Goal: Task Accomplishment & Management: Manage account settings

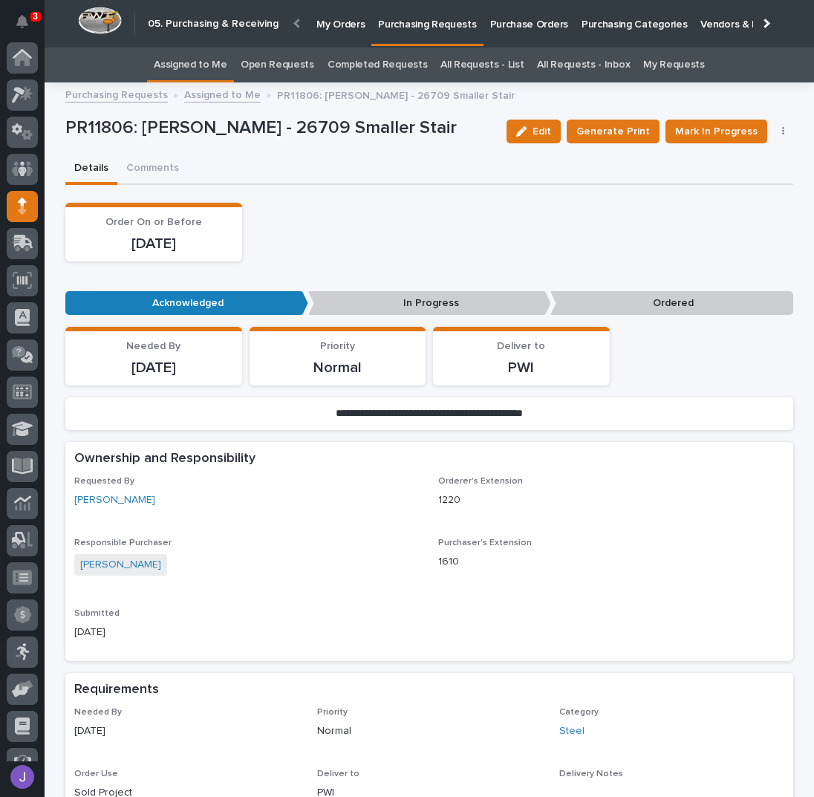
scroll to position [61, 0]
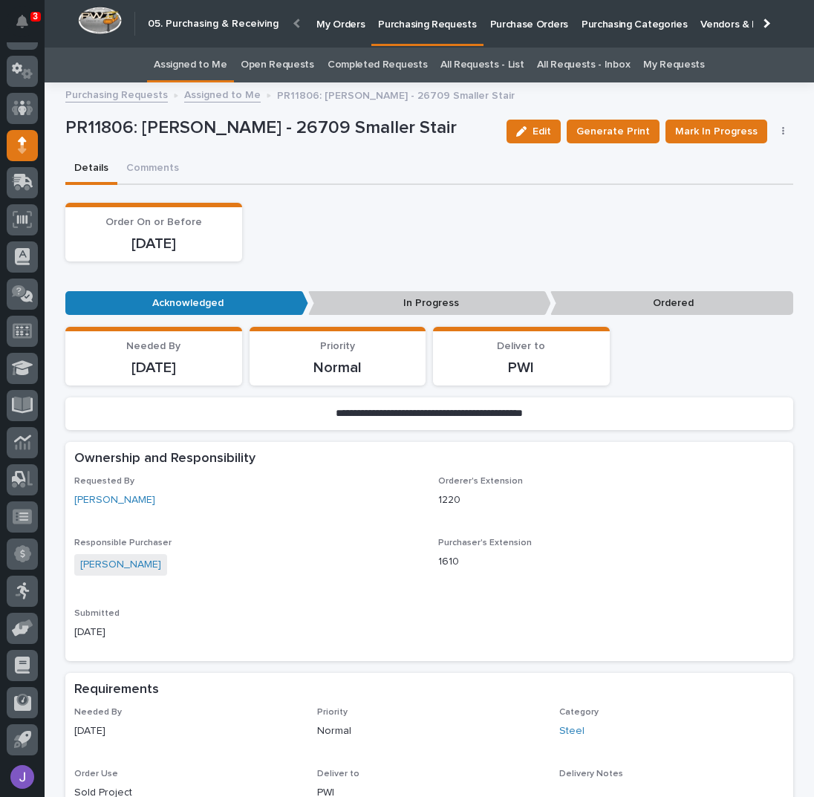
click at [357, 220] on div "Order On or Before [DATE]" at bounding box center [429, 232] width 728 height 59
click at [699, 126] on span "Mark In Progress" at bounding box center [716, 131] width 82 height 15
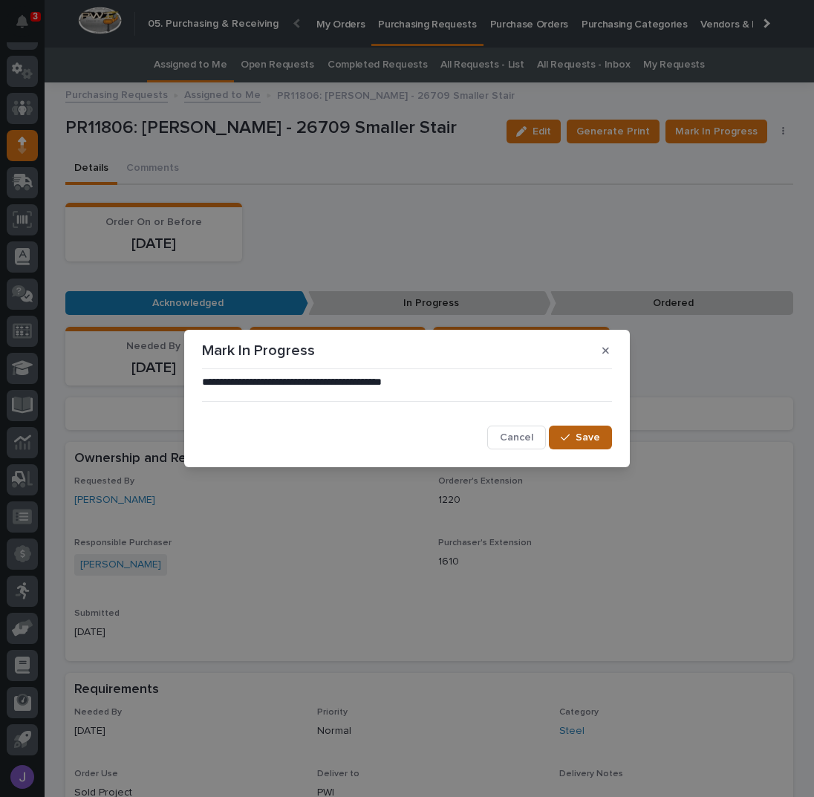
click at [591, 432] on span "Save" at bounding box center [588, 437] width 25 height 10
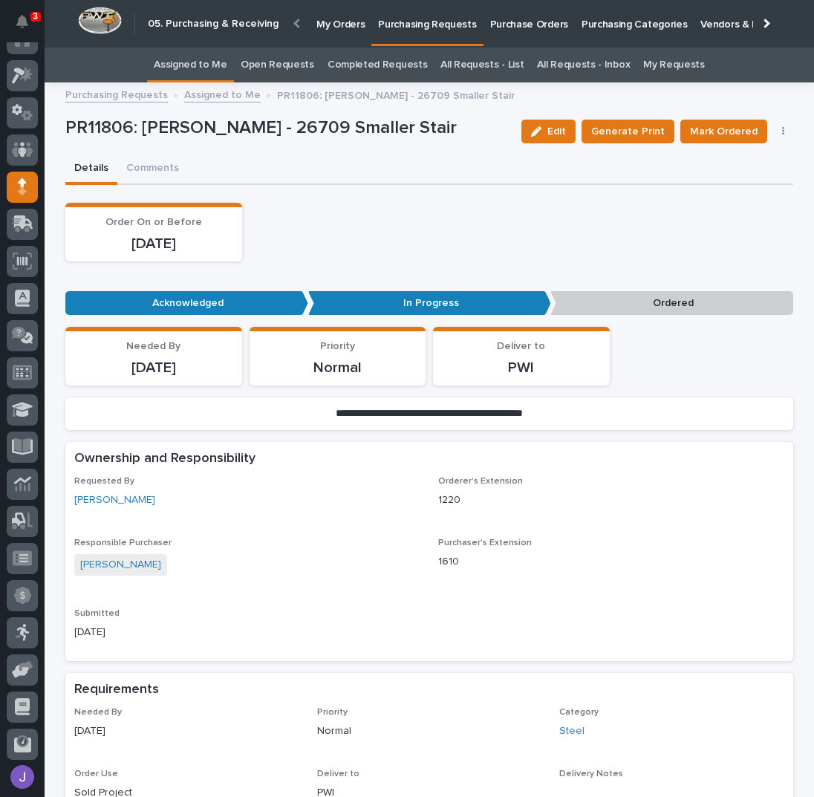
scroll to position [0, 0]
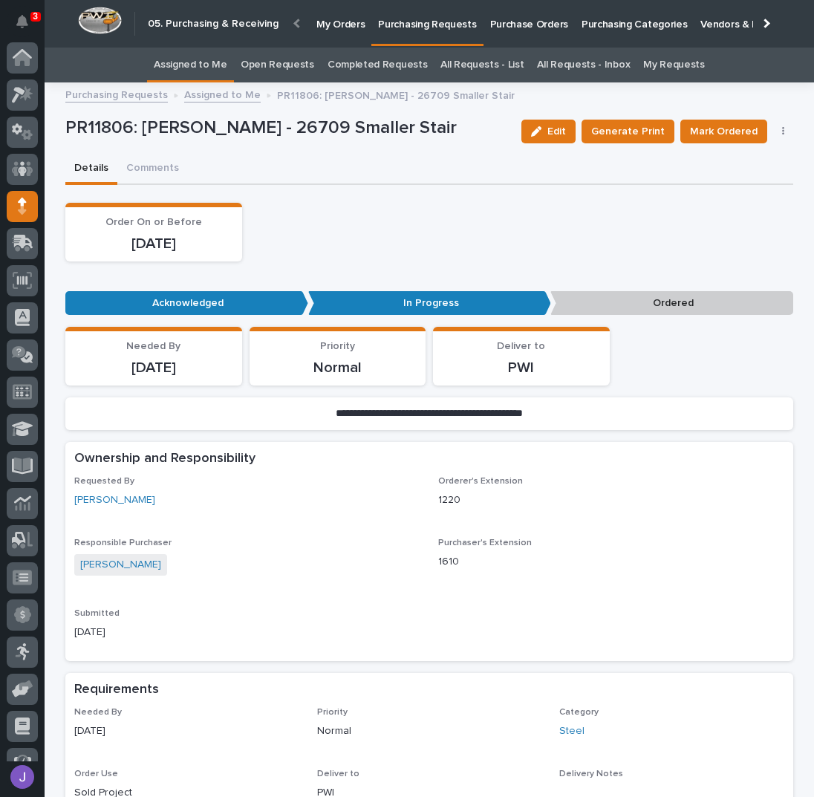
click at [174, 69] on link "Assigned to Me" at bounding box center [191, 65] width 74 height 35
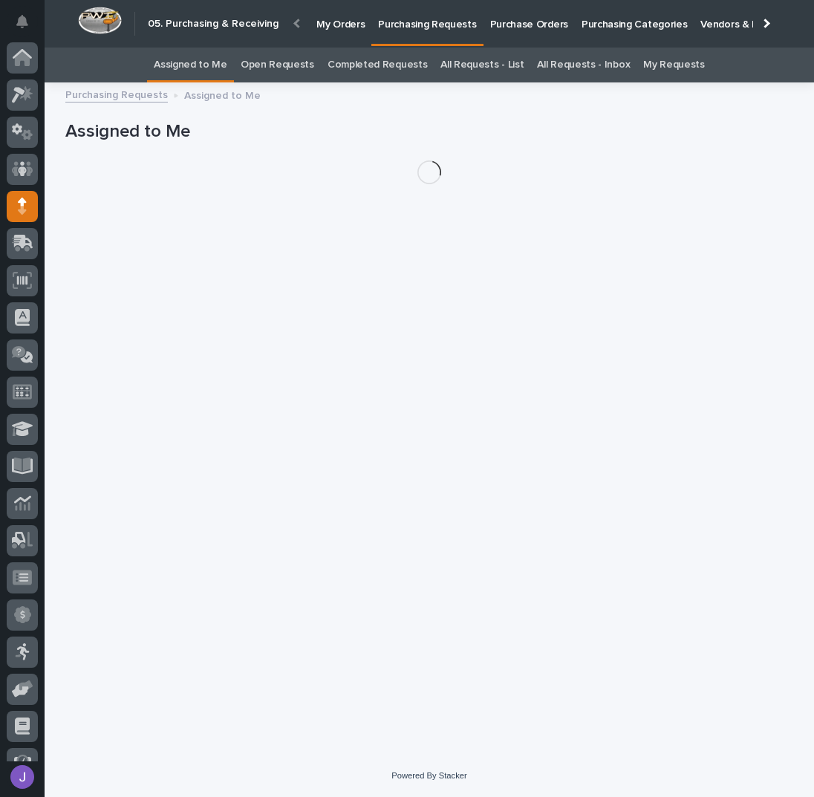
scroll to position [61, 0]
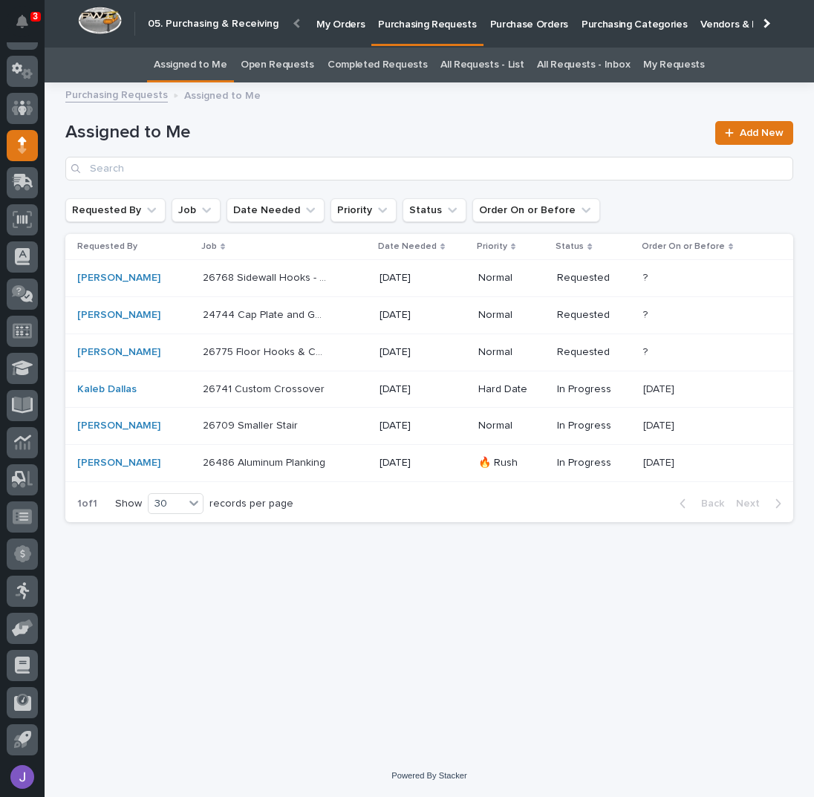
click at [329, 464] on div "26486 Aluminum Planking 26486 Aluminum Planking" at bounding box center [285, 463] width 165 height 25
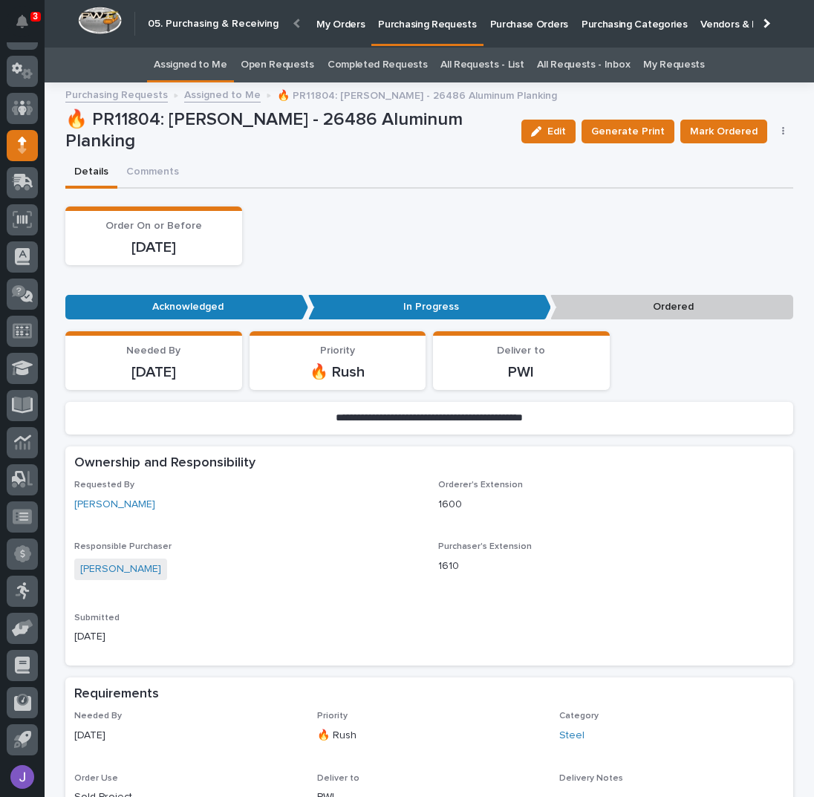
click at [513, 19] on p "Purchase Orders" at bounding box center [529, 15] width 78 height 31
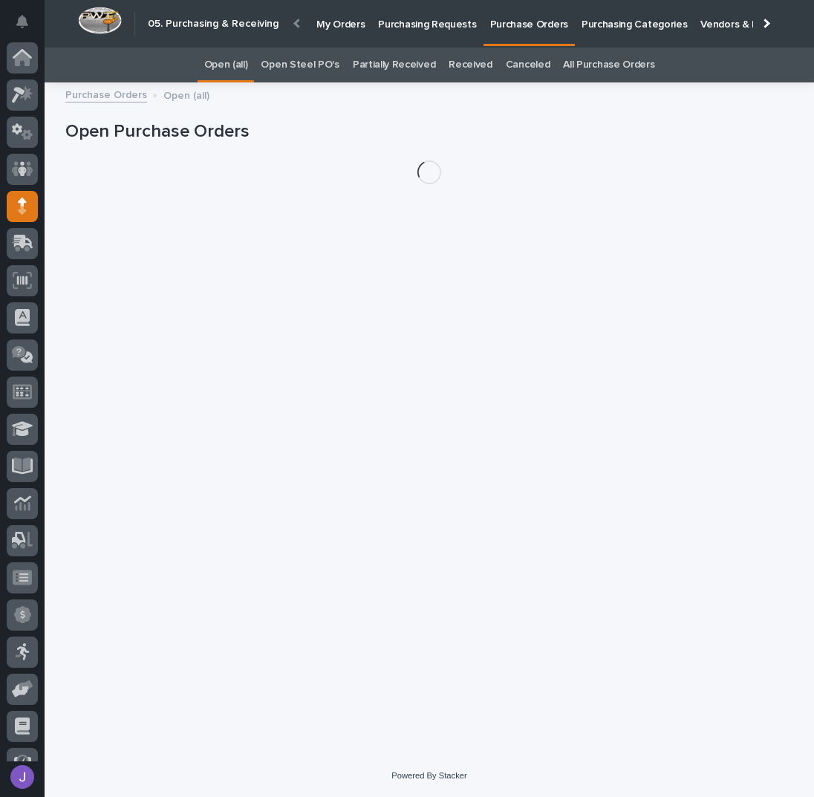
scroll to position [61, 0]
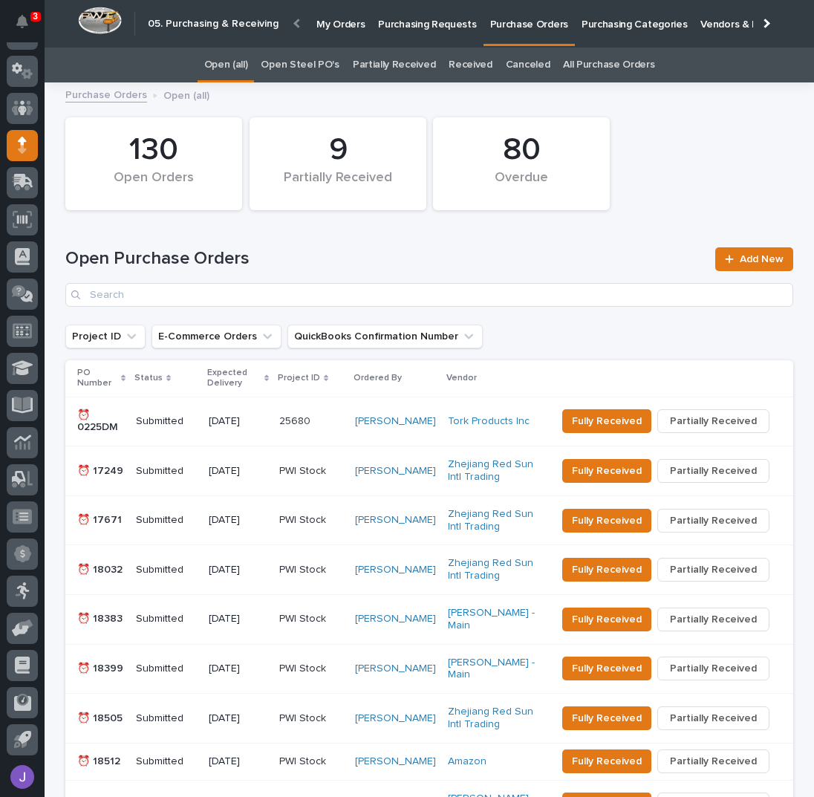
click at [301, 69] on link "Open Steel PO's" at bounding box center [300, 65] width 78 height 35
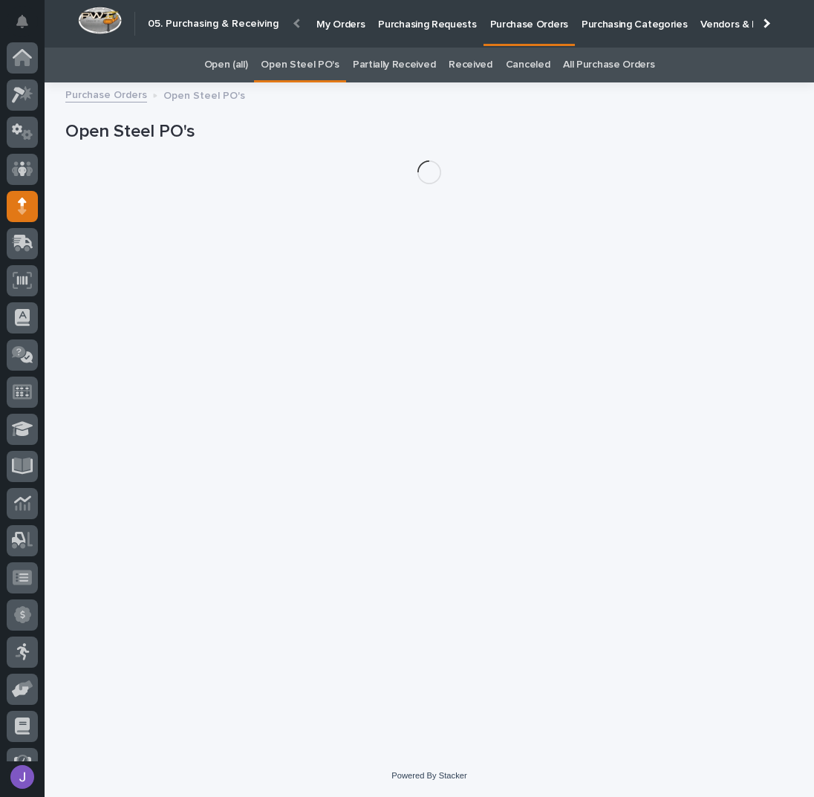
scroll to position [61, 0]
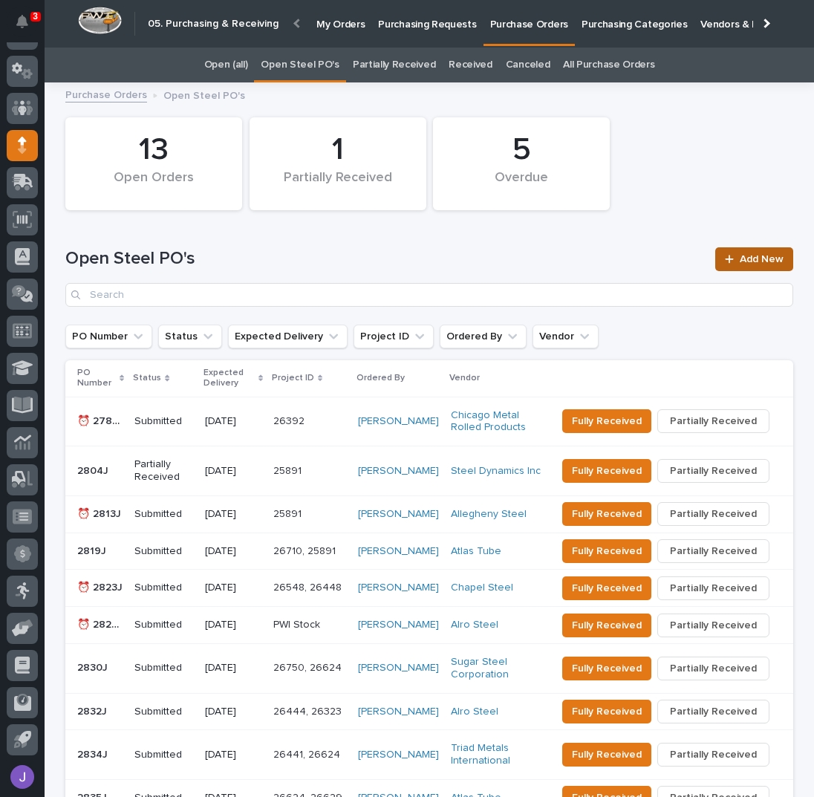
click at [746, 254] on span "Add New" at bounding box center [762, 259] width 44 height 10
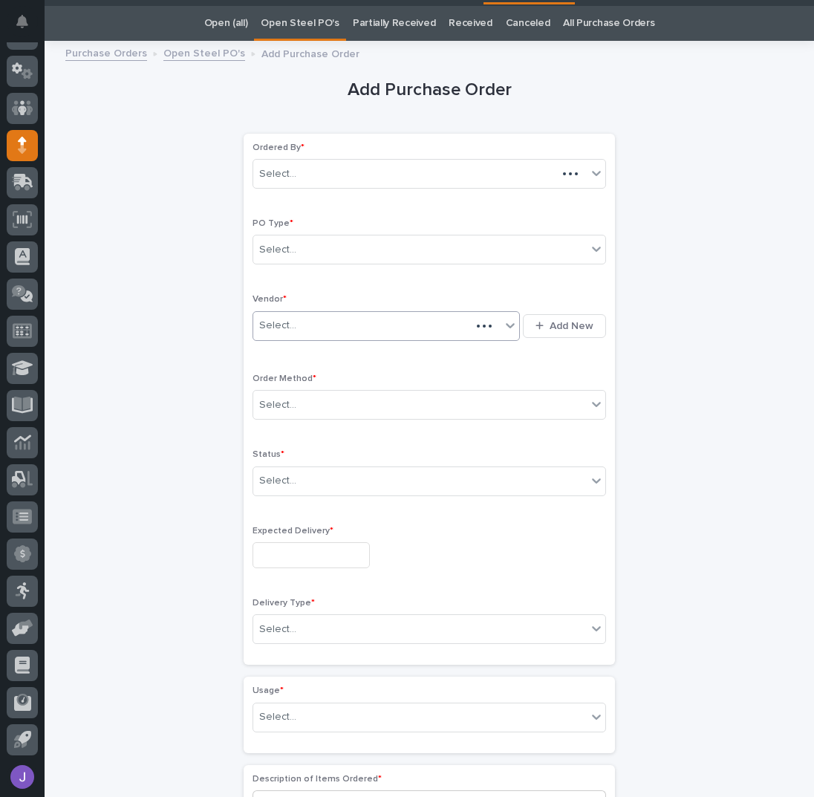
scroll to position [47, 0]
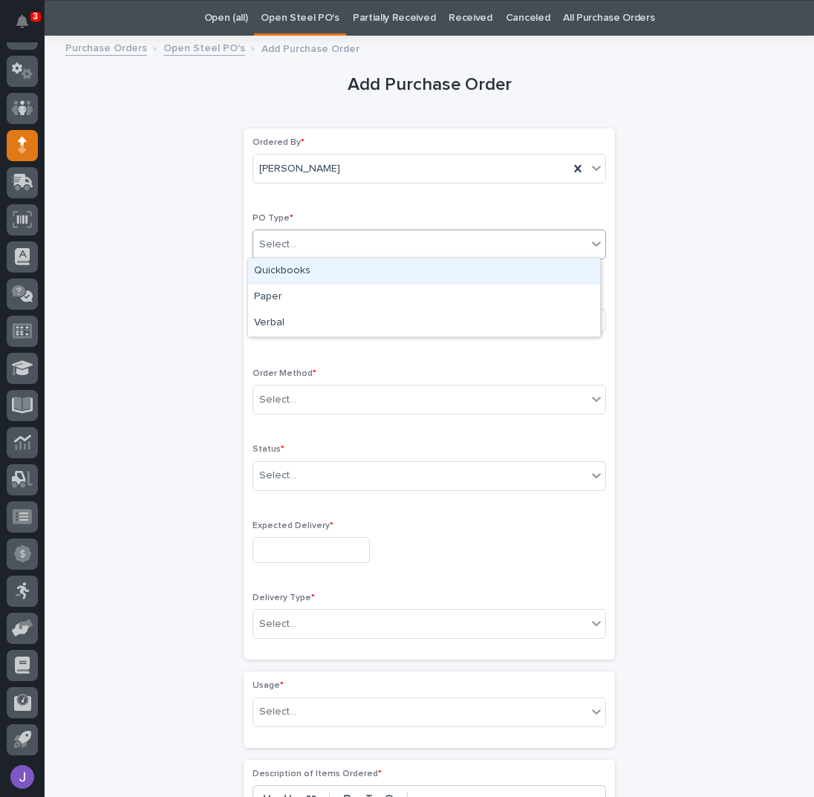
click at [322, 247] on div "Select..." at bounding box center [420, 245] width 334 height 25
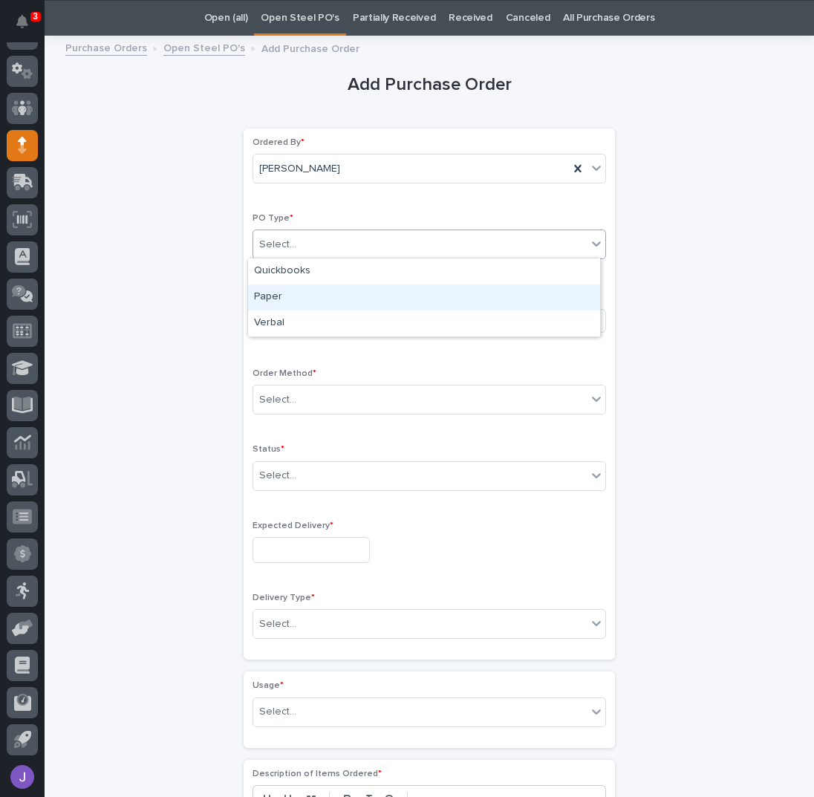
click at [302, 293] on div "Paper" at bounding box center [424, 298] width 352 height 26
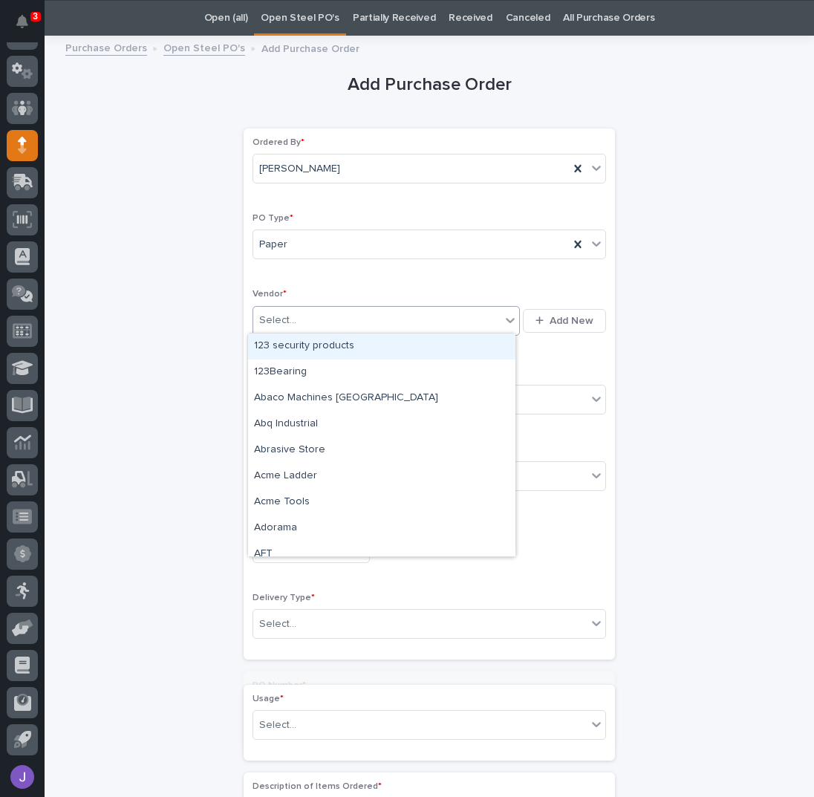
click at [299, 315] on div "Select..." at bounding box center [376, 320] width 247 height 25
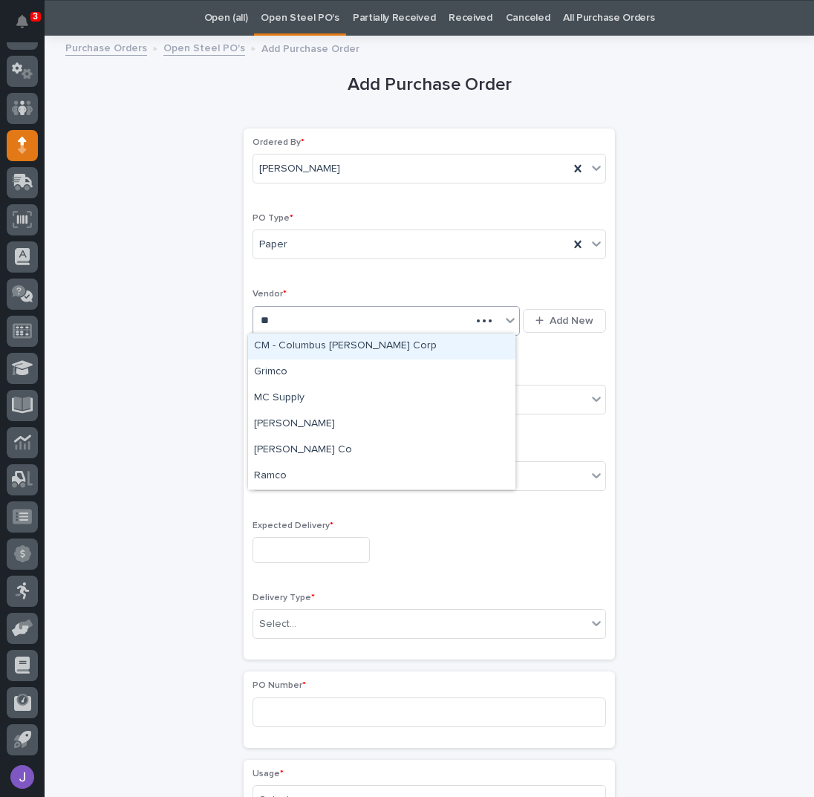
type input "***"
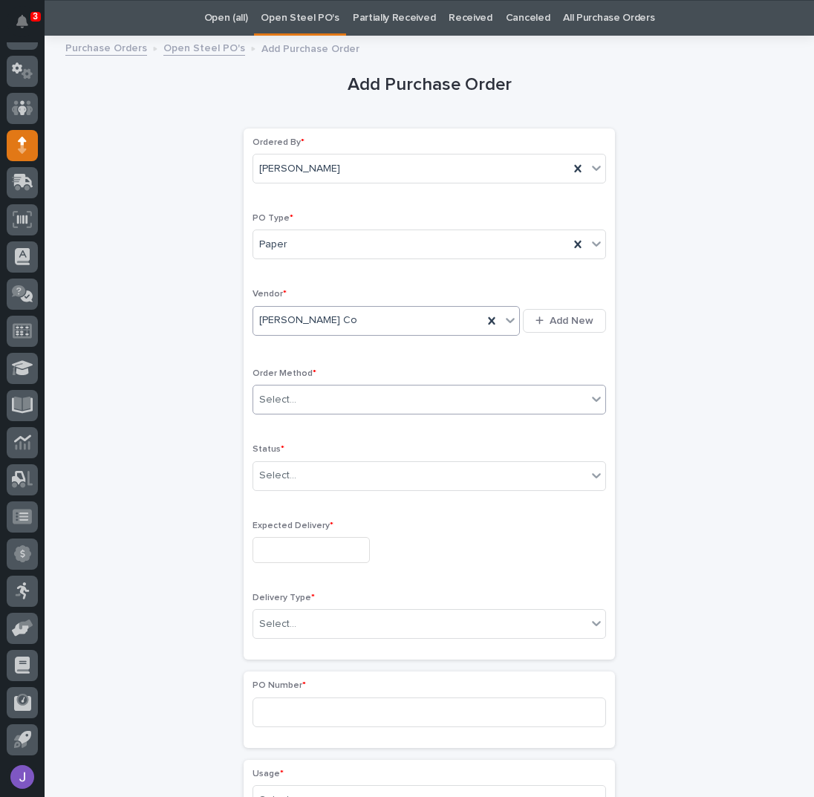
click at [301, 403] on div "Select..." at bounding box center [420, 400] width 334 height 25
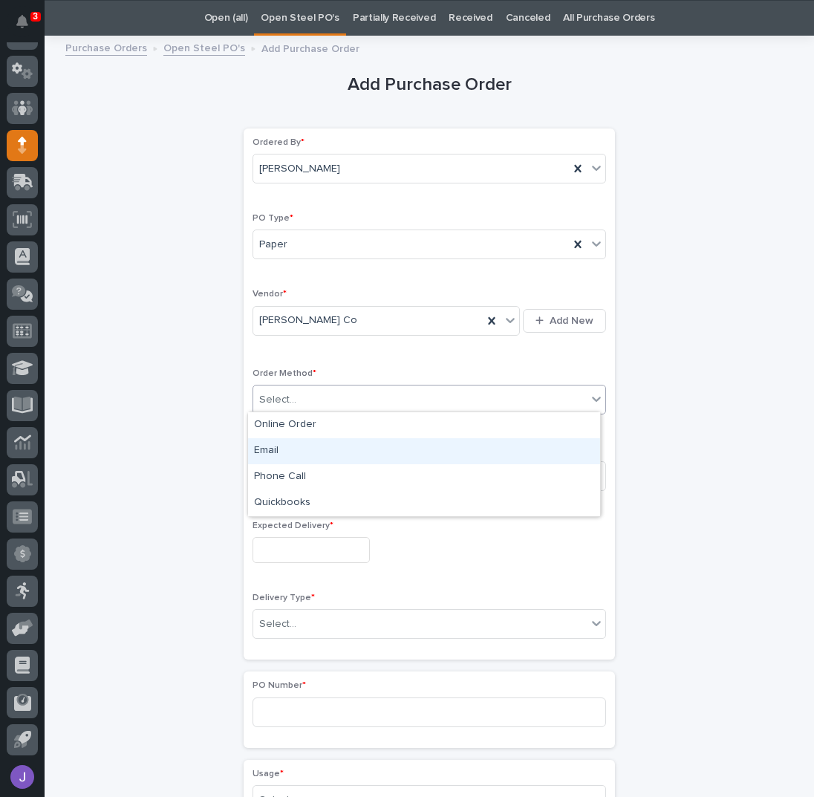
click at [278, 449] on div "Email" at bounding box center [424, 451] width 352 height 26
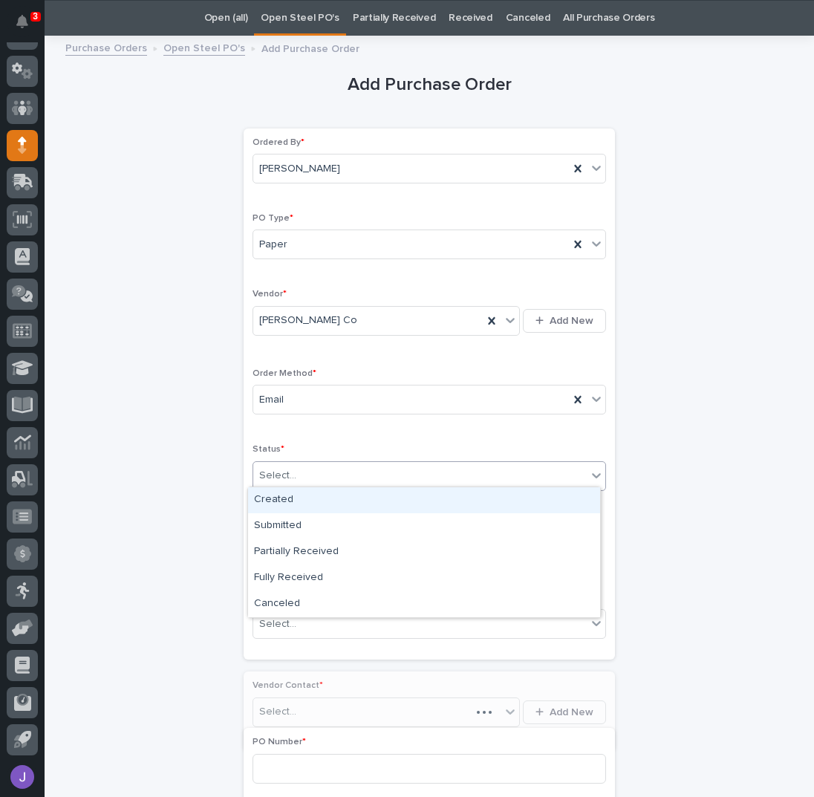
click at [277, 471] on div "Select..." at bounding box center [277, 476] width 37 height 16
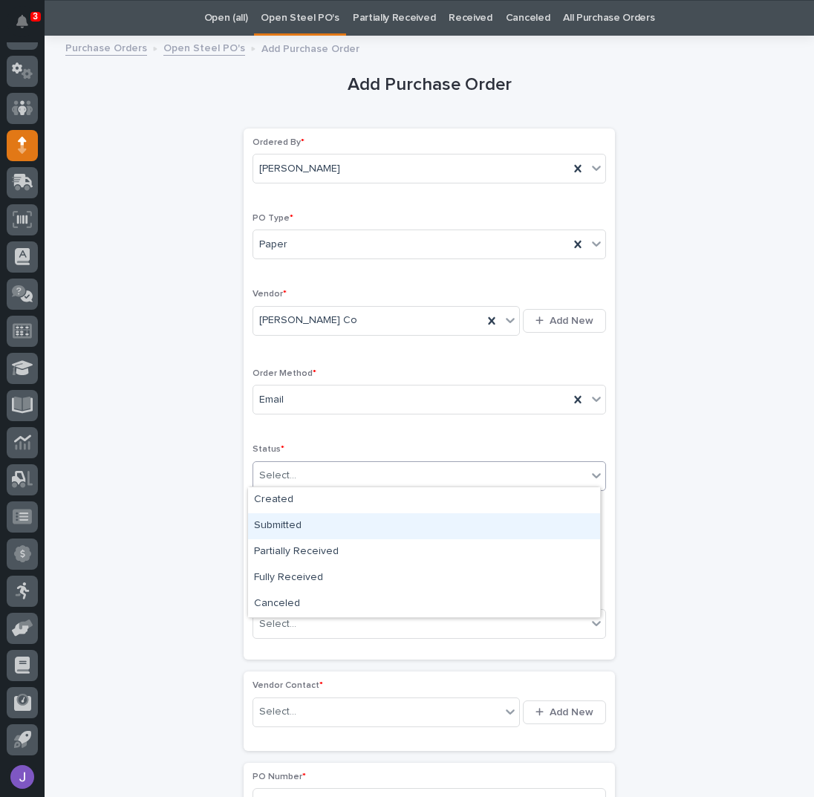
click at [281, 530] on div "Submitted" at bounding box center [424, 526] width 352 height 26
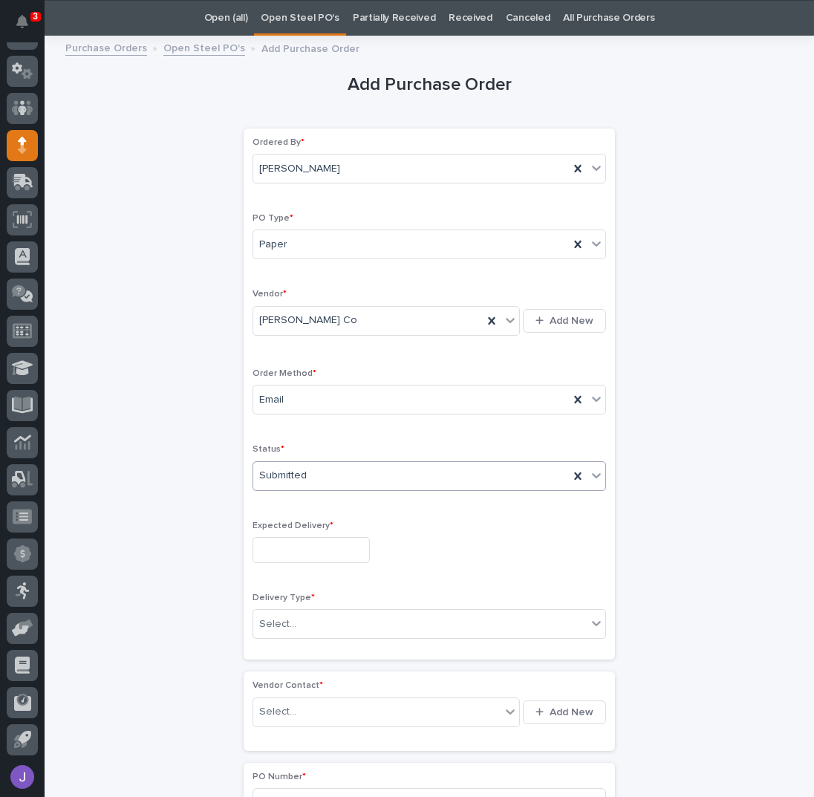
click at [264, 541] on input "text" at bounding box center [311, 550] width 117 height 26
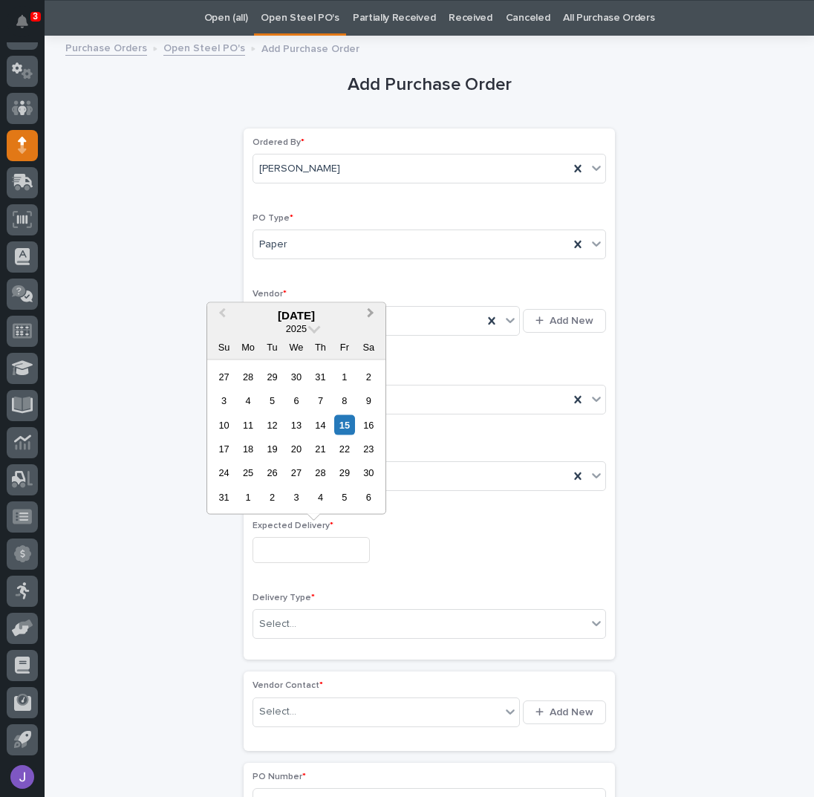
click at [371, 316] on span "Next Month" at bounding box center [371, 315] width 0 height 20
click at [253, 447] on div "22" at bounding box center [248, 449] width 20 height 20
type input "**********"
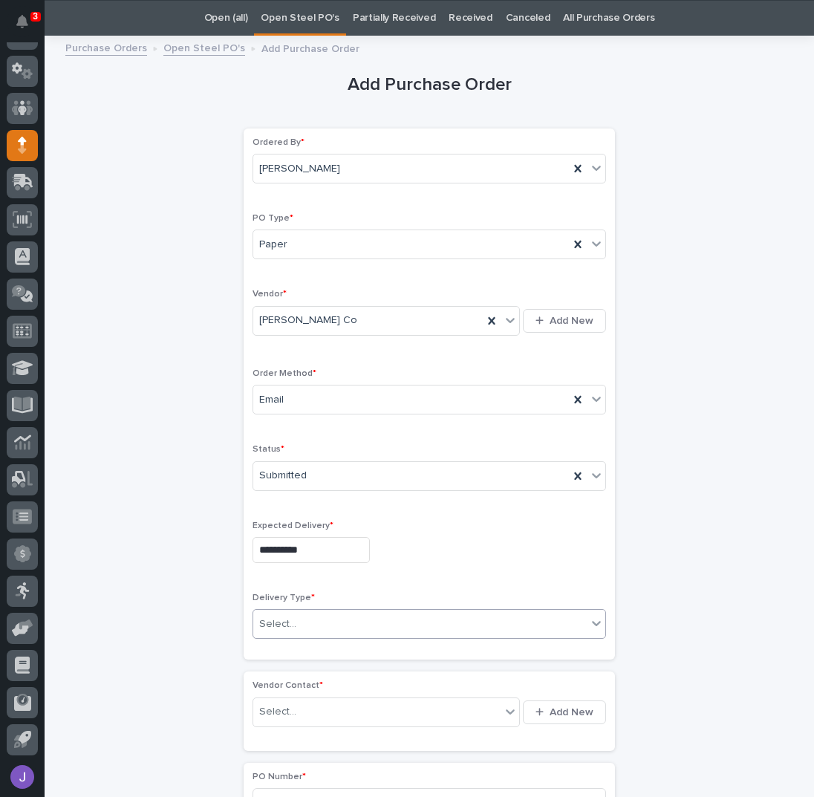
click at [322, 623] on div "Select..." at bounding box center [420, 624] width 334 height 25
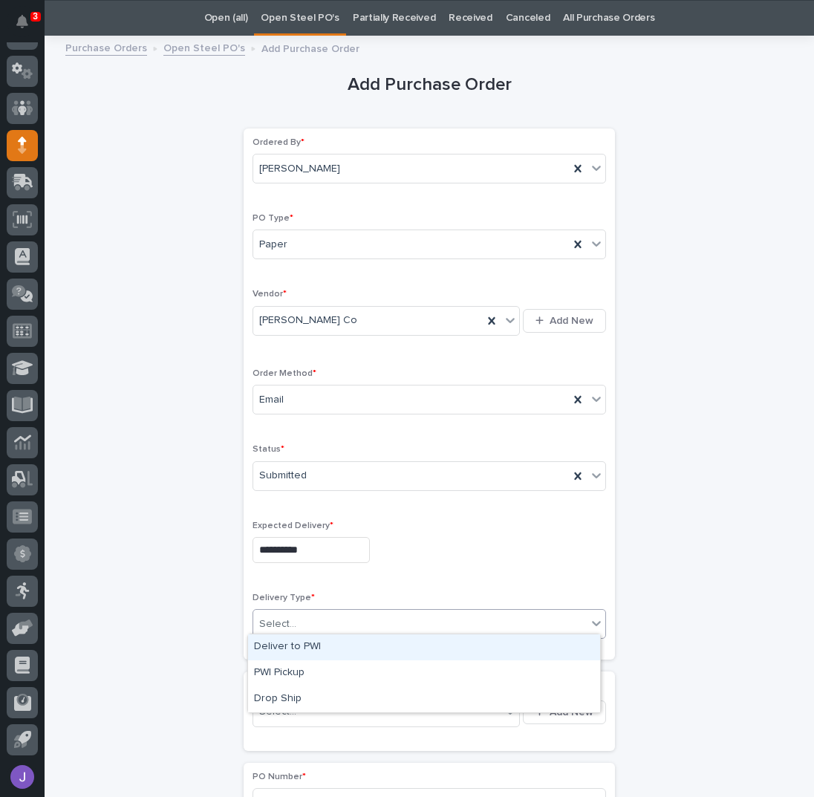
click at [296, 646] on div "Deliver to PWI" at bounding box center [424, 647] width 352 height 26
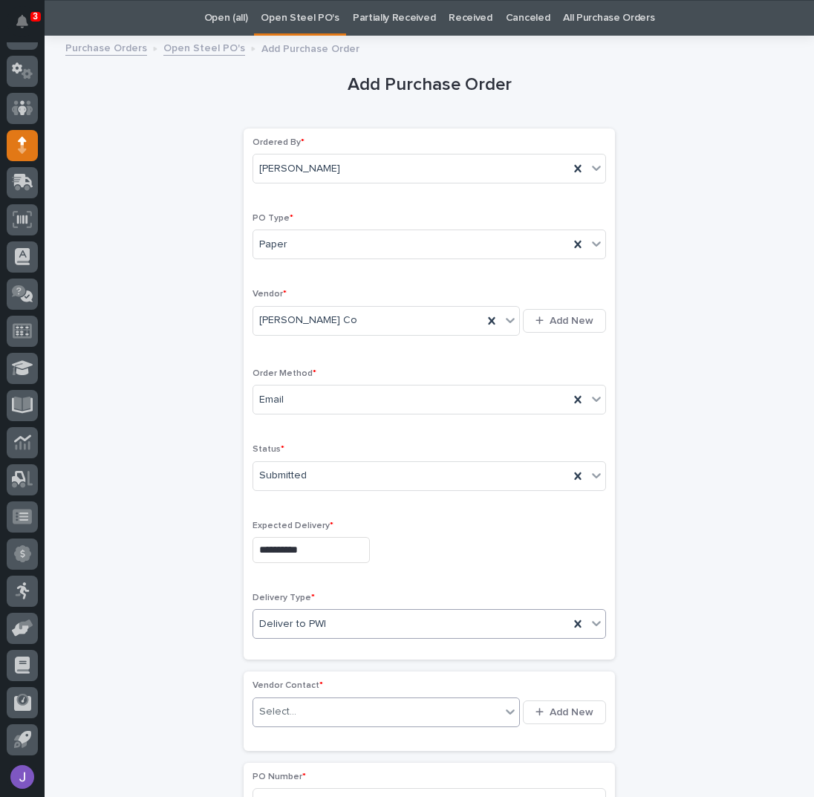
click at [281, 704] on div "Select..." at bounding box center [277, 712] width 37 height 16
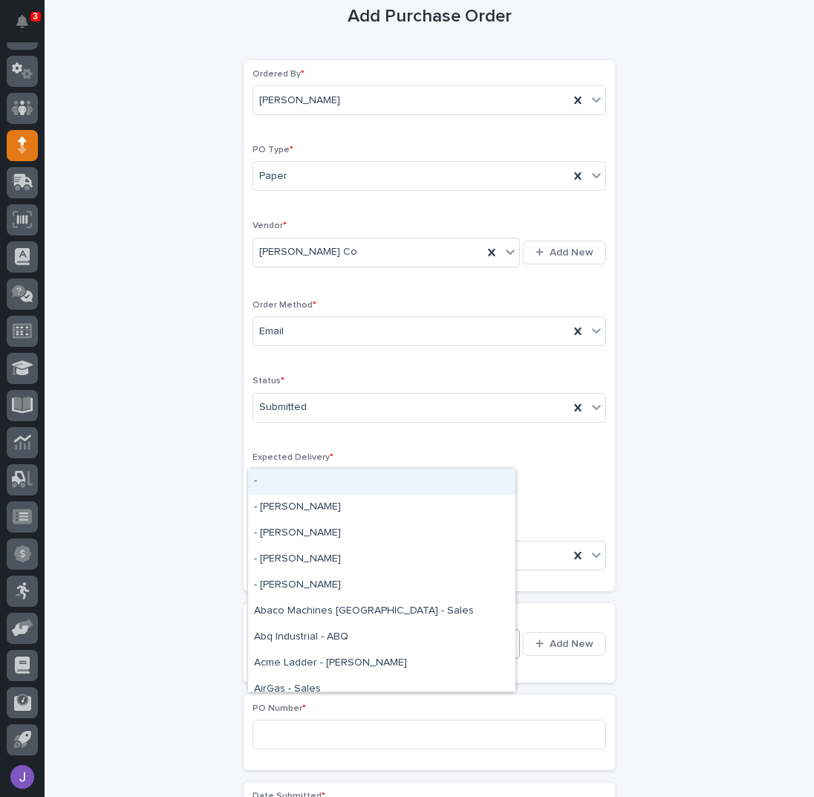
scroll to position [146, 0]
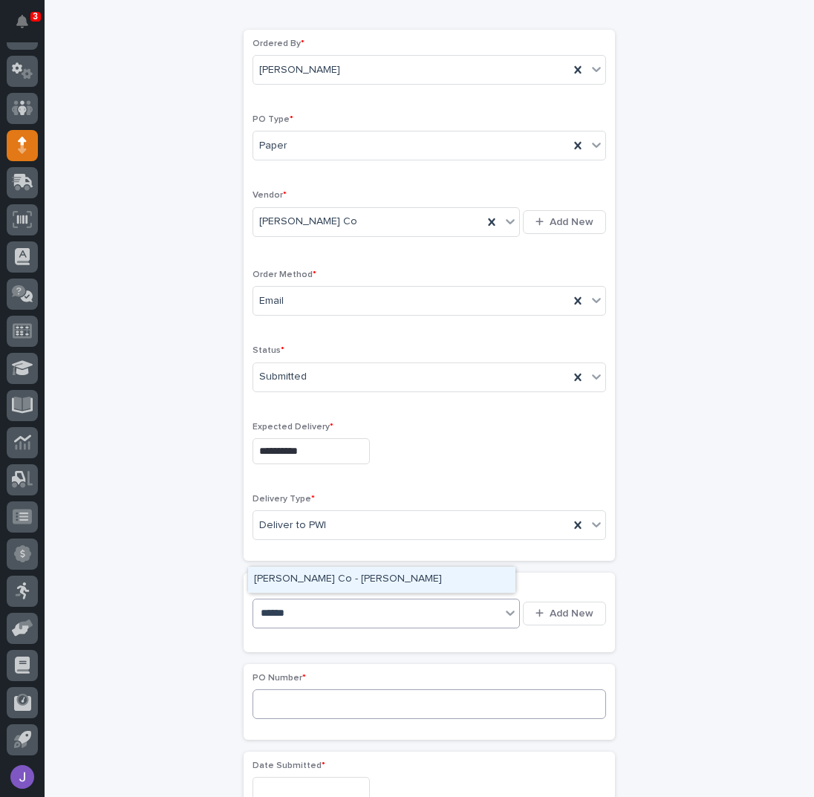
type input "*******"
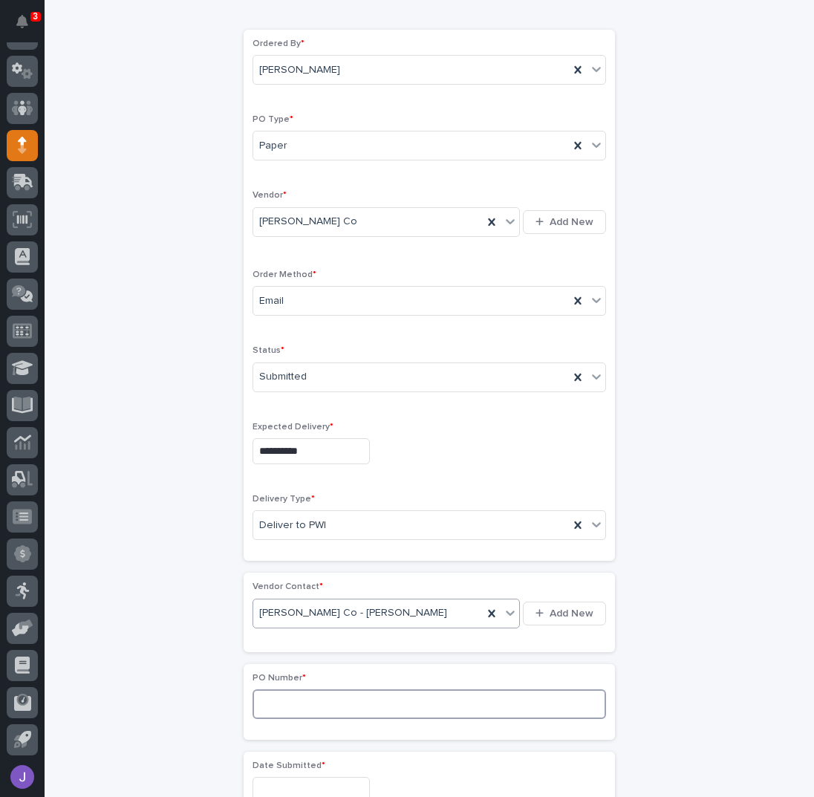
click at [276, 701] on input at bounding box center [430, 704] width 354 height 30
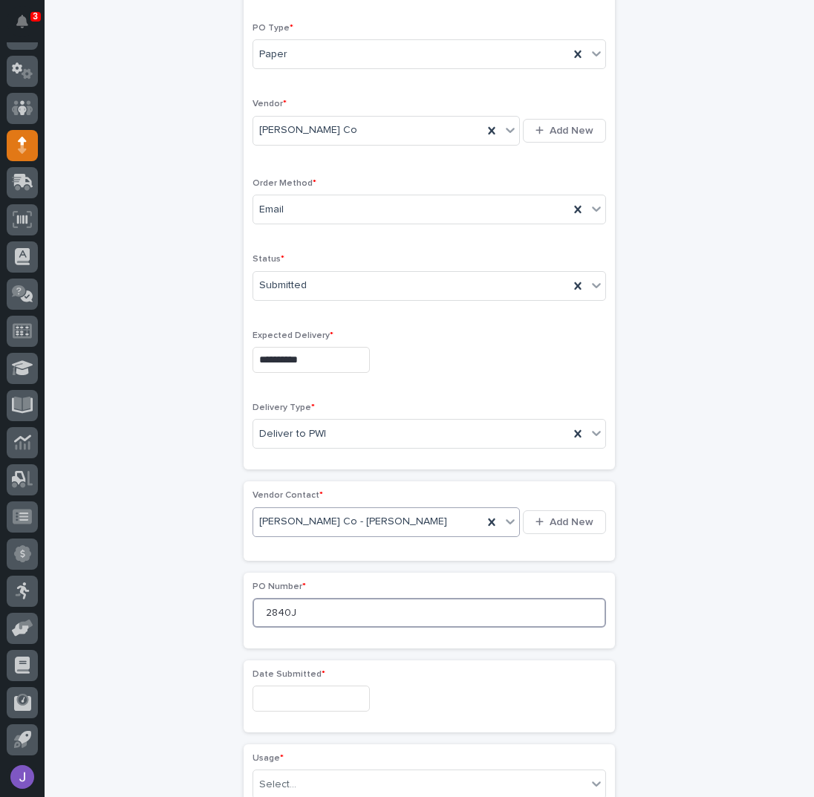
scroll to position [344, 0]
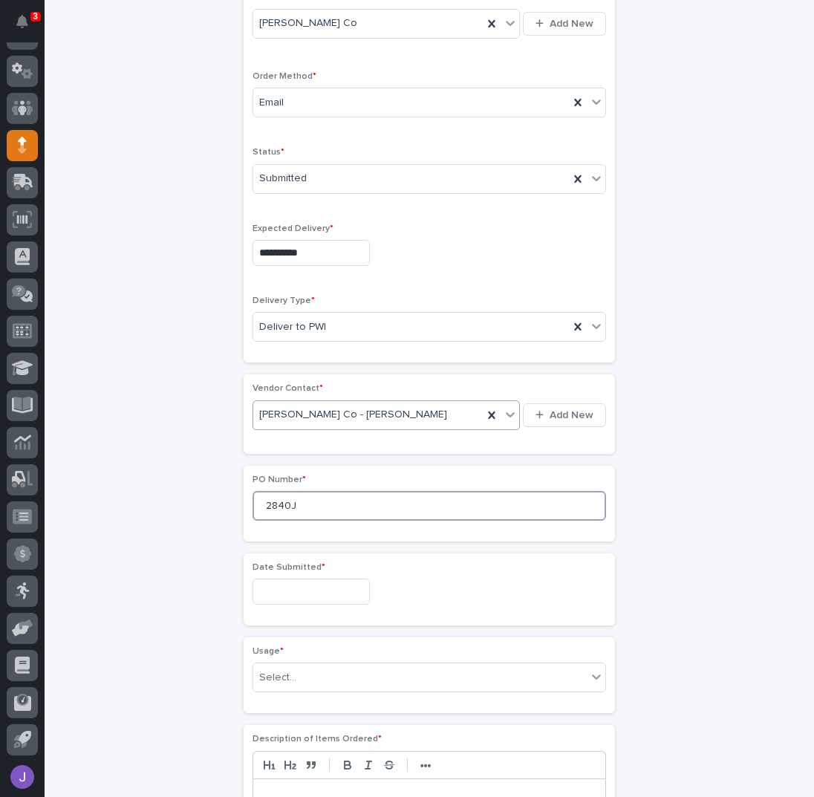
type input "2840J"
click at [276, 579] on input "text" at bounding box center [311, 592] width 117 height 26
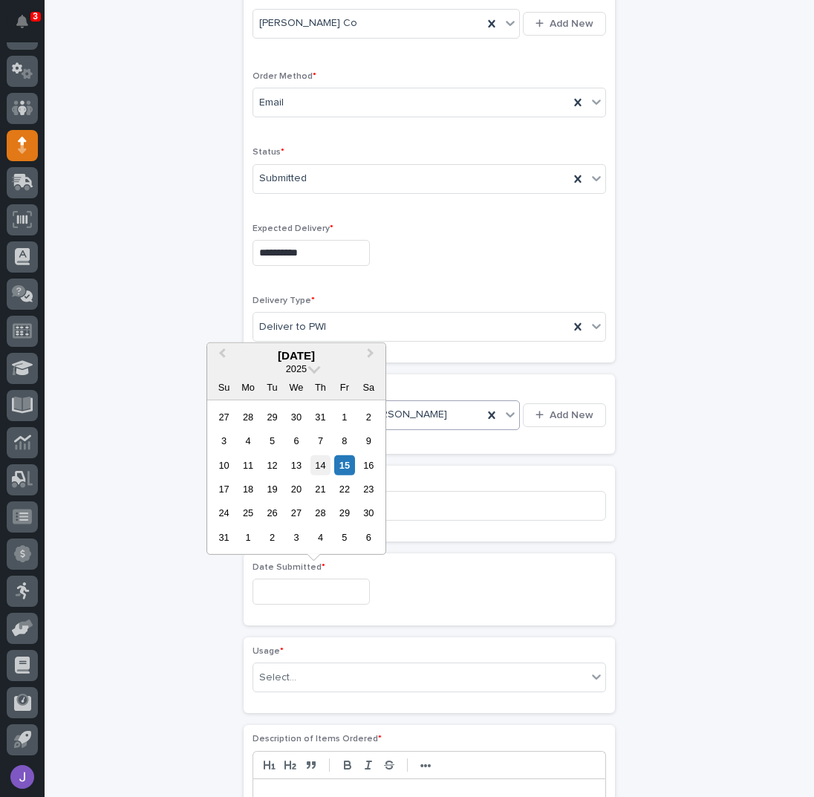
click at [321, 467] on div "14" at bounding box center [321, 465] width 20 height 20
type input "**********"
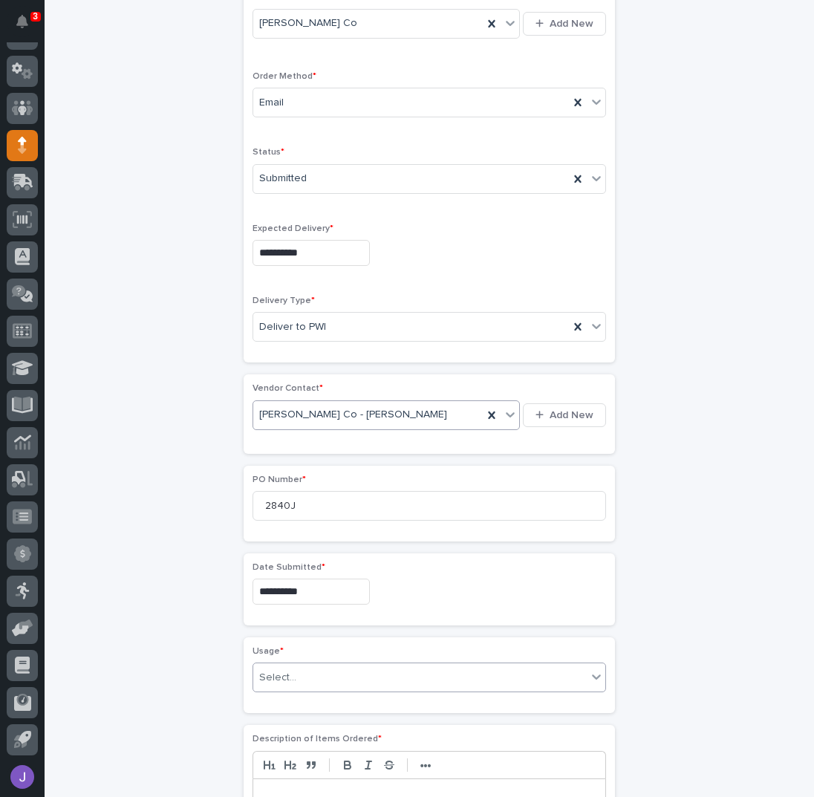
click at [309, 666] on div "Select..." at bounding box center [420, 678] width 334 height 25
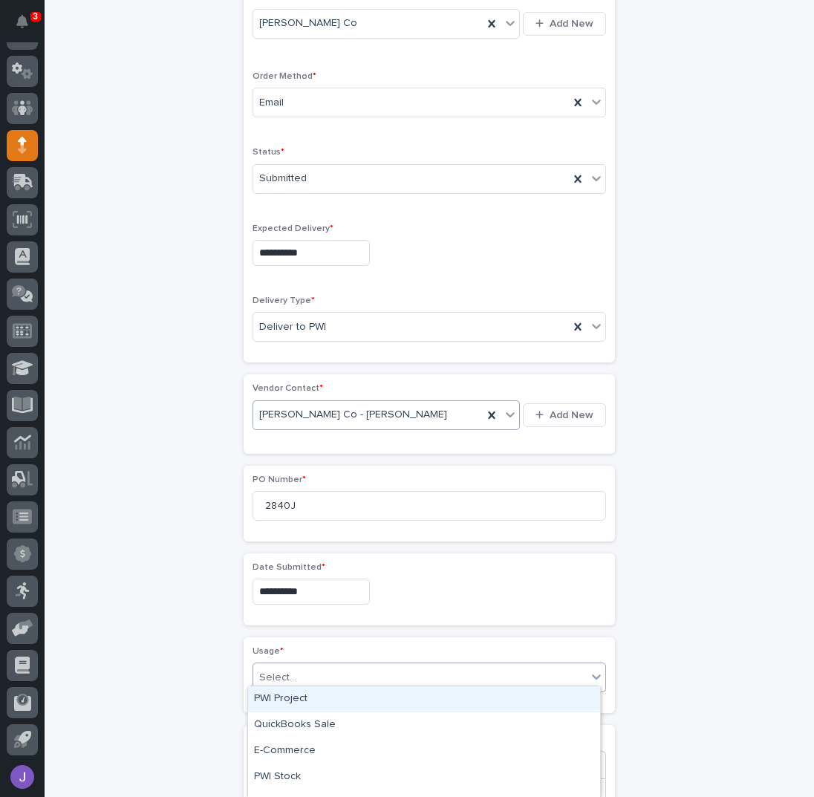
click at [287, 700] on div "PWI Project" at bounding box center [424, 699] width 352 height 26
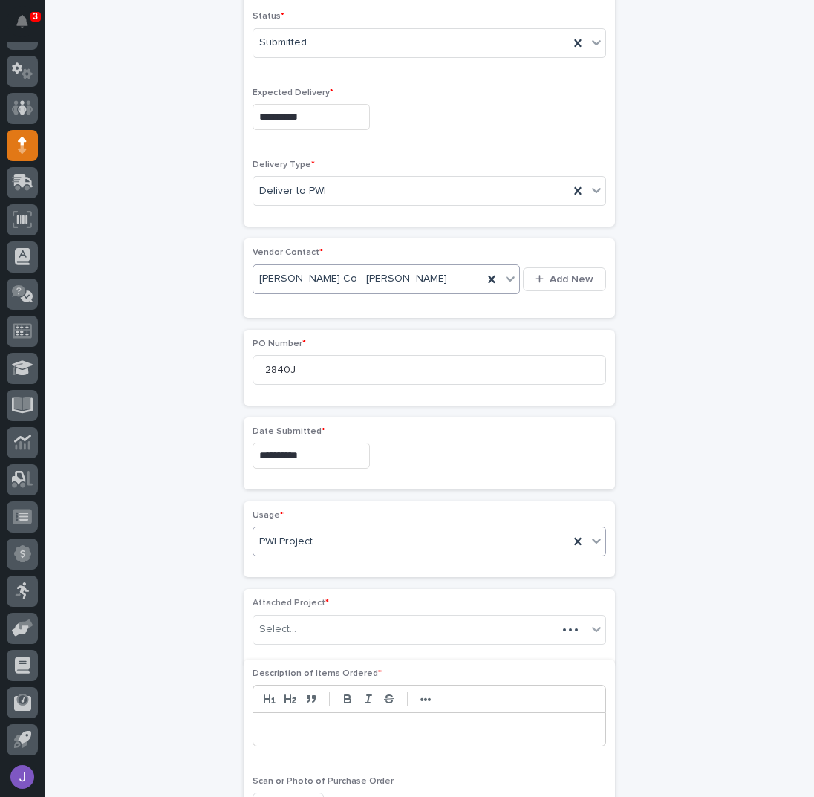
scroll to position [487, 0]
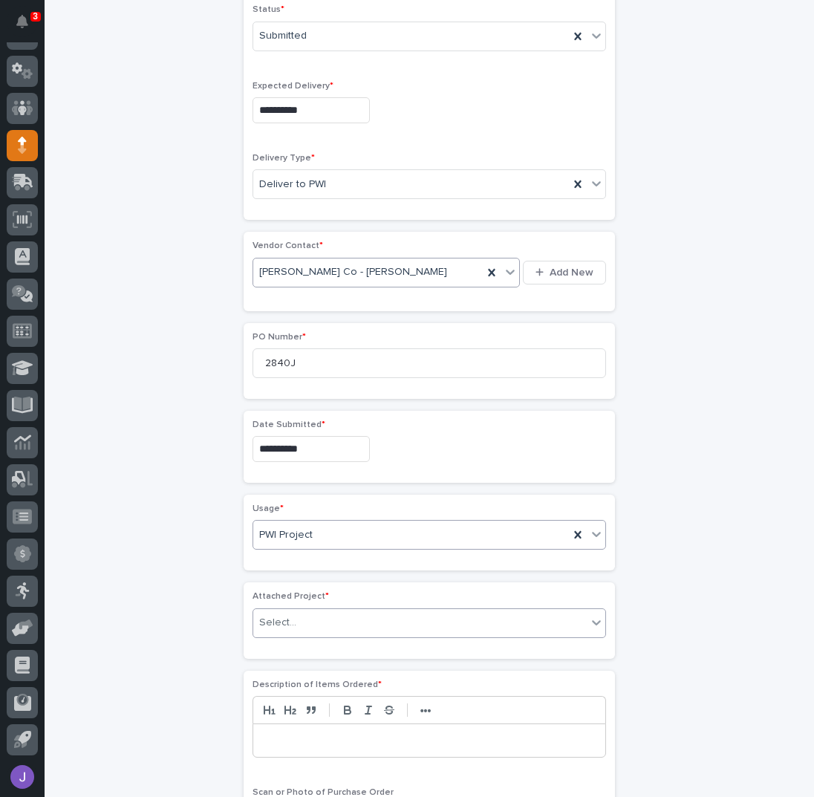
click at [297, 615] on div "Select..." at bounding box center [420, 623] width 334 height 25
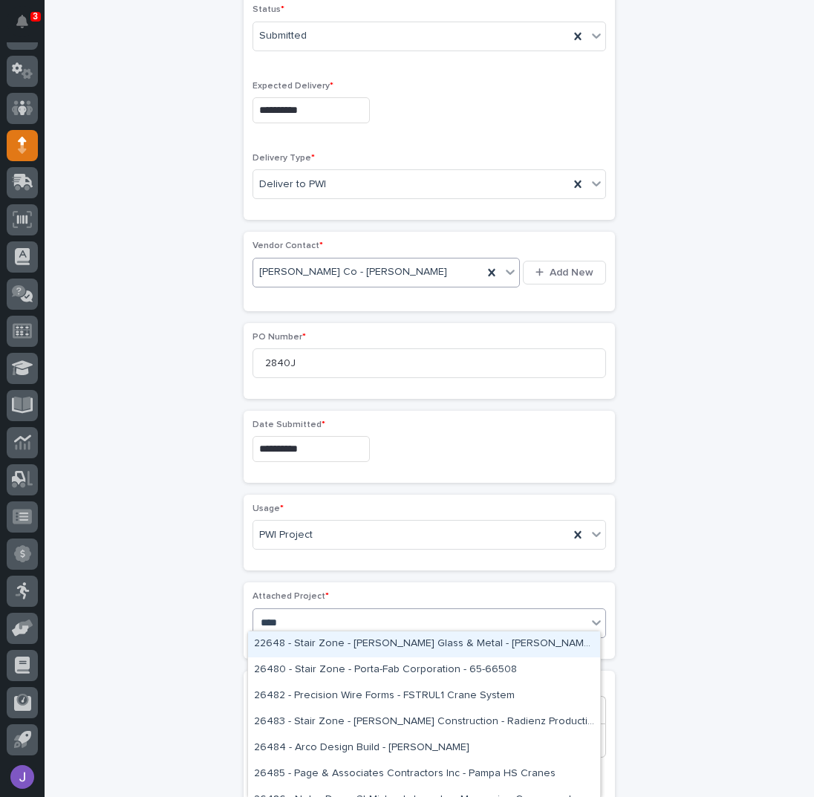
type input "*****"
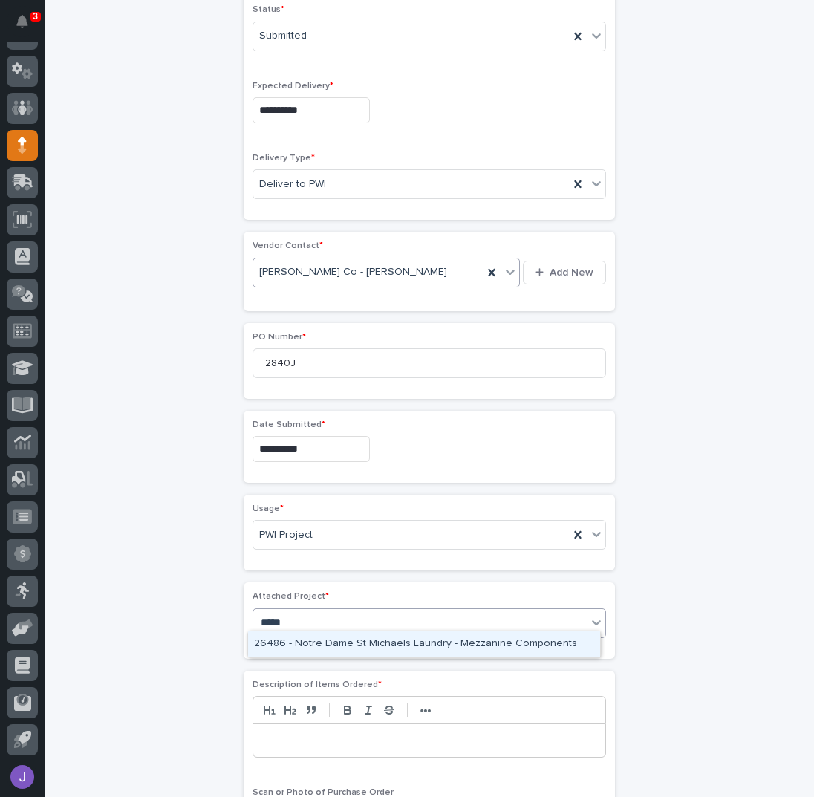
click at [358, 643] on div "26486 - Notre Dame St Michaels Laundry - Mezzanine Components" at bounding box center [424, 644] width 352 height 26
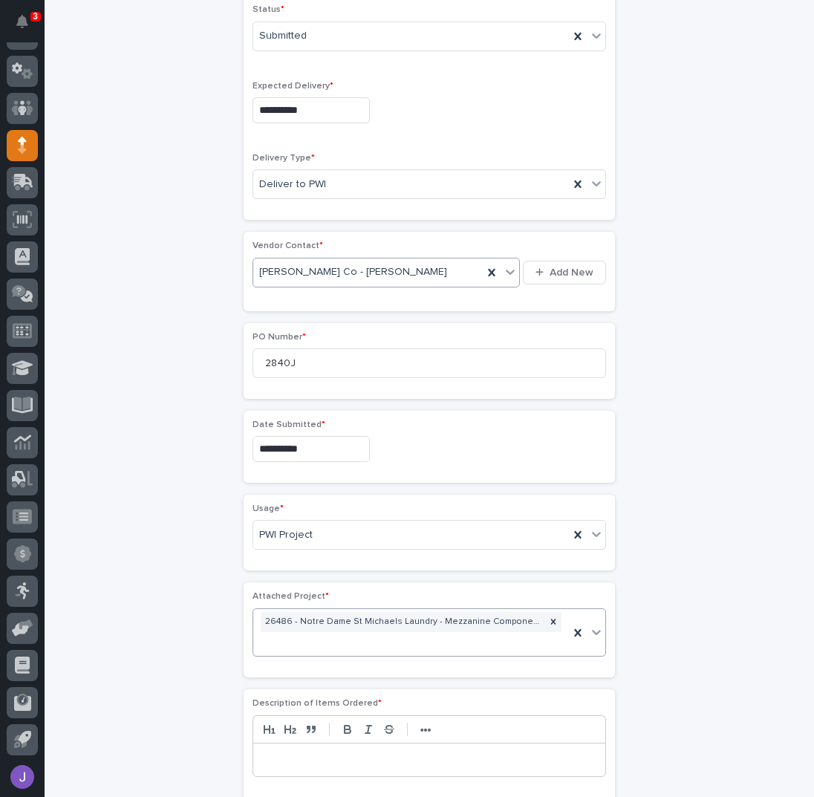
click at [316, 753] on p at bounding box center [429, 760] width 330 height 15
click at [162, 603] on div "**********" at bounding box center [429, 442] width 728 height 1675
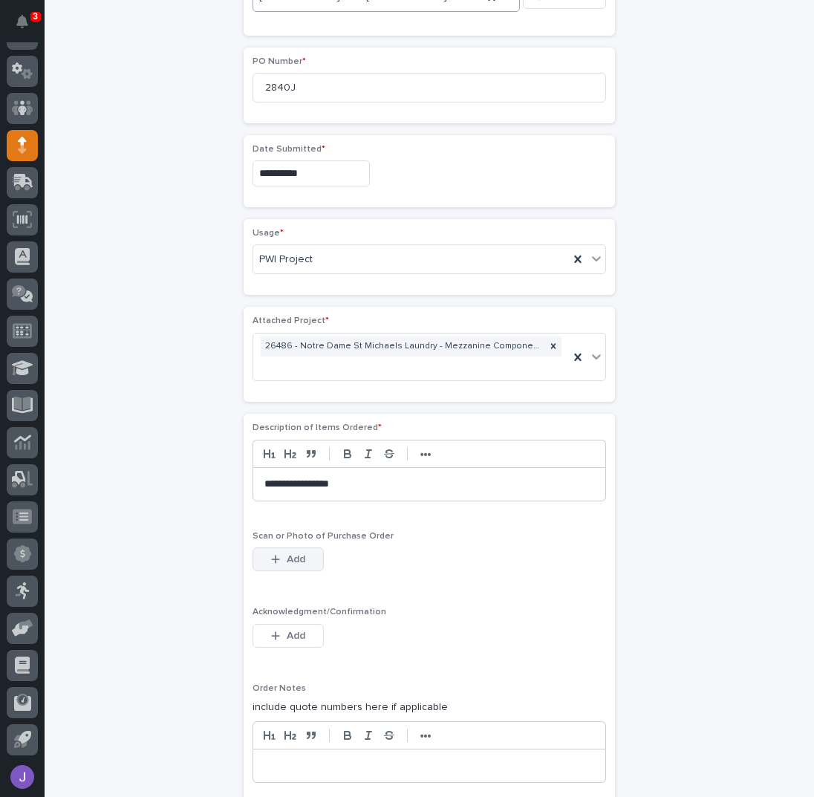
scroll to position [883, 0]
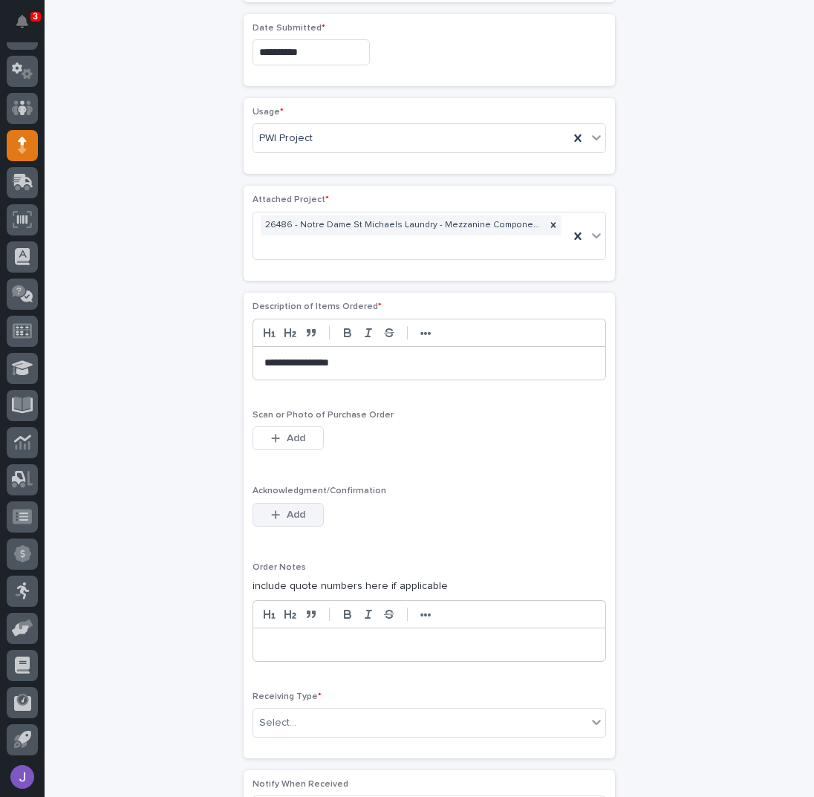
click at [295, 510] on span "Add" at bounding box center [296, 515] width 19 height 10
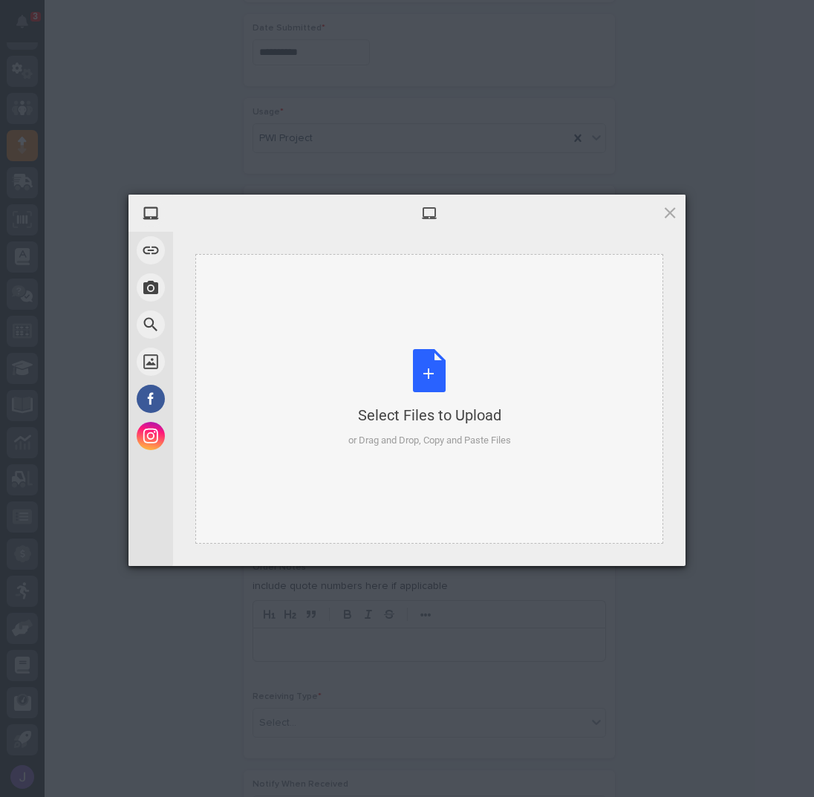
click at [438, 371] on div "Select Files to Upload or Drag and Drop, Copy and Paste Files" at bounding box center [429, 398] width 163 height 99
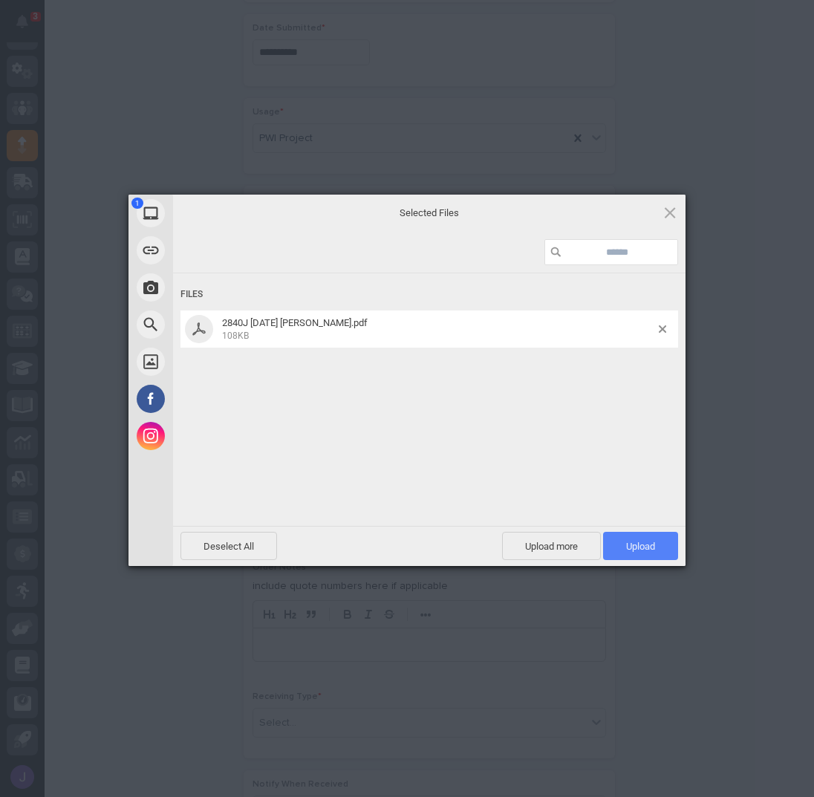
click at [628, 542] on span "Upload 1" at bounding box center [640, 546] width 29 height 11
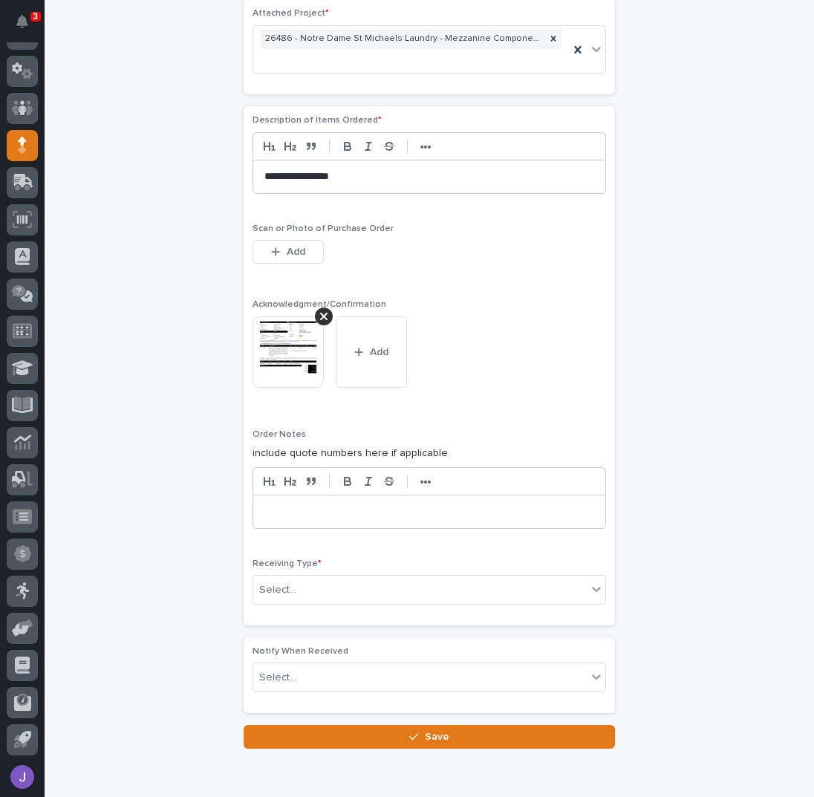
scroll to position [1108, 0]
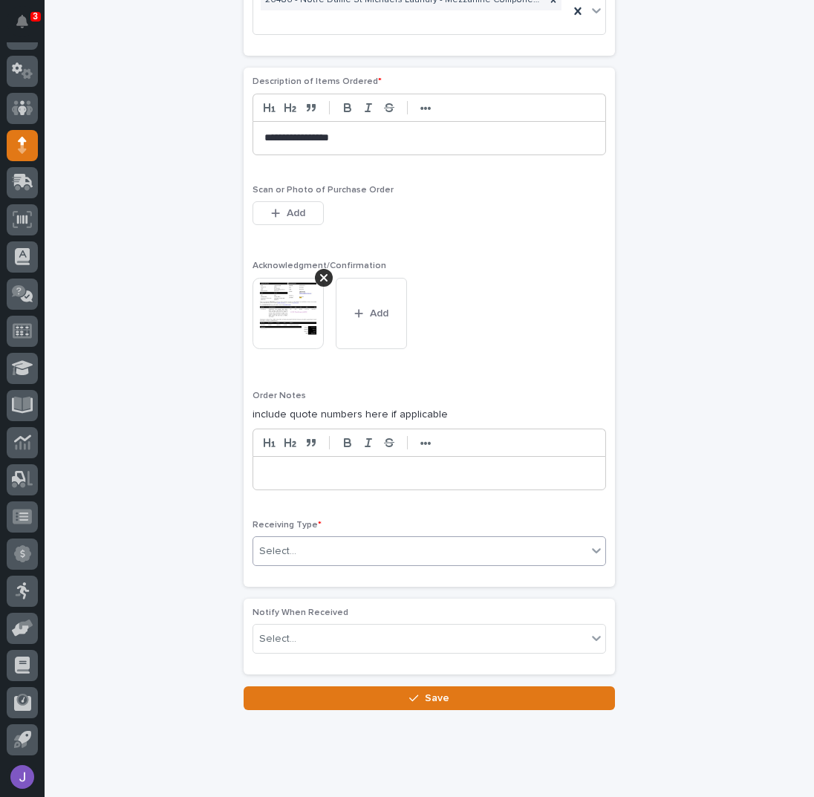
click at [325, 539] on div "Select..." at bounding box center [420, 551] width 334 height 25
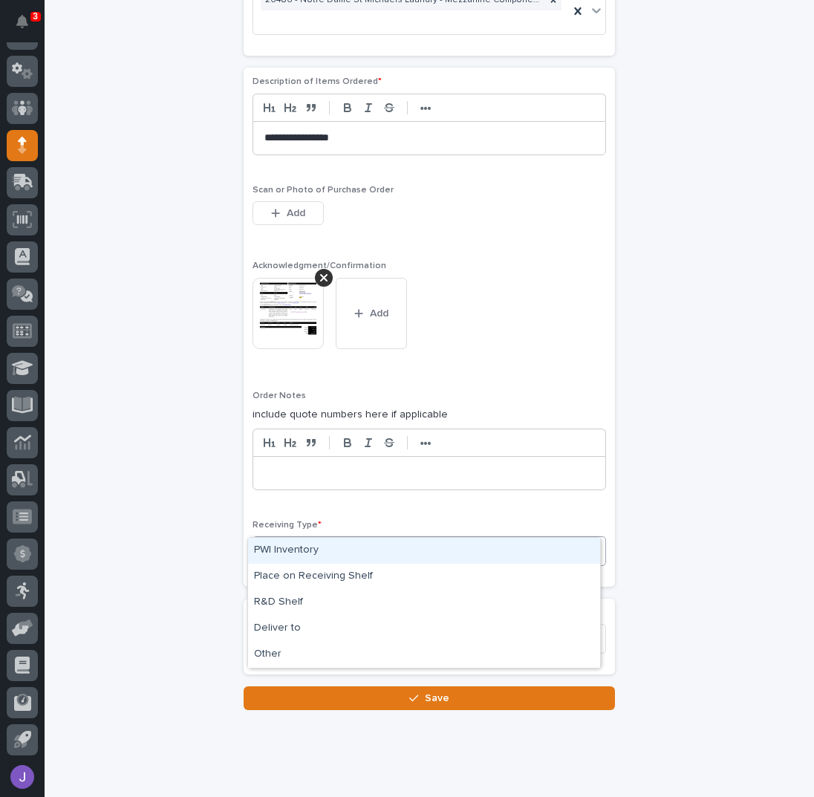
click at [288, 547] on div "PWI Inventory" at bounding box center [424, 551] width 352 height 26
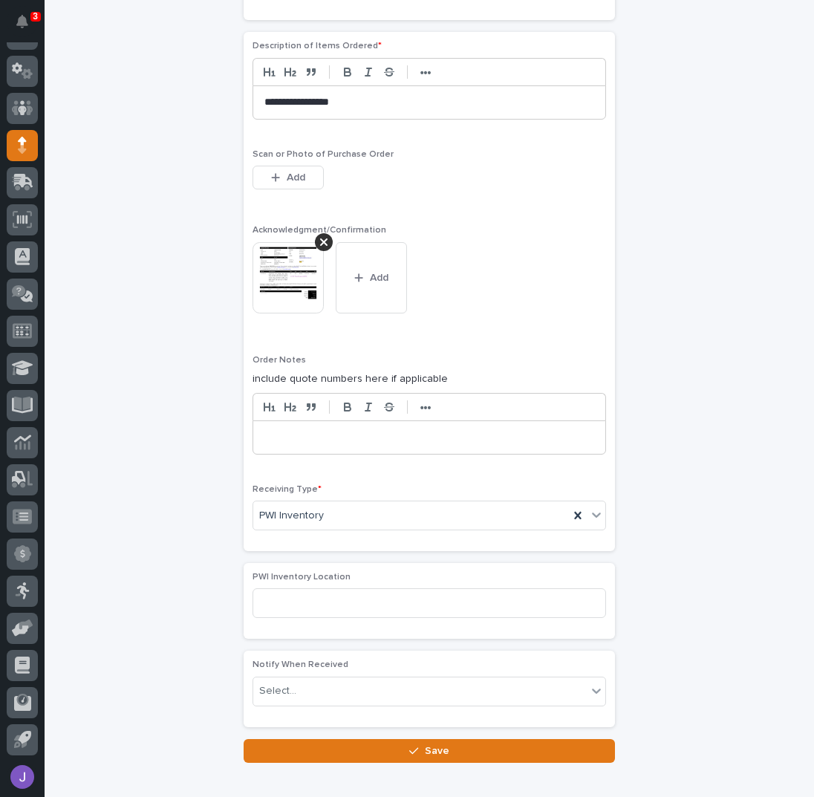
scroll to position [1184, 0]
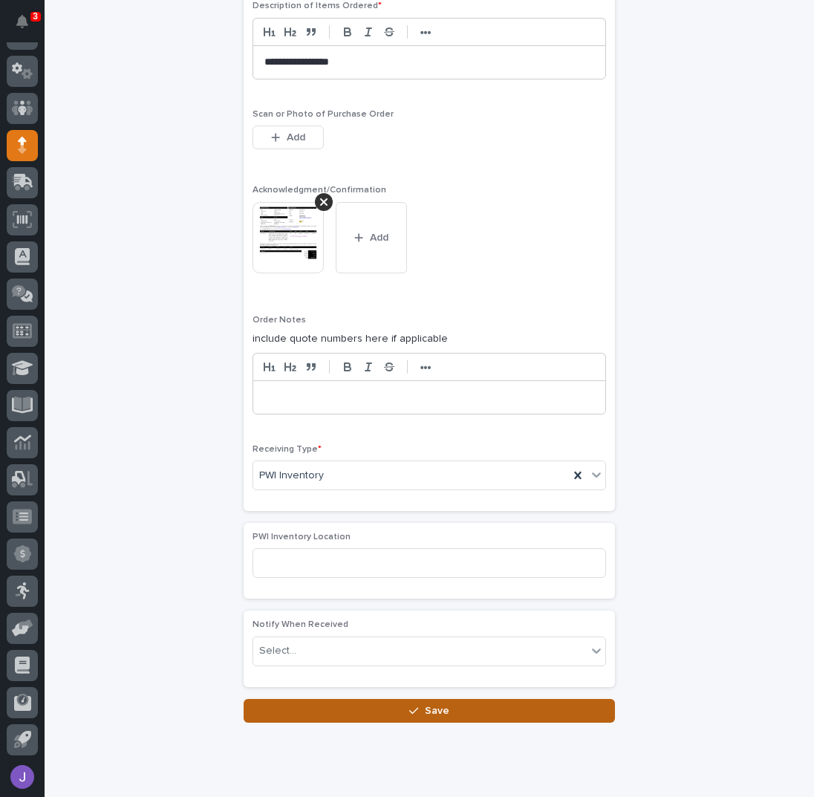
click at [359, 699] on button "Save" at bounding box center [429, 711] width 371 height 24
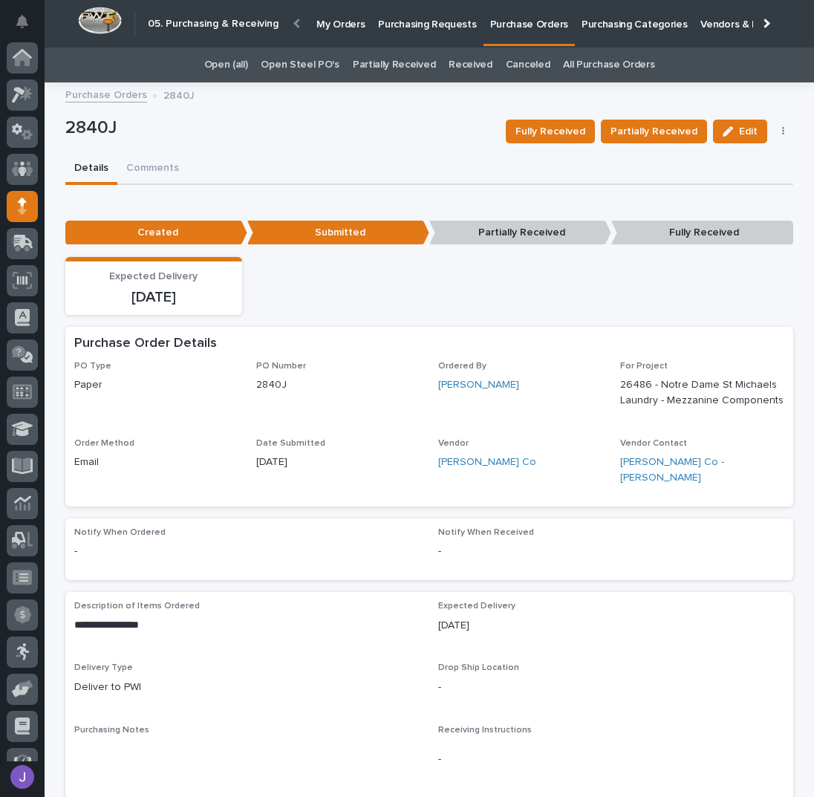
scroll to position [61, 0]
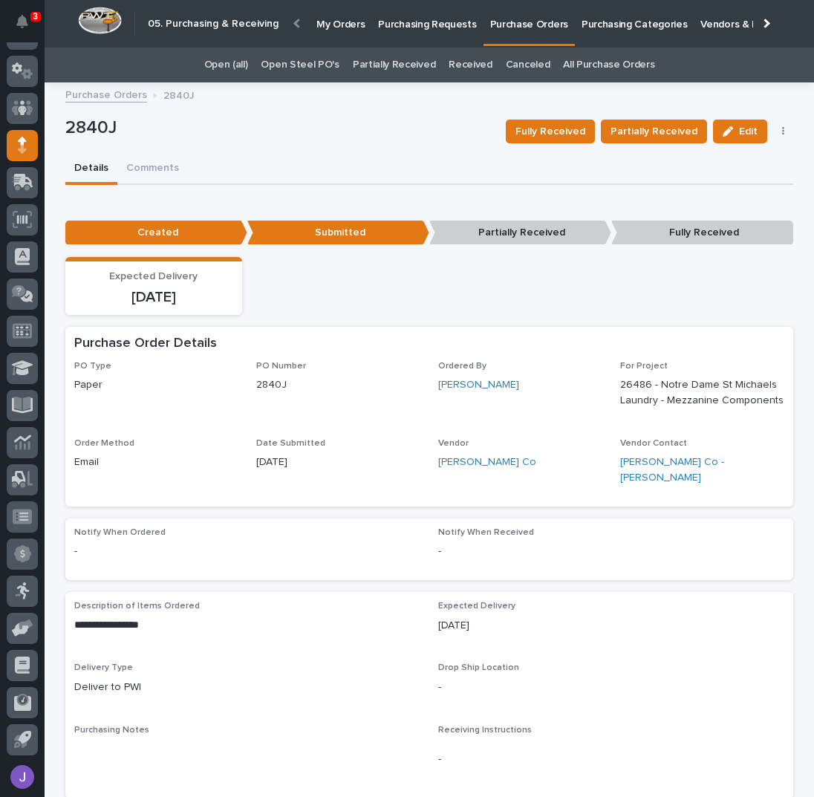
click at [415, 24] on p "Purchasing Requests" at bounding box center [427, 15] width 98 height 31
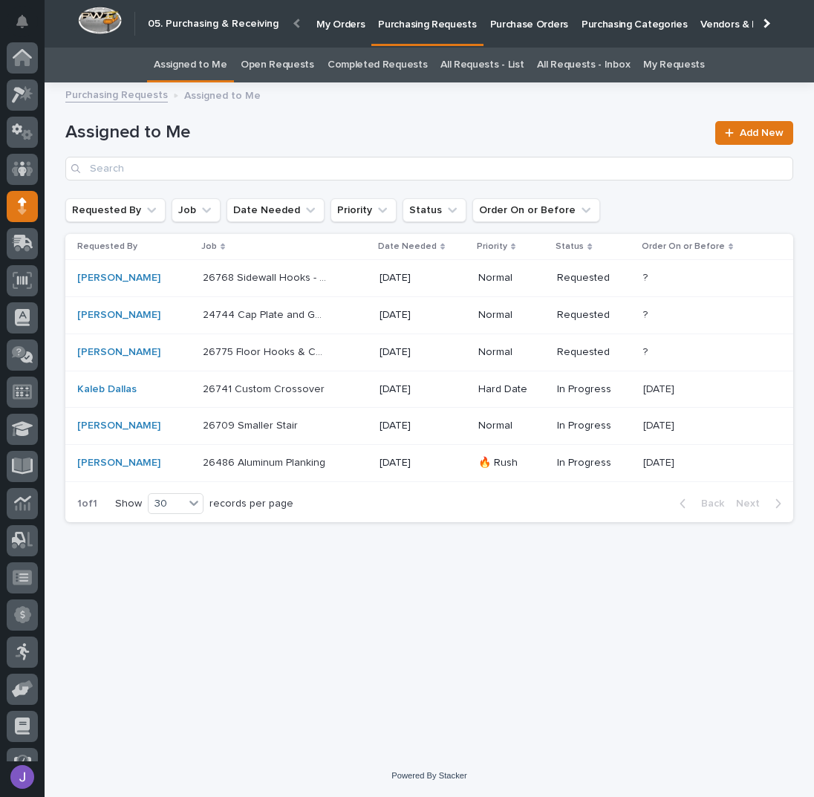
scroll to position [61, 0]
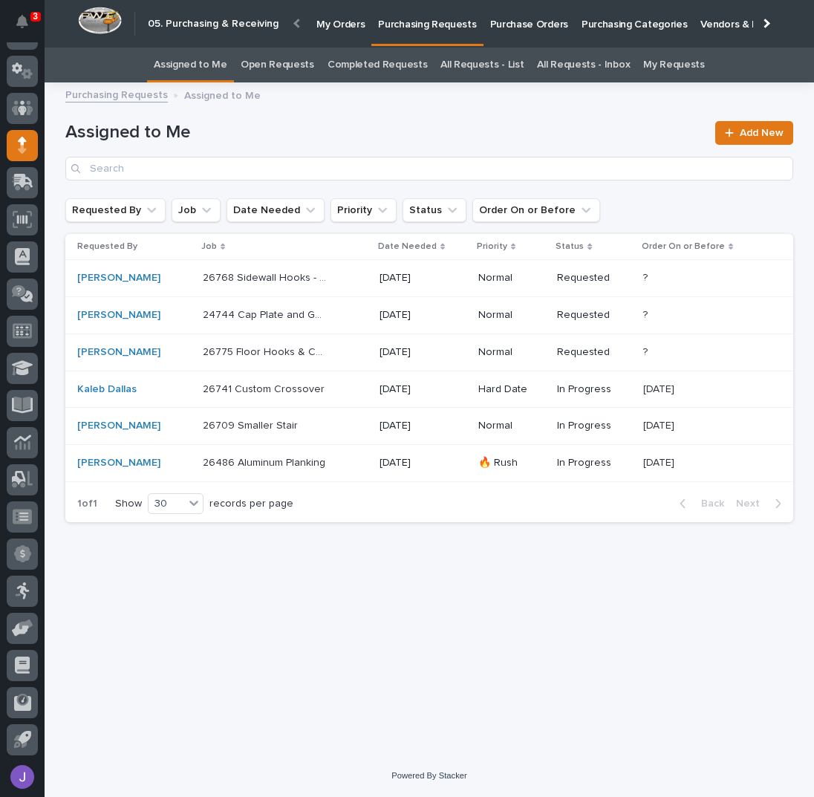
click at [330, 461] on div "26486 Aluminum Planking 26486 Aluminum Planking" at bounding box center [285, 463] width 165 height 25
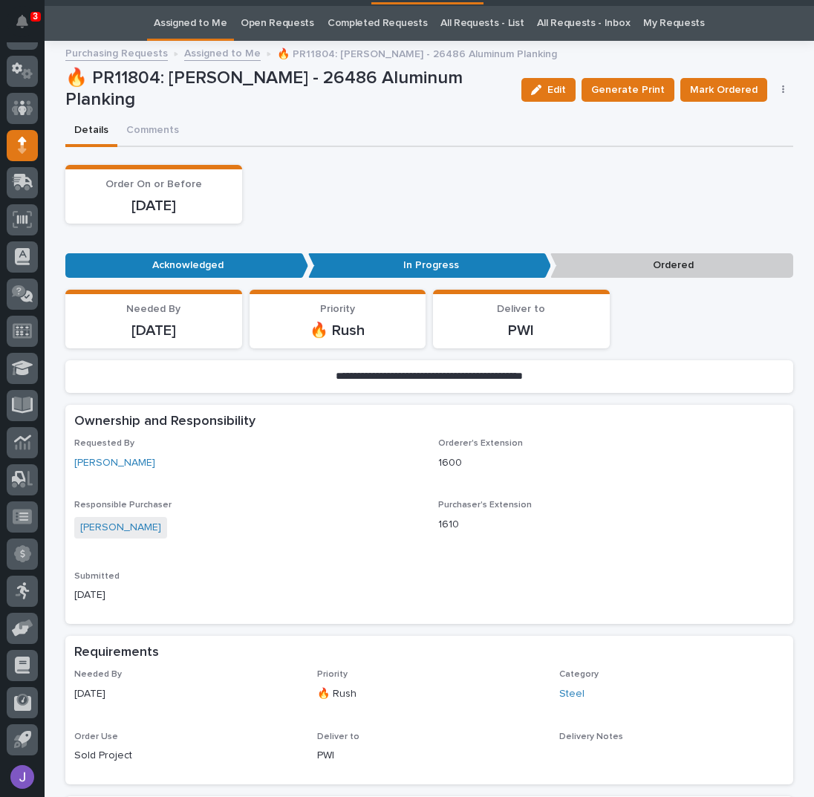
scroll to position [47, 0]
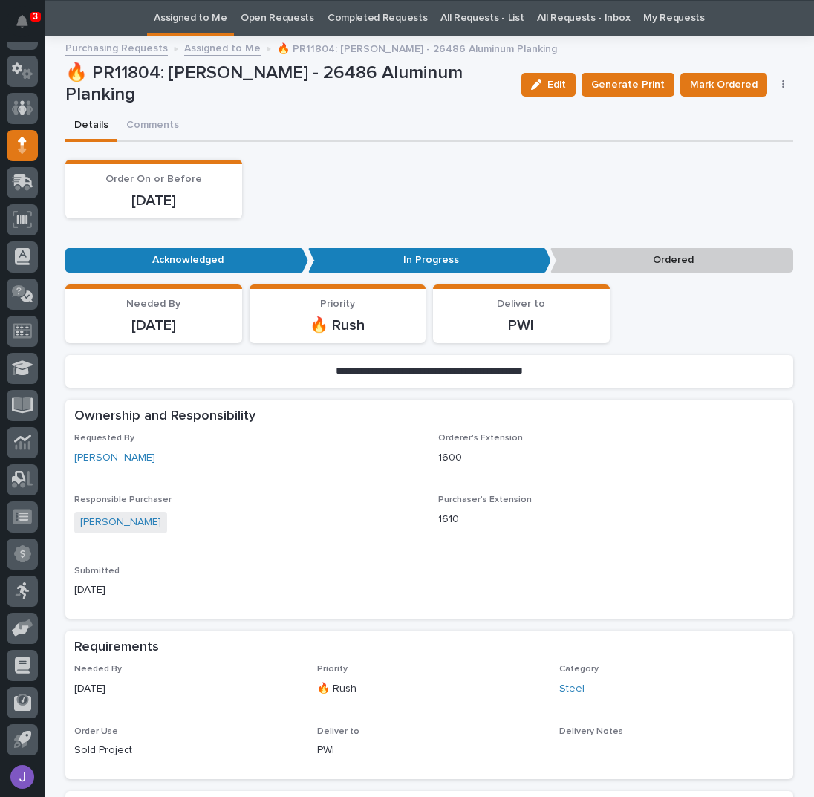
click at [782, 86] on icon "button" at bounding box center [783, 84] width 2 height 9
click at [747, 134] on span "Edit Linked PO's" at bounding box center [736, 138] width 76 height 15
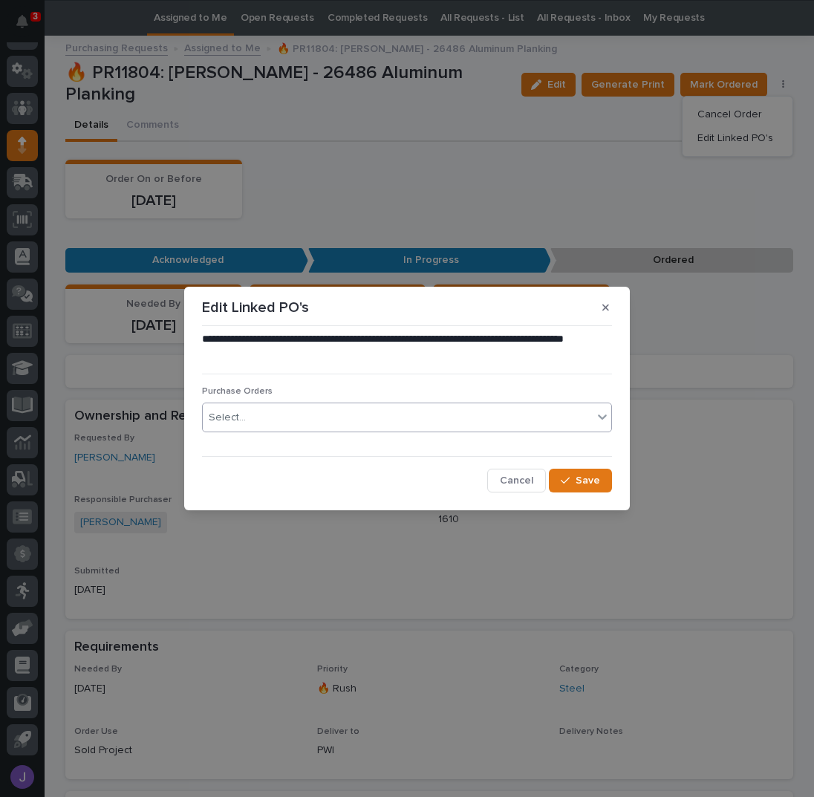
click at [306, 414] on div "Select..." at bounding box center [398, 418] width 390 height 25
type input "****"
click at [570, 475] on icon "button" at bounding box center [565, 480] width 9 height 10
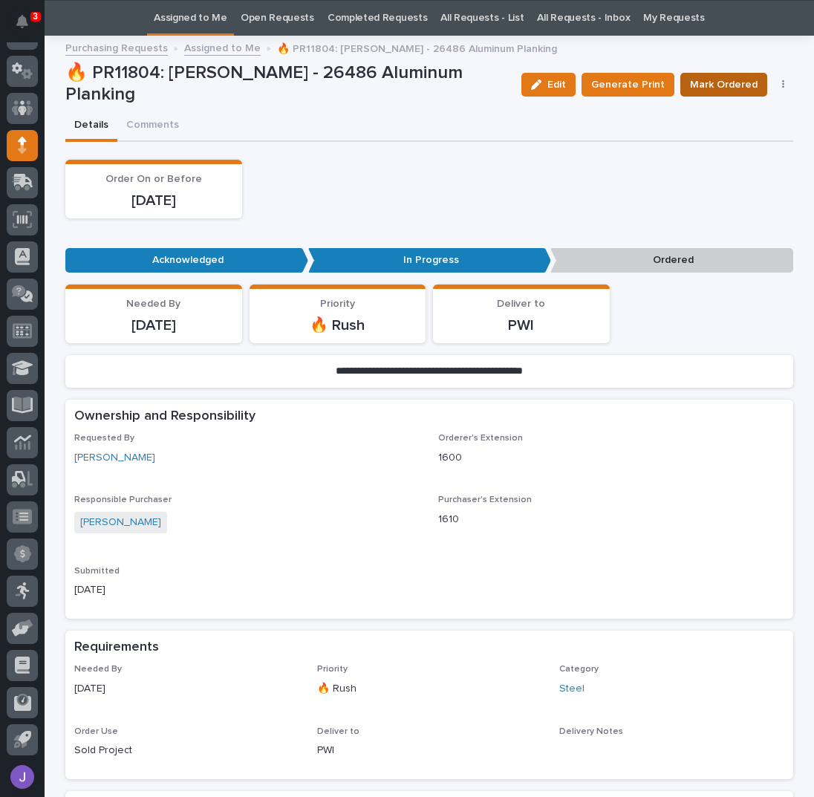
click at [714, 90] on span "Mark Ordered" at bounding box center [724, 84] width 68 height 15
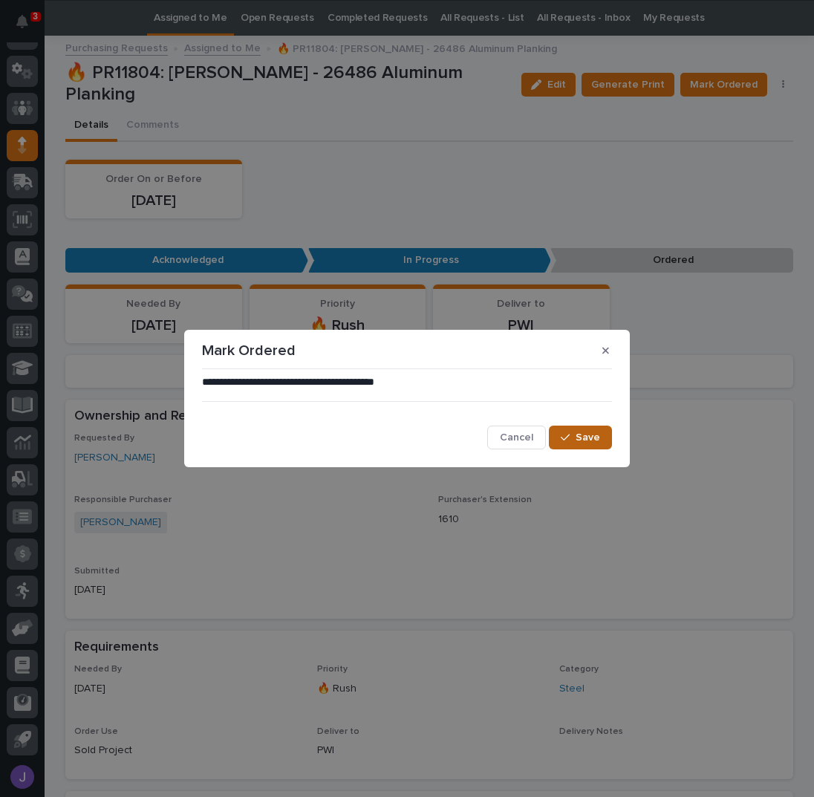
click at [560, 426] on div "**********" at bounding box center [407, 412] width 410 height 75
click at [573, 436] on div "button" at bounding box center [568, 437] width 15 height 10
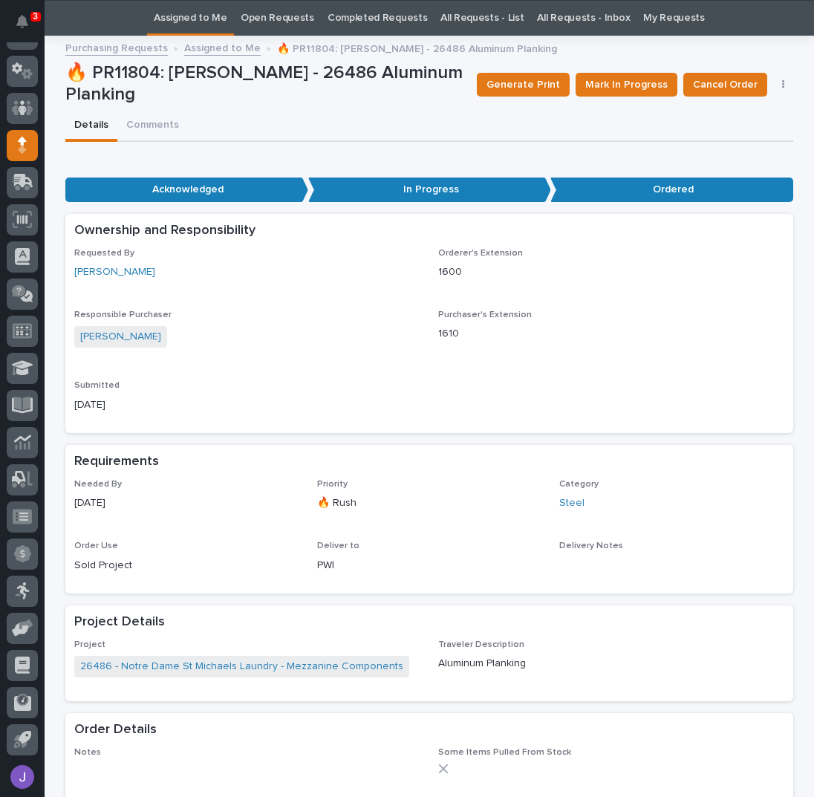
click at [210, 9] on link "Assigned to Me" at bounding box center [191, 18] width 74 height 35
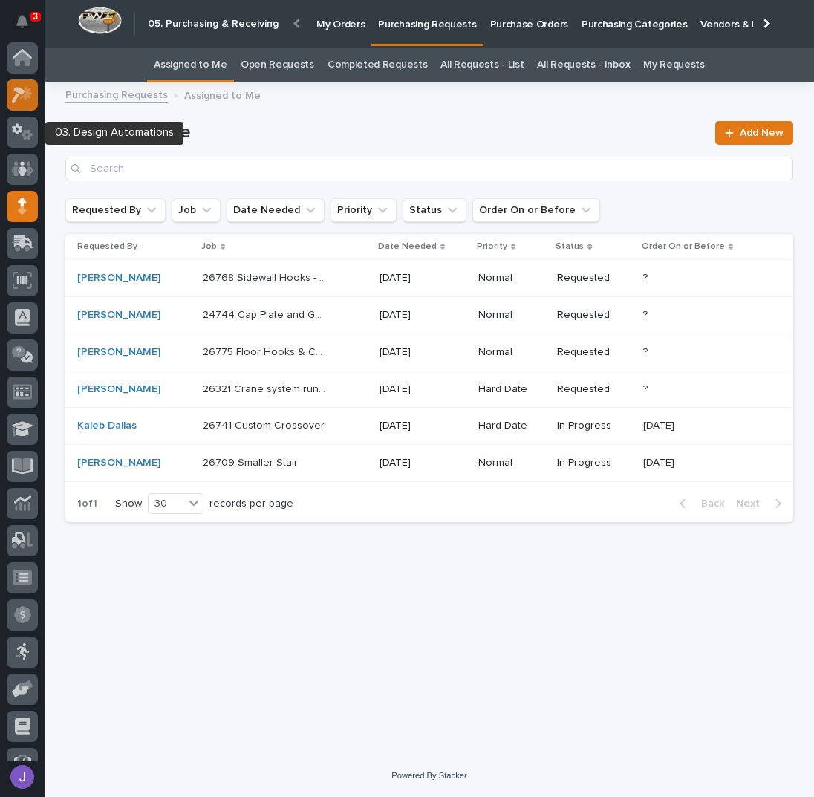
click at [27, 102] on icon at bounding box center [23, 94] width 22 height 17
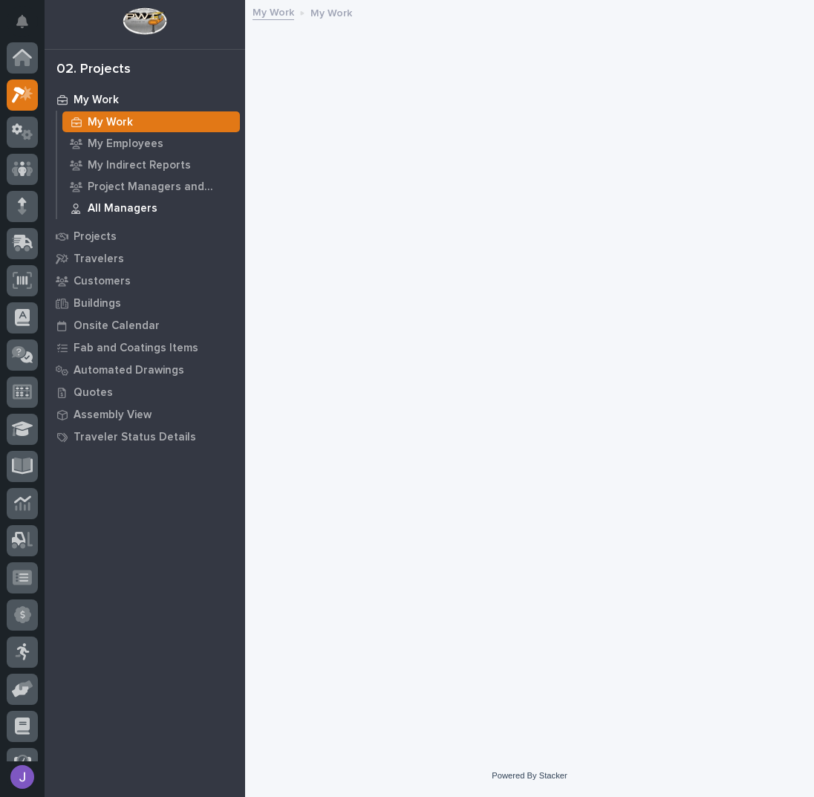
scroll to position [37, 0]
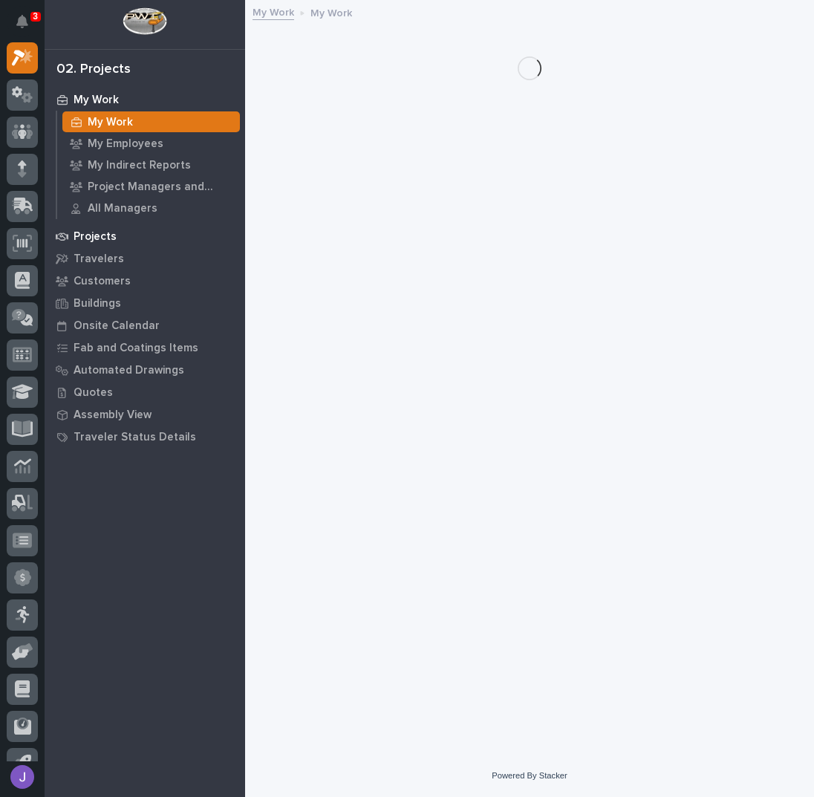
click at [98, 237] on p "Projects" at bounding box center [95, 236] width 43 height 13
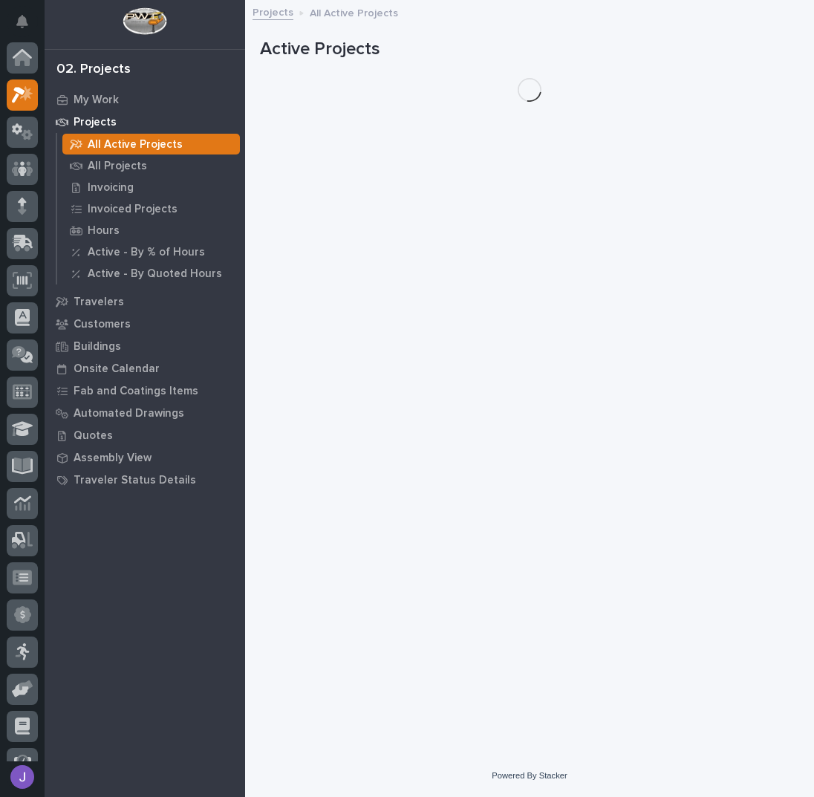
scroll to position [37, 0]
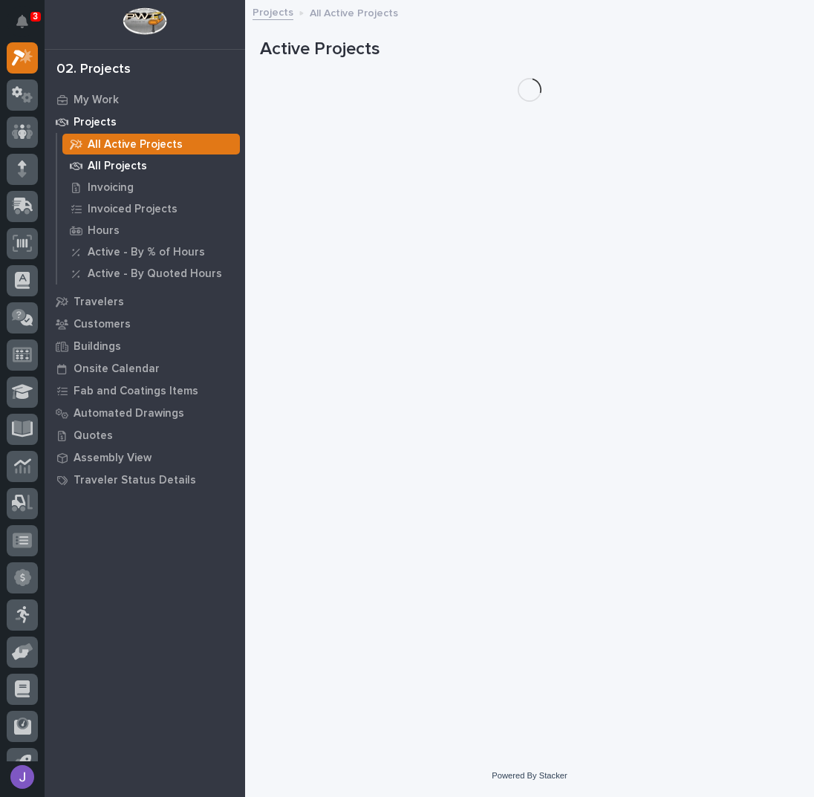
click at [109, 166] on p "All Projects" at bounding box center [117, 166] width 59 height 13
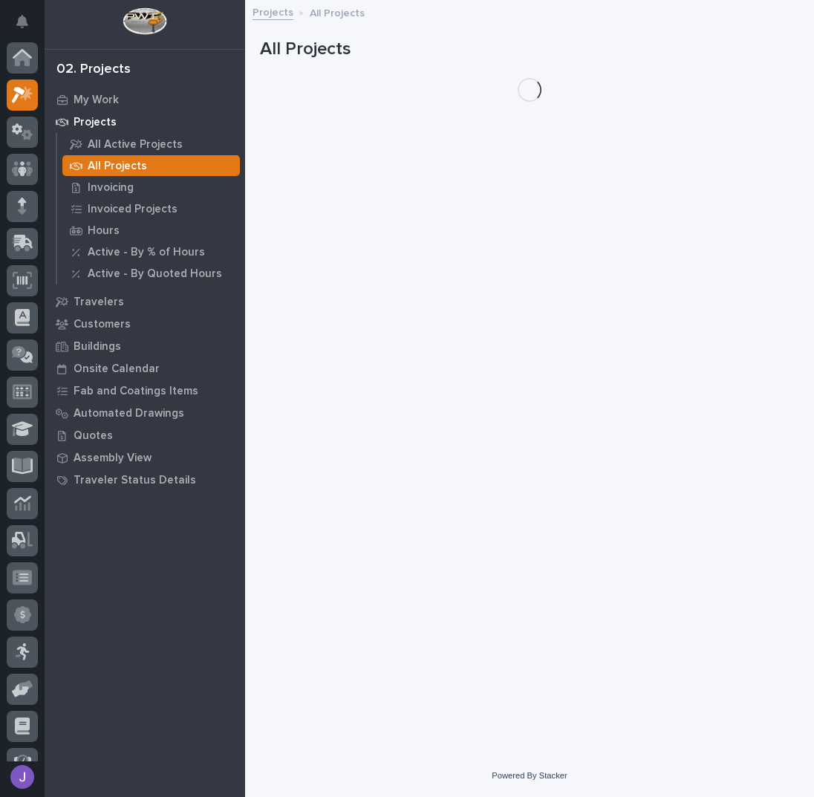
scroll to position [37, 0]
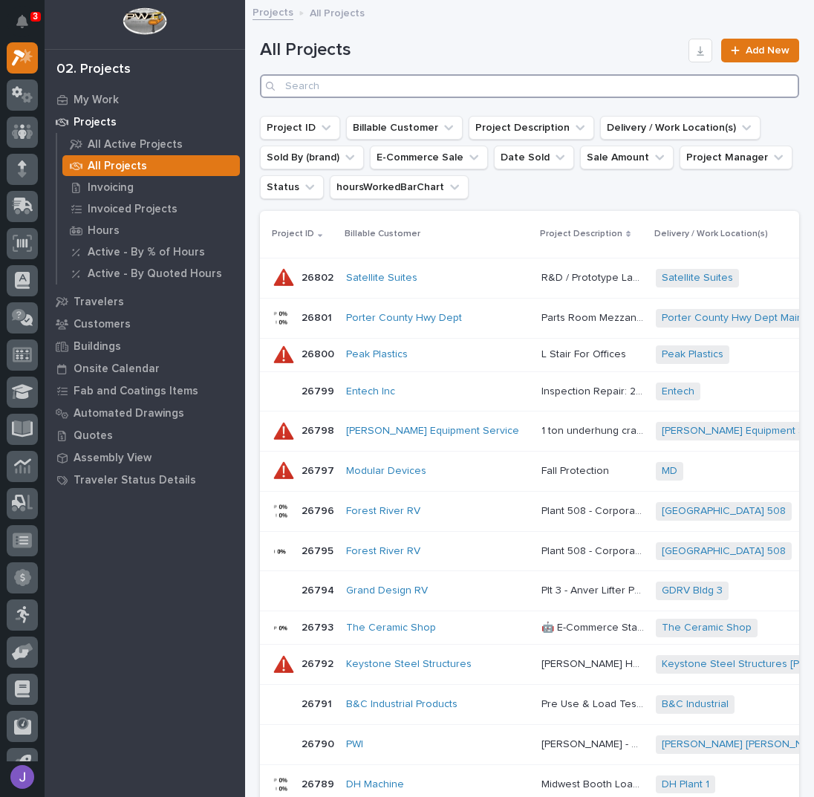
click at [328, 85] on input "Search" at bounding box center [529, 86] width 539 height 24
type input "26796"
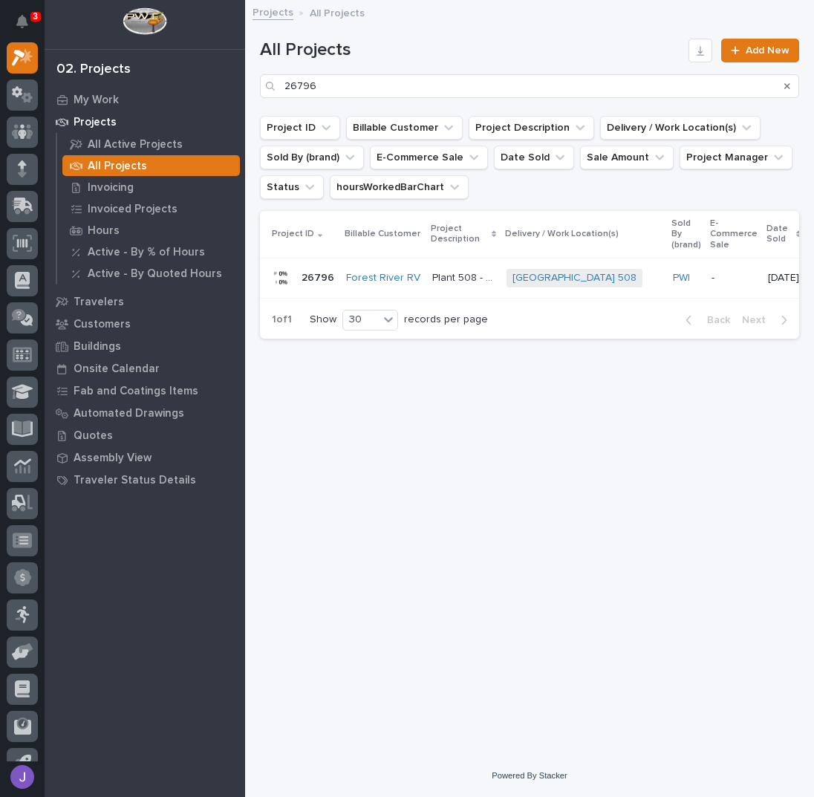
click at [458, 282] on p "Plant 508 - Corporate Standards Building Stage Headers Installation" at bounding box center [464, 277] width 65 height 16
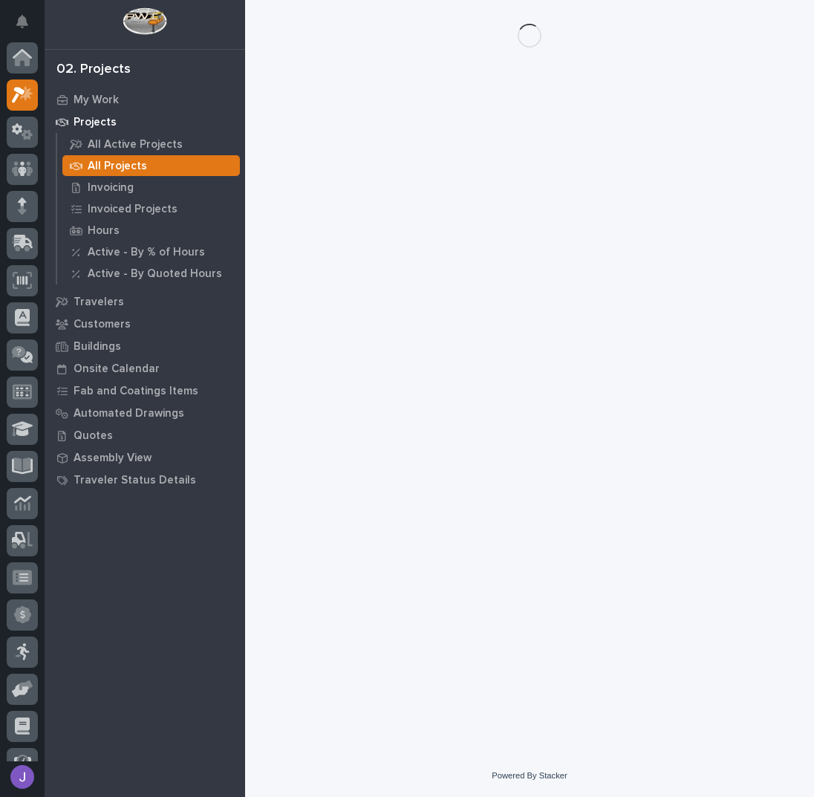
scroll to position [37, 0]
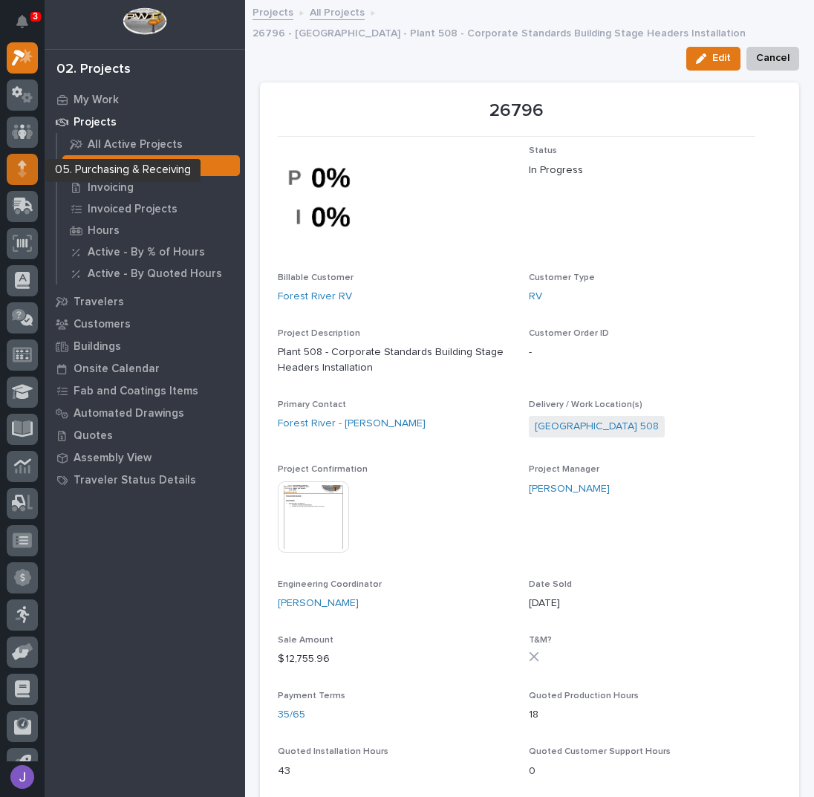
click at [15, 163] on div at bounding box center [22, 169] width 31 height 31
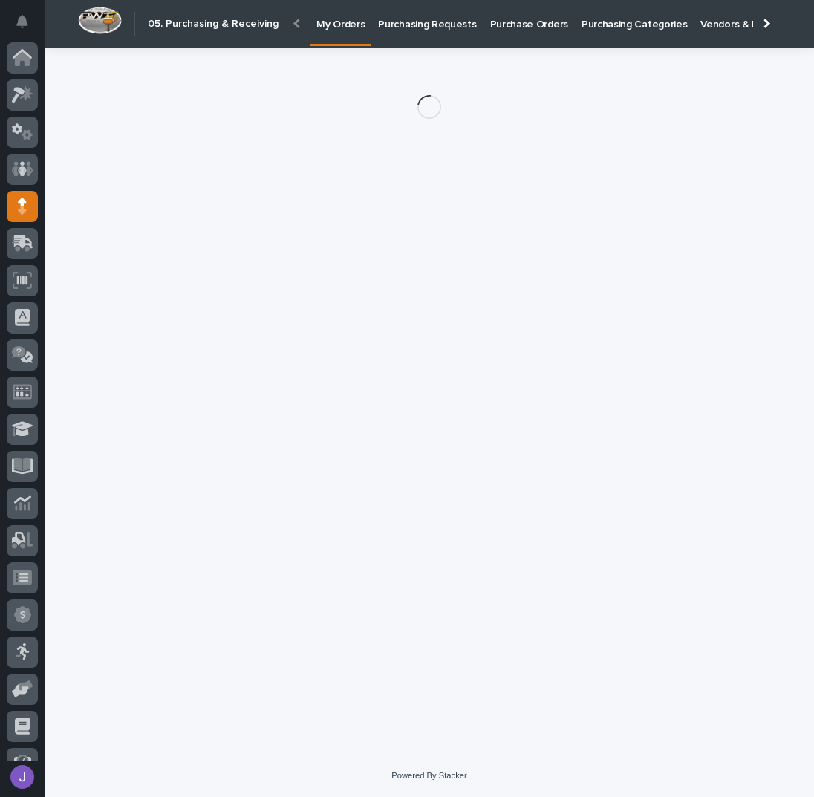
scroll to position [61, 0]
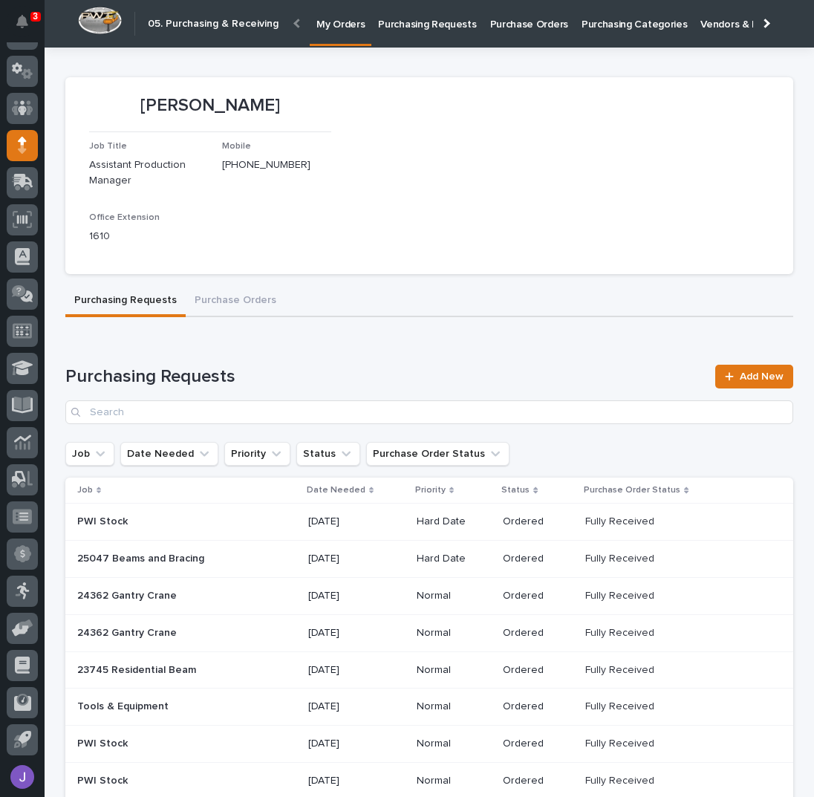
click at [443, 27] on p "Purchasing Requests" at bounding box center [427, 15] width 98 height 31
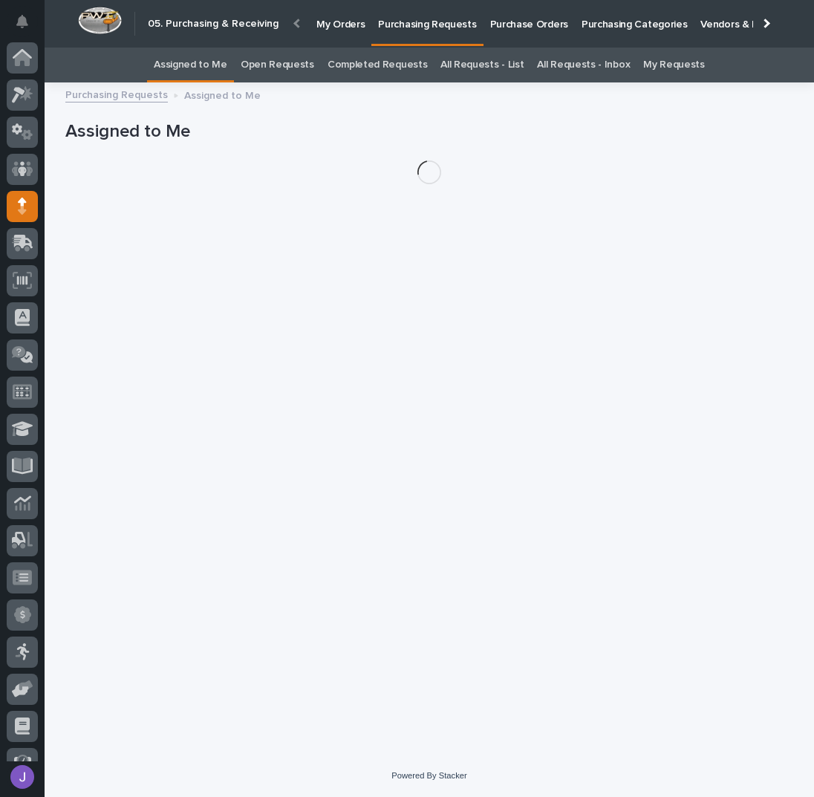
scroll to position [61, 0]
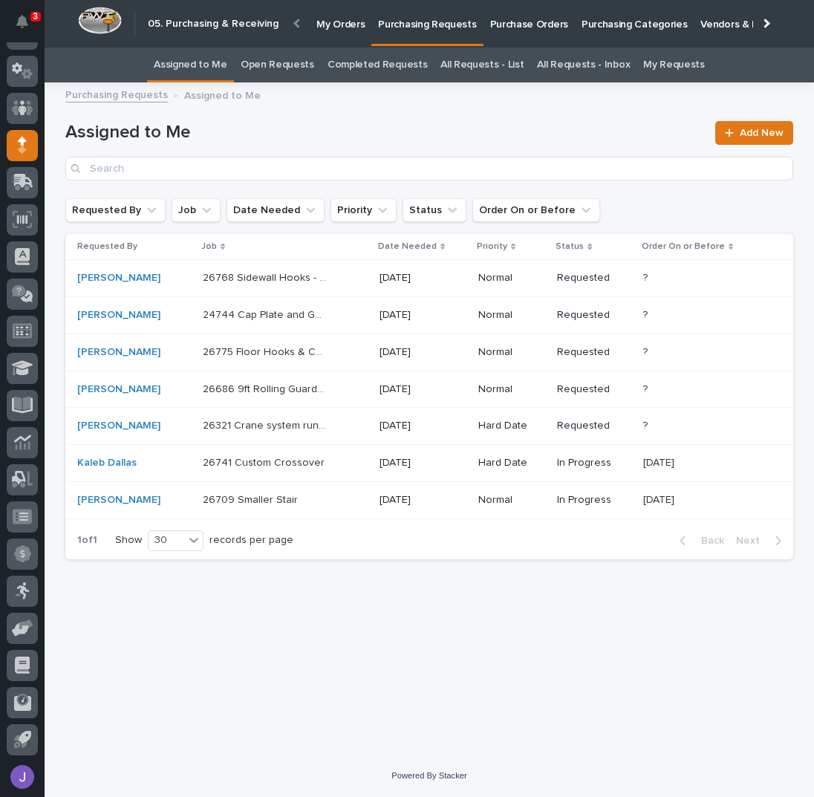
click at [513, 29] on p "Purchase Orders" at bounding box center [529, 15] width 78 height 31
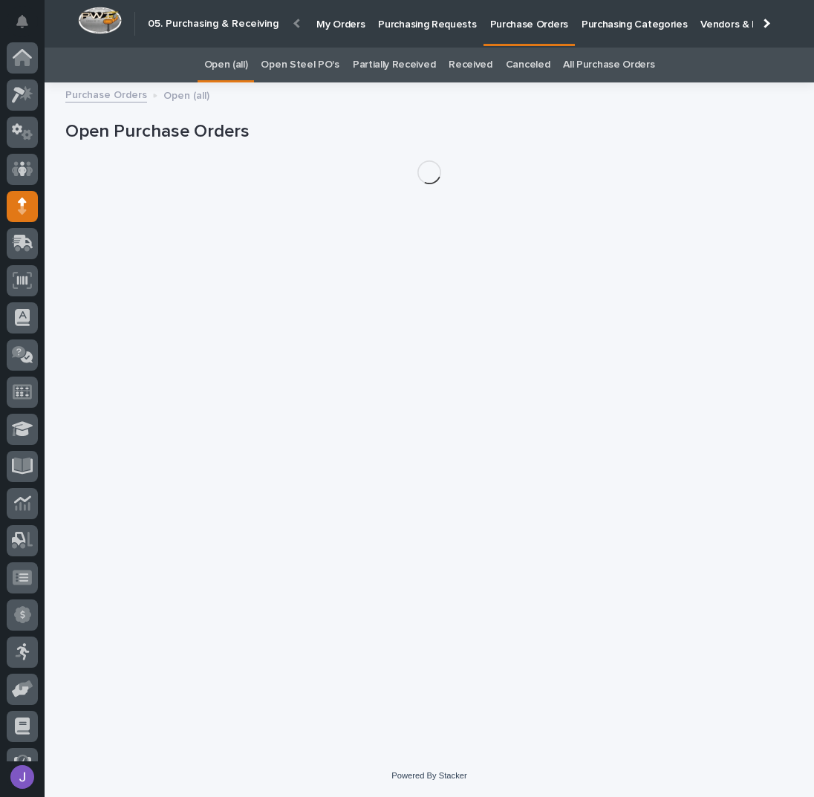
scroll to position [61, 0]
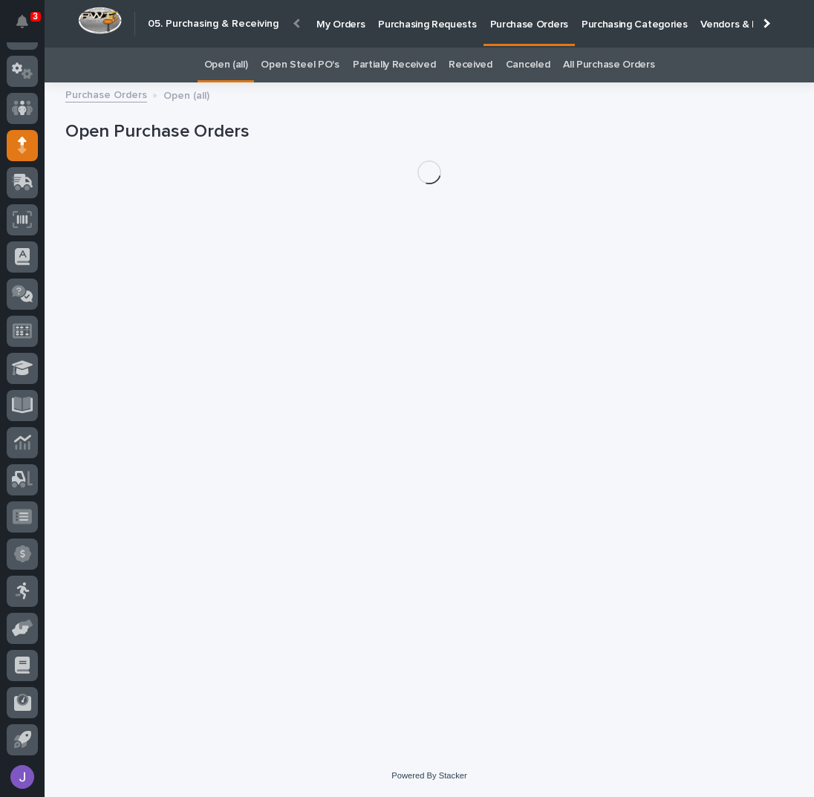
click at [325, 71] on link "Open Steel PO's" at bounding box center [300, 65] width 78 height 35
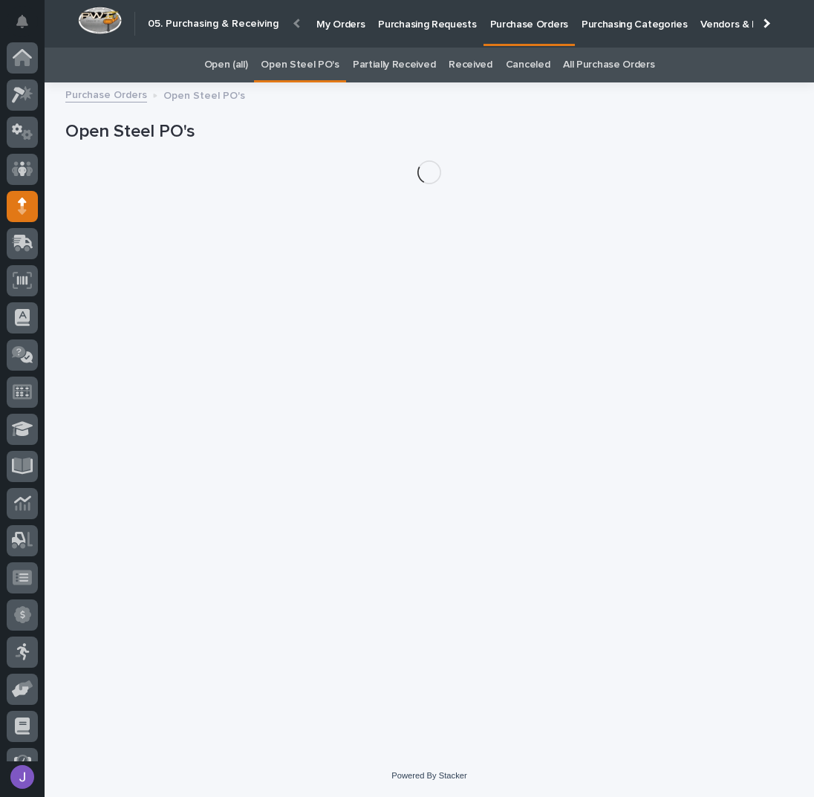
scroll to position [61, 0]
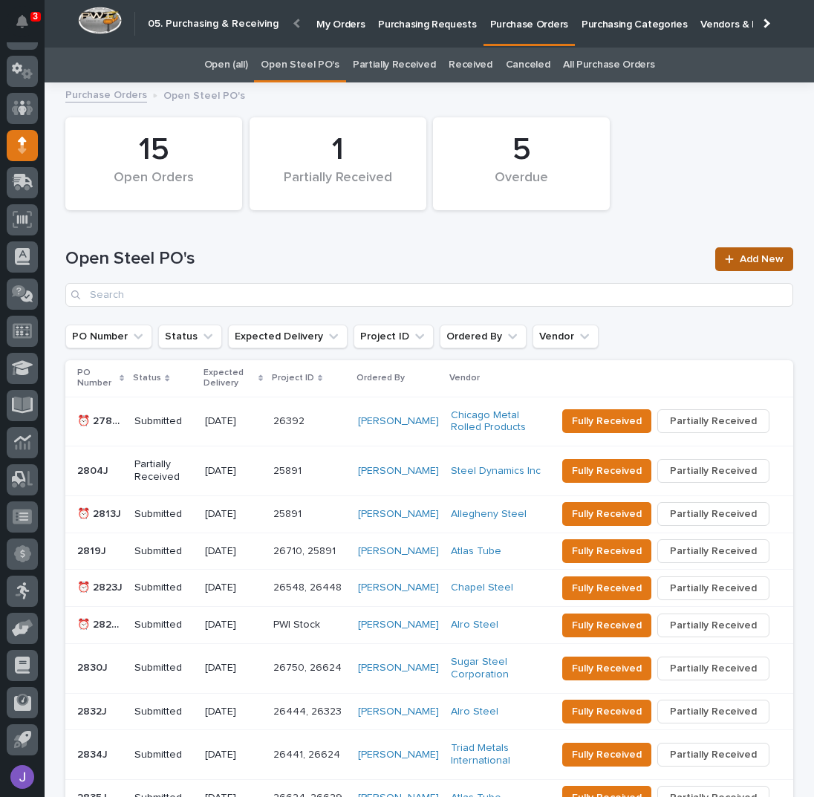
click at [744, 262] on span "Add New" at bounding box center [762, 259] width 44 height 10
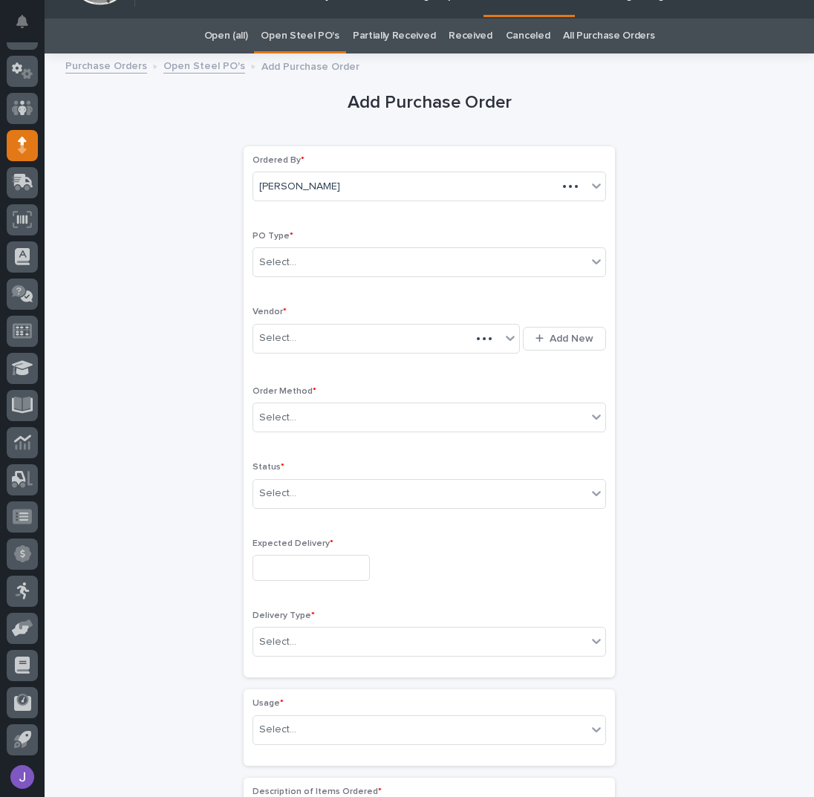
scroll to position [47, 0]
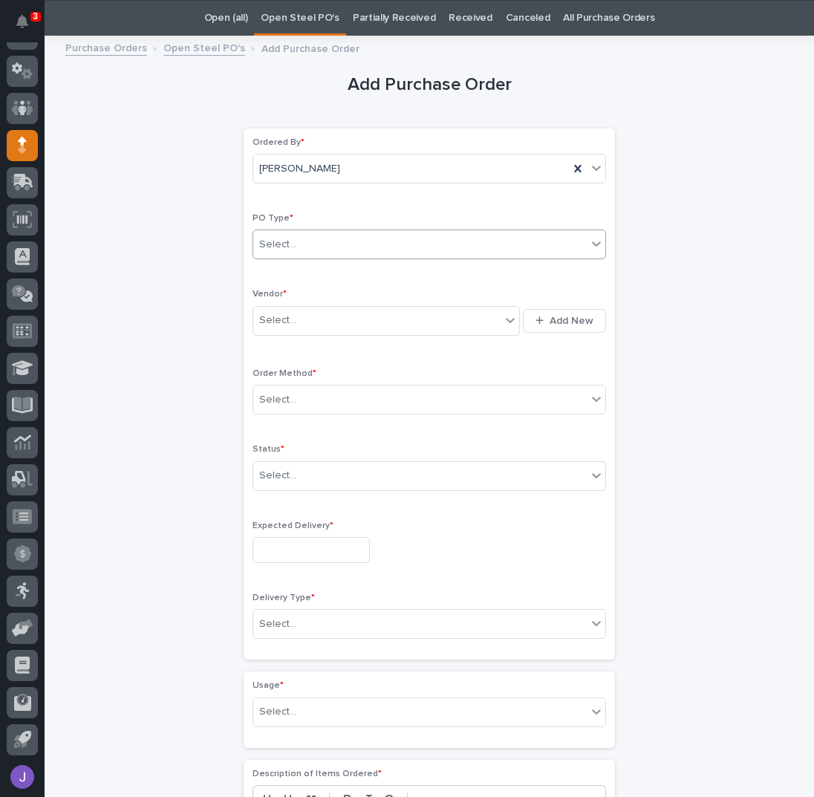
click at [325, 243] on div "Select..." at bounding box center [420, 245] width 334 height 25
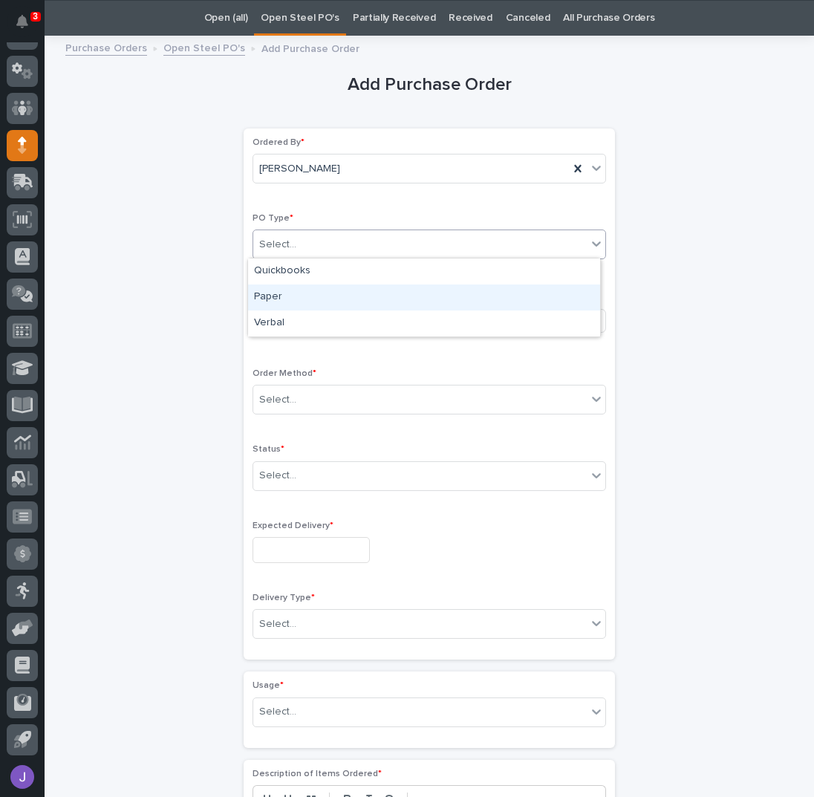
click at [289, 293] on div "Paper" at bounding box center [424, 298] width 352 height 26
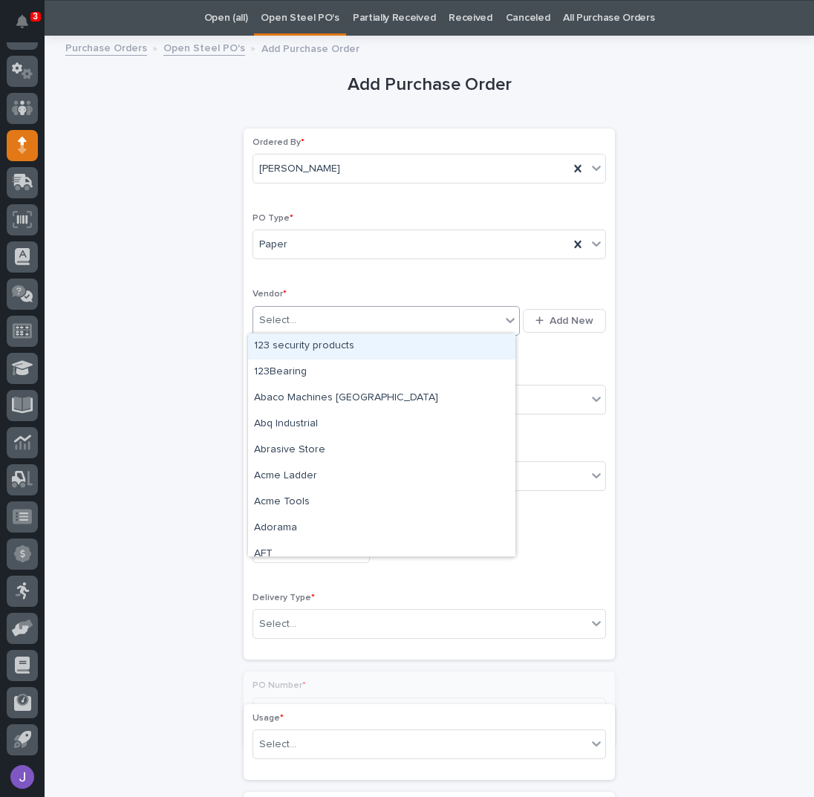
click at [286, 316] on div "Select..." at bounding box center [277, 321] width 37 height 16
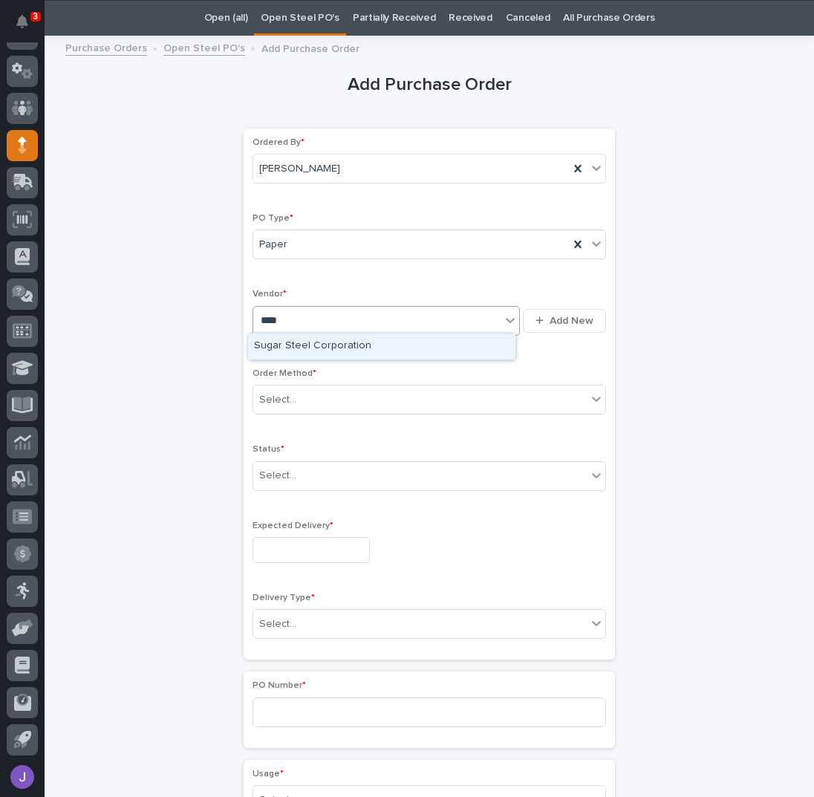
type input "*****"
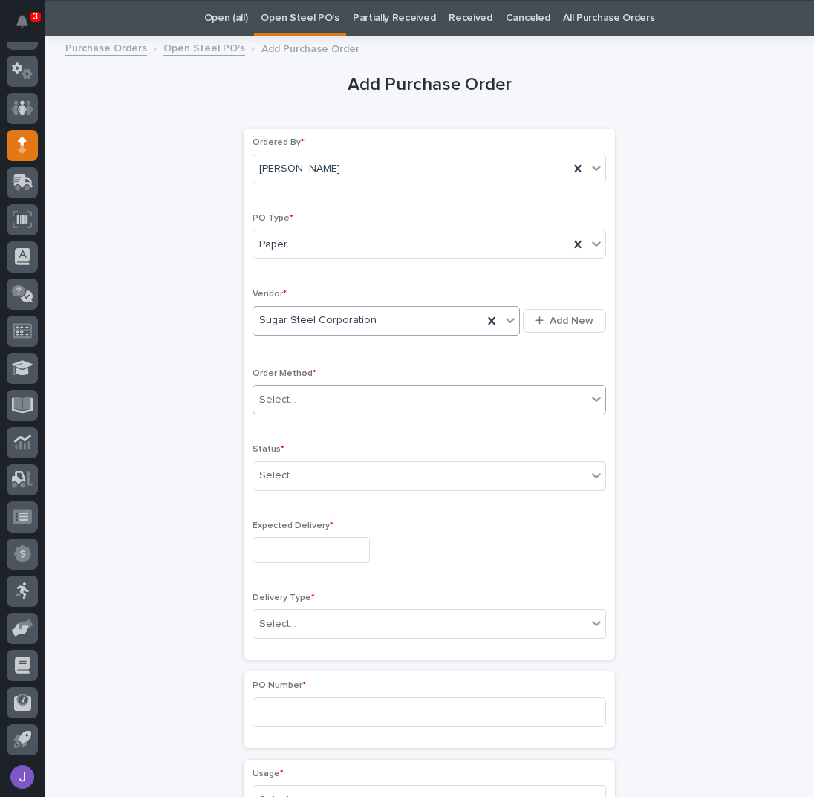
click at [281, 394] on div "Select..." at bounding box center [277, 400] width 37 height 16
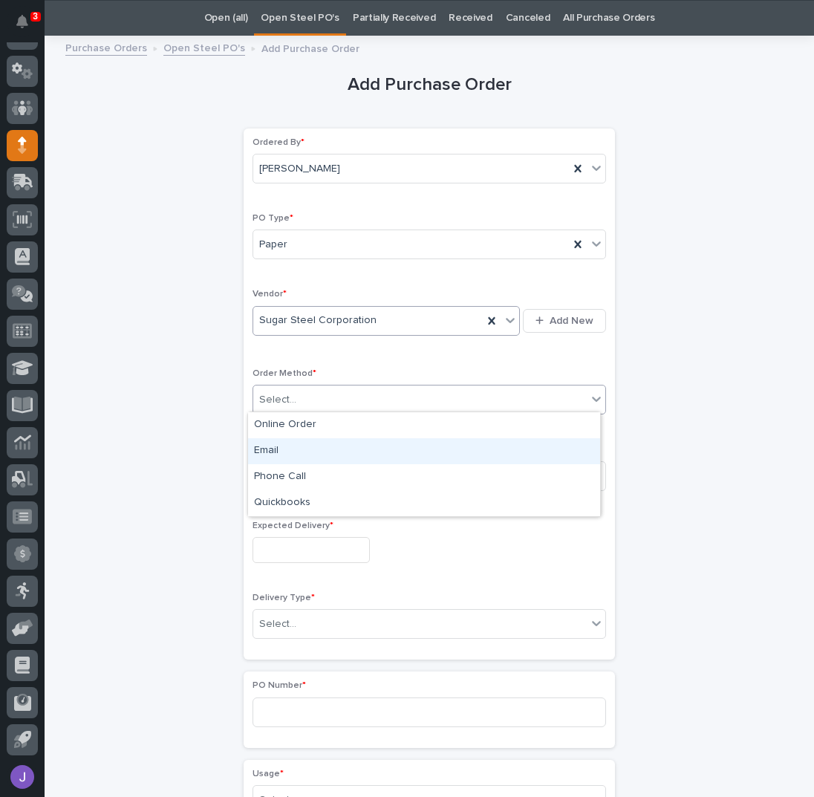
click at [279, 452] on div "Email" at bounding box center [424, 451] width 352 height 26
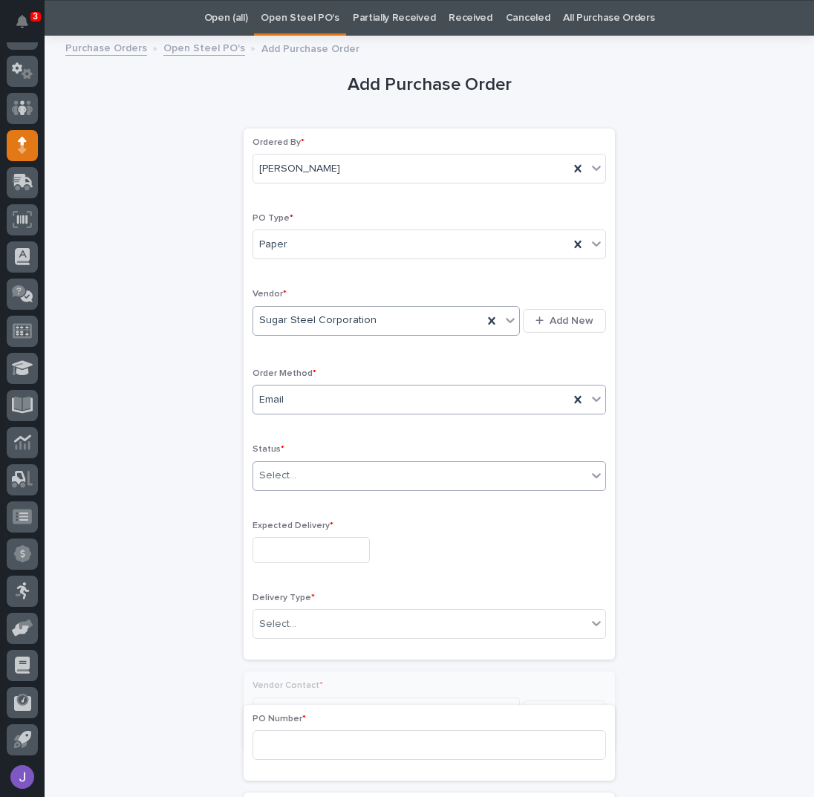
click at [260, 482] on div "Select..." at bounding box center [420, 476] width 334 height 25
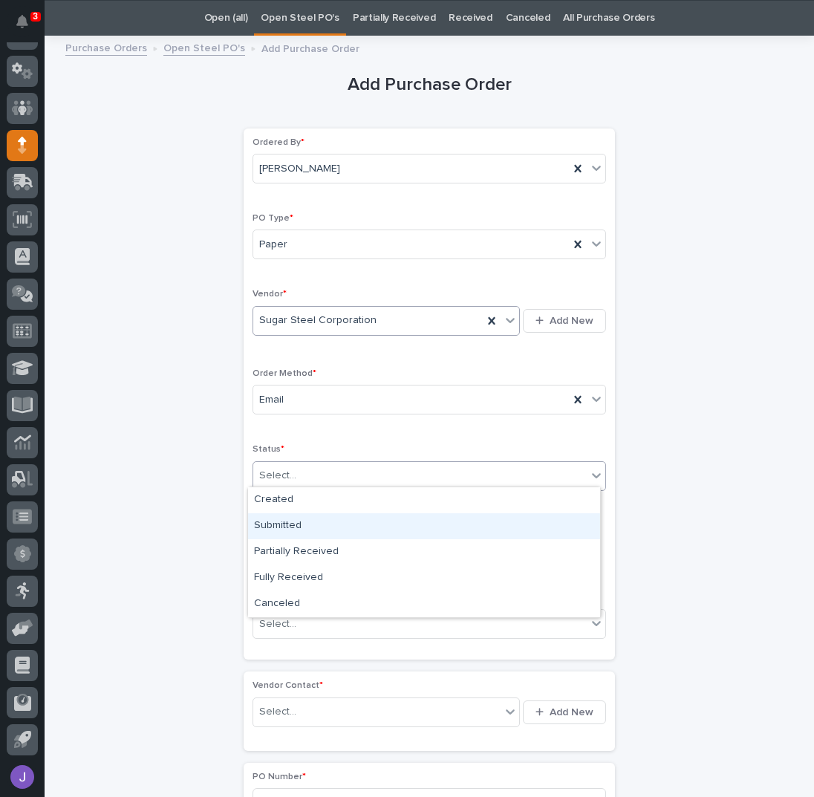
click at [277, 526] on div "Submitted" at bounding box center [424, 526] width 352 height 26
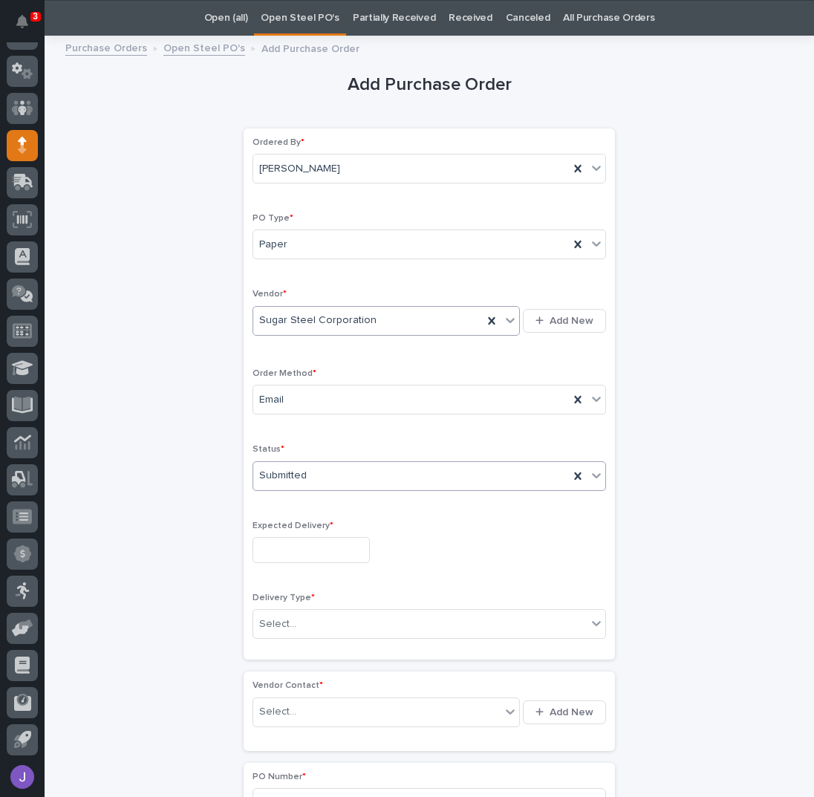
click at [271, 553] on input "text" at bounding box center [311, 550] width 117 height 26
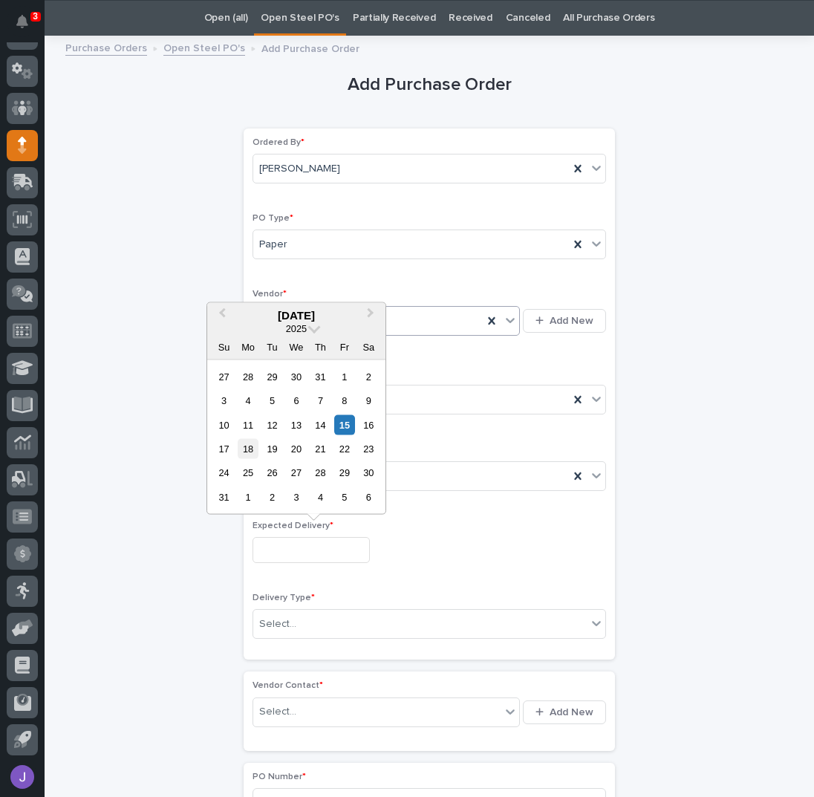
click at [251, 449] on div "18" at bounding box center [248, 449] width 20 height 20
type input "**********"
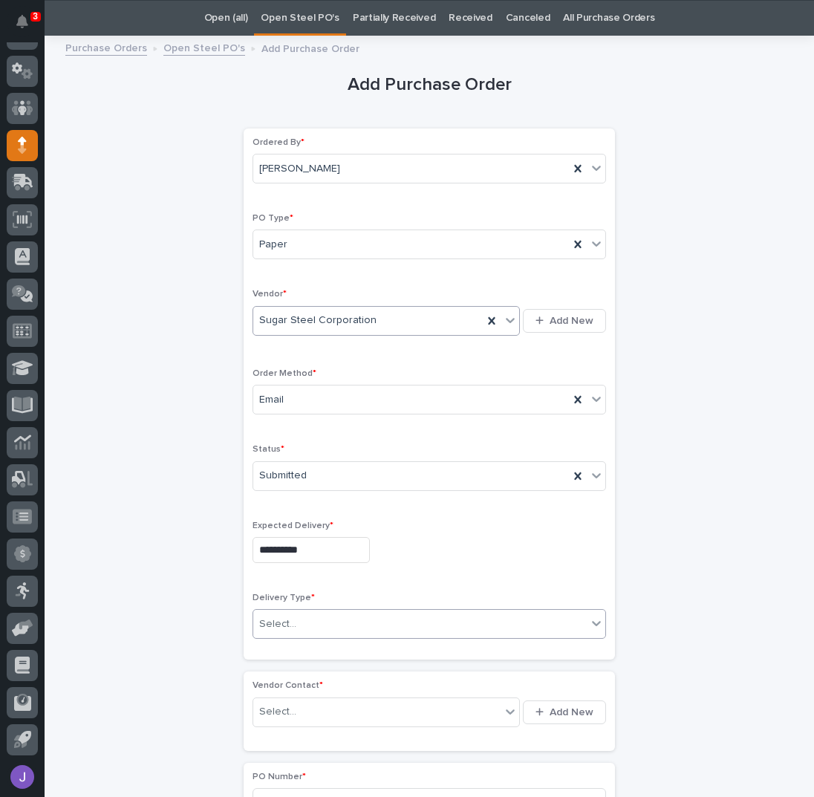
click at [276, 628] on div "Select..." at bounding box center [420, 624] width 334 height 25
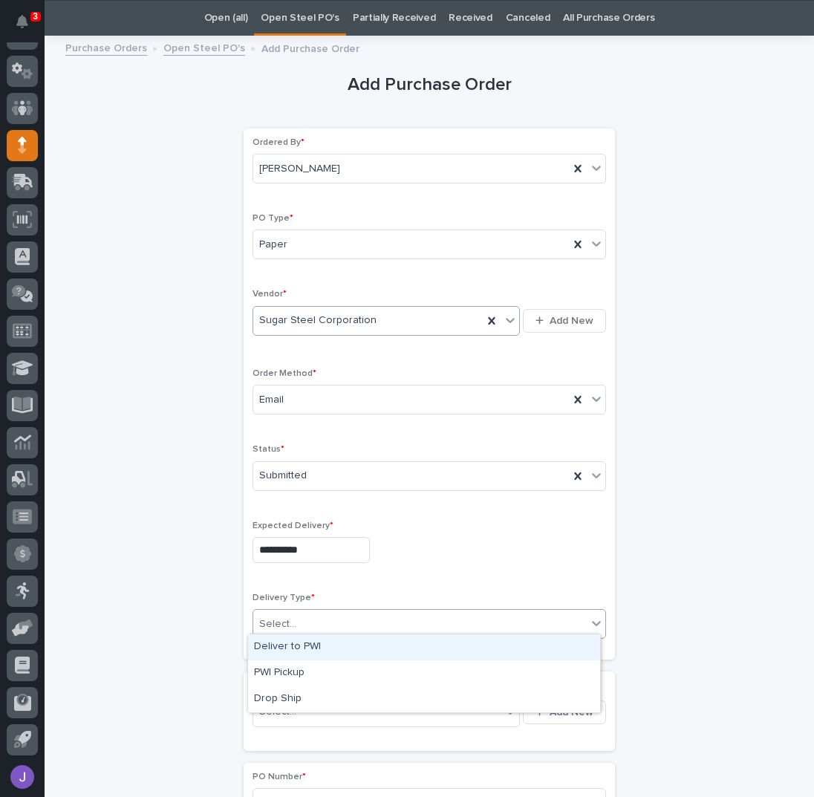
click at [282, 643] on div "Deliver to PWI" at bounding box center [424, 647] width 352 height 26
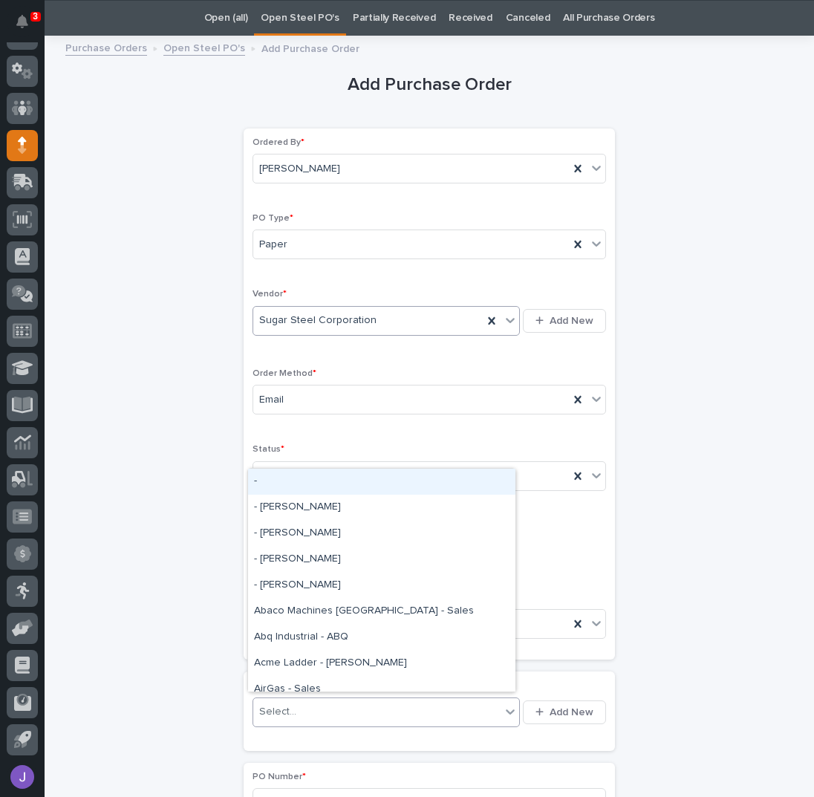
click at [279, 714] on div "Select..." at bounding box center [277, 712] width 37 height 16
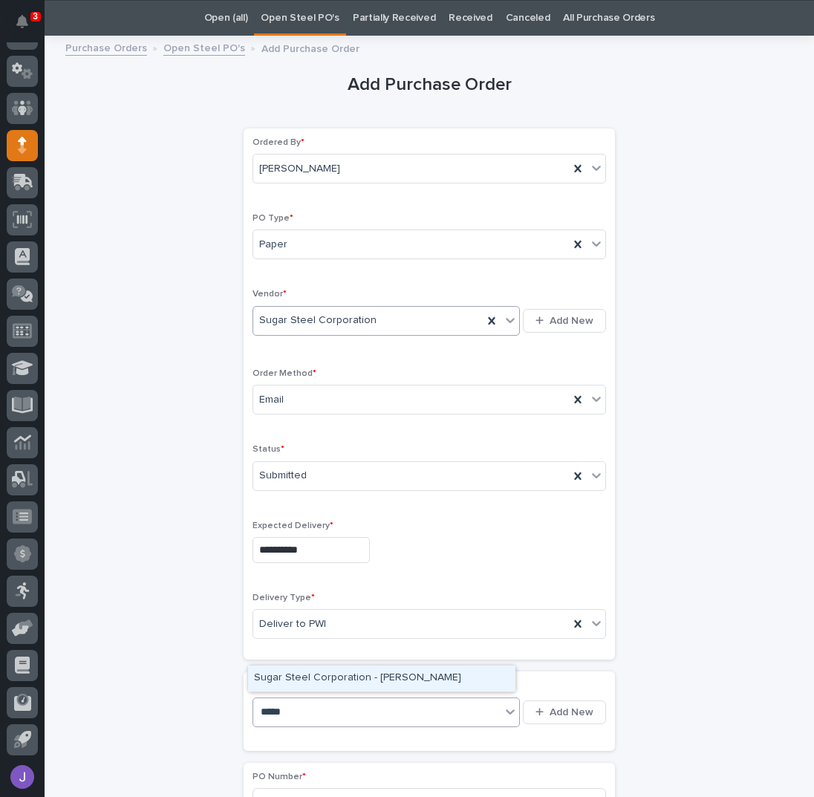
type input "******"
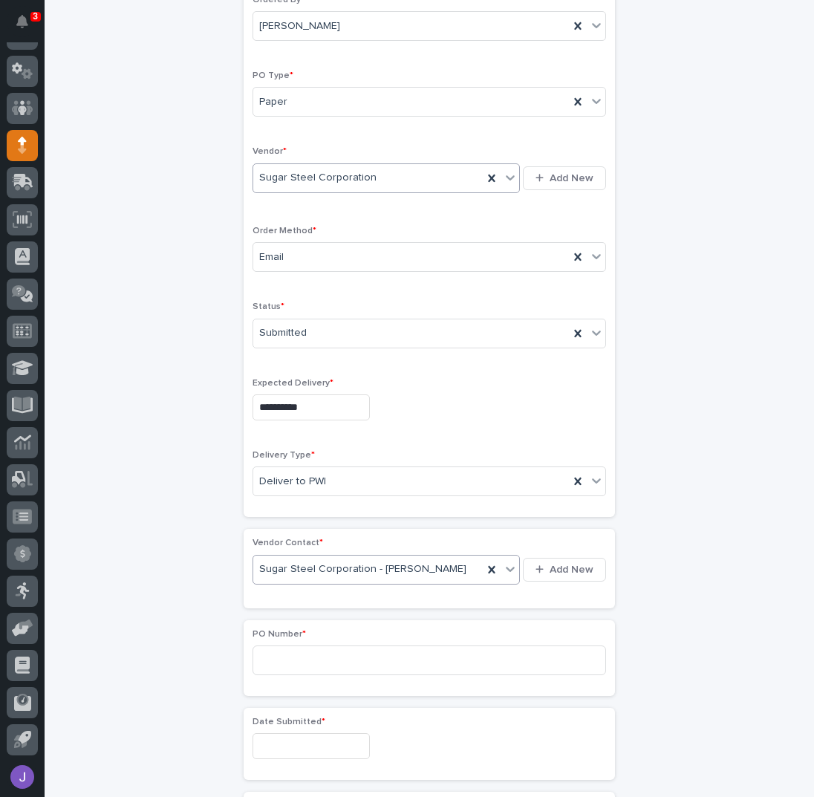
scroll to position [344, 0]
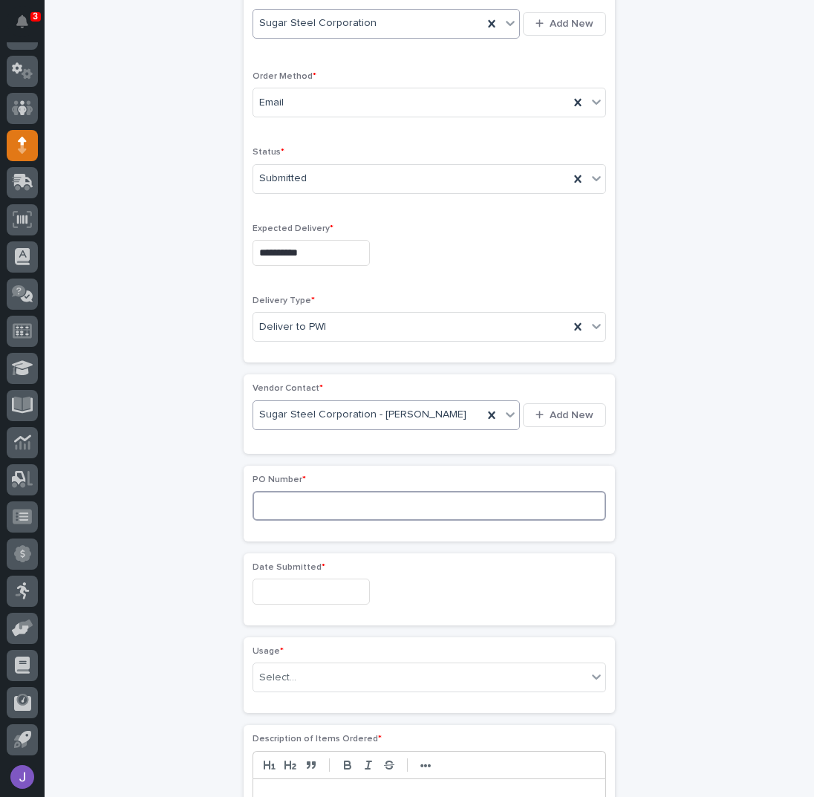
click at [297, 510] on input at bounding box center [430, 506] width 354 height 30
type input "2843J"
click at [319, 591] on input "text" at bounding box center [311, 592] width 117 height 26
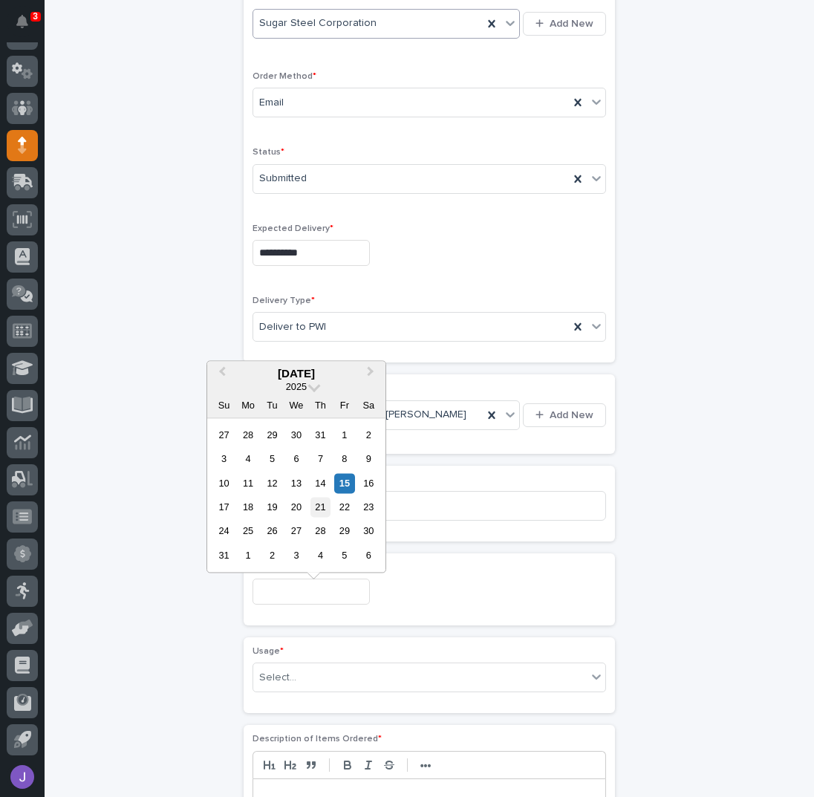
scroll to position [245, 0]
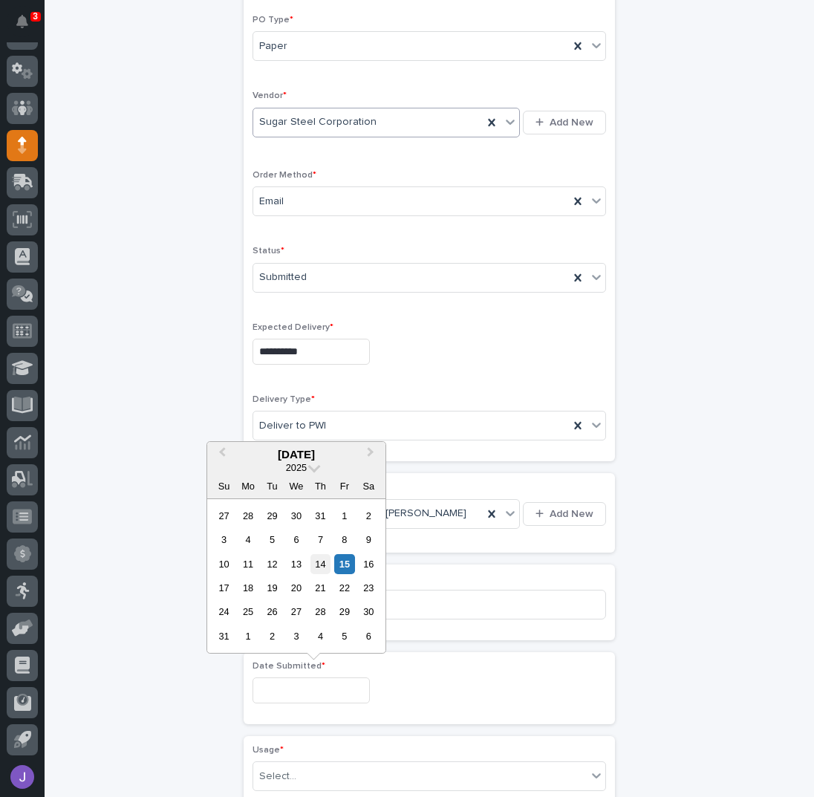
click at [324, 562] on div "14" at bounding box center [321, 564] width 20 height 20
type input "**********"
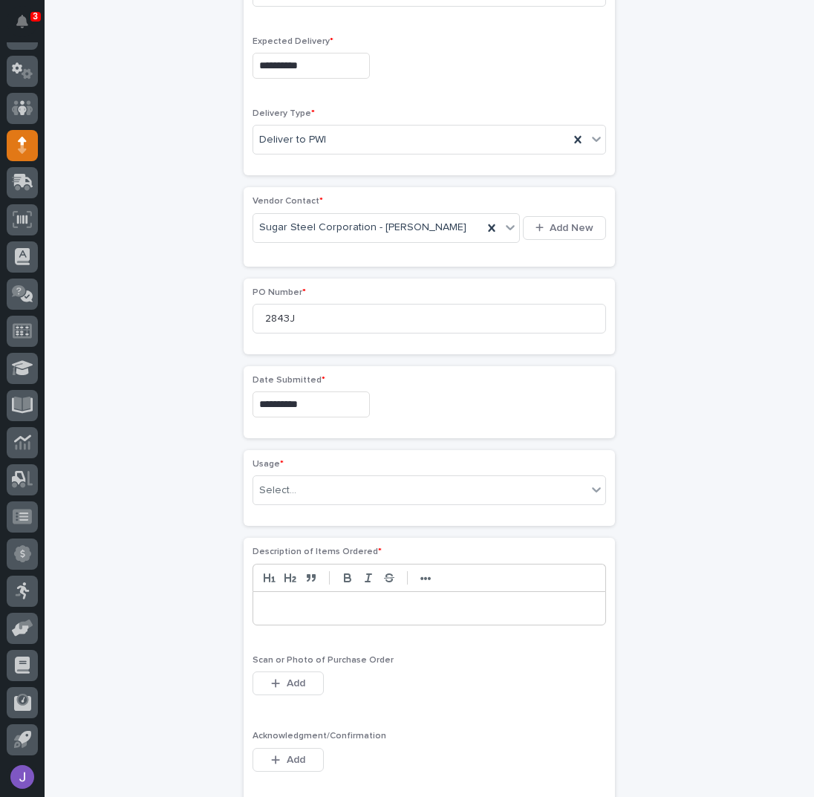
scroll to position [542, 0]
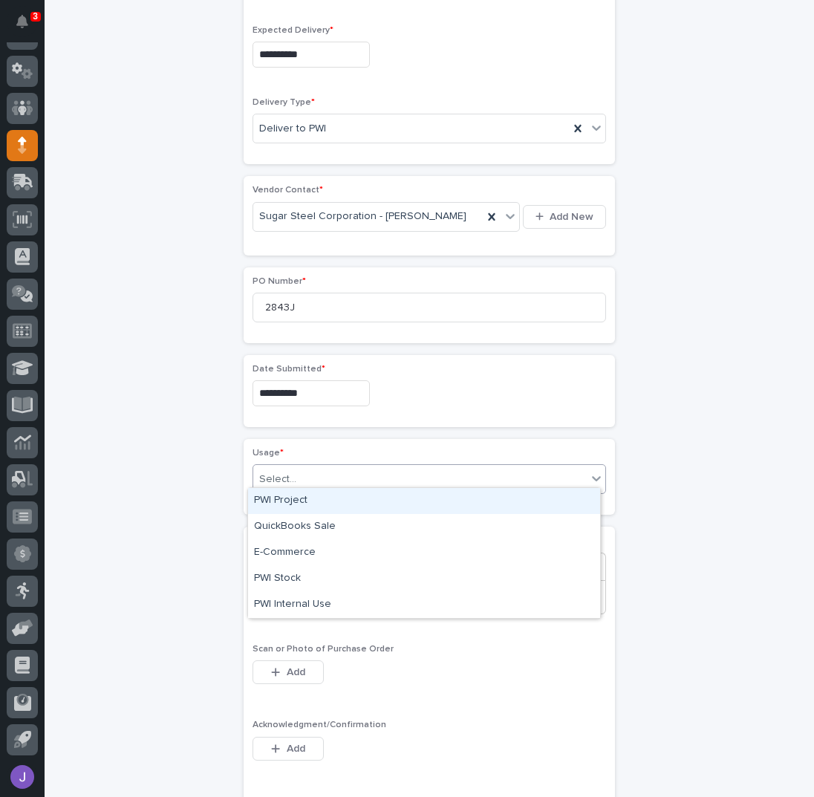
click at [284, 467] on div "Select..." at bounding box center [420, 479] width 334 height 25
click at [273, 502] on div "PWI Project" at bounding box center [424, 501] width 352 height 26
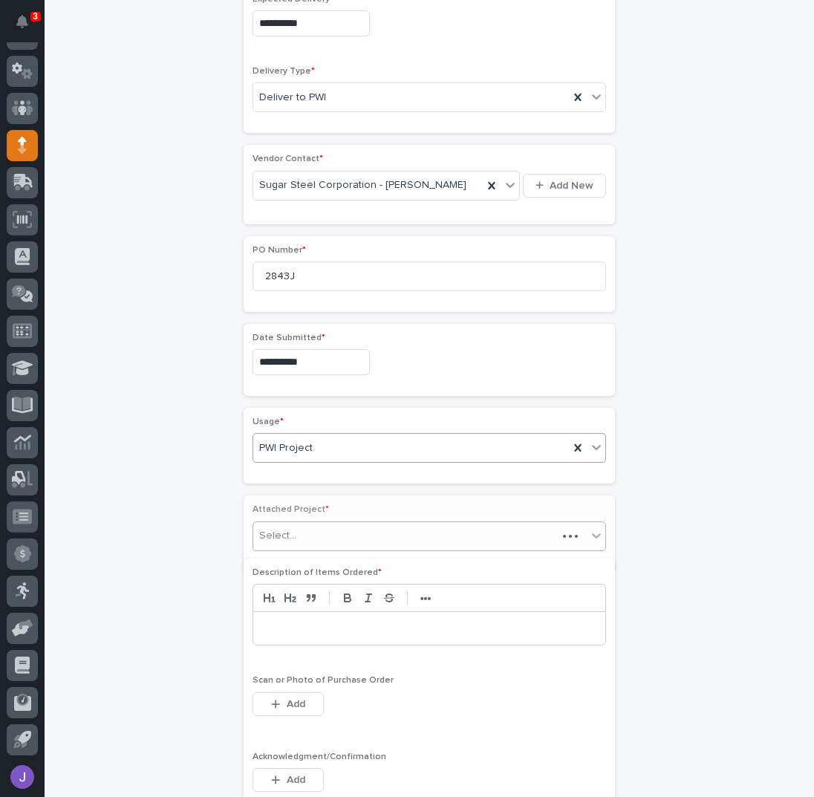
scroll to position [586, 0]
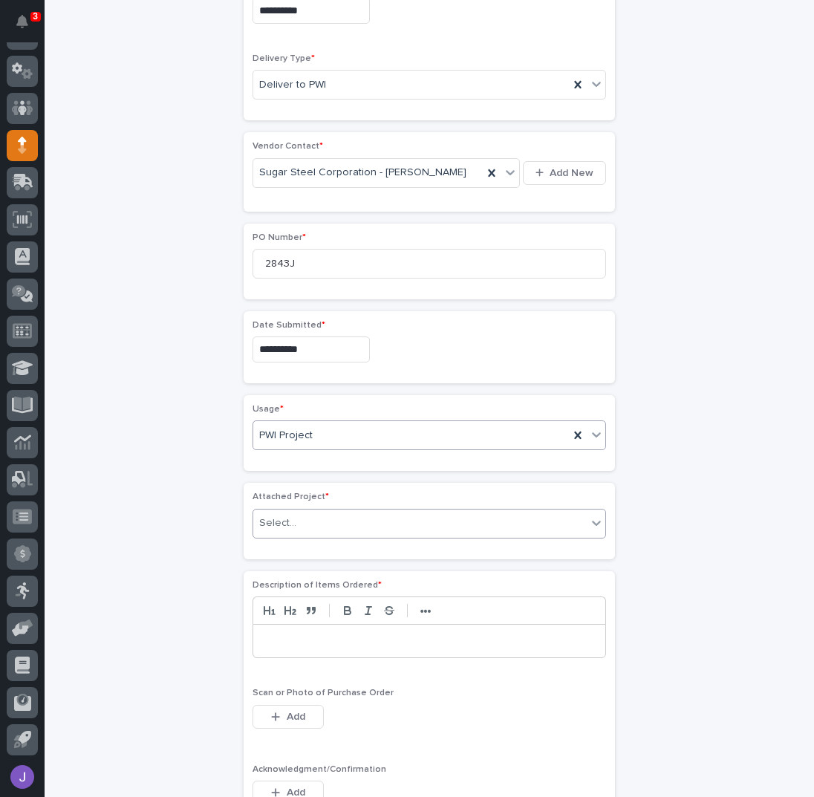
click at [273, 516] on div "Select..." at bounding box center [277, 524] width 37 height 16
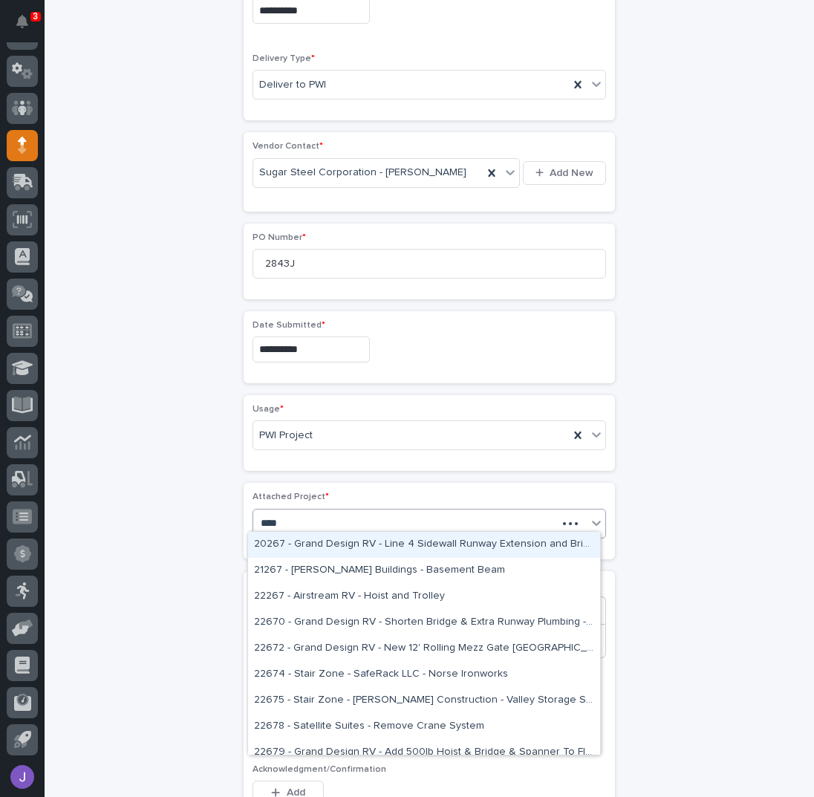
type input "*****"
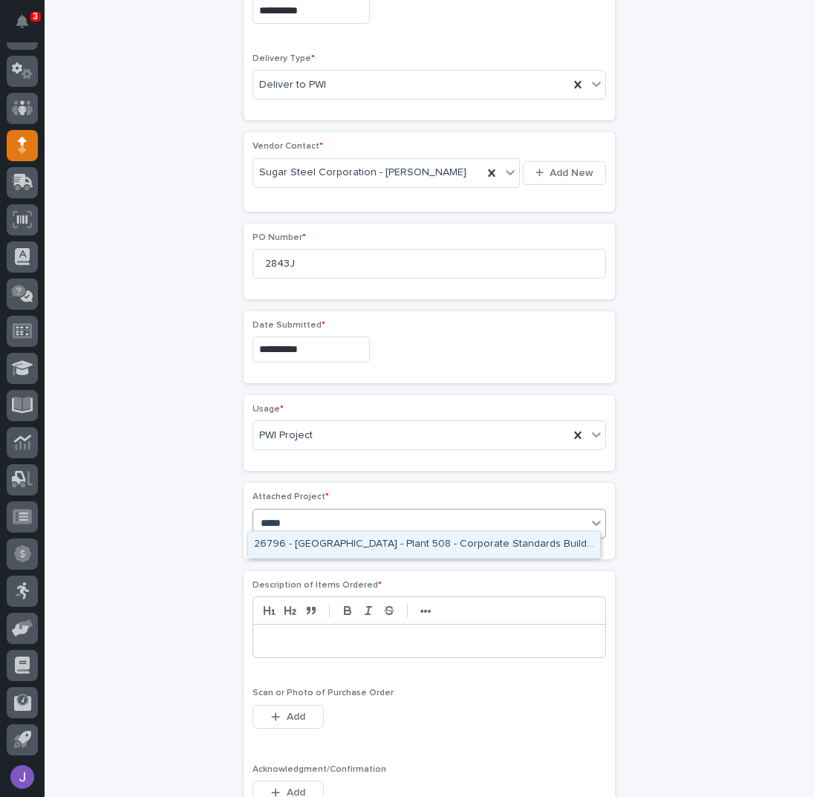
click at [279, 542] on div "26796 - [GEOGRAPHIC_DATA] - Plant 508 - Corporate Standards Building Stage Head…" at bounding box center [424, 545] width 352 height 26
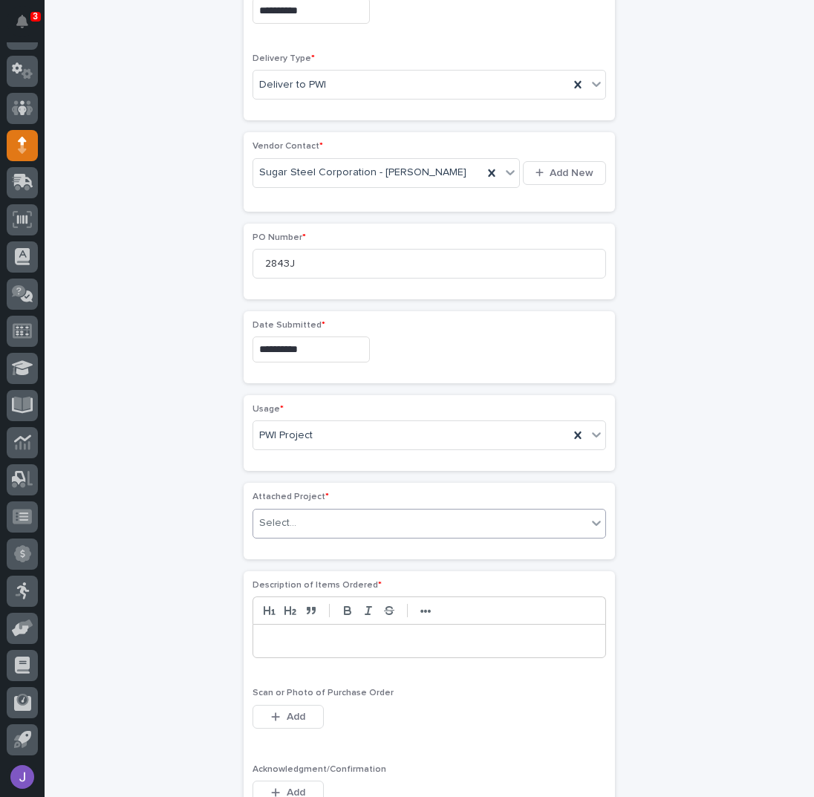
click at [171, 539] on div "**********" at bounding box center [429, 332] width 728 height 1655
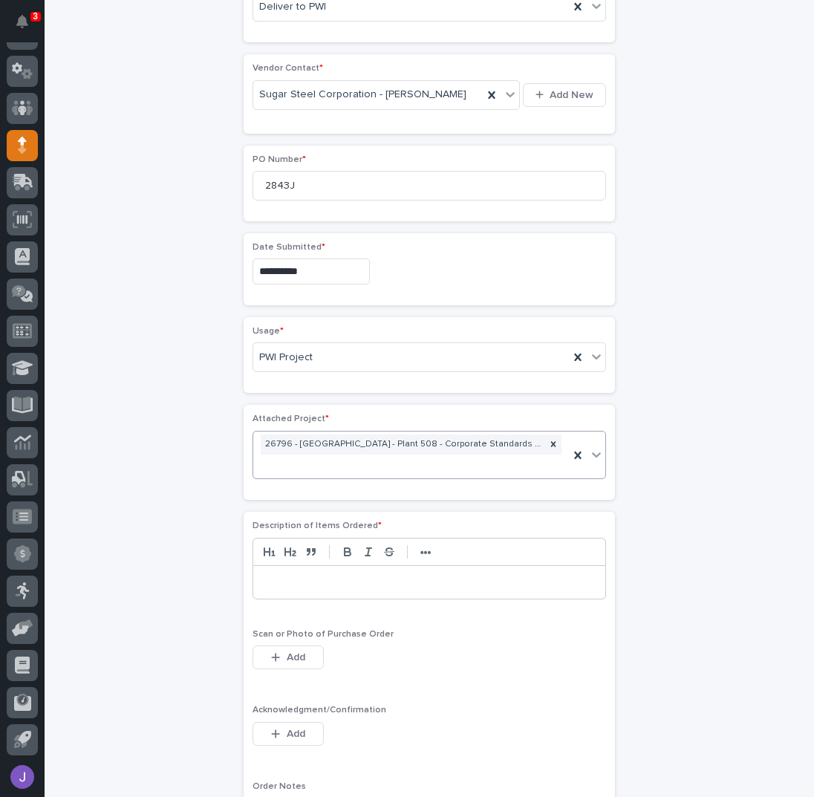
scroll to position [694, 0]
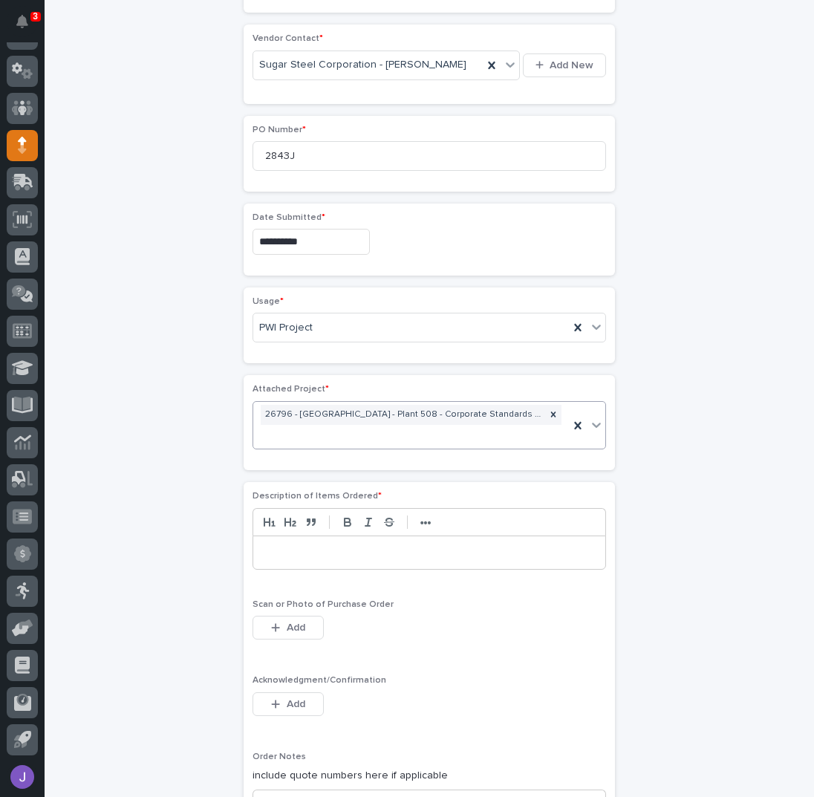
click at [273, 545] on p at bounding box center [429, 552] width 330 height 15
click at [288, 692] on button "Add" at bounding box center [288, 704] width 71 height 24
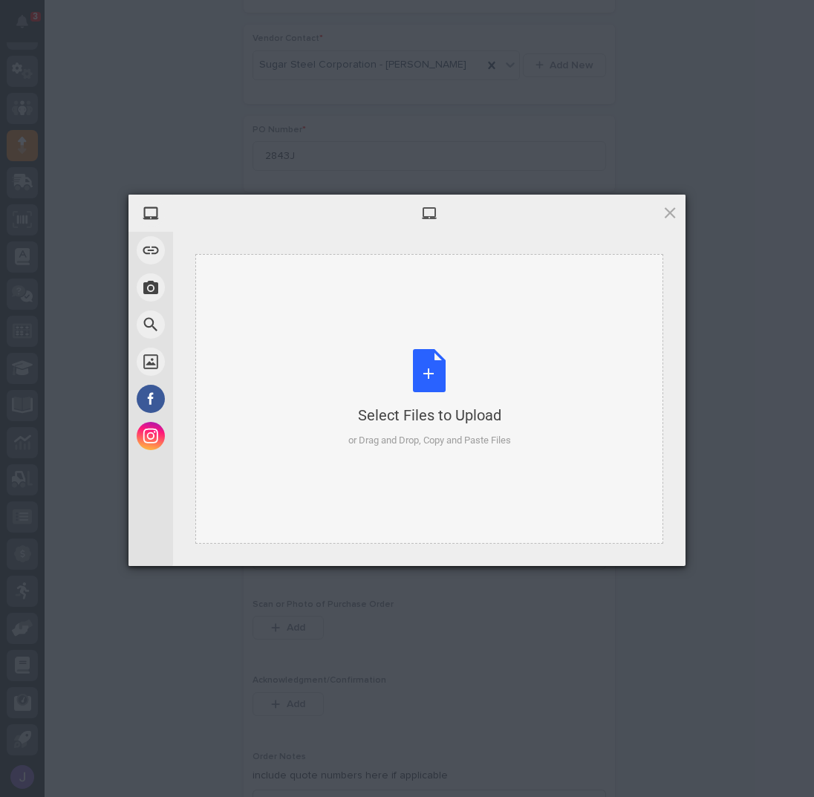
click at [435, 378] on div "Select Files to Upload or Drag and Drop, Copy and Paste Files" at bounding box center [429, 398] width 163 height 99
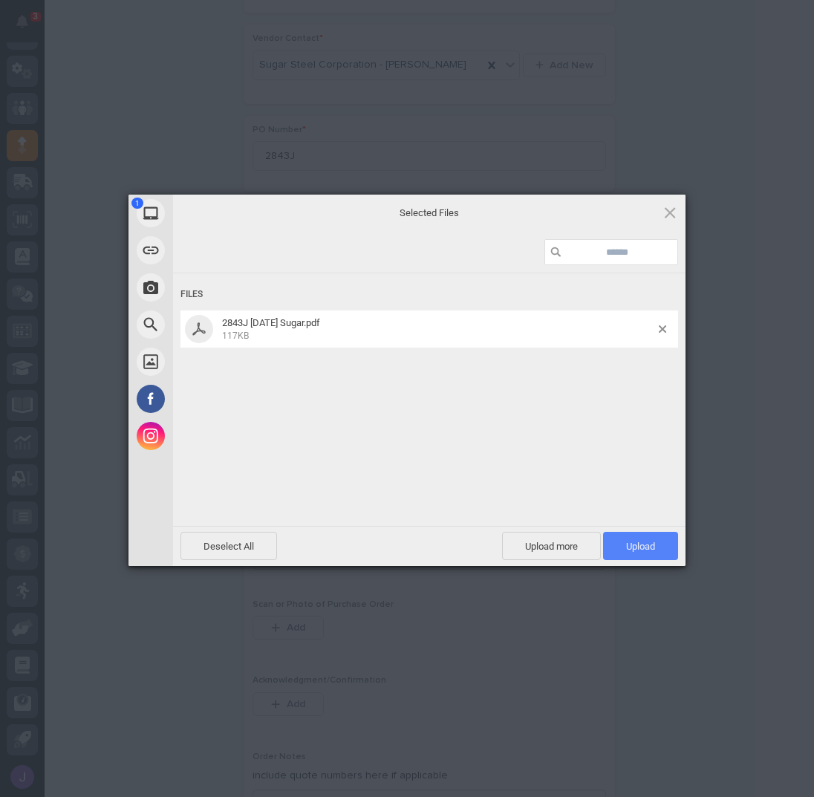
click at [634, 541] on span "Upload 1" at bounding box center [640, 546] width 29 height 11
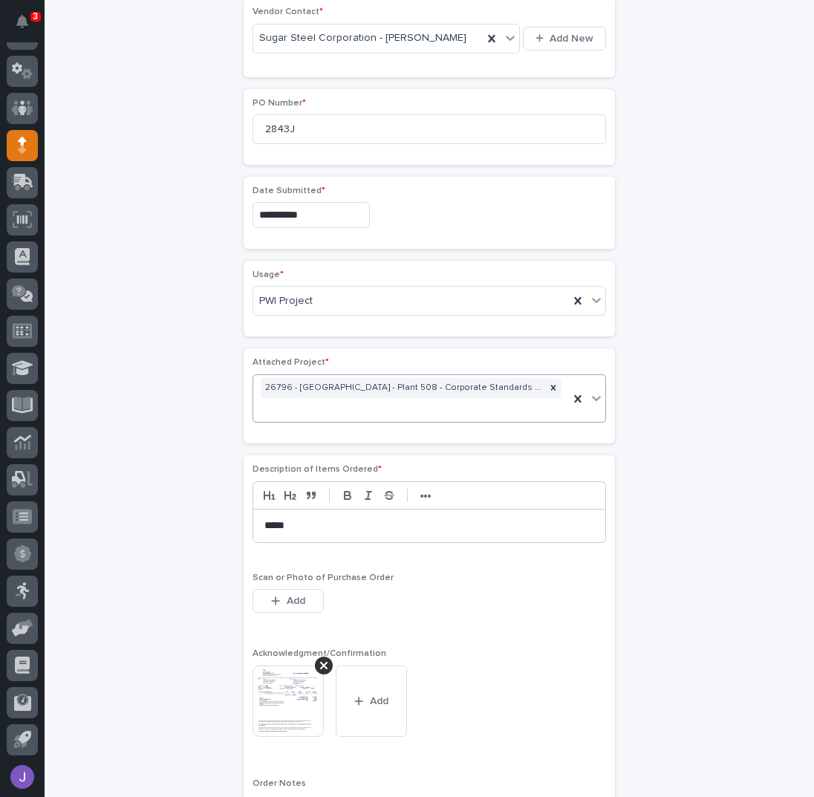
scroll to position [1018, 0]
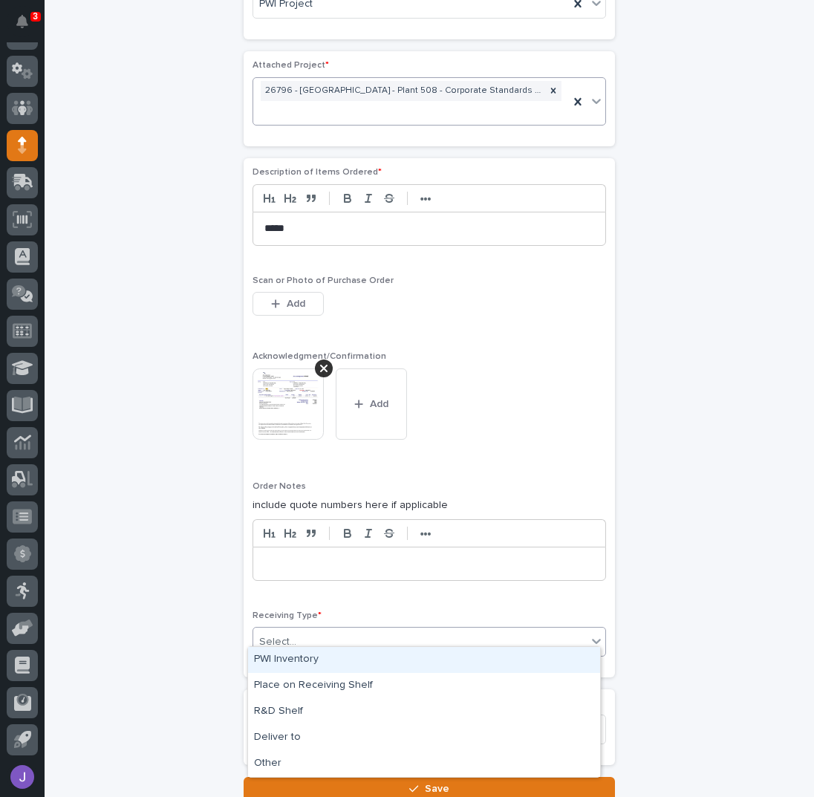
click at [287, 634] on div "Select..." at bounding box center [277, 642] width 37 height 16
drag, startPoint x: 288, startPoint y: 661, endPoint x: 256, endPoint y: 660, distance: 32.7
click at [289, 661] on div "PWI Inventory" at bounding box center [424, 660] width 352 height 26
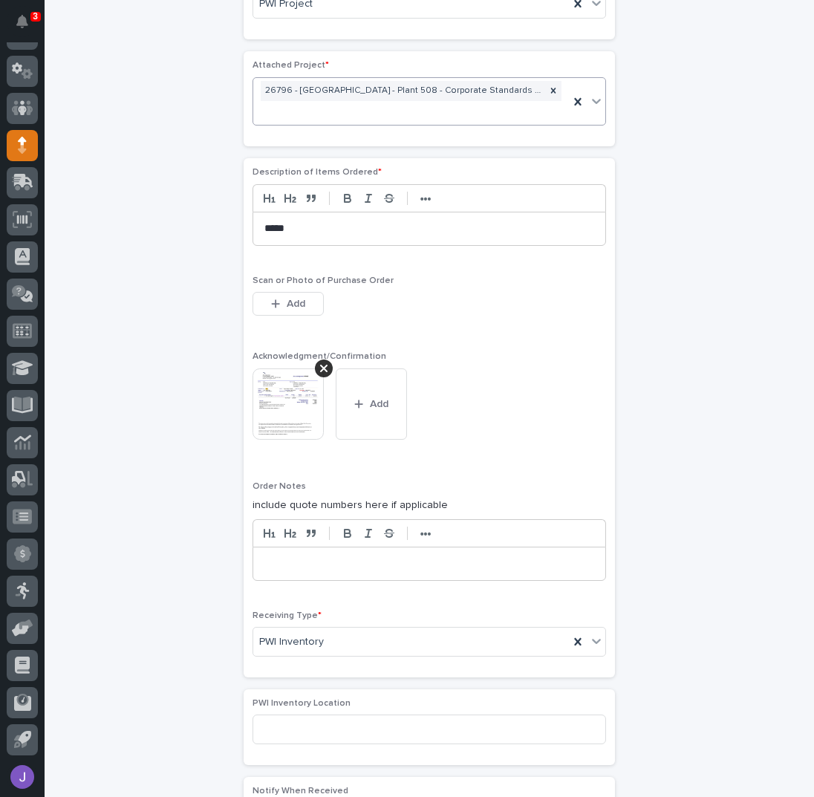
scroll to position [1215, 0]
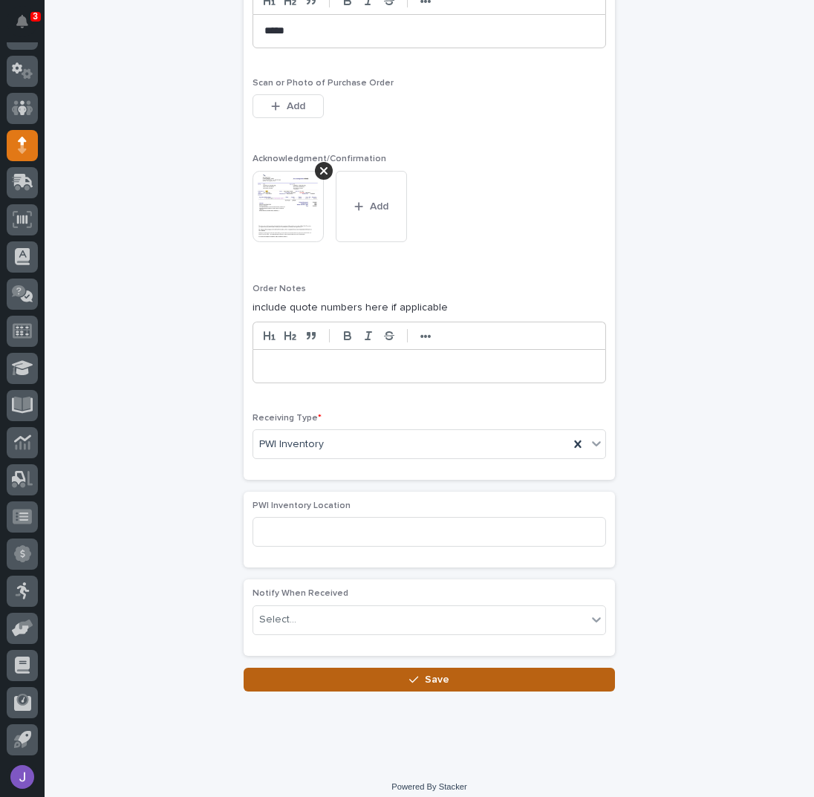
click at [300, 675] on button "Save" at bounding box center [429, 680] width 371 height 24
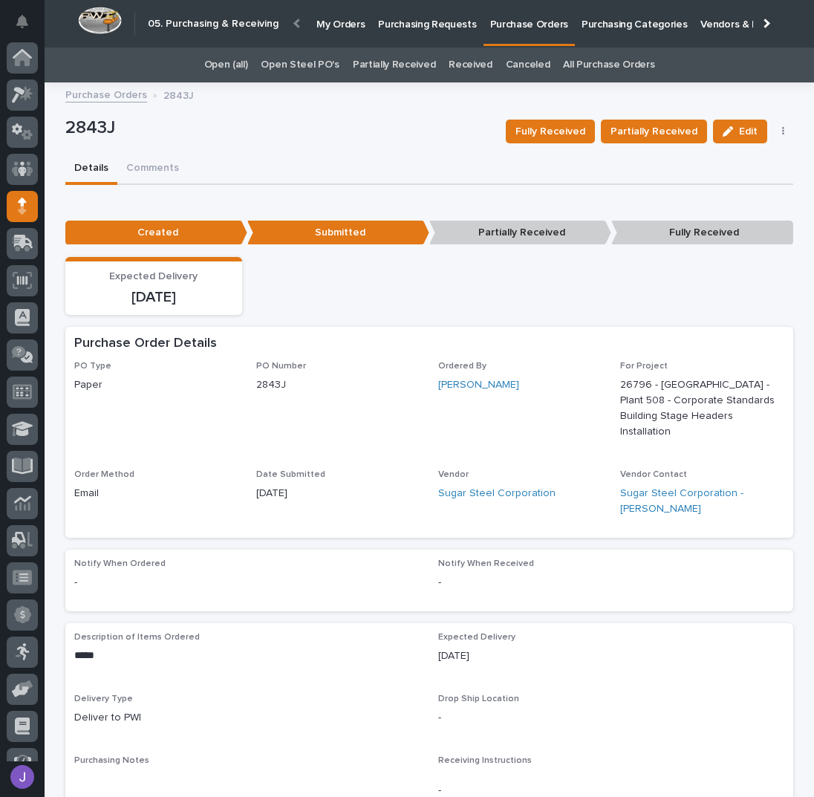
scroll to position [61, 0]
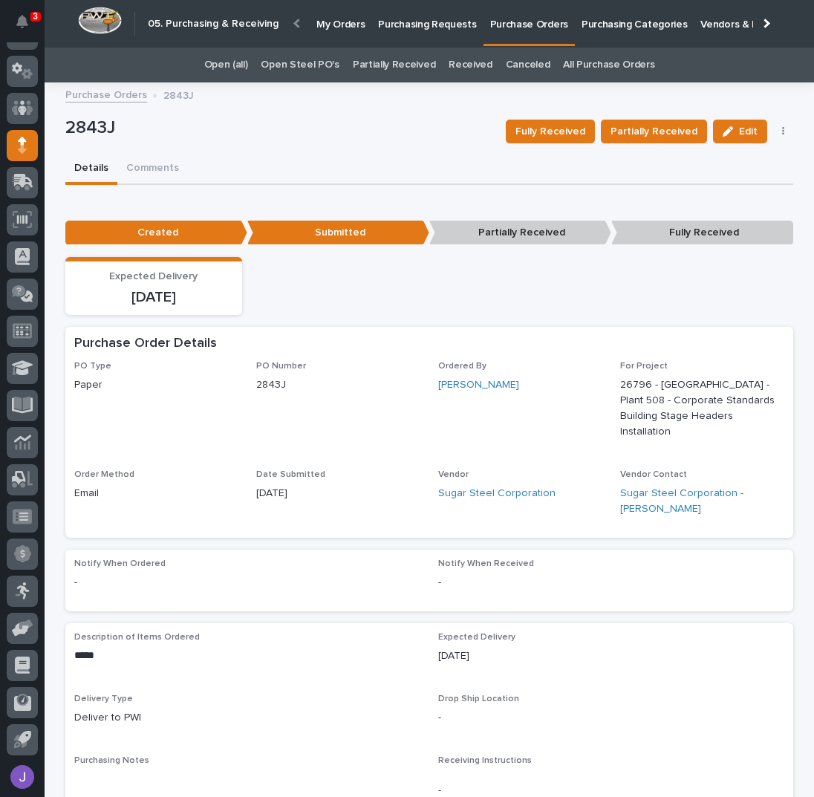
click at [444, 23] on p "Purchasing Requests" at bounding box center [427, 15] width 98 height 31
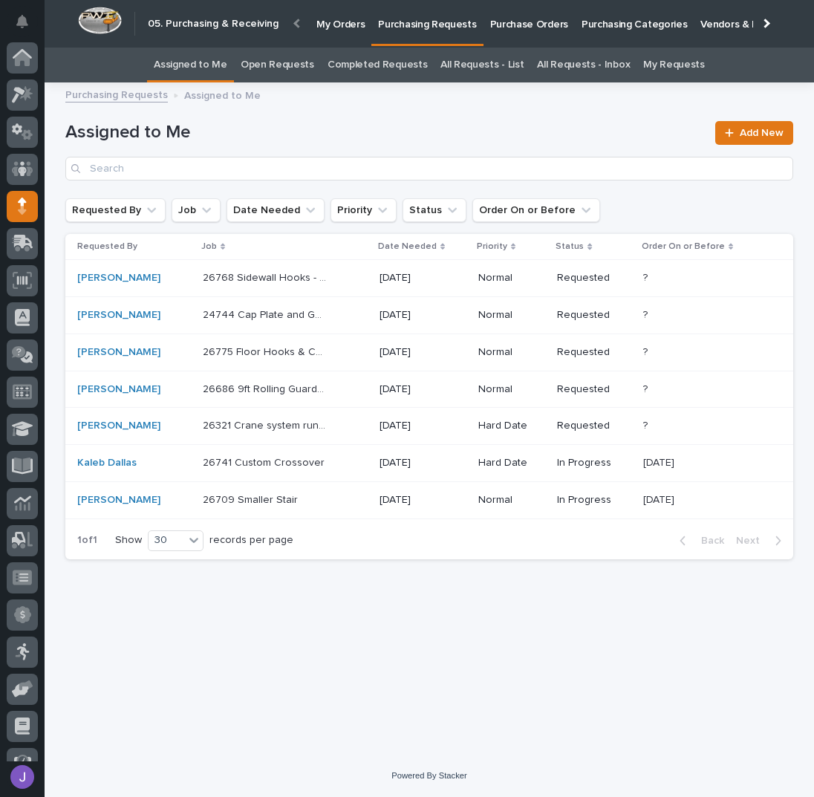
scroll to position [61, 0]
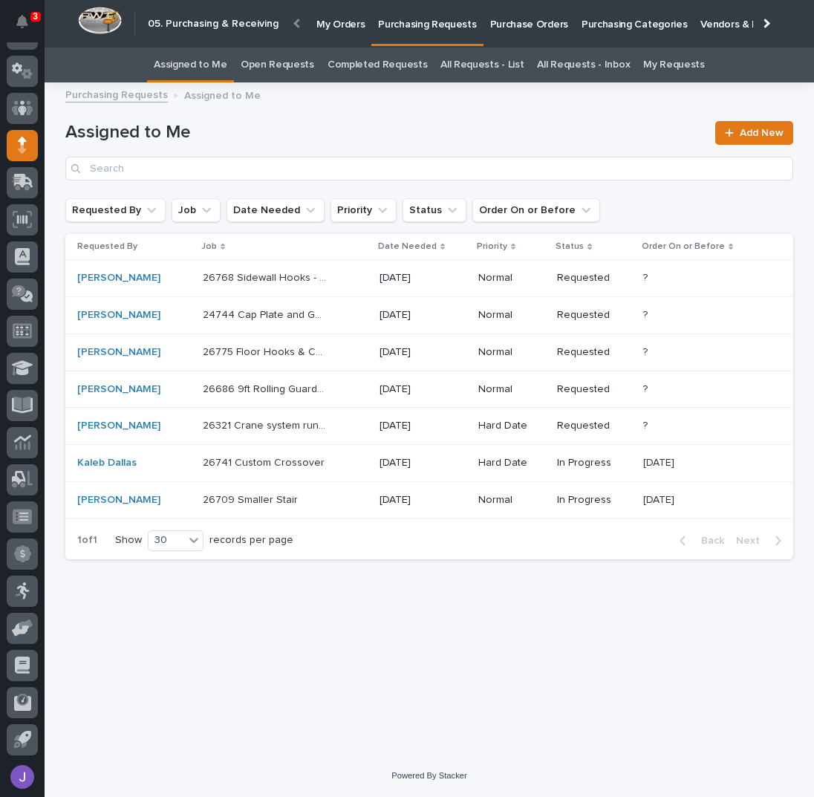
click at [348, 104] on div "Purchasing Requests Assigned to Me" at bounding box center [429, 95] width 743 height 21
click at [334, 287] on div "26768 Sidewall Hooks - Steel 26768 Sidewall Hooks - Steel" at bounding box center [285, 278] width 165 height 25
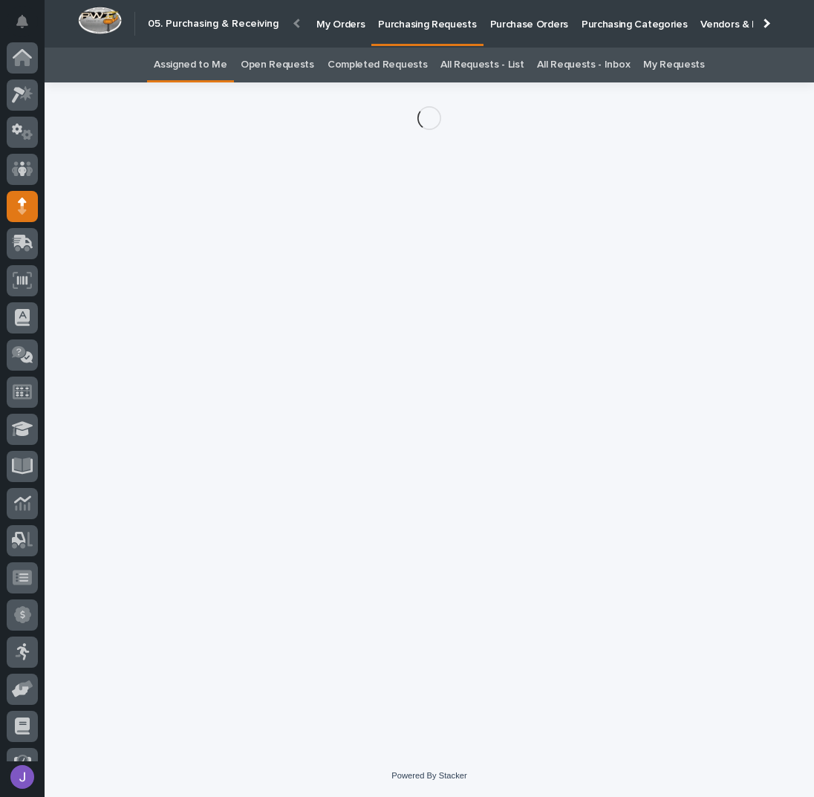
scroll to position [61, 0]
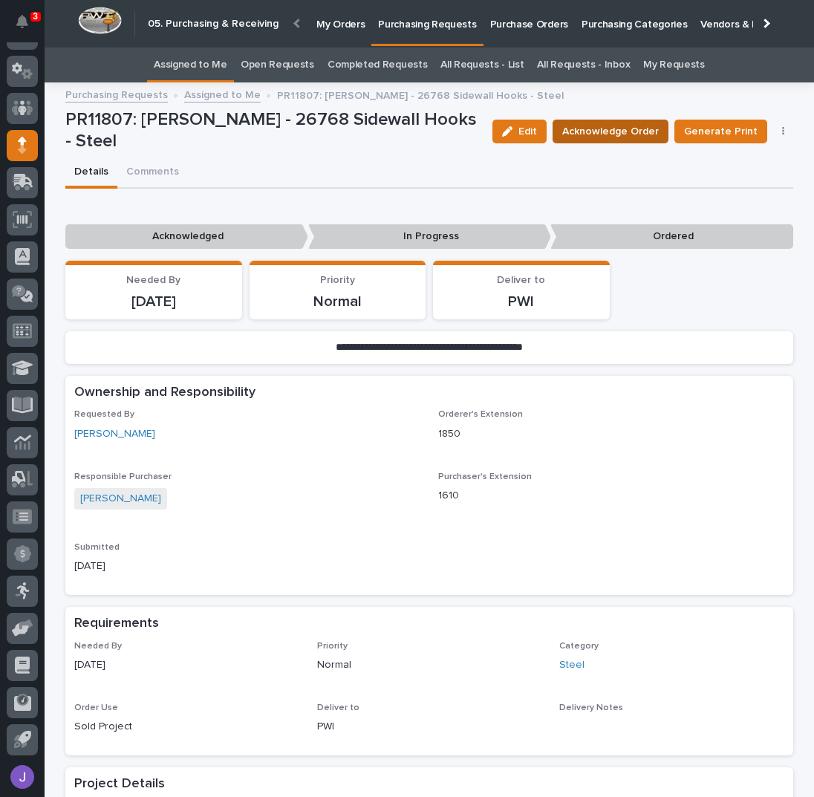
click at [623, 131] on span "Acknowledge Order" at bounding box center [610, 131] width 97 height 15
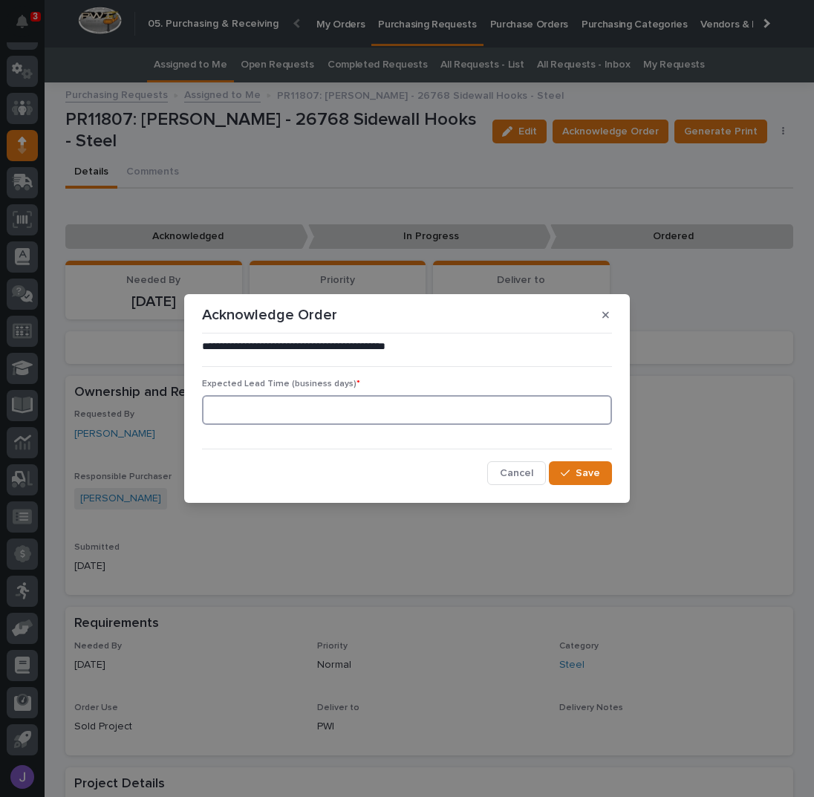
click at [327, 412] on input at bounding box center [407, 410] width 410 height 30
type input "0"
click at [591, 469] on span "Save" at bounding box center [588, 473] width 25 height 10
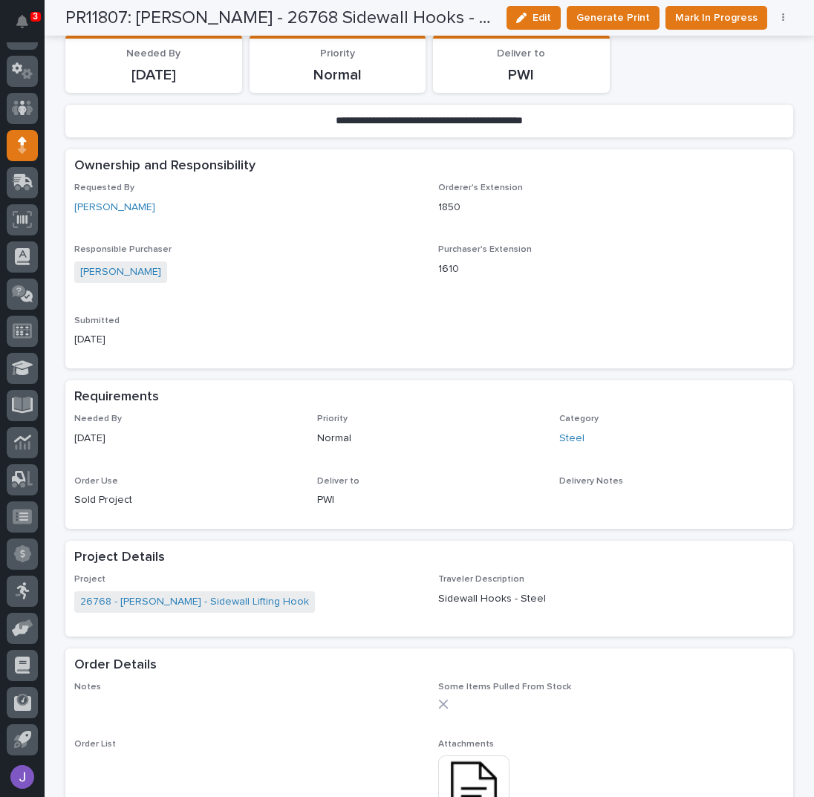
scroll to position [495, 0]
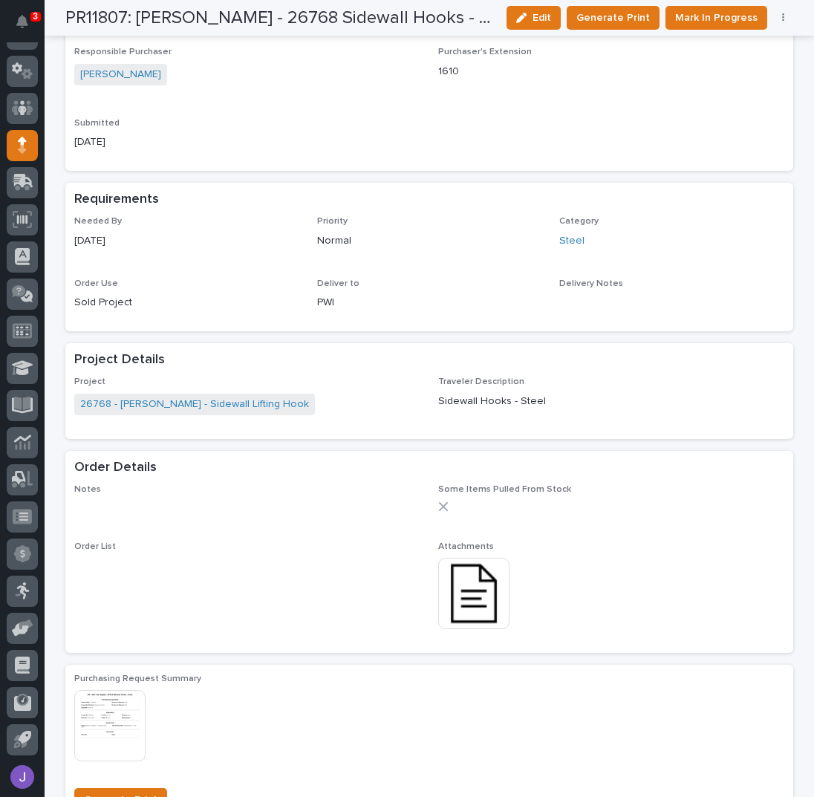
click at [469, 591] on img at bounding box center [473, 593] width 71 height 71
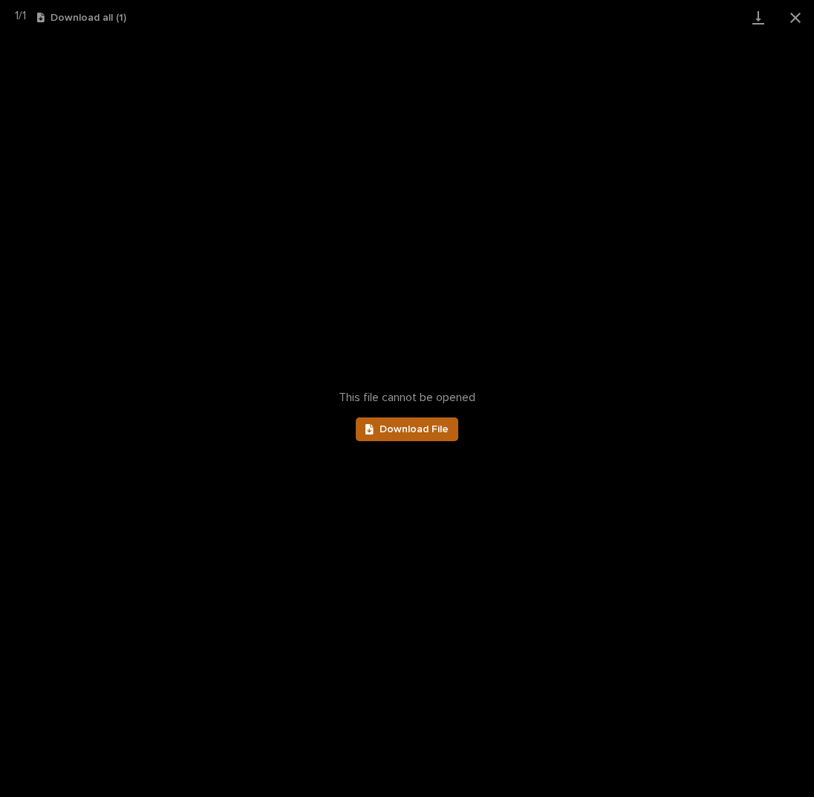
click at [411, 422] on link "Download File" at bounding box center [407, 430] width 103 height 24
click at [794, 13] on button "Close gallery" at bounding box center [795, 17] width 37 height 35
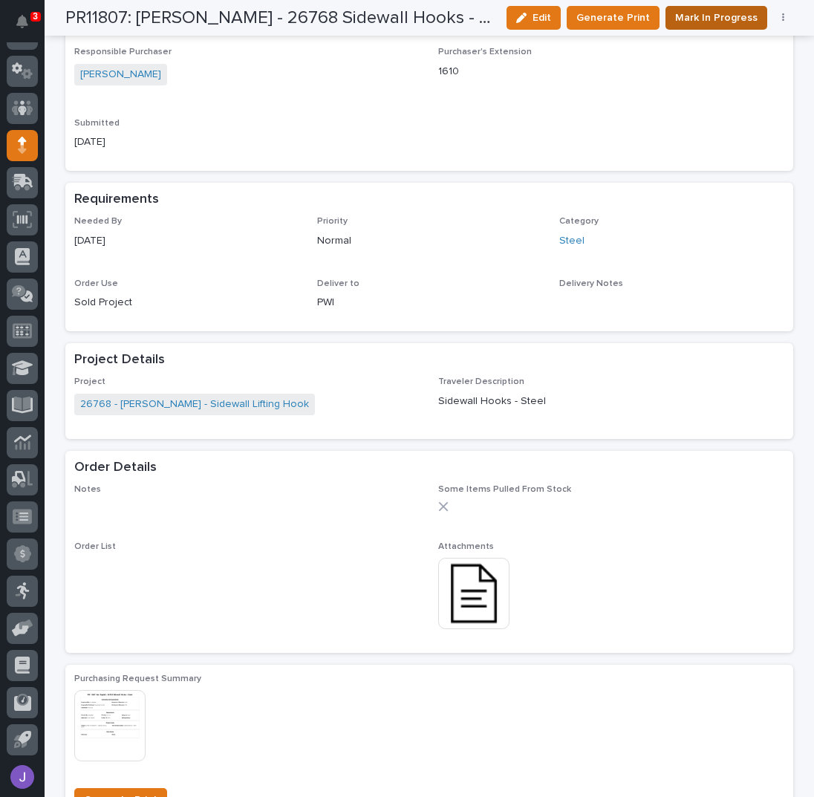
click at [704, 19] on span "Mark In Progress" at bounding box center [716, 17] width 82 height 15
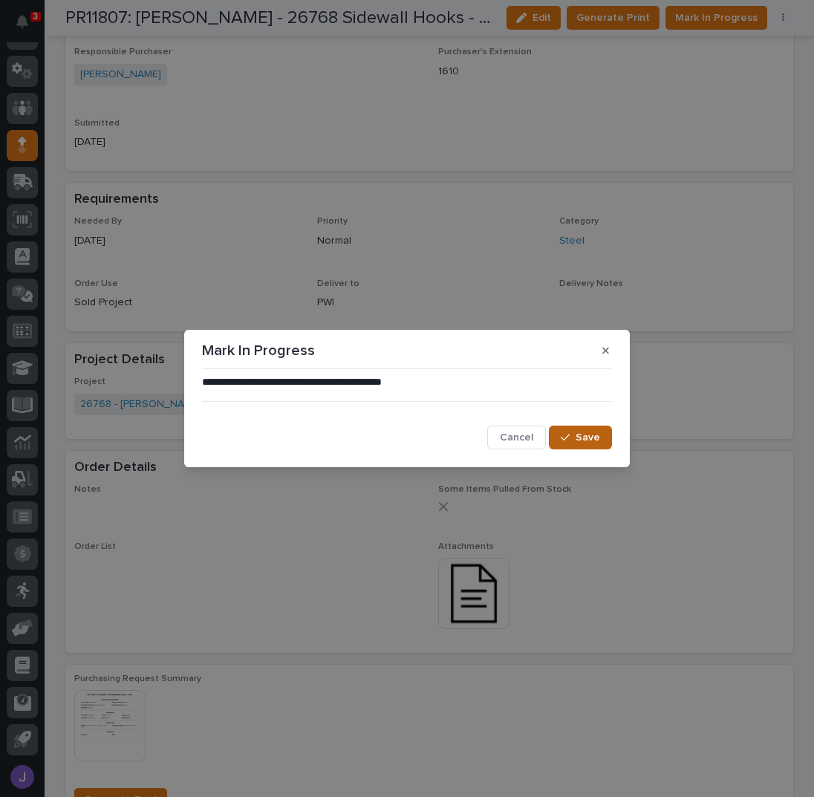
click at [574, 434] on div "button" at bounding box center [568, 437] width 15 height 10
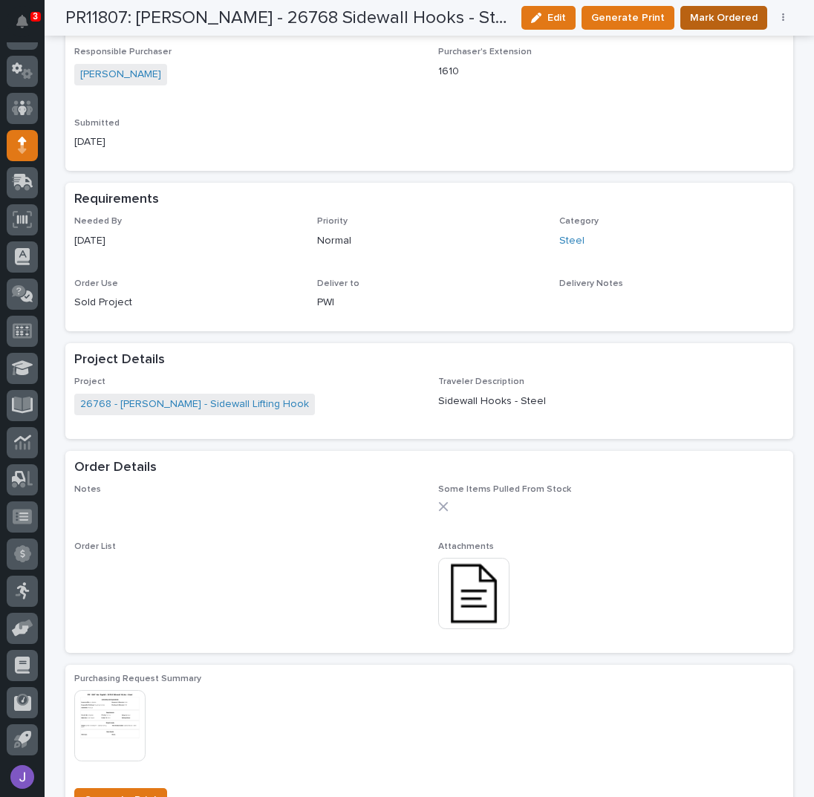
click at [723, 21] on span "Mark Ordered" at bounding box center [724, 17] width 68 height 15
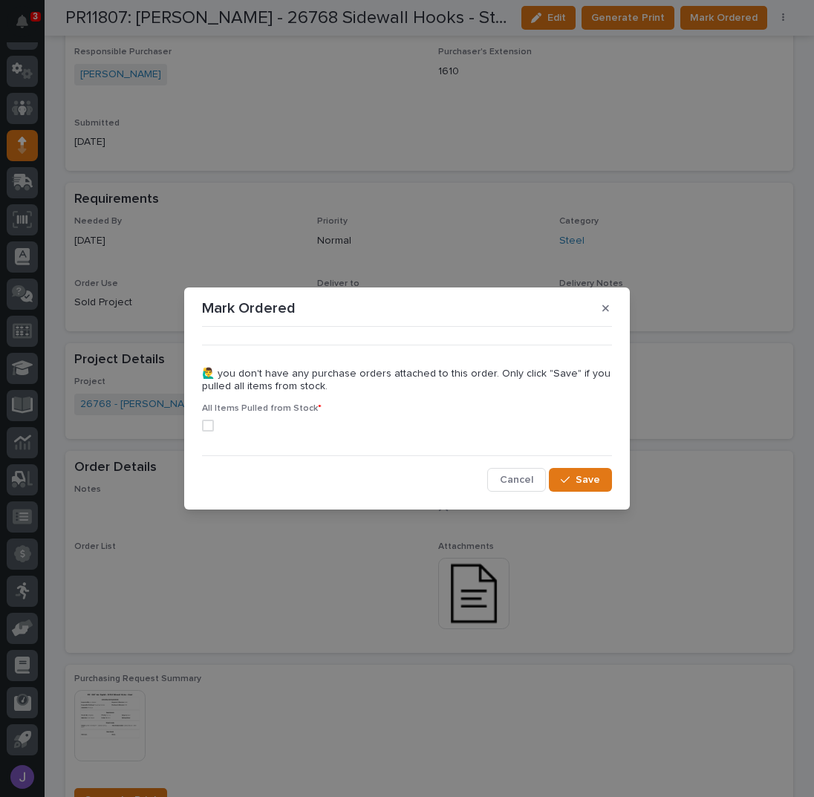
click at [210, 431] on span at bounding box center [208, 426] width 12 height 12
click at [578, 475] on span "Save" at bounding box center [588, 480] width 25 height 10
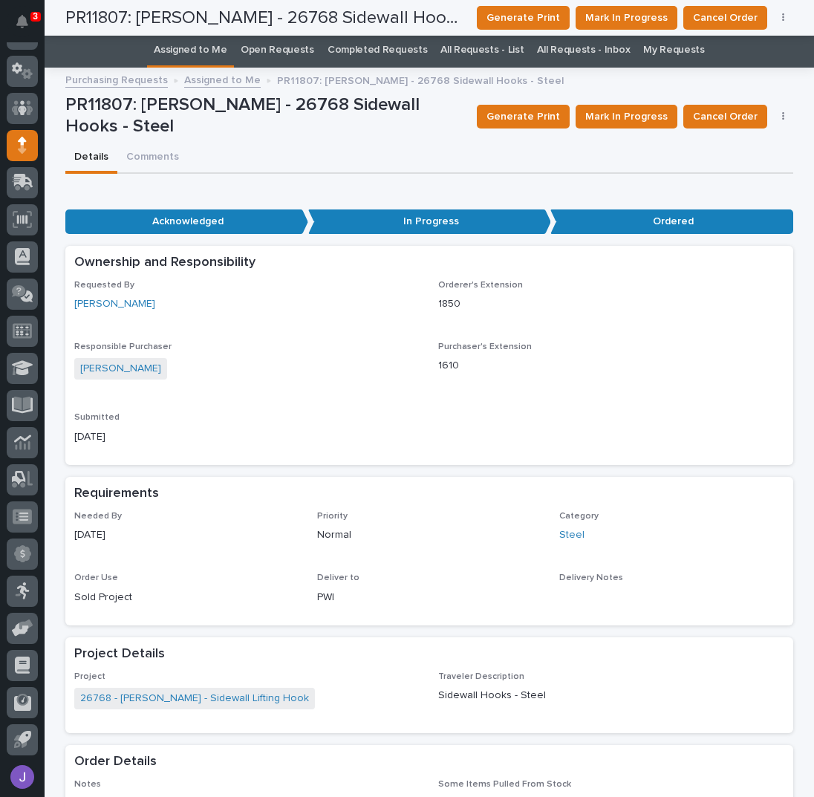
scroll to position [0, 0]
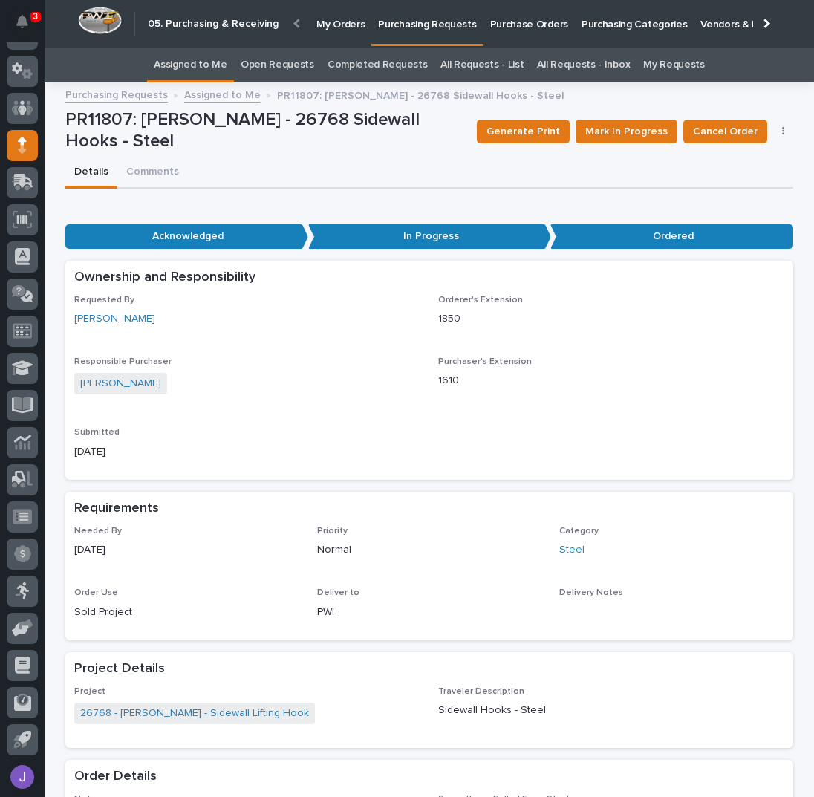
click at [222, 60] on link "Assigned to Me" at bounding box center [191, 65] width 74 height 35
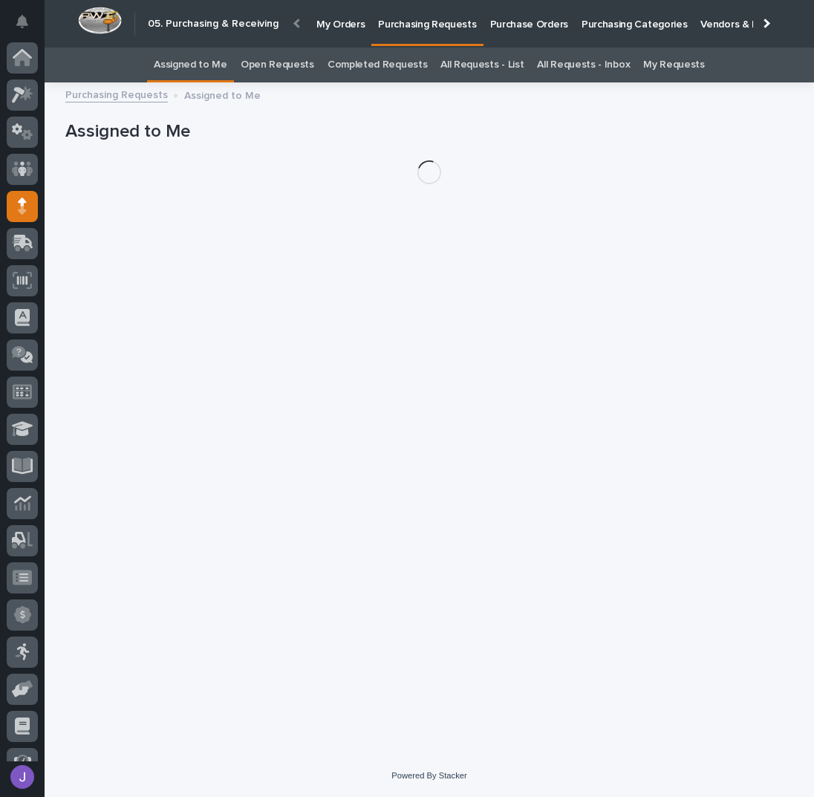
scroll to position [61, 0]
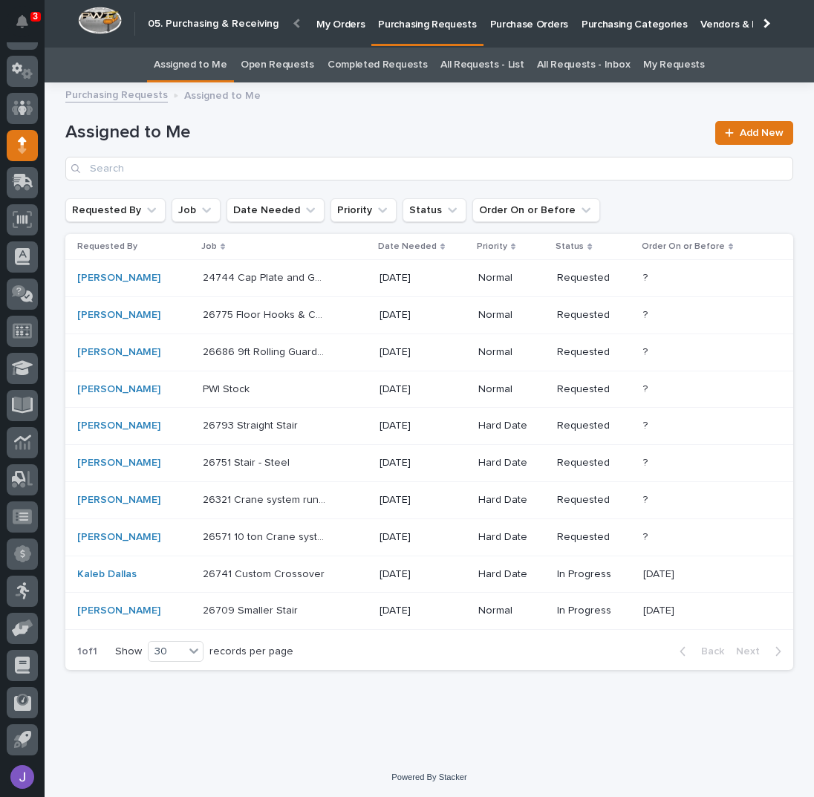
click at [250, 547] on td "26571 10 ton Crane system 26571 10 ton Crane system" at bounding box center [285, 537] width 177 height 37
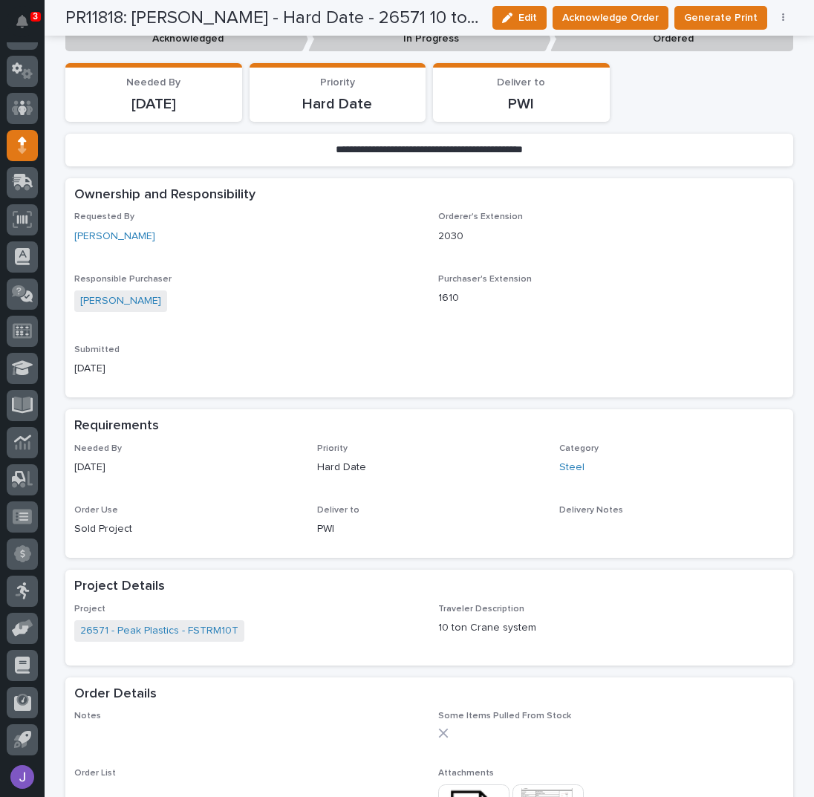
scroll to position [495, 0]
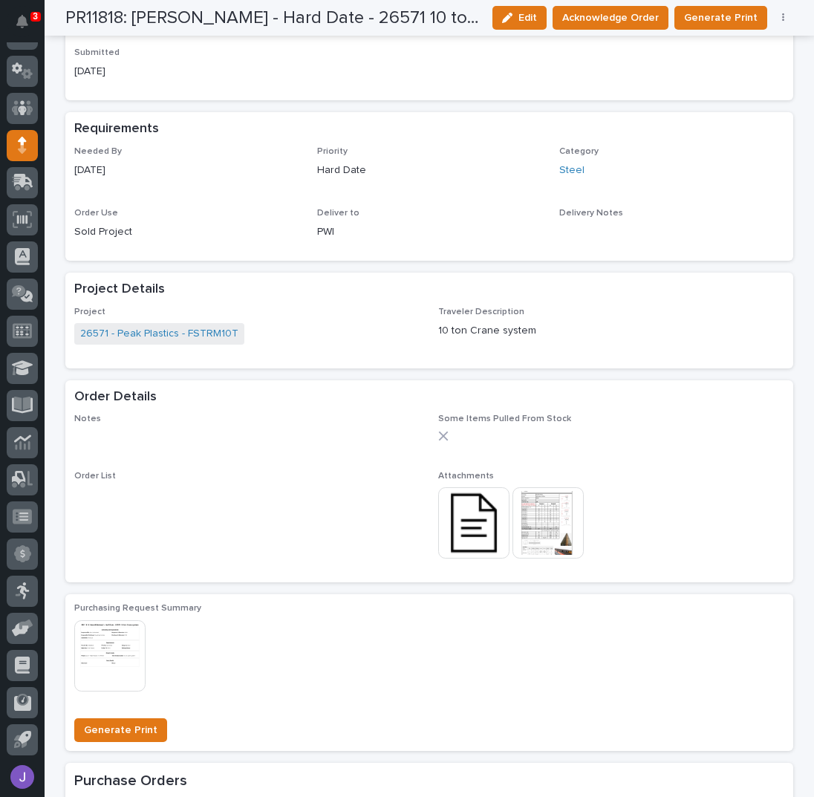
click at [483, 535] on img at bounding box center [473, 522] width 71 height 71
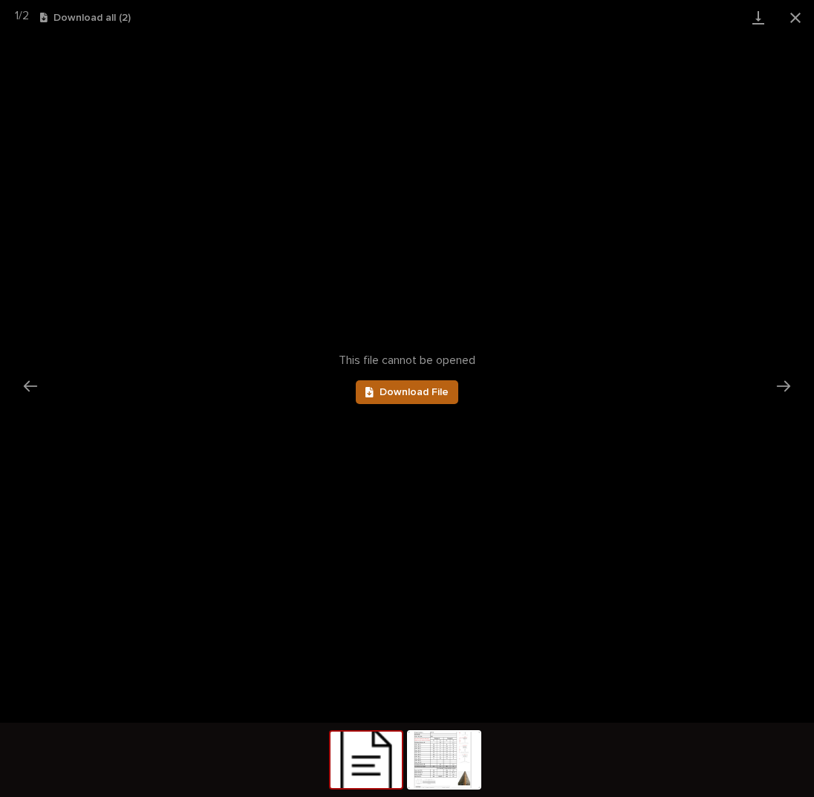
click at [437, 394] on span "Download File" at bounding box center [414, 392] width 69 height 10
drag, startPoint x: 790, startPoint y: 16, endPoint x: 798, endPoint y: 32, distance: 17.3
click at [790, 16] on button "Close gallery" at bounding box center [795, 17] width 37 height 35
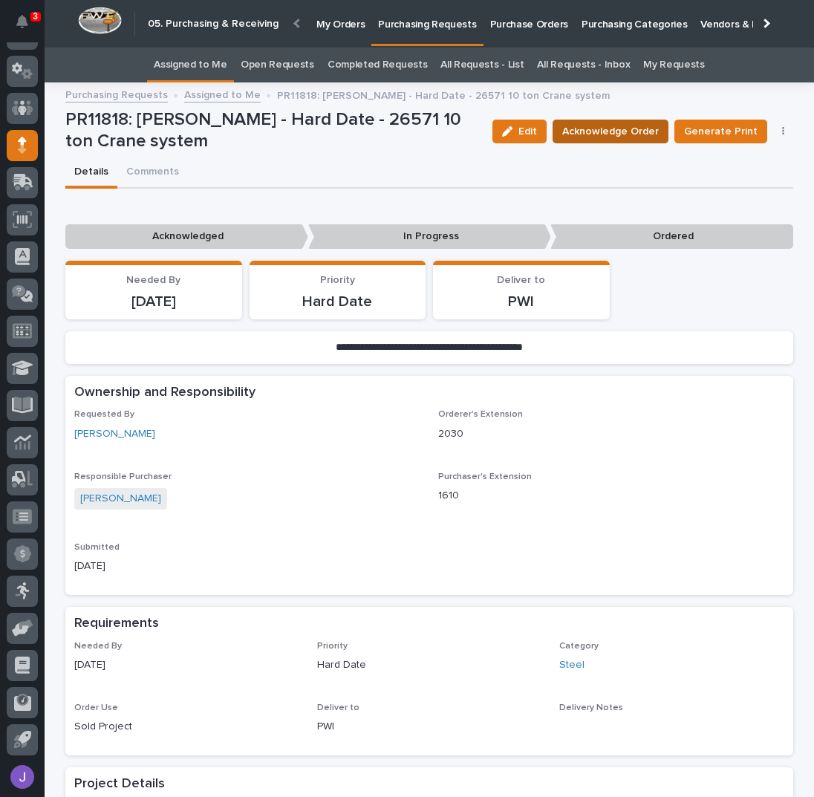
click at [608, 120] on button "Acknowledge Order" at bounding box center [611, 132] width 116 height 24
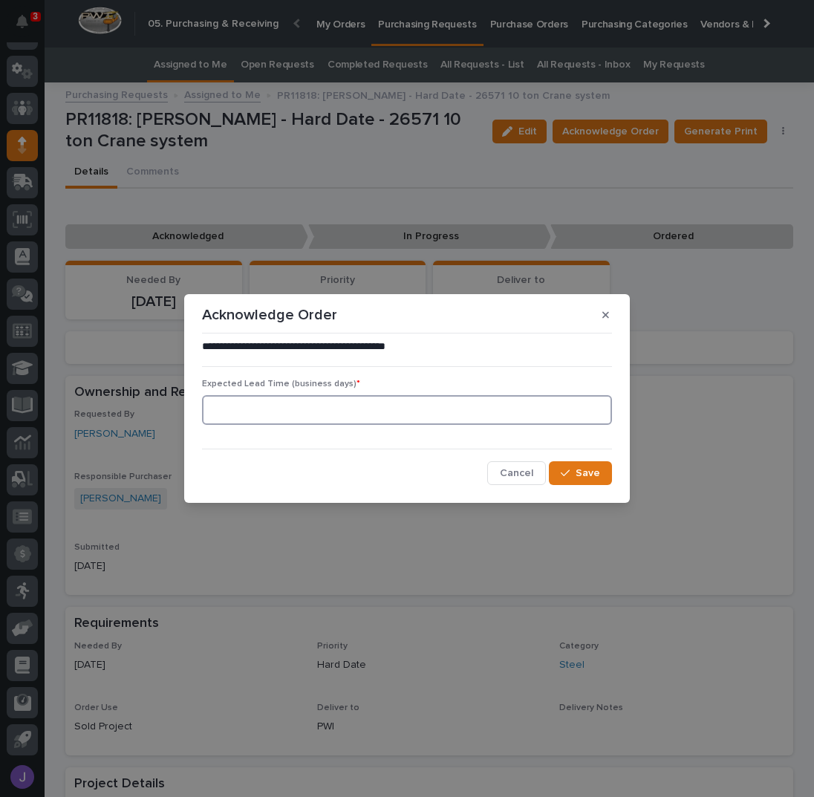
click at [363, 413] on input at bounding box center [407, 410] width 410 height 30
type input "0"
click at [611, 473] on button "Save" at bounding box center [580, 473] width 63 height 24
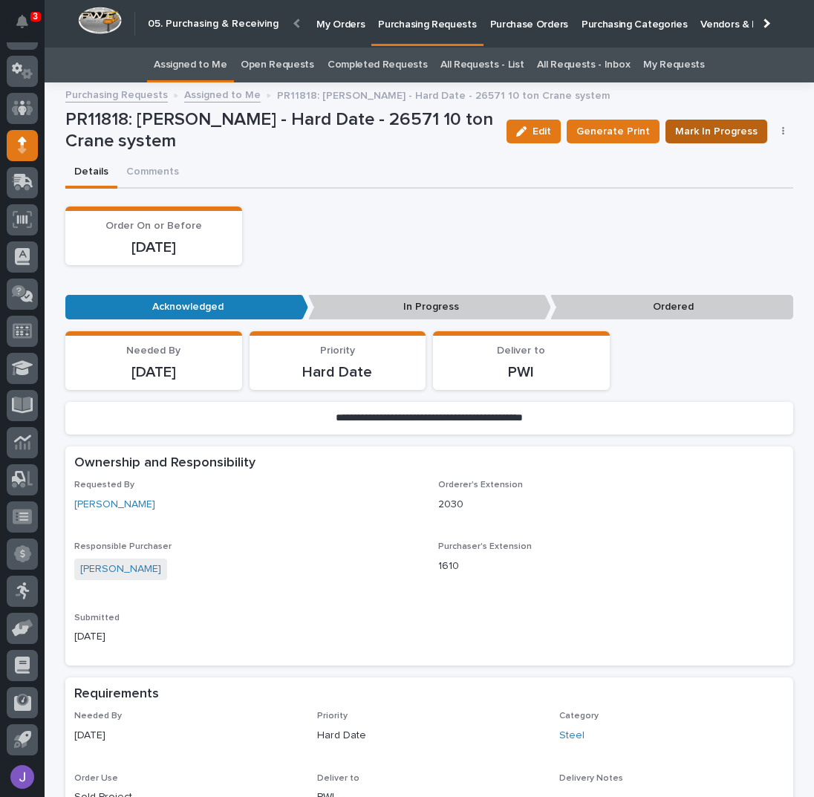
click at [705, 134] on span "Mark In Progress" at bounding box center [716, 131] width 82 height 15
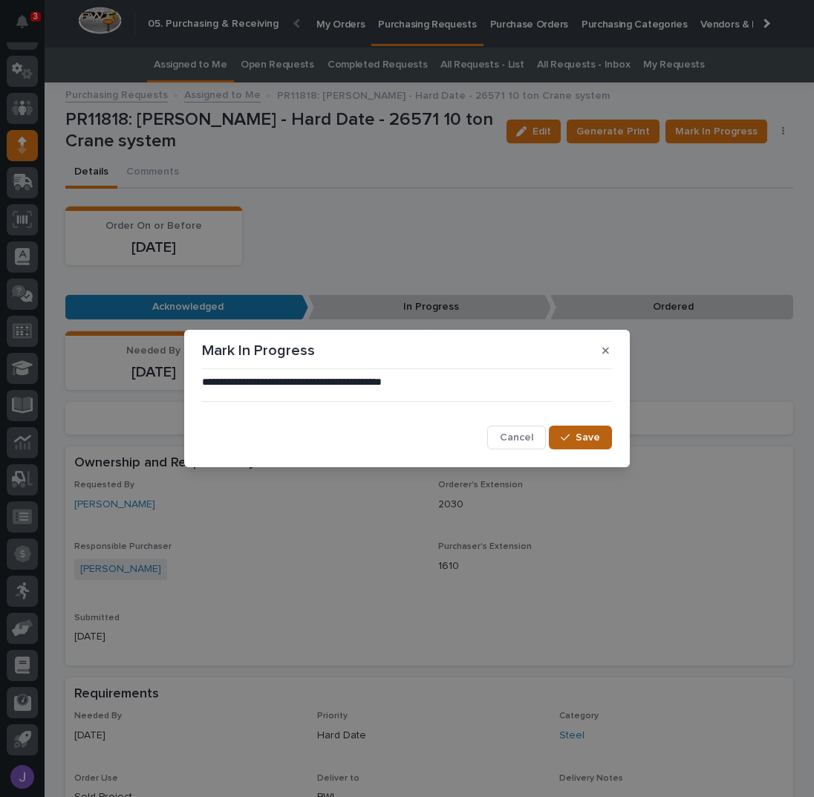
click at [597, 433] on span "Save" at bounding box center [588, 437] width 25 height 10
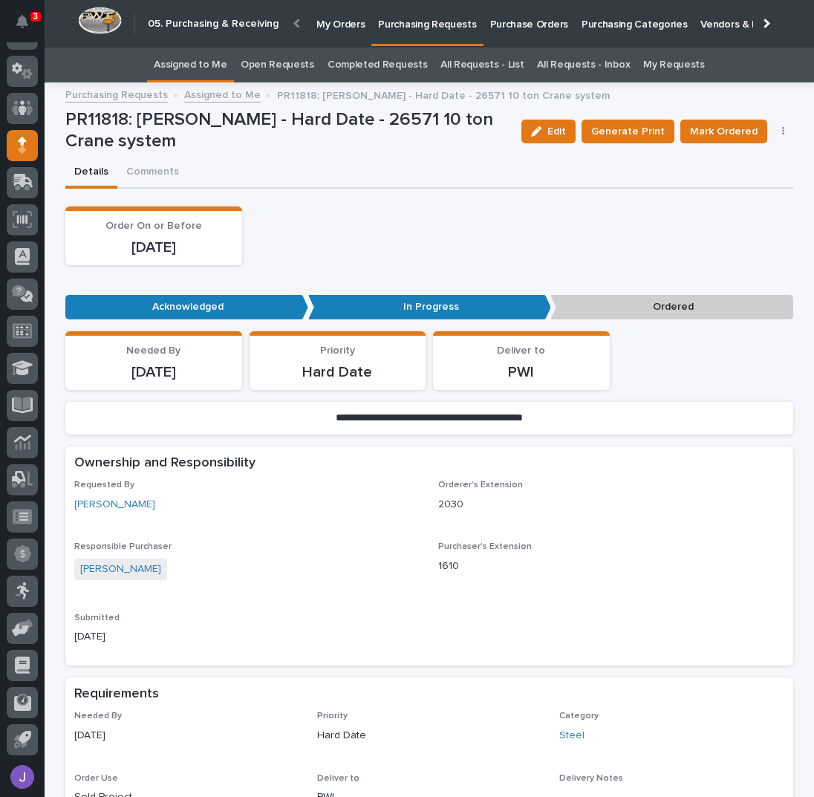
click at [204, 59] on link "Assigned to Me" at bounding box center [191, 65] width 74 height 35
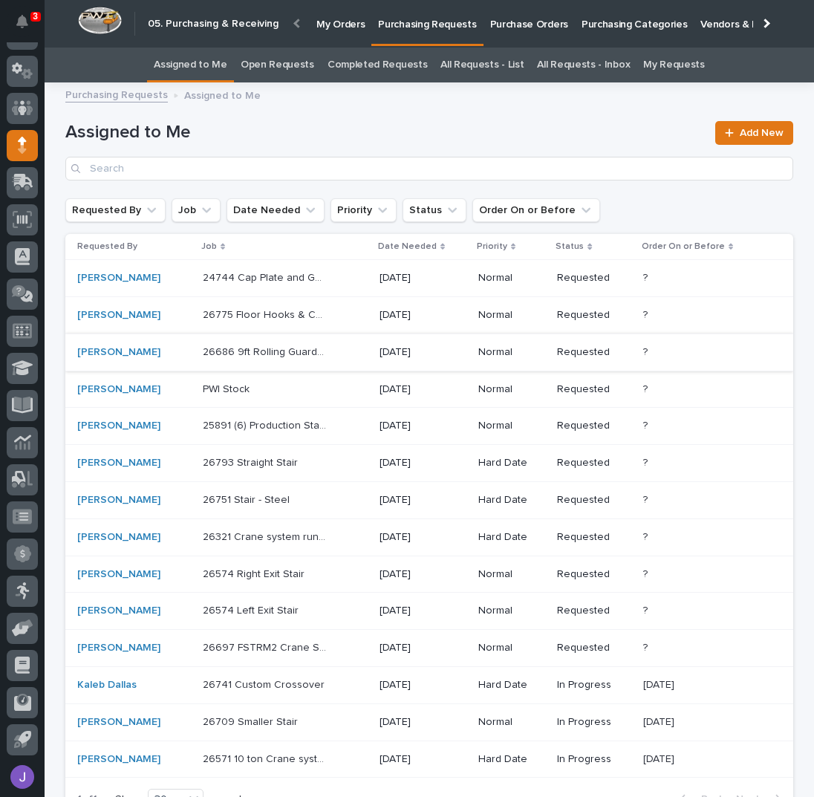
scroll to position [144, 0]
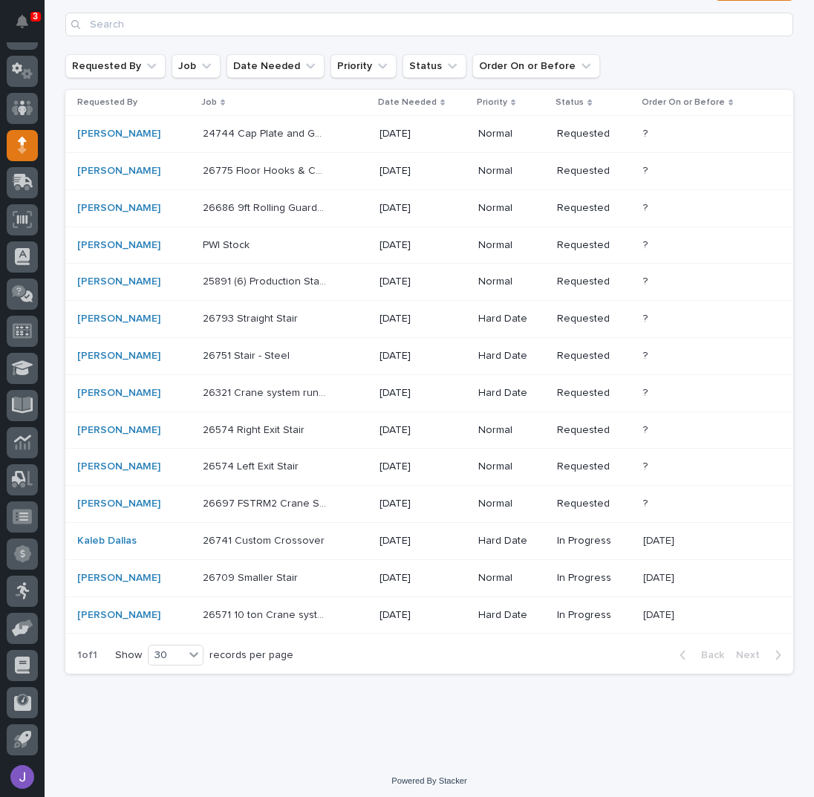
click at [331, 503] on div "26697 FSTRM2 Crane System 26697 FSTRM2 Crane System" at bounding box center [285, 504] width 165 height 25
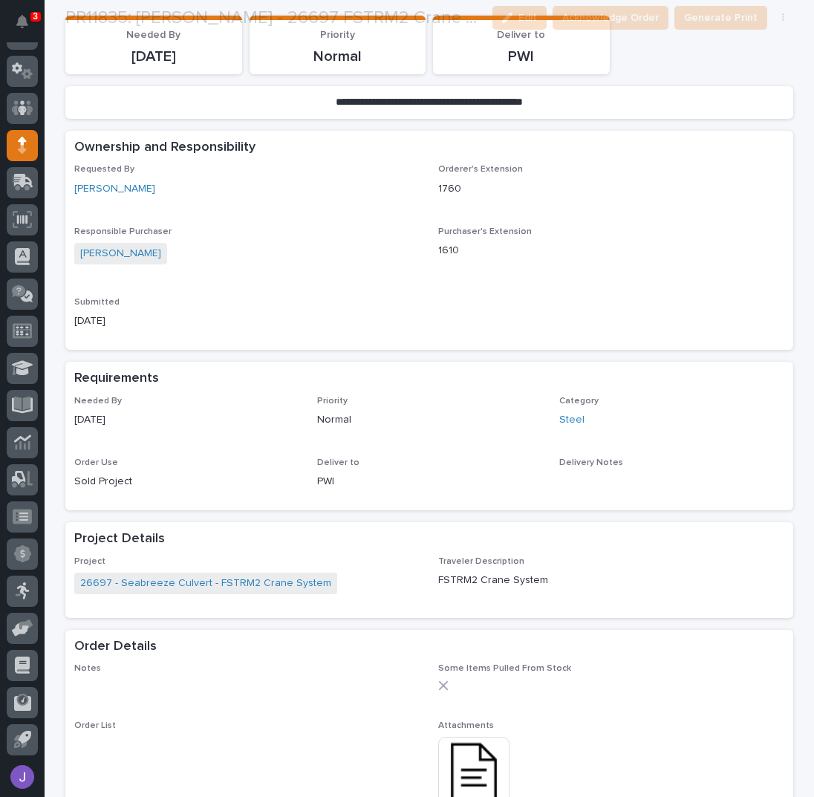
scroll to position [297, 0]
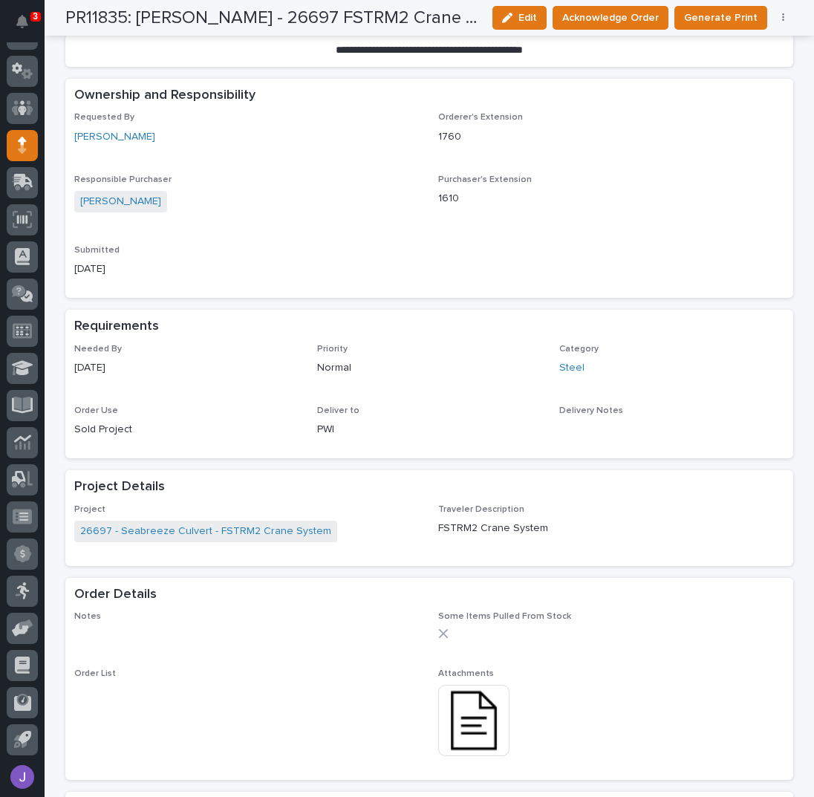
click at [470, 720] on img at bounding box center [473, 720] width 71 height 71
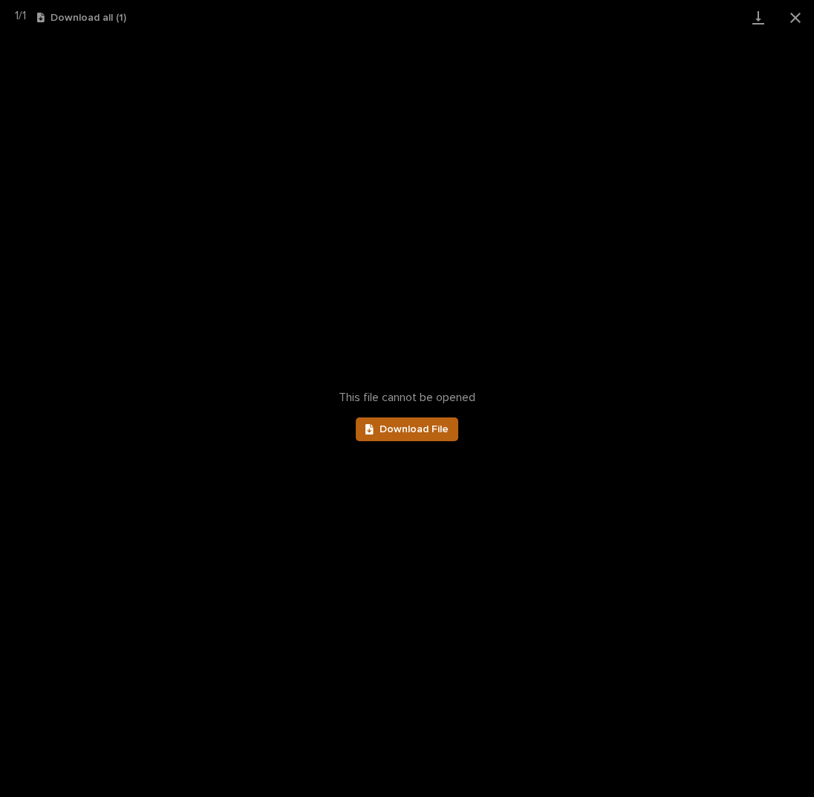
click at [409, 428] on span "Download File" at bounding box center [414, 429] width 69 height 10
click at [799, 14] on button "Close gallery" at bounding box center [795, 17] width 37 height 35
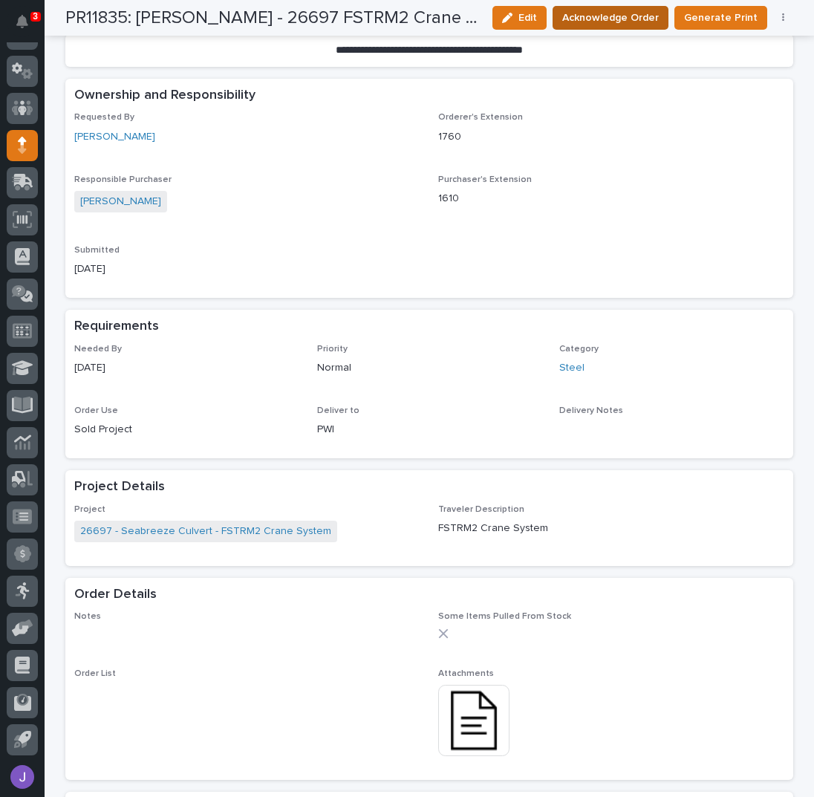
click at [614, 20] on span "Acknowledge Order" at bounding box center [610, 17] width 97 height 15
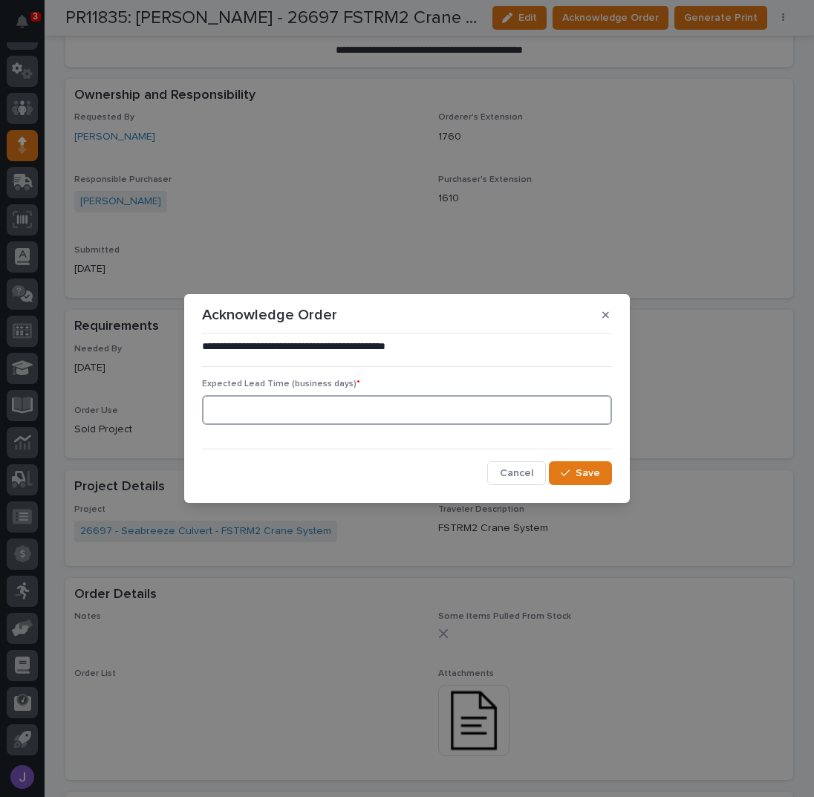
click at [319, 407] on input at bounding box center [407, 410] width 410 height 30
type input "0"
click at [575, 473] on div "button" at bounding box center [568, 473] width 15 height 10
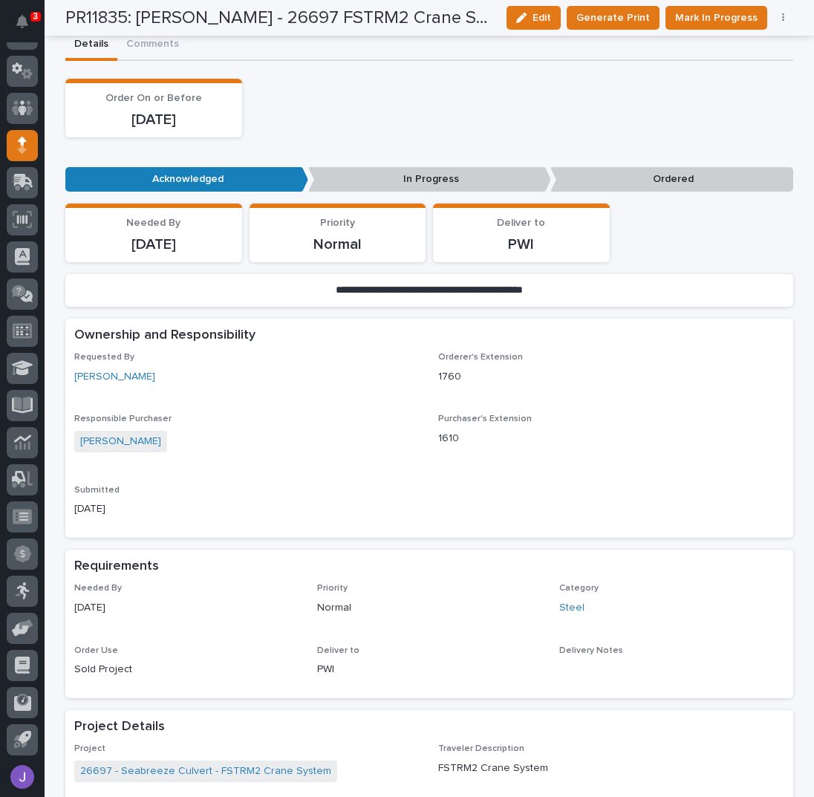
scroll to position [0, 0]
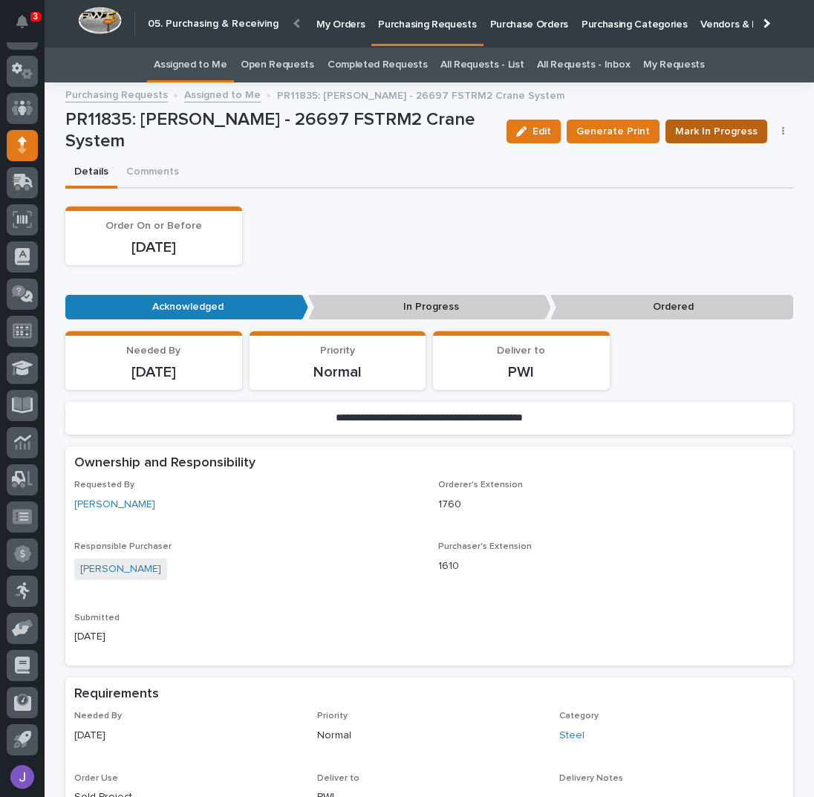
click at [698, 126] on span "Mark In Progress" at bounding box center [716, 131] width 82 height 15
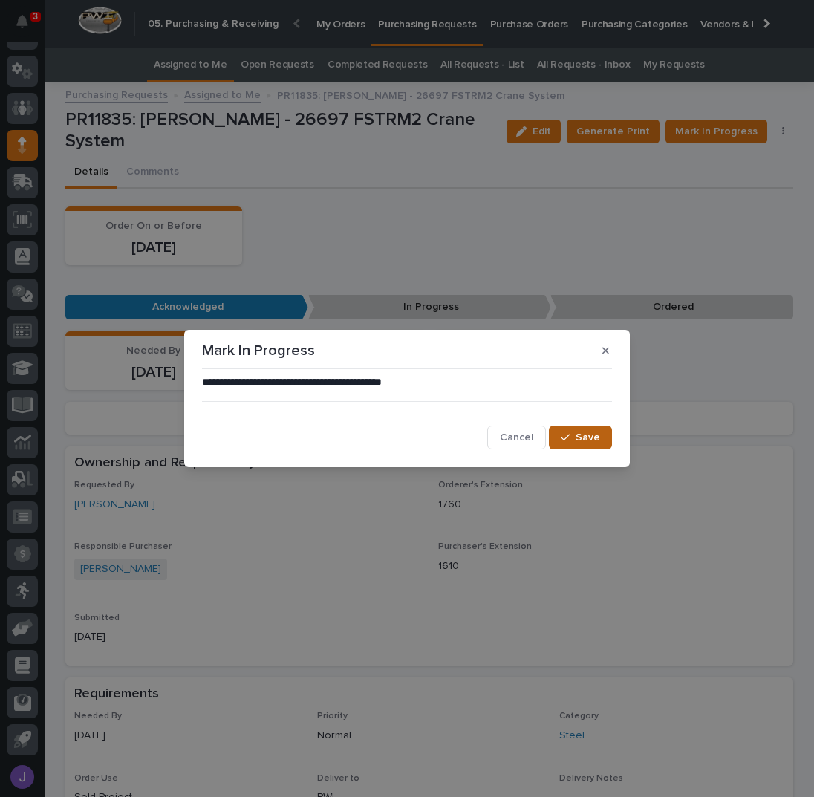
click at [582, 441] on span "Save" at bounding box center [588, 437] width 25 height 10
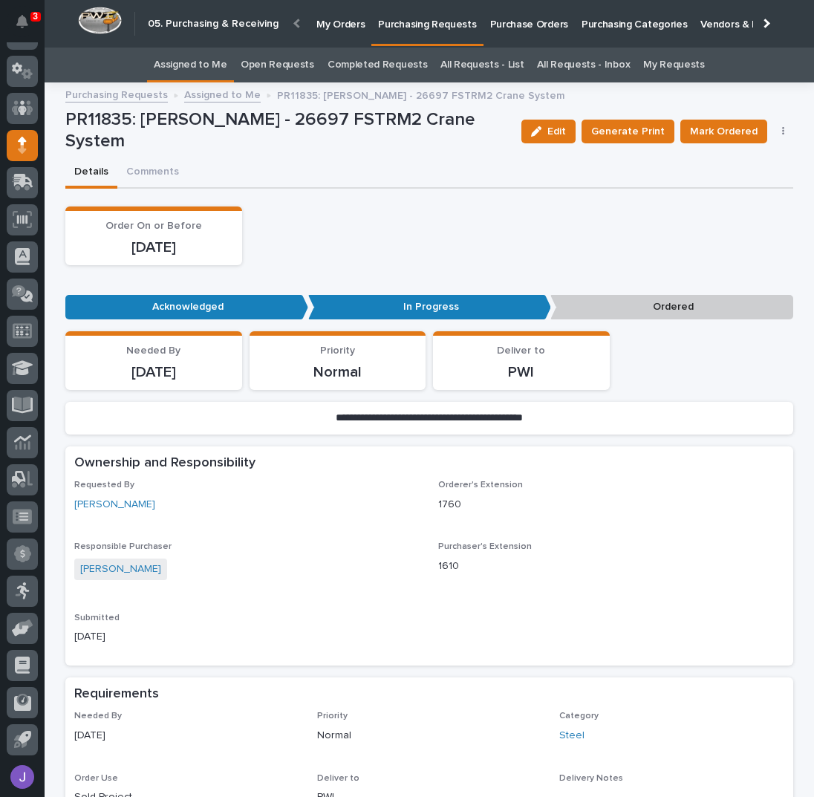
click at [212, 64] on link "Assigned to Me" at bounding box center [191, 65] width 74 height 35
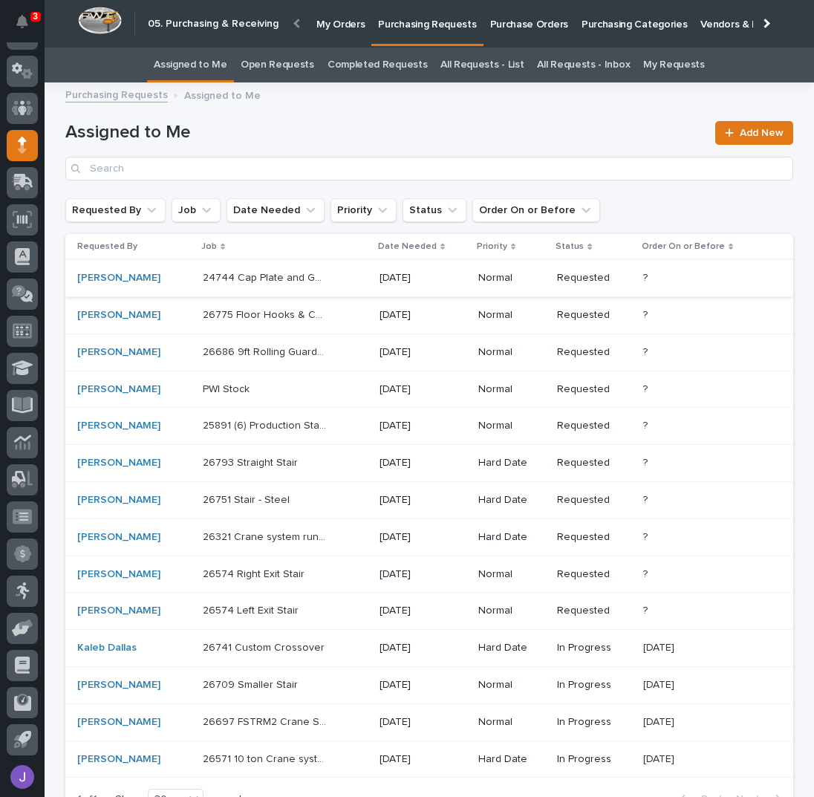
scroll to position [144, 0]
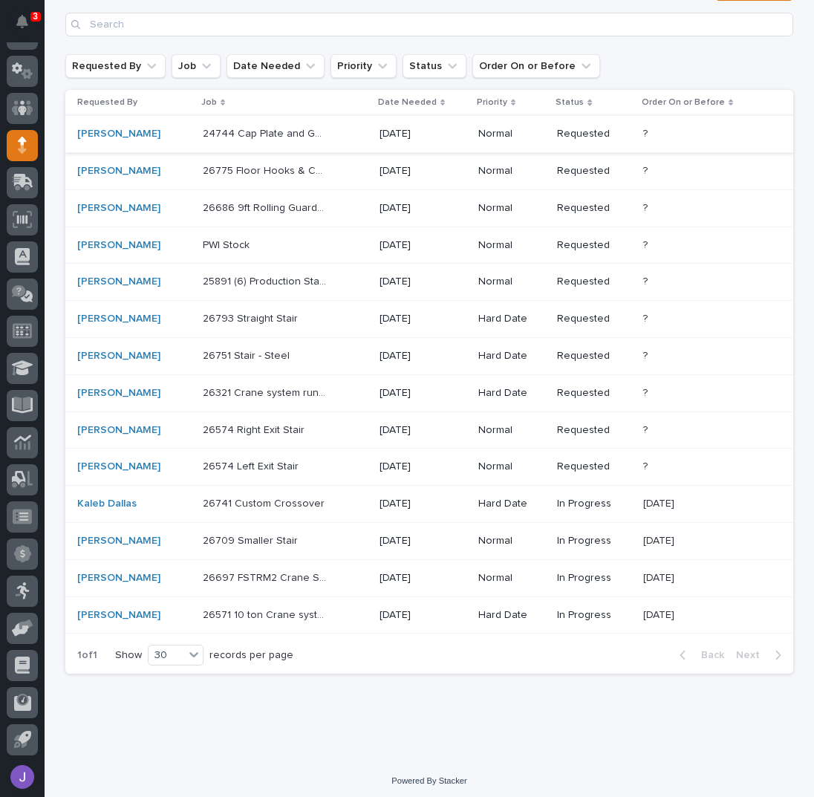
click at [331, 395] on div "26321 Crane system runways 26321 Crane system runways" at bounding box center [285, 393] width 165 height 25
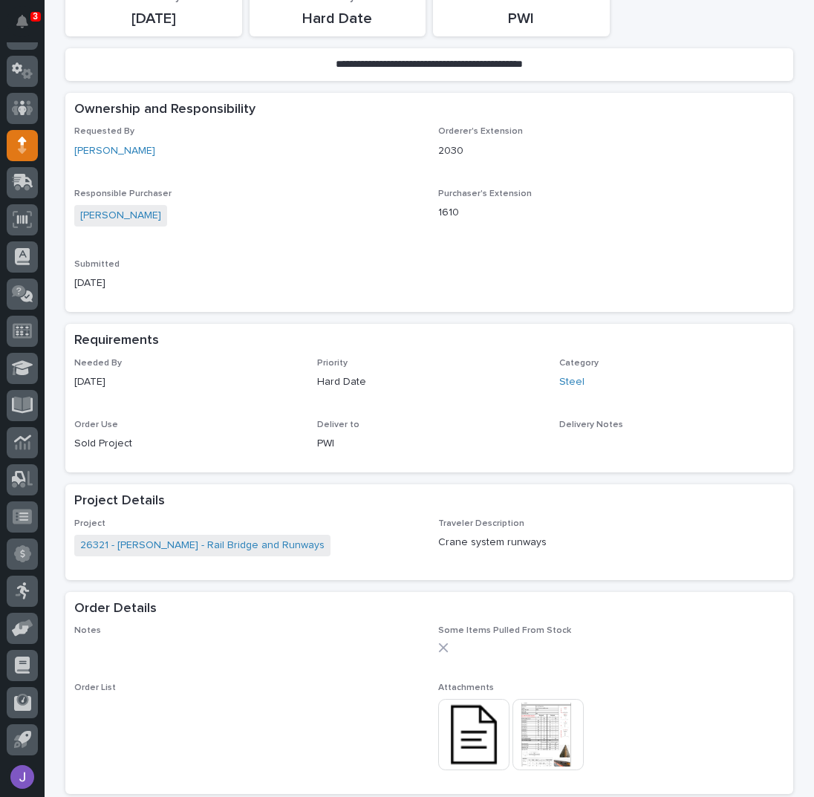
scroll to position [297, 0]
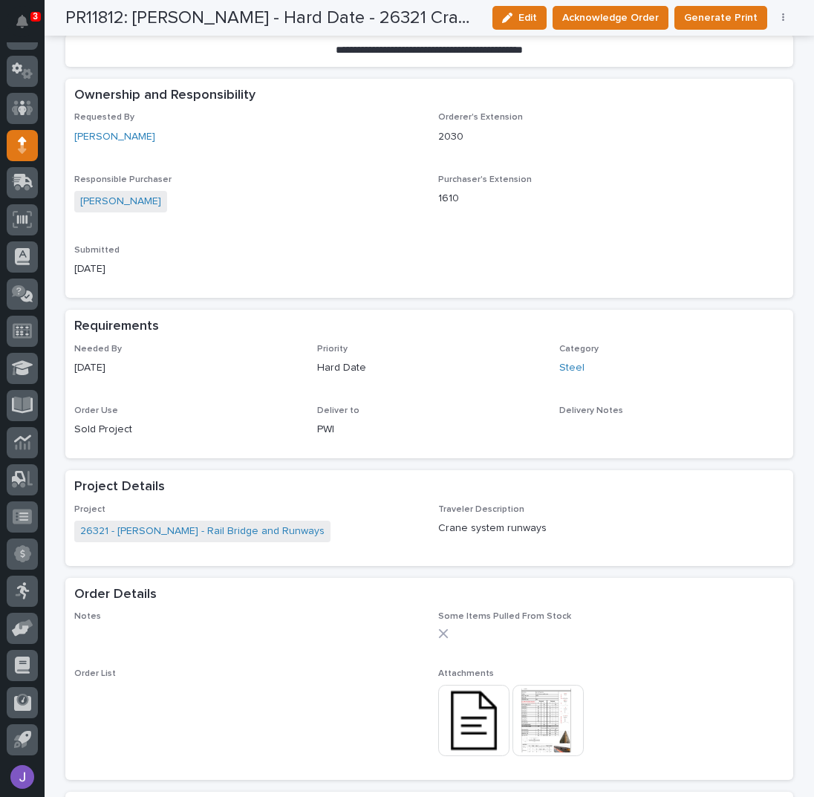
click at [478, 727] on img at bounding box center [473, 720] width 71 height 71
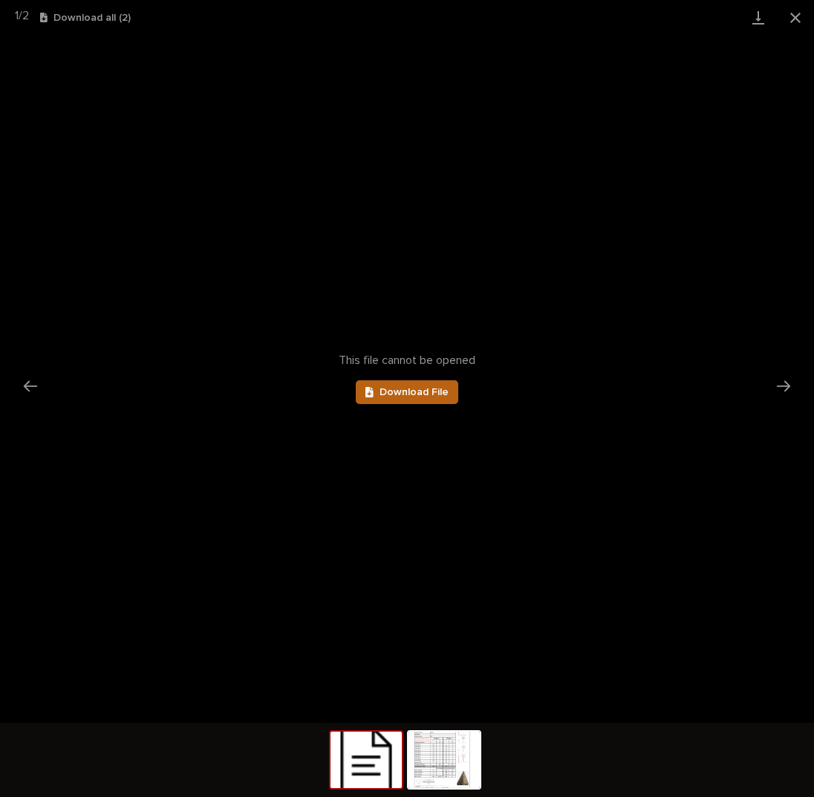
click at [438, 398] on link "Download File" at bounding box center [407, 392] width 103 height 24
click at [798, 13] on button "Close gallery" at bounding box center [795, 17] width 37 height 35
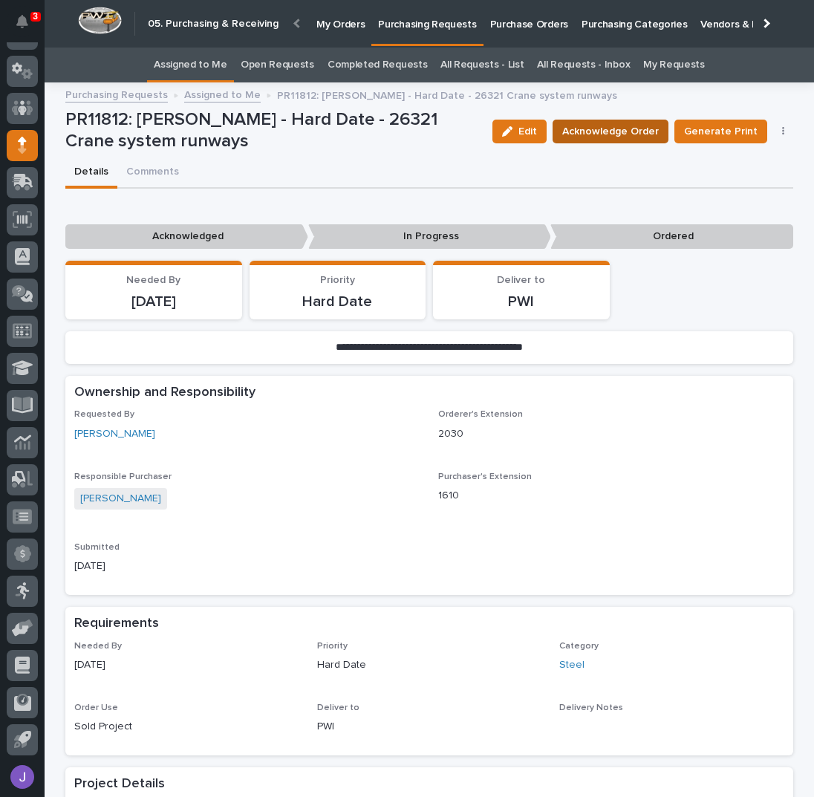
click at [607, 124] on span "Acknowledge Order" at bounding box center [610, 131] width 97 height 15
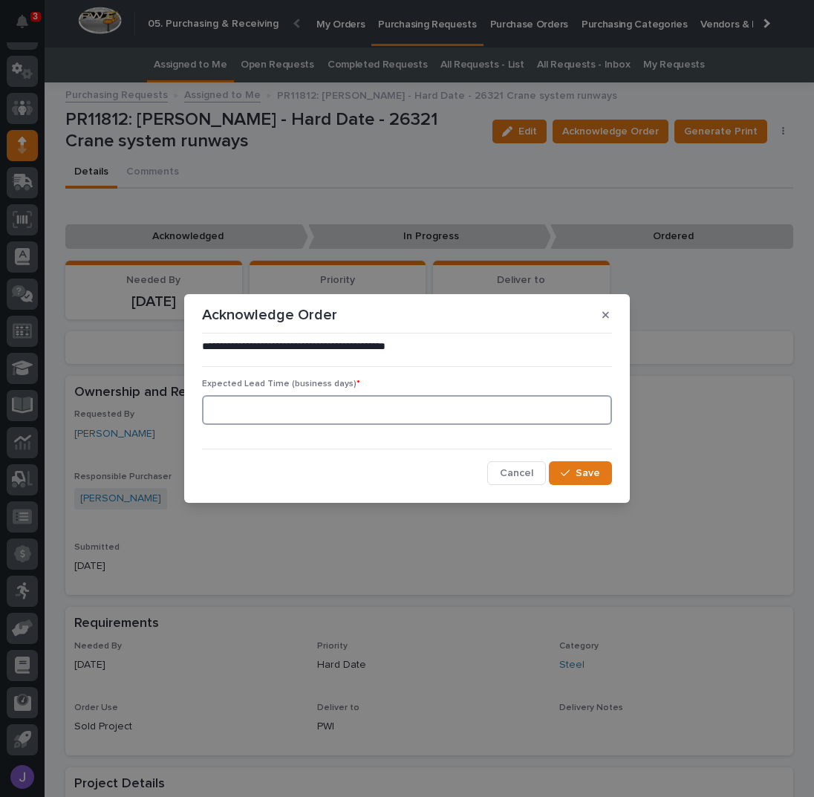
click at [427, 404] on input at bounding box center [407, 410] width 410 height 30
type input "0"
click at [595, 478] on span "Save" at bounding box center [588, 473] width 25 height 10
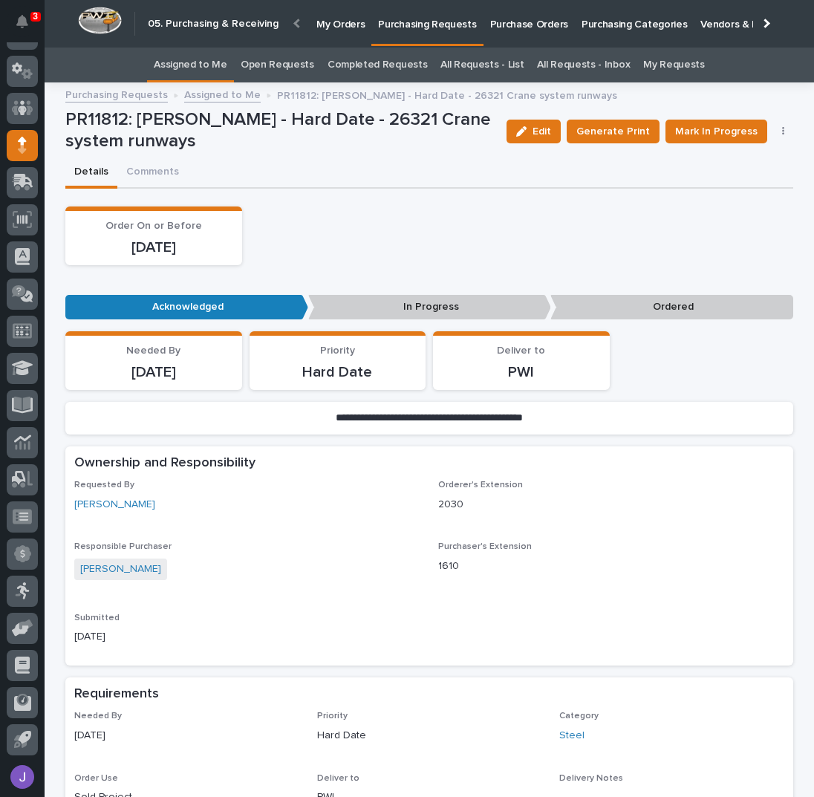
click at [218, 65] on link "Assigned to Me" at bounding box center [191, 65] width 74 height 35
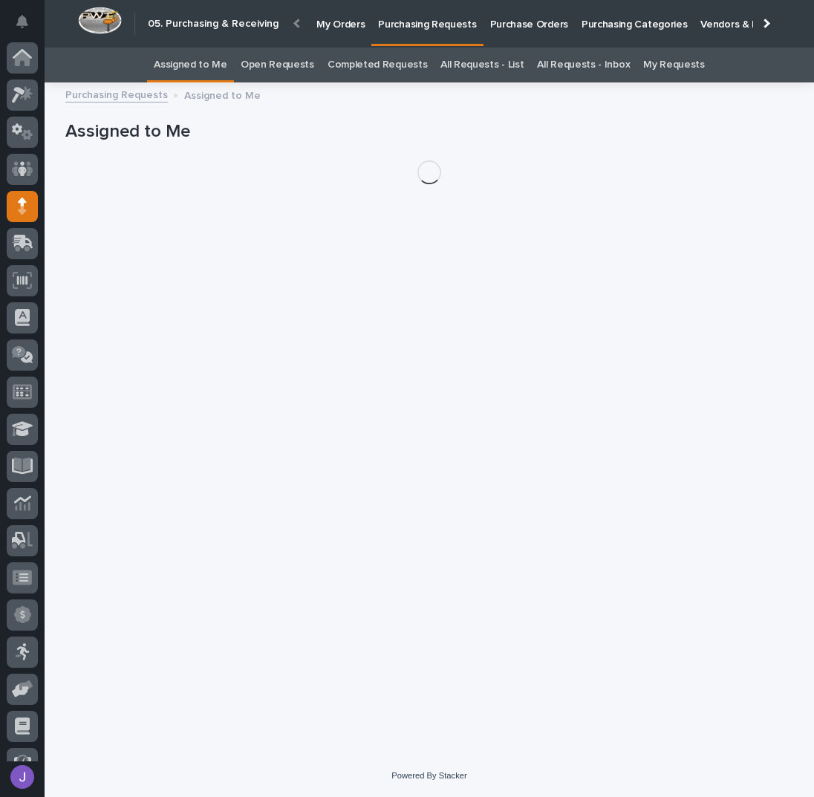
scroll to position [61, 0]
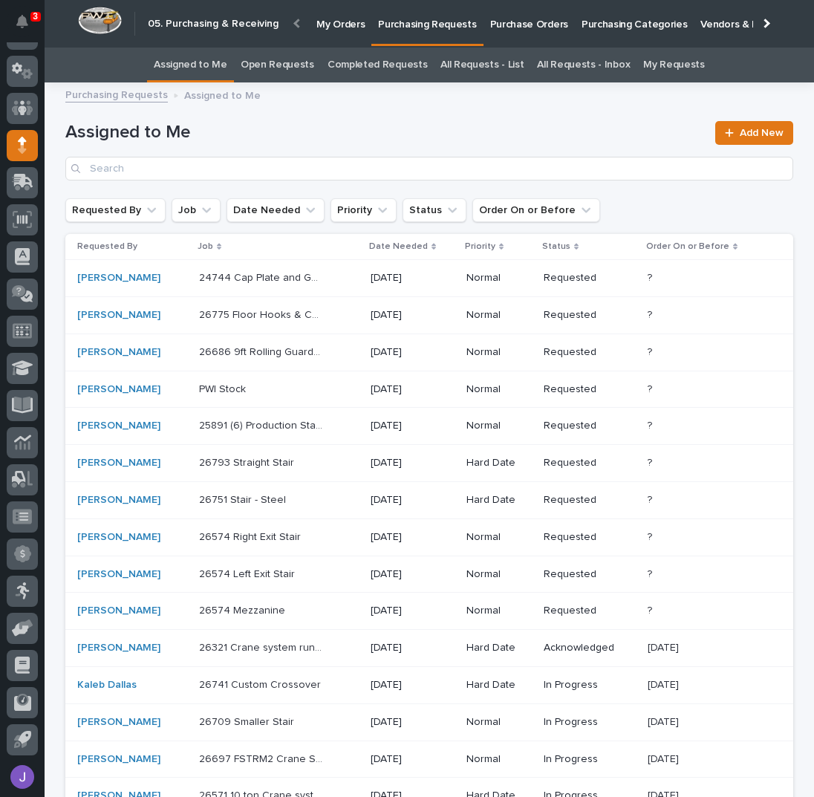
click at [331, 387] on div "PWI Stock PWI Stock" at bounding box center [279, 389] width 160 height 25
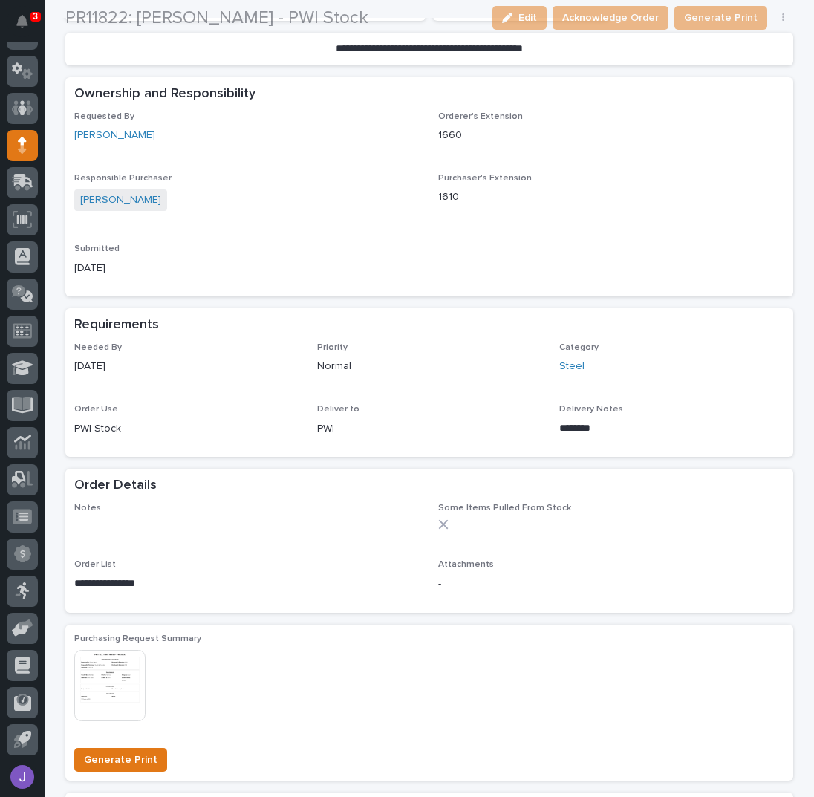
scroll to position [297, 0]
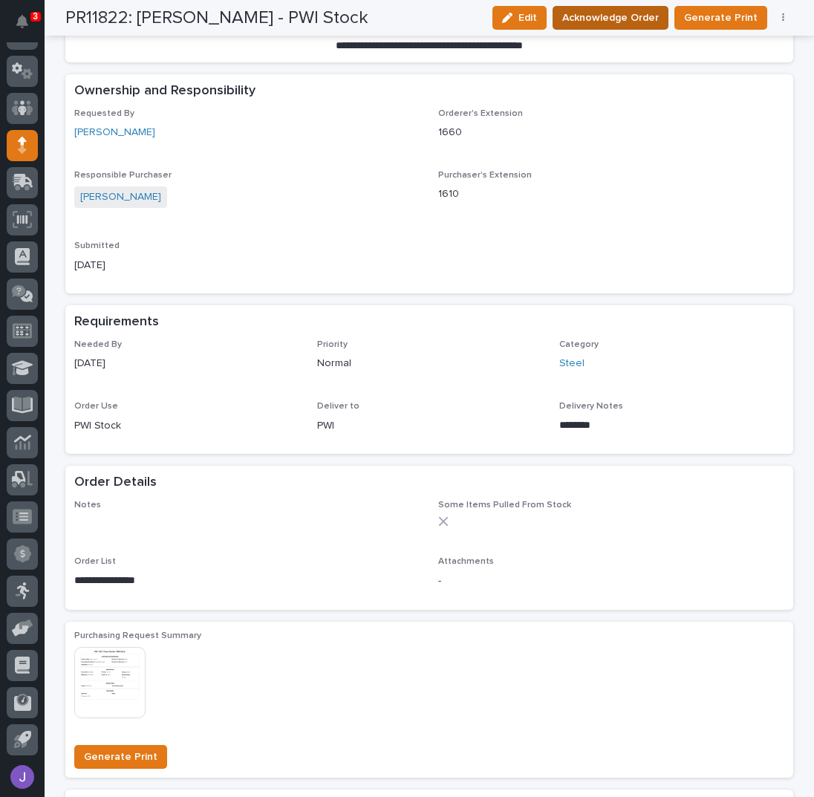
click at [572, 11] on span "Acknowledge Order" at bounding box center [610, 17] width 97 height 15
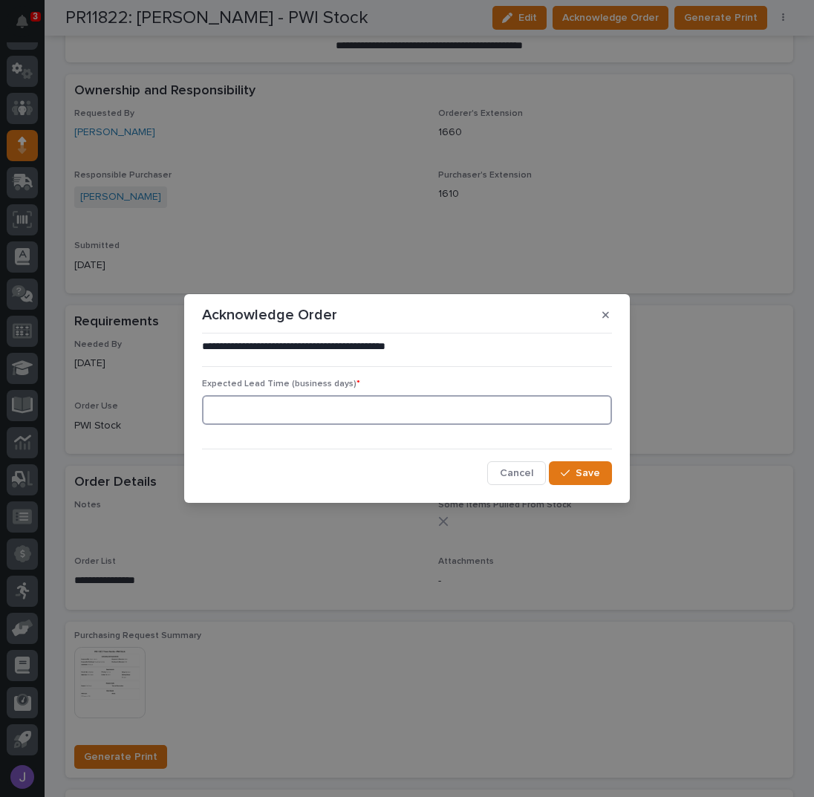
click at [443, 407] on input at bounding box center [407, 410] width 410 height 30
type input "0"
click at [574, 473] on div "button" at bounding box center [568, 473] width 15 height 10
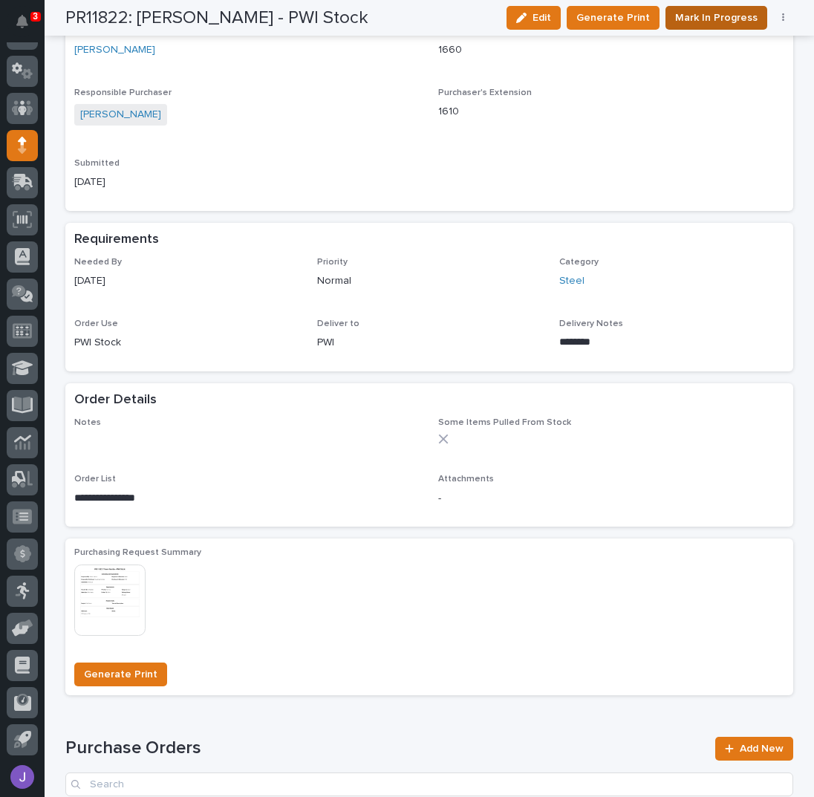
scroll to position [450, 0]
click at [720, 18] on span "Mark In Progress" at bounding box center [716, 17] width 82 height 15
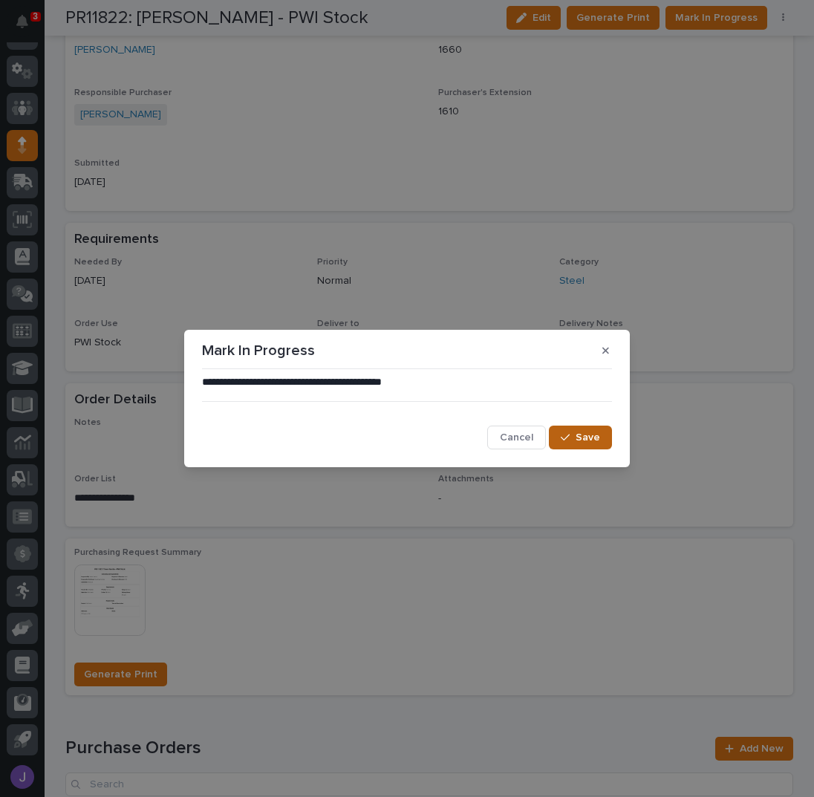
click at [559, 441] on button "Save" at bounding box center [580, 438] width 63 height 24
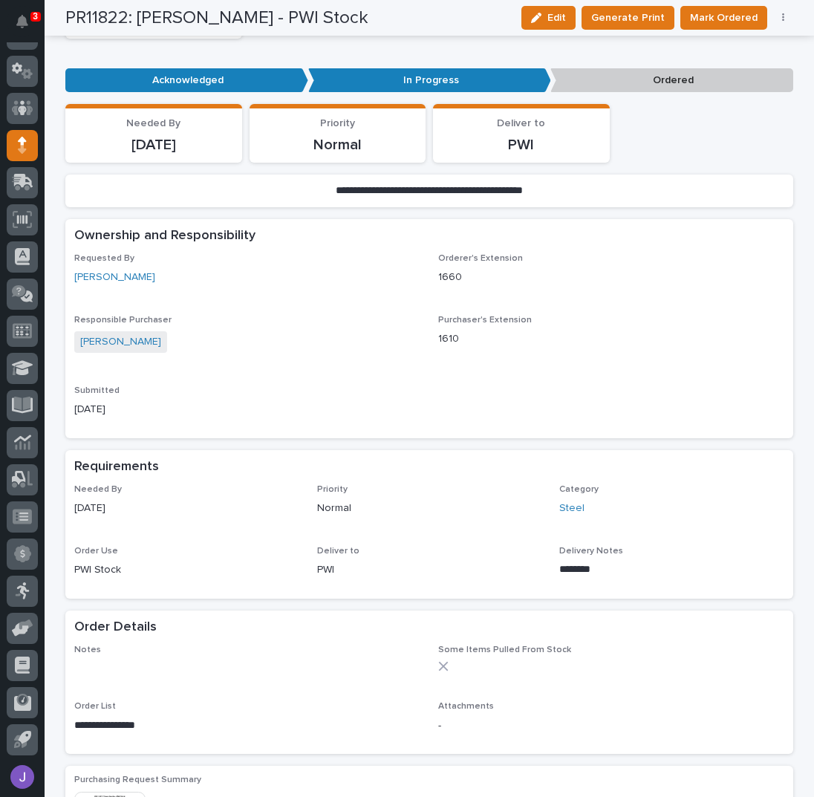
scroll to position [0, 0]
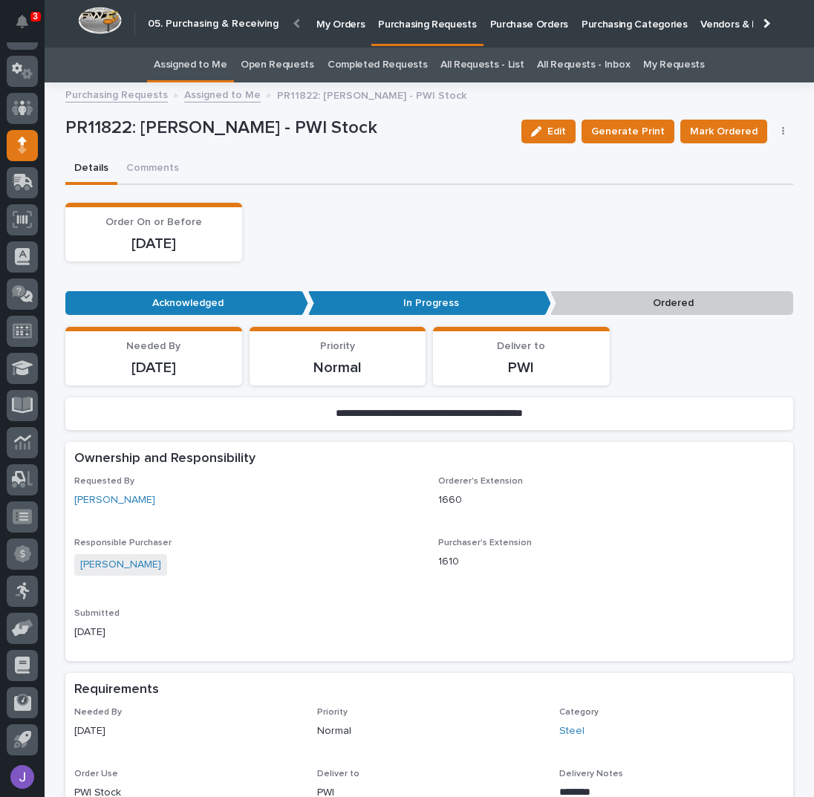
click at [215, 61] on link "Assigned to Me" at bounding box center [191, 65] width 74 height 35
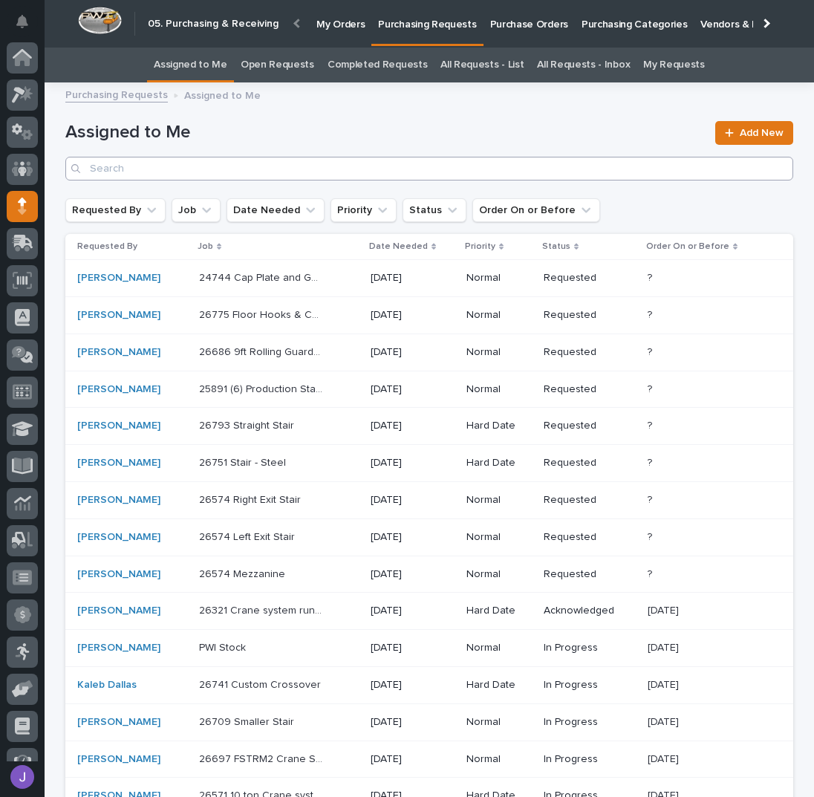
scroll to position [61, 0]
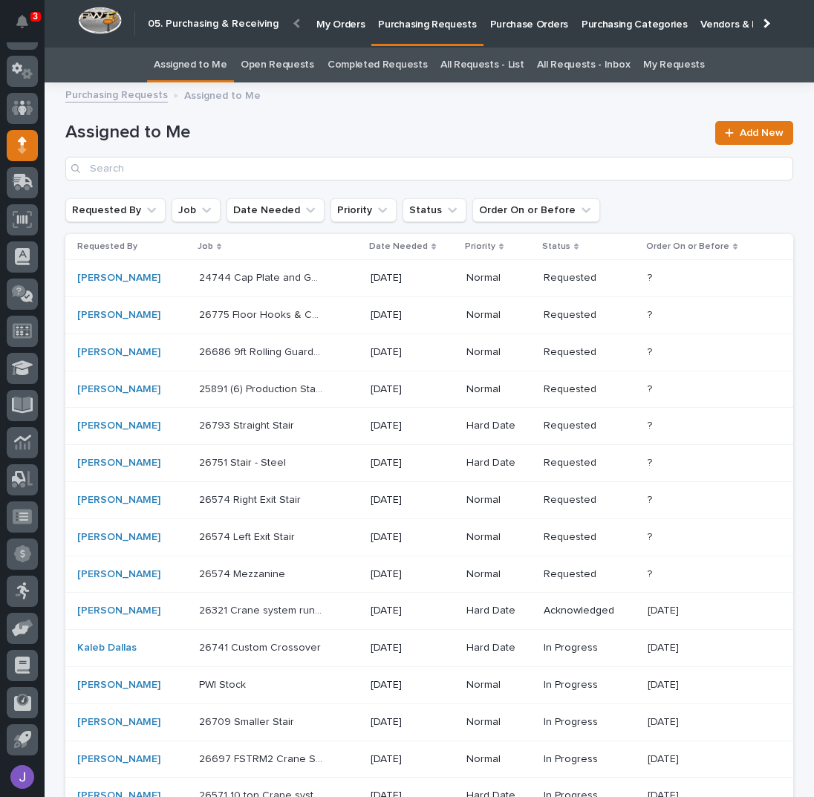
click at [316, 582] on div "26574 Mezzanine 26574 [PERSON_NAME]" at bounding box center [279, 574] width 160 height 25
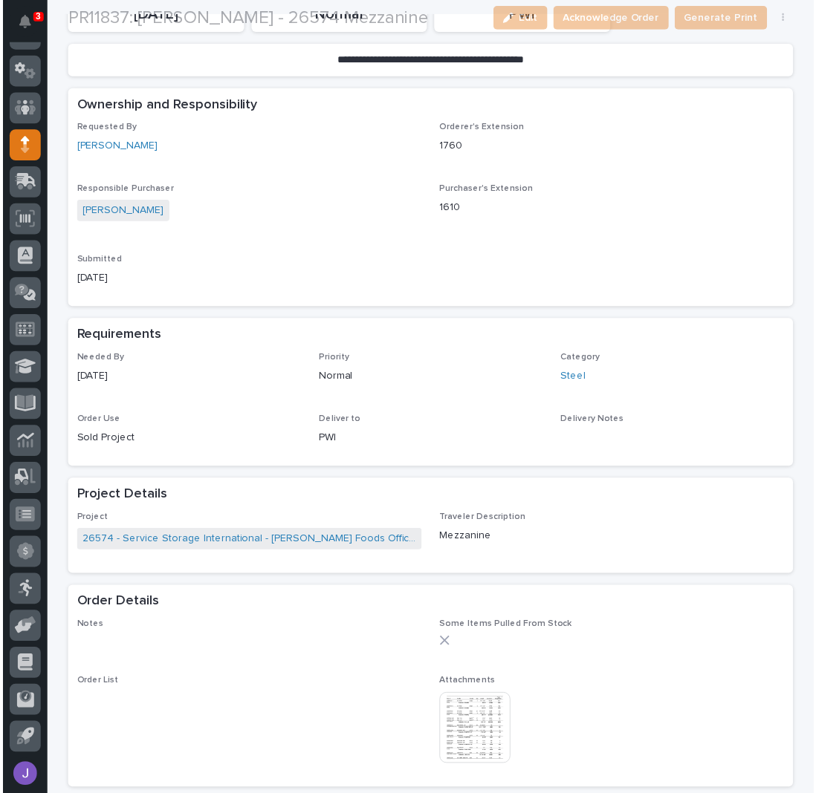
scroll to position [396, 0]
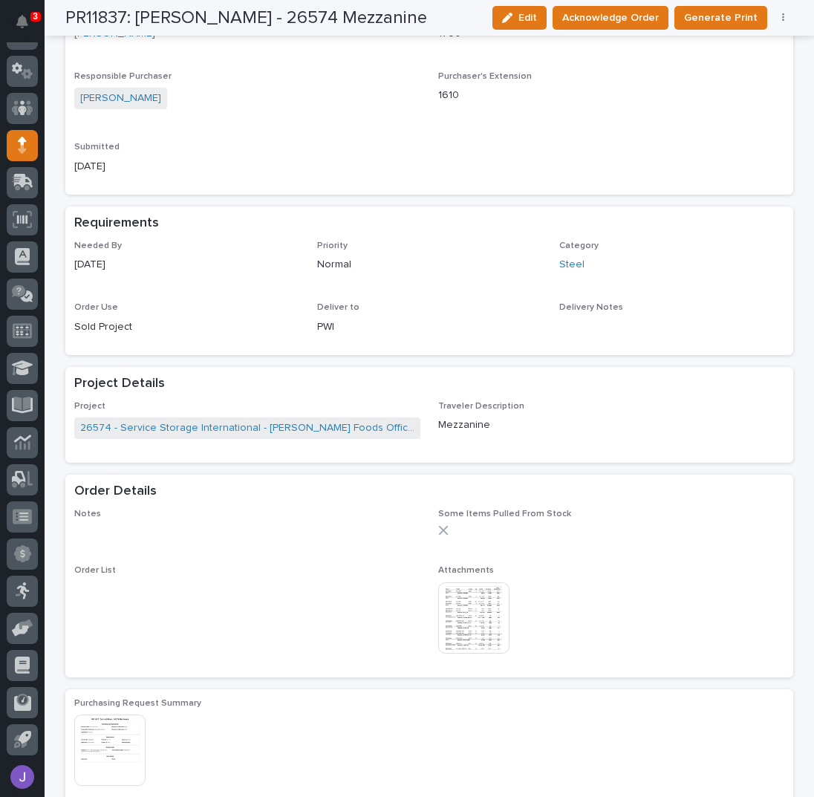
click at [452, 620] on img at bounding box center [473, 617] width 71 height 71
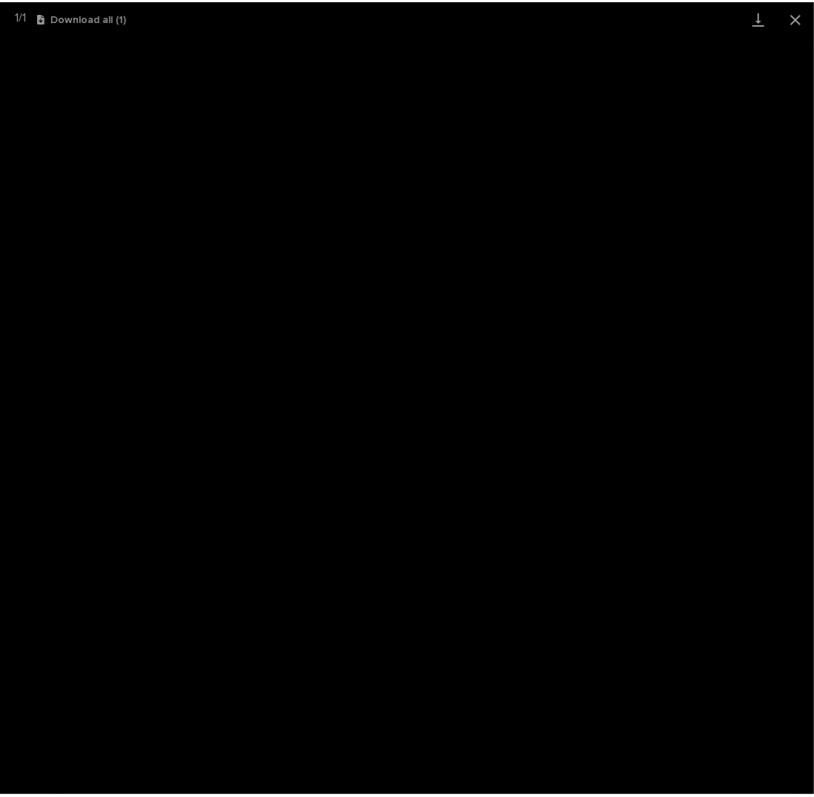
scroll to position [61, 0]
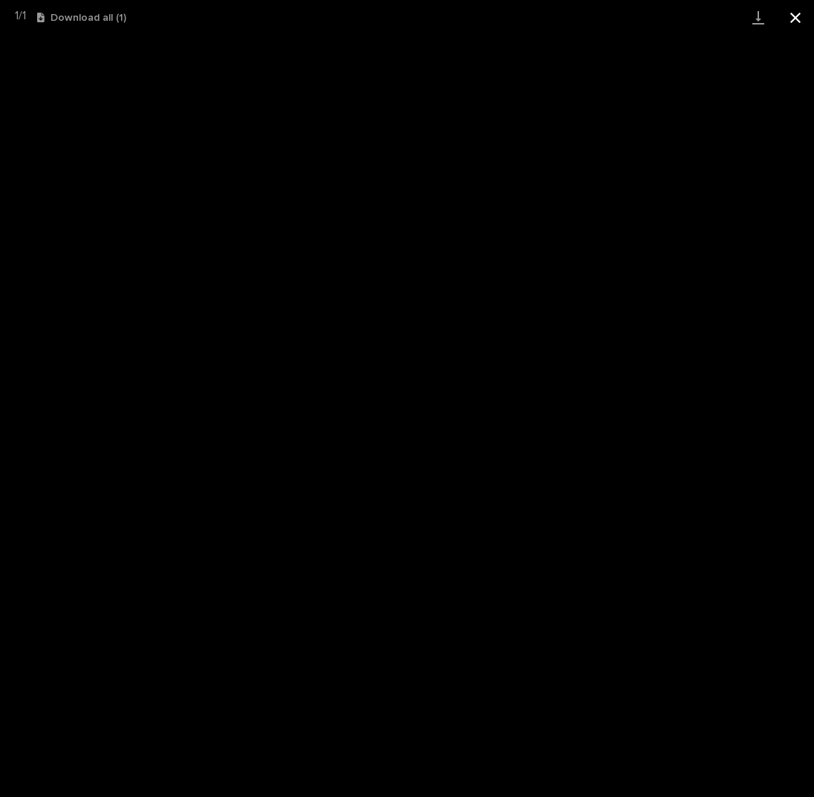
click at [799, 15] on button "Close gallery" at bounding box center [795, 17] width 37 height 35
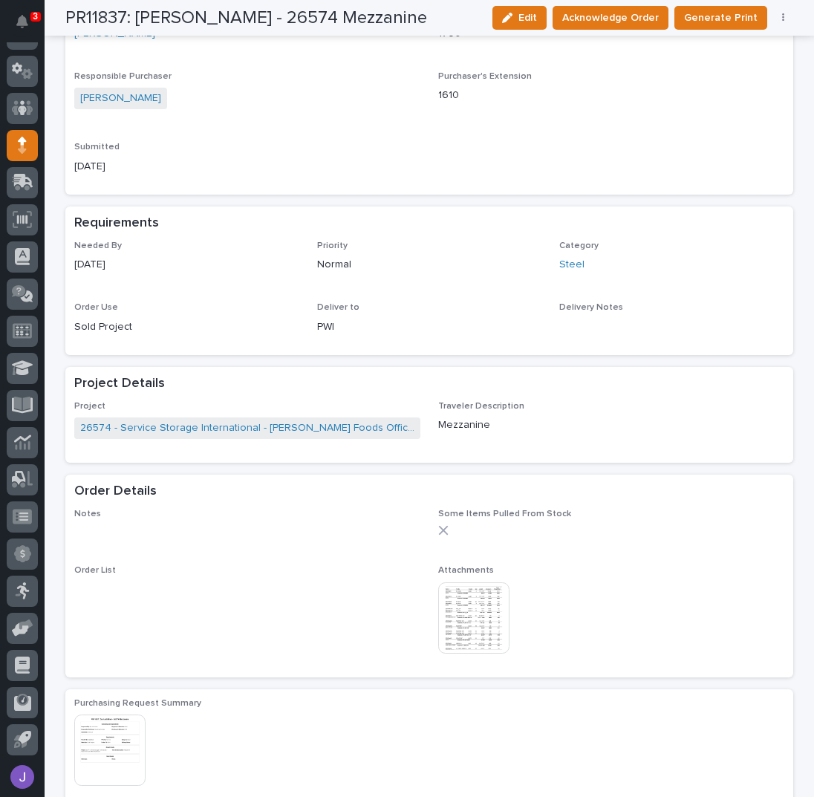
click at [459, 605] on img at bounding box center [473, 617] width 71 height 71
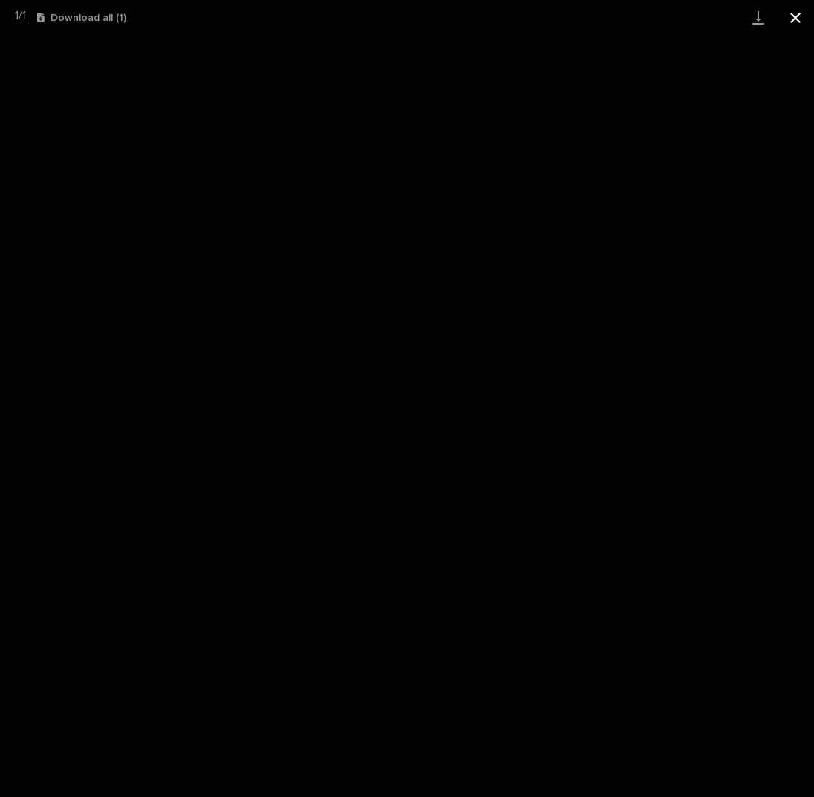
click at [797, 16] on button "Close gallery" at bounding box center [795, 17] width 37 height 35
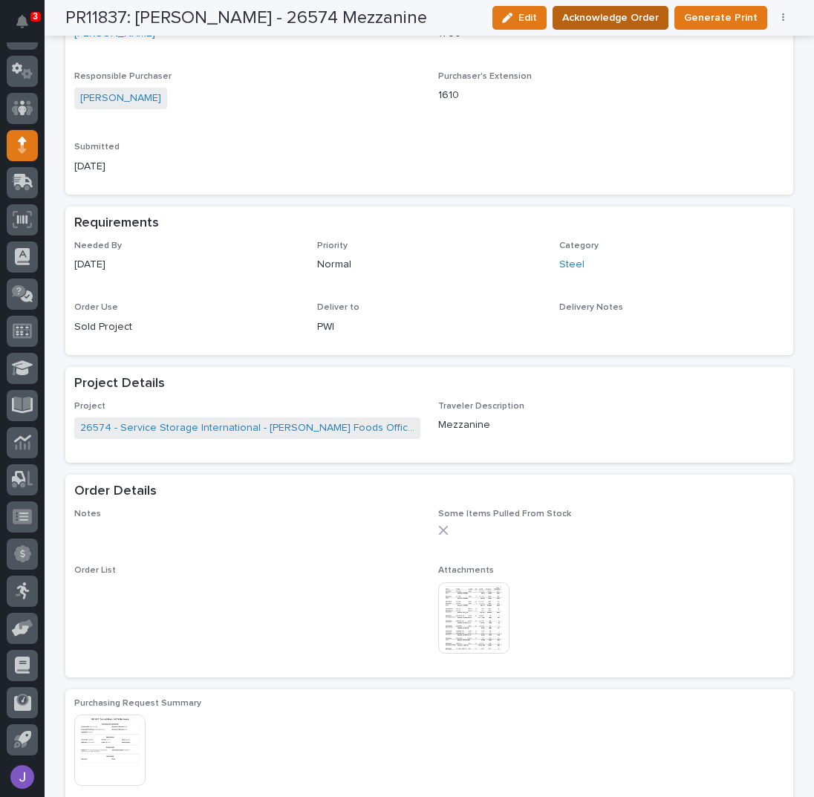
click at [606, 18] on span "Acknowledge Order" at bounding box center [610, 17] width 97 height 15
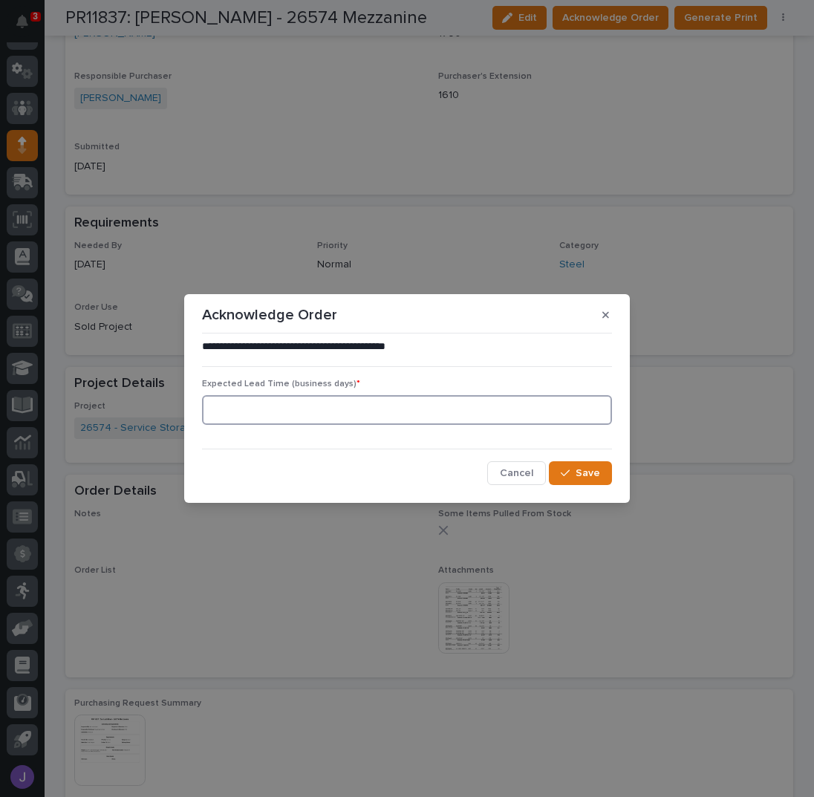
click at [323, 418] on input at bounding box center [407, 410] width 410 height 30
type input "0"
click at [588, 479] on button "Save" at bounding box center [580, 473] width 63 height 24
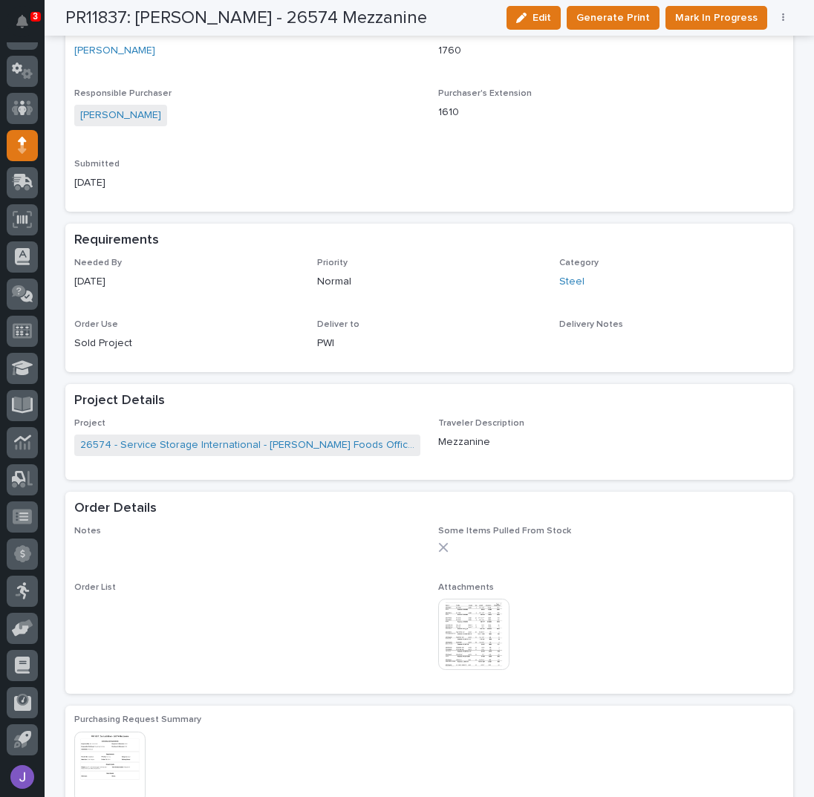
scroll to position [549, 0]
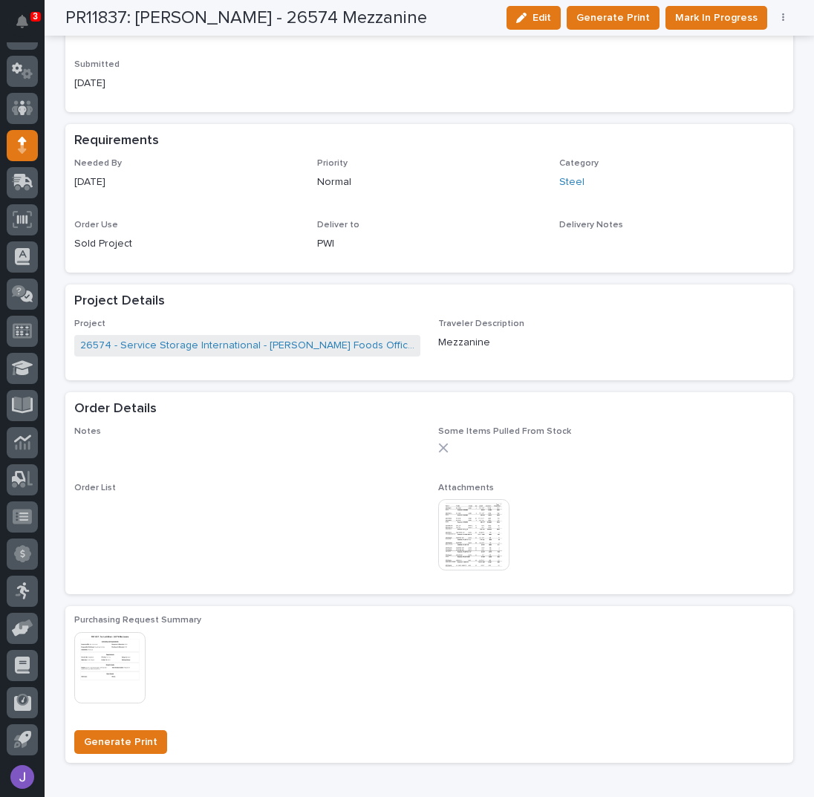
click at [472, 524] on img at bounding box center [473, 534] width 71 height 71
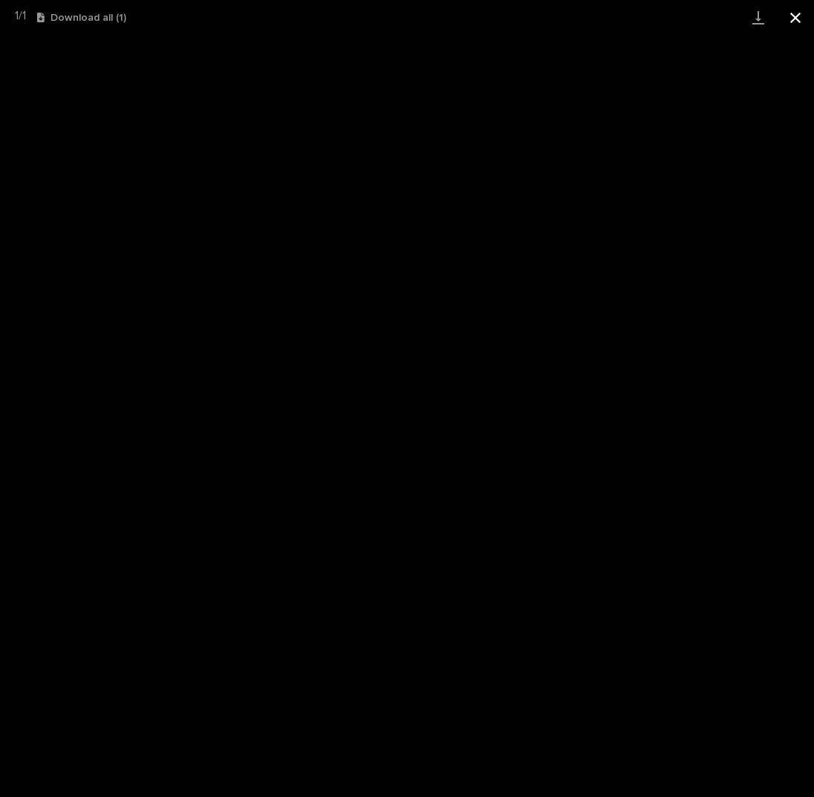
click at [796, 16] on button "Close gallery" at bounding box center [795, 17] width 37 height 35
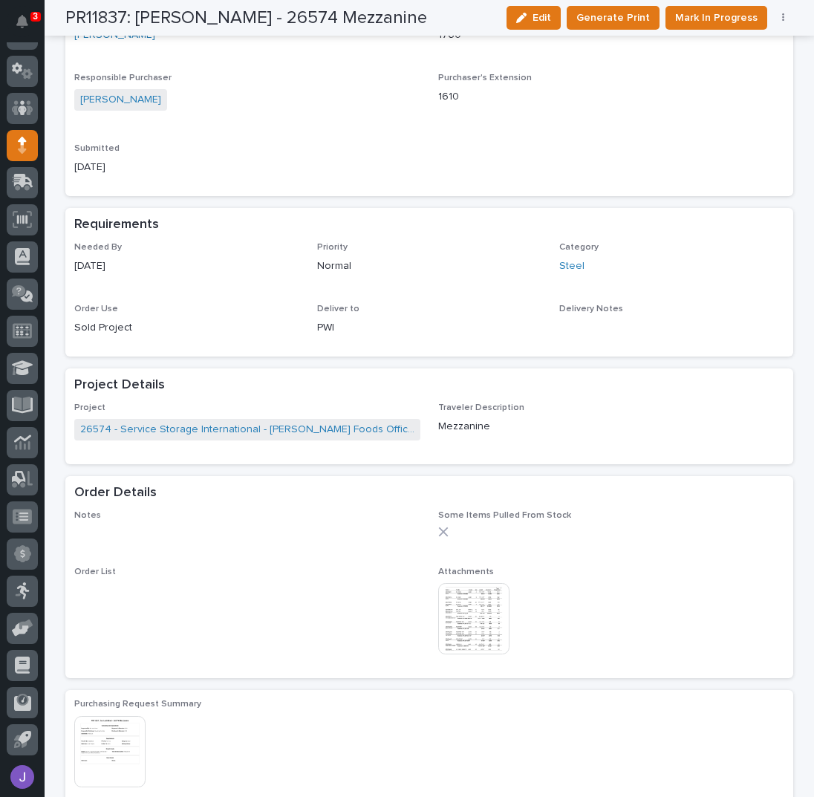
scroll to position [450, 0]
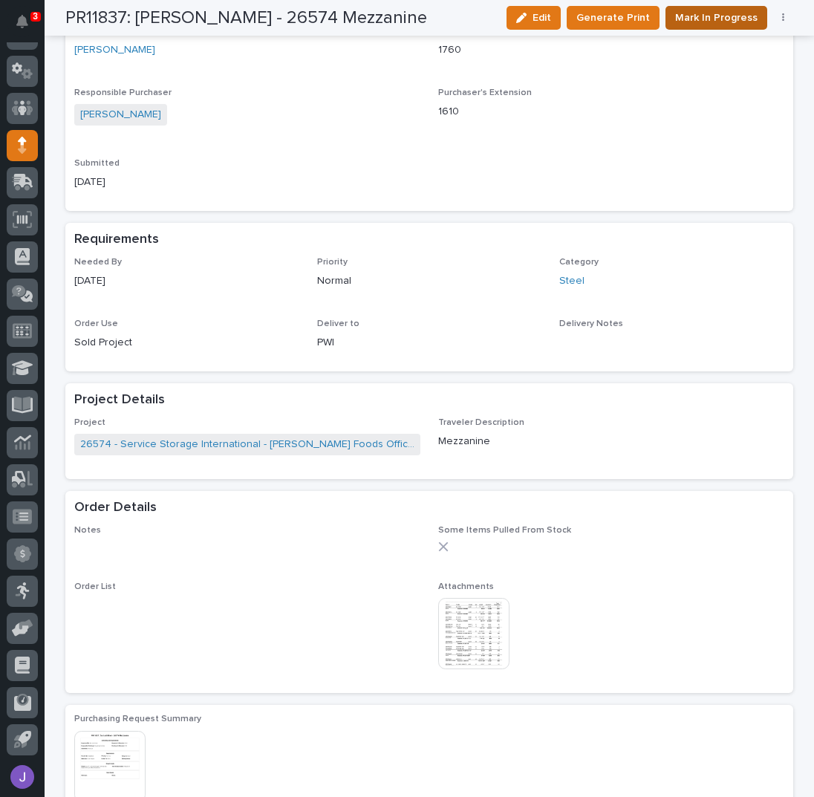
click at [706, 22] on span "Mark In Progress" at bounding box center [716, 17] width 82 height 15
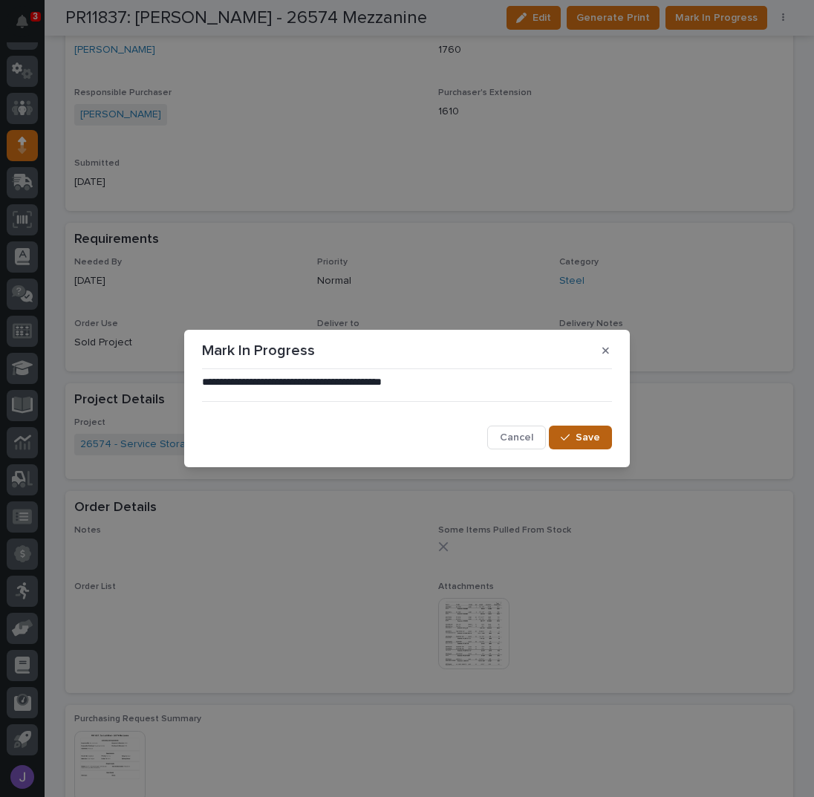
click at [582, 440] on span "Save" at bounding box center [588, 437] width 25 height 10
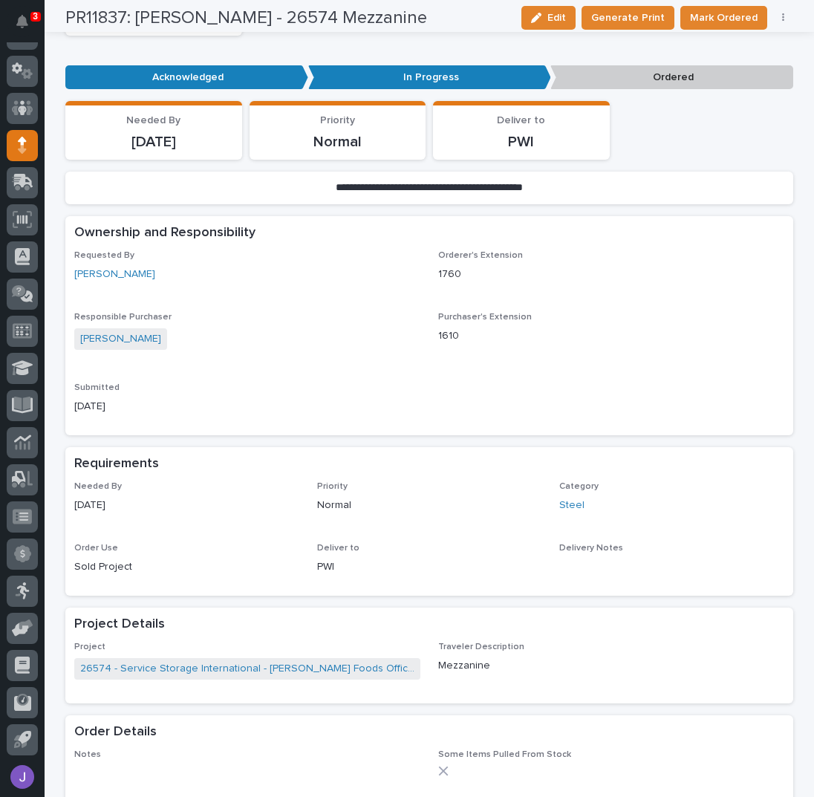
scroll to position [0, 0]
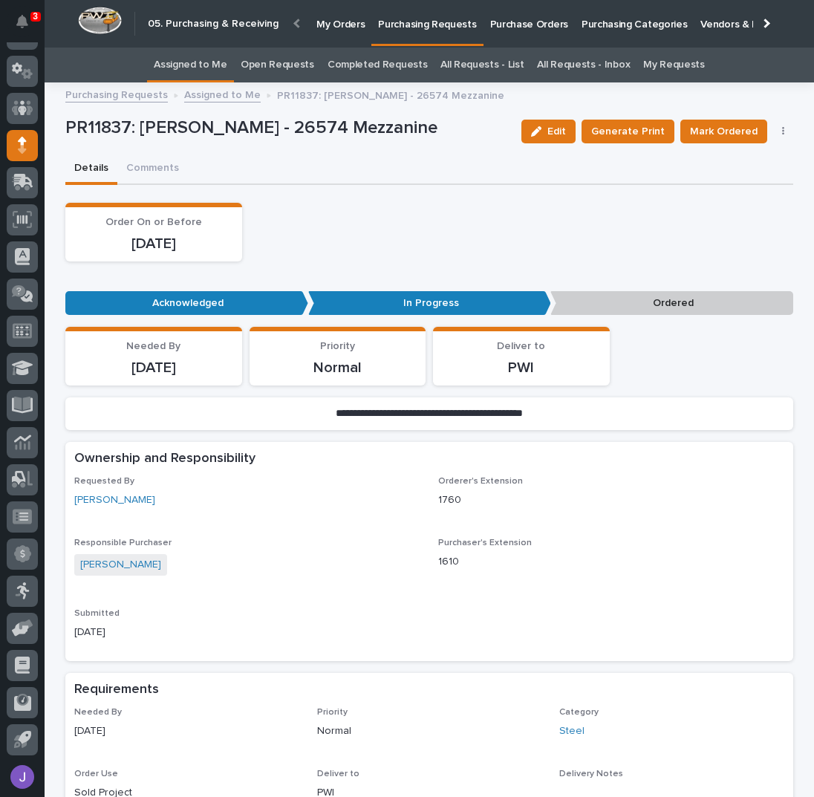
click at [180, 60] on link "Assigned to Me" at bounding box center [191, 65] width 74 height 35
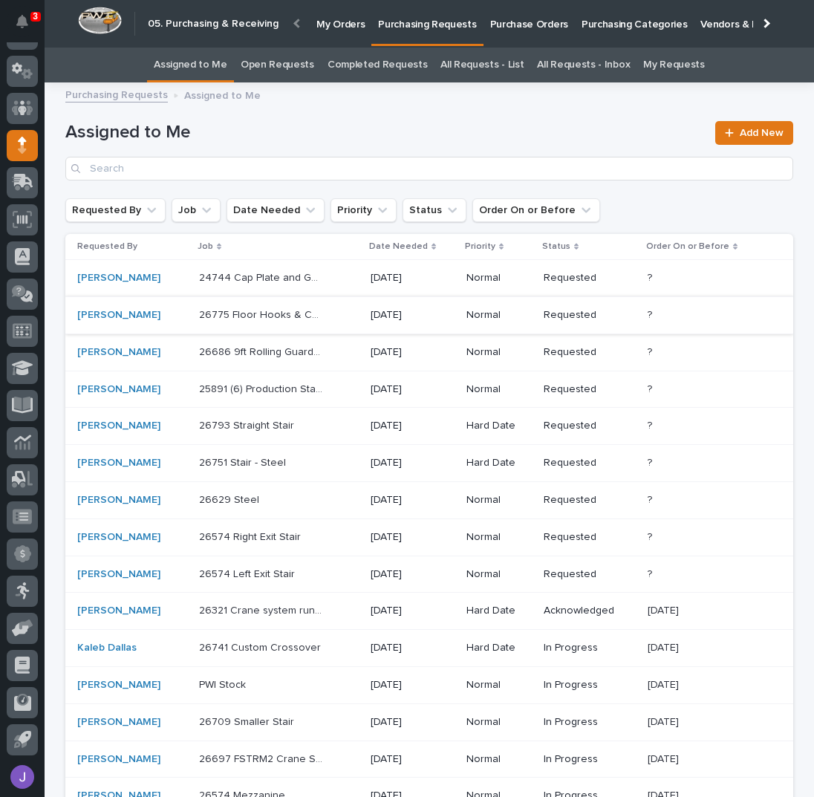
scroll to position [99, 0]
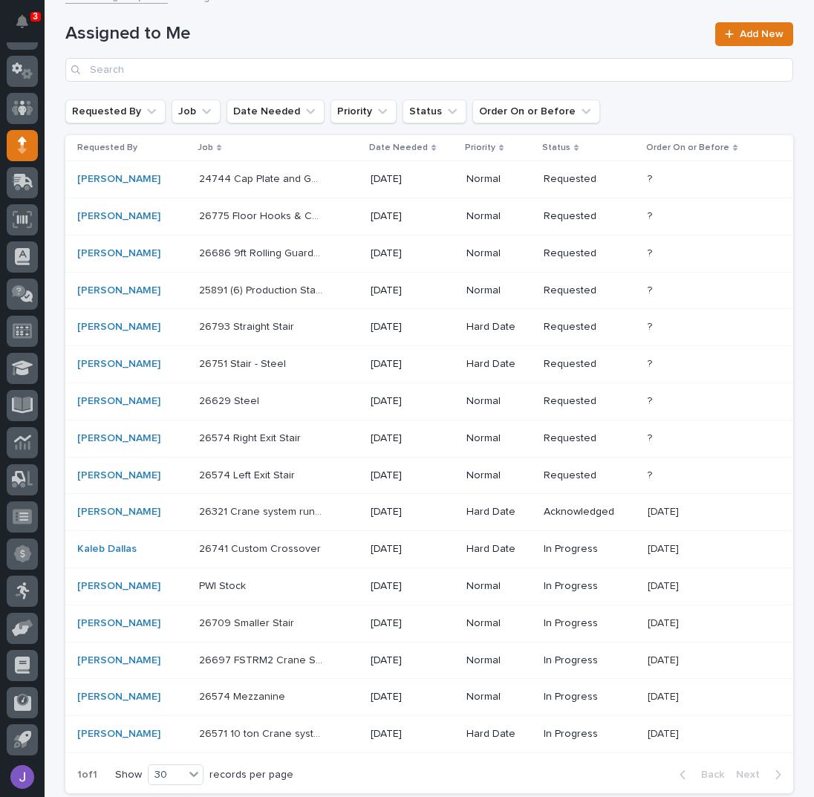
click at [325, 507] on div "26321 Crane system runways 26321 Crane system runways" at bounding box center [279, 512] width 160 height 25
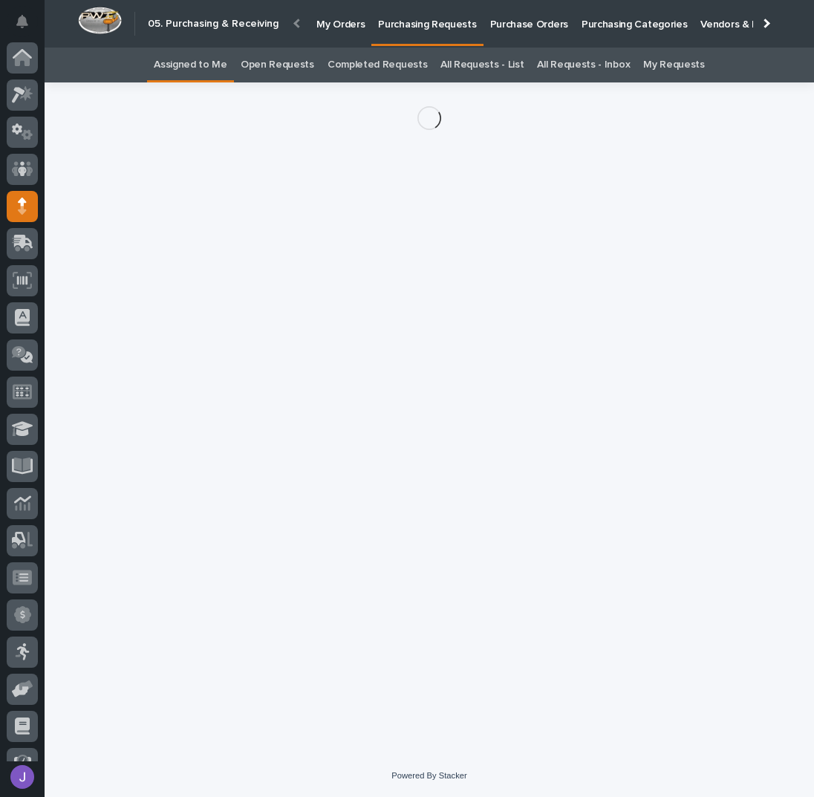
scroll to position [61, 0]
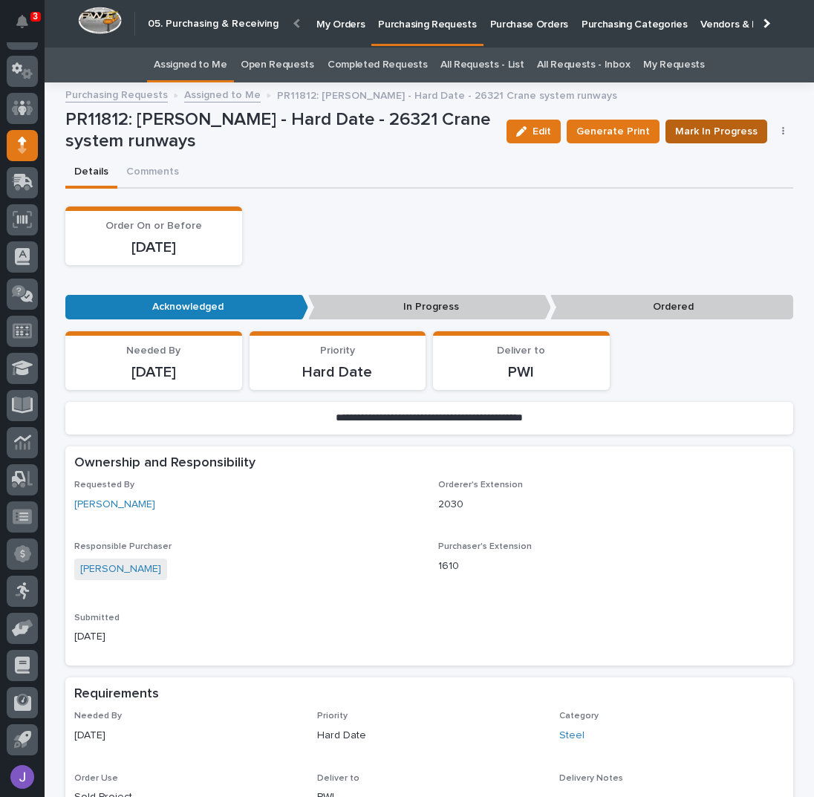
click at [704, 133] on span "Mark In Progress" at bounding box center [716, 131] width 82 height 15
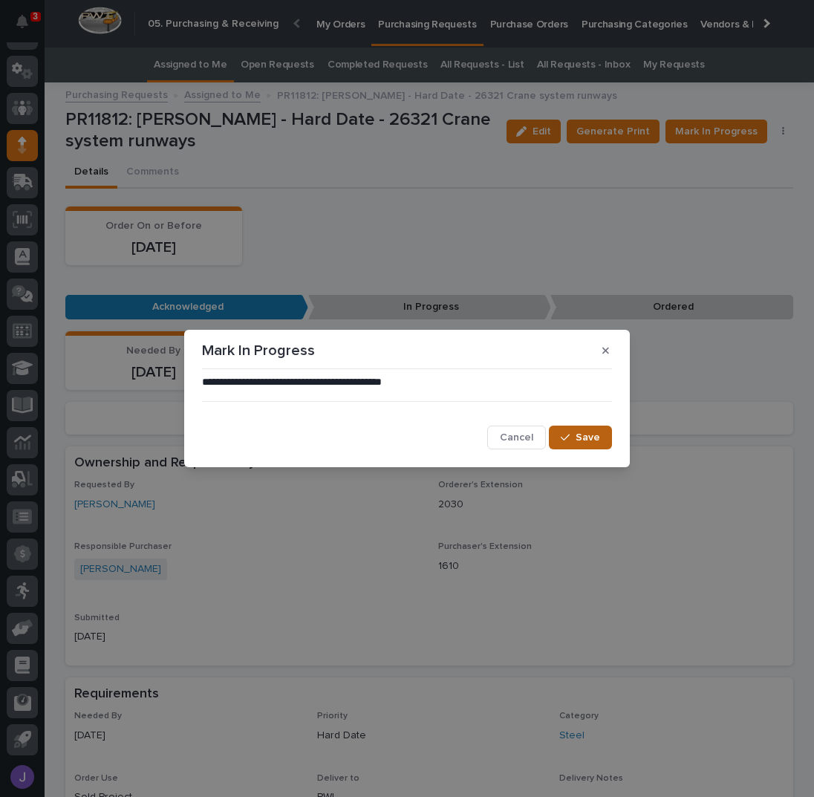
click at [591, 434] on span "Save" at bounding box center [588, 437] width 25 height 10
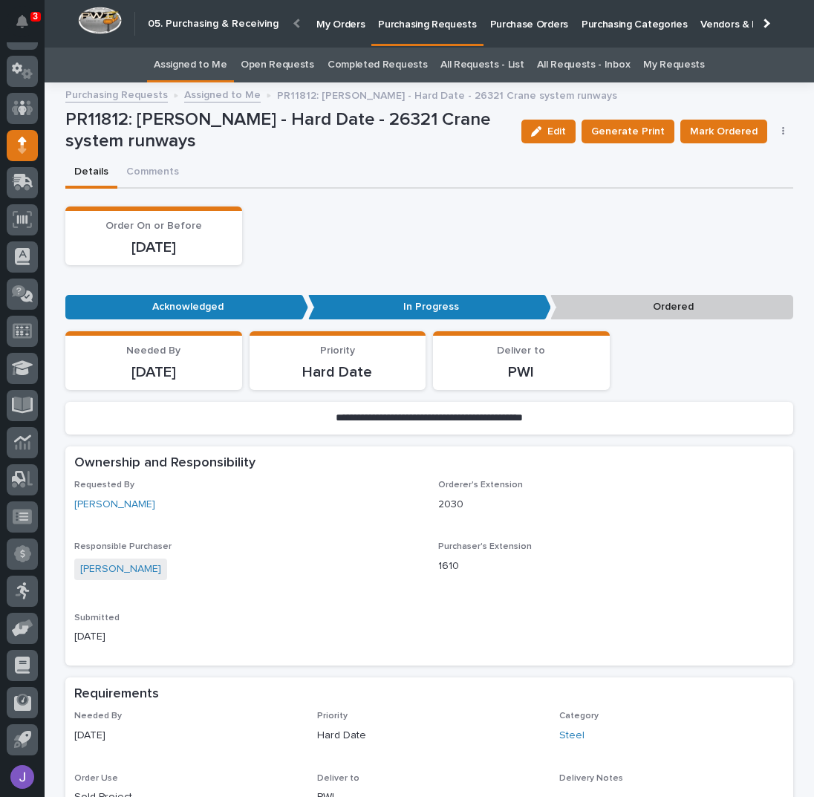
click at [223, 65] on link "Assigned to Me" at bounding box center [191, 65] width 74 height 35
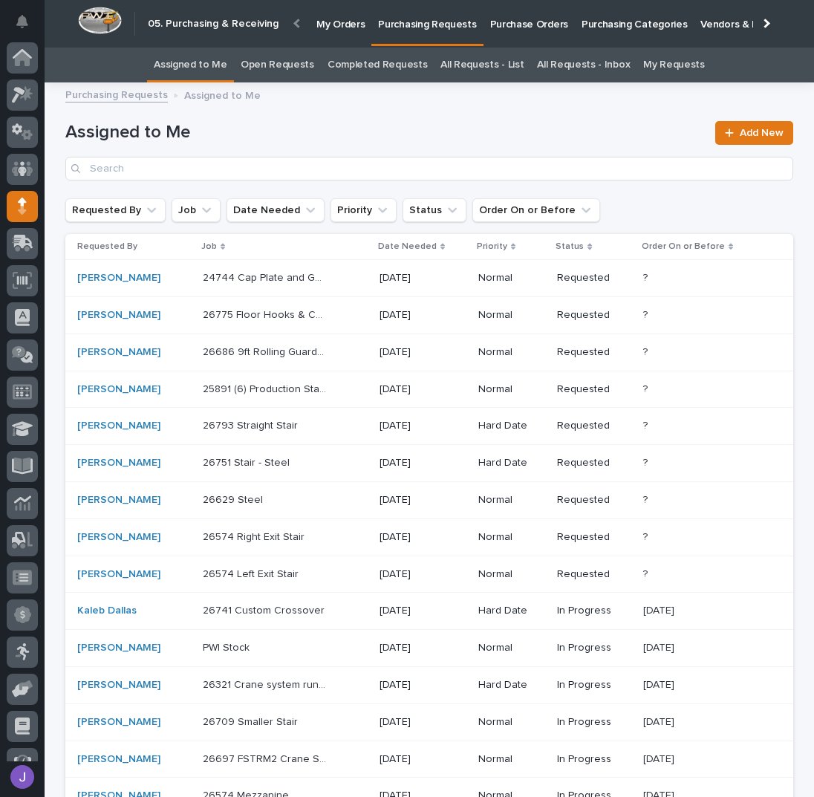
scroll to position [61, 0]
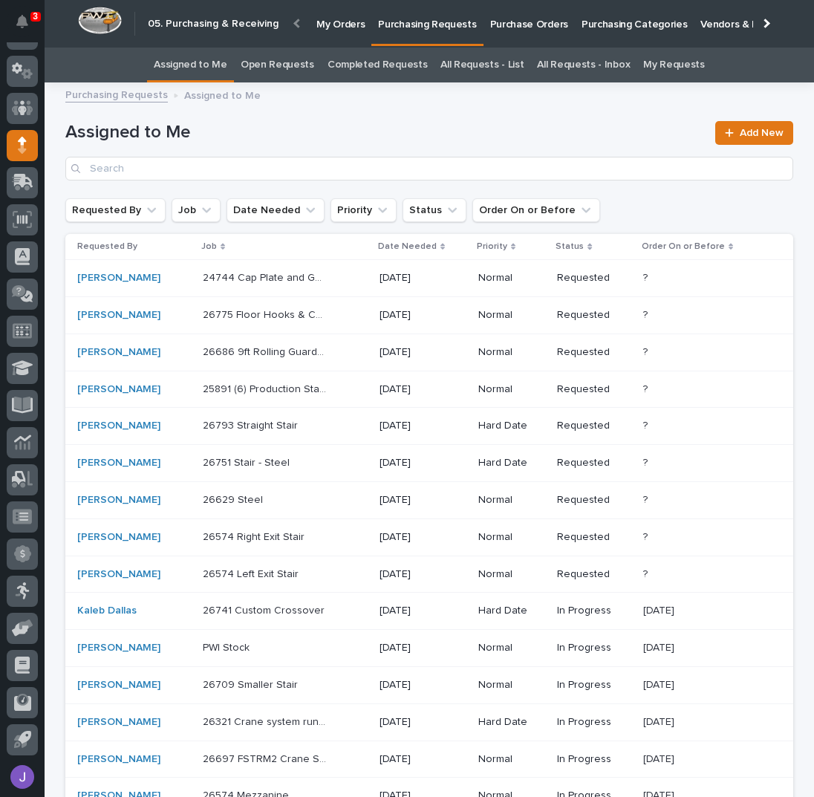
click at [302, 500] on p at bounding box center [265, 500] width 124 height 13
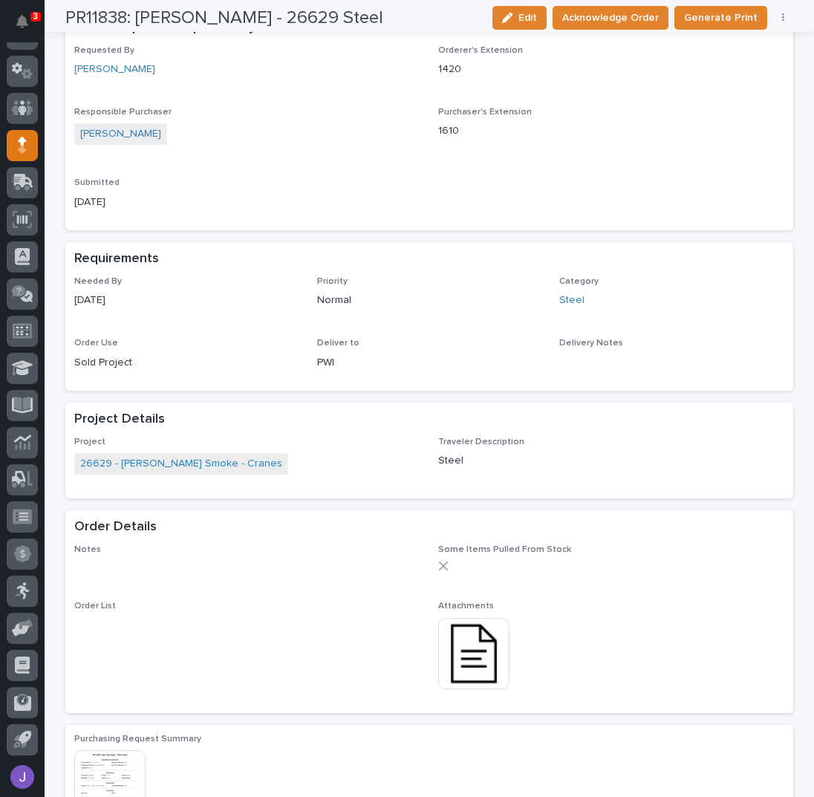
scroll to position [396, 0]
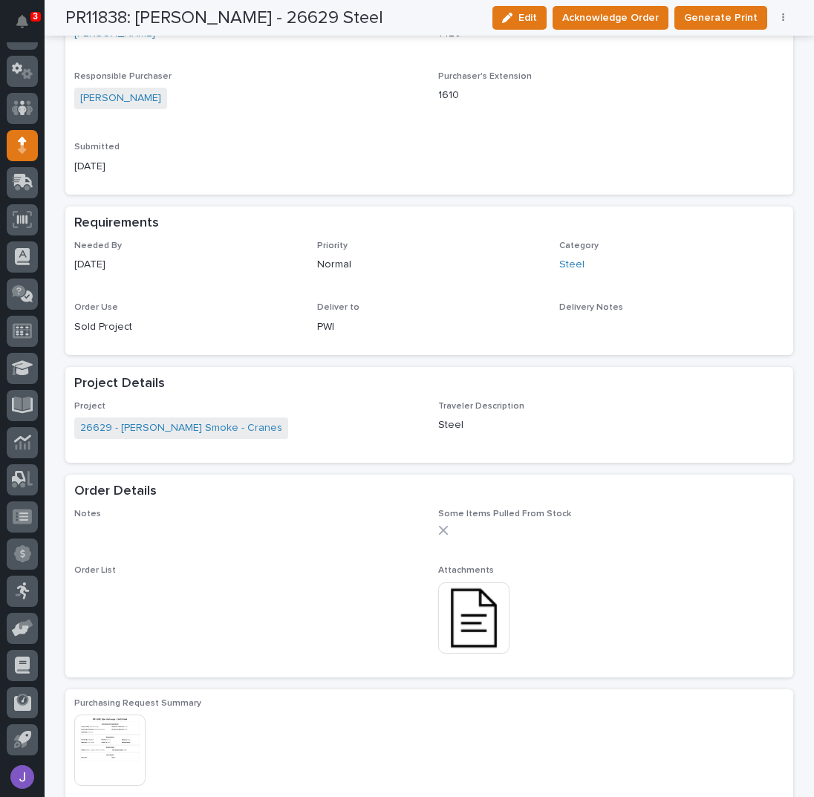
click at [461, 618] on img at bounding box center [473, 617] width 71 height 71
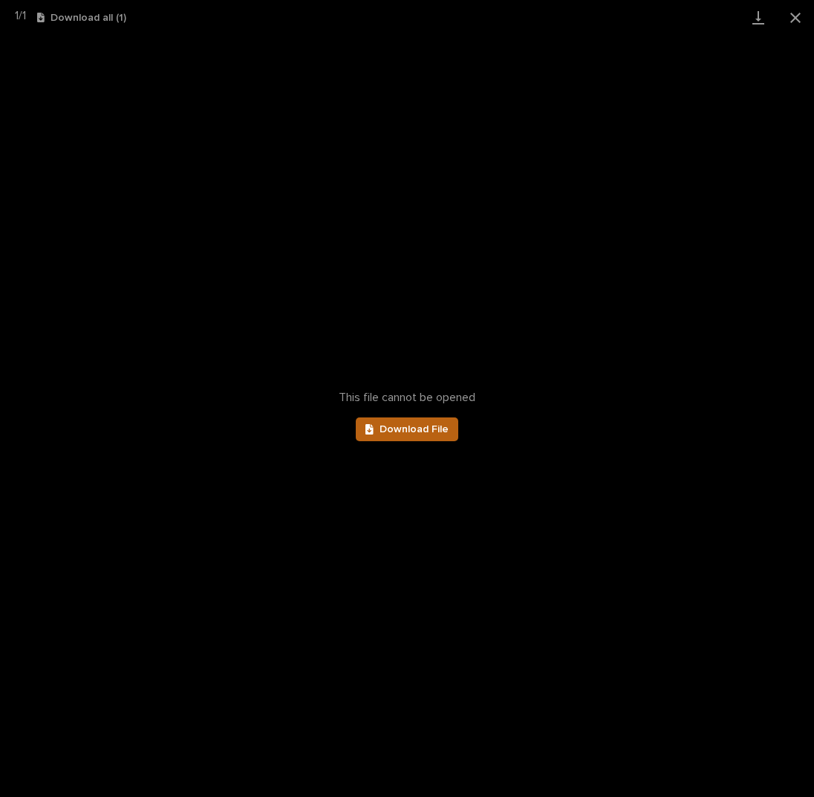
click at [435, 428] on span "Download File" at bounding box center [414, 429] width 69 height 10
click at [791, 18] on button "Close gallery" at bounding box center [795, 17] width 37 height 35
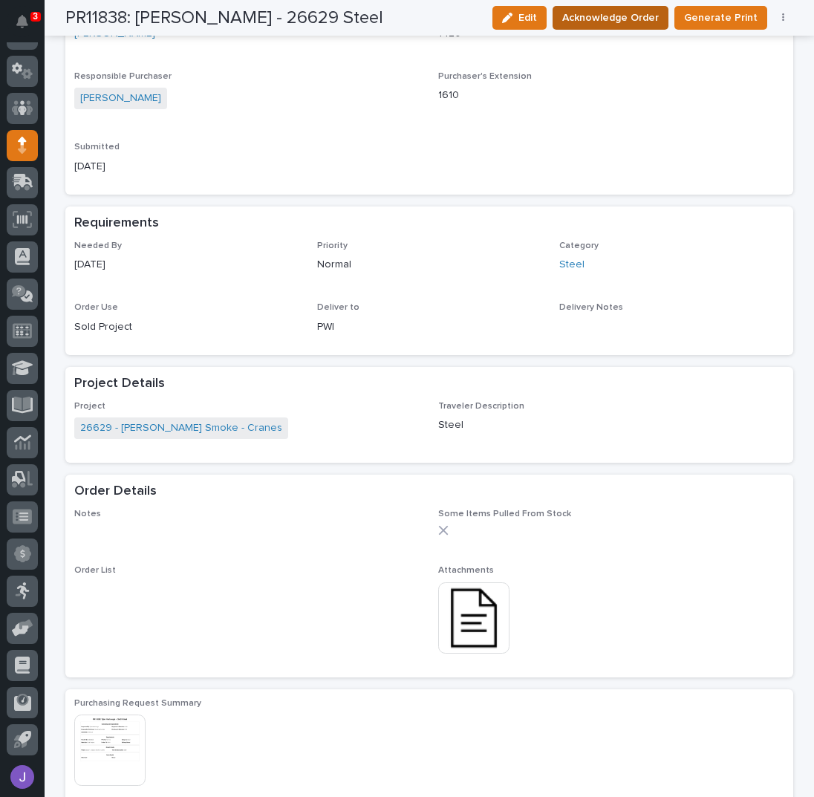
click at [626, 20] on span "Acknowledge Order" at bounding box center [610, 17] width 97 height 15
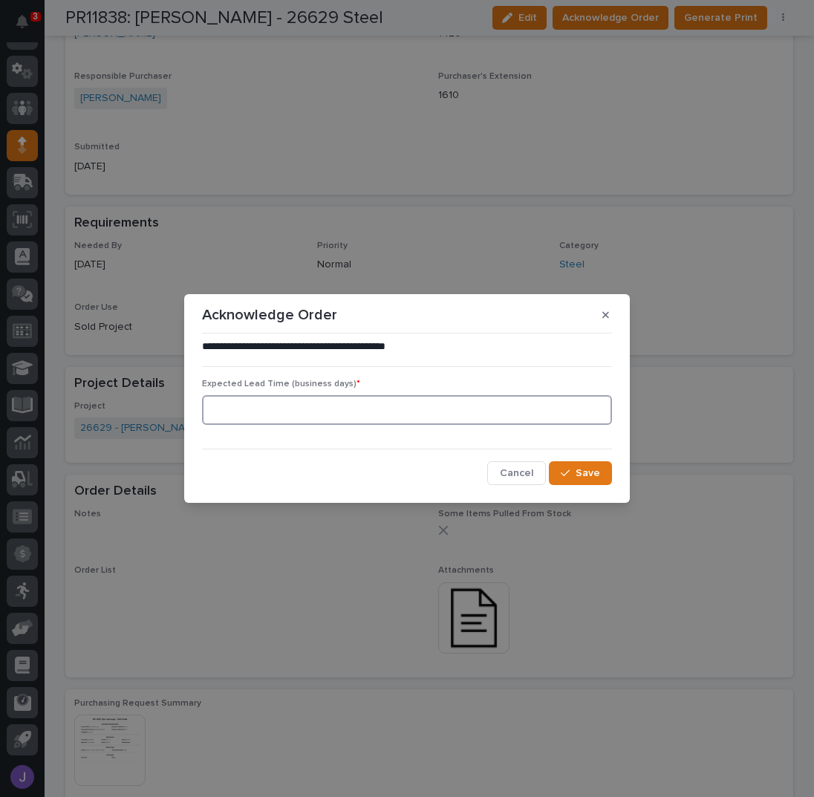
click at [299, 419] on input at bounding box center [407, 410] width 410 height 30
type input "0"
click at [568, 472] on icon "button" at bounding box center [565, 473] width 9 height 10
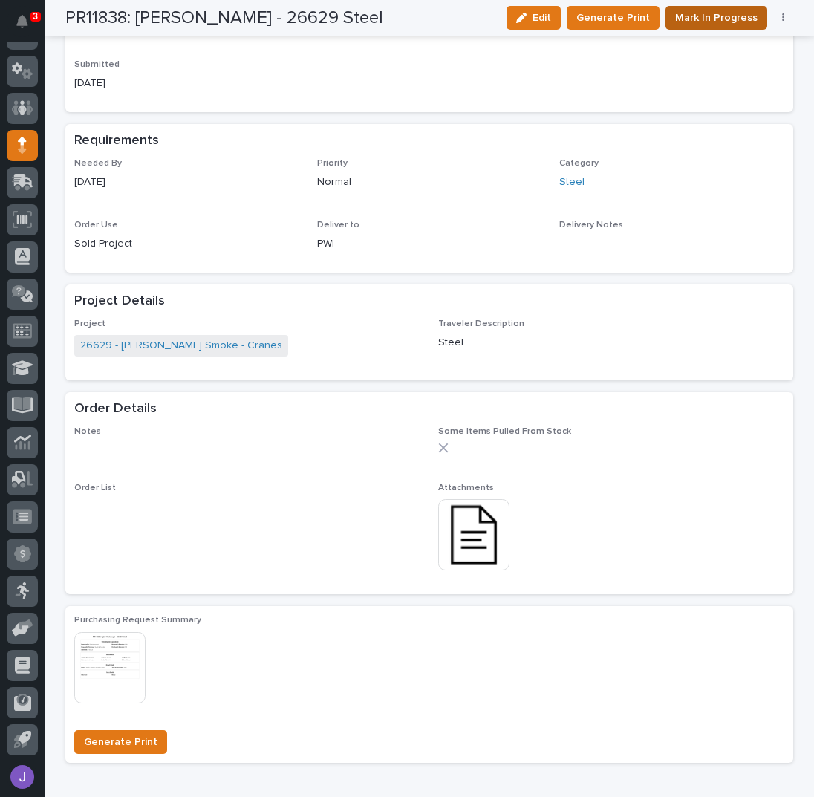
scroll to position [549, 0]
click at [697, 24] on span "Mark In Progress" at bounding box center [716, 17] width 82 height 15
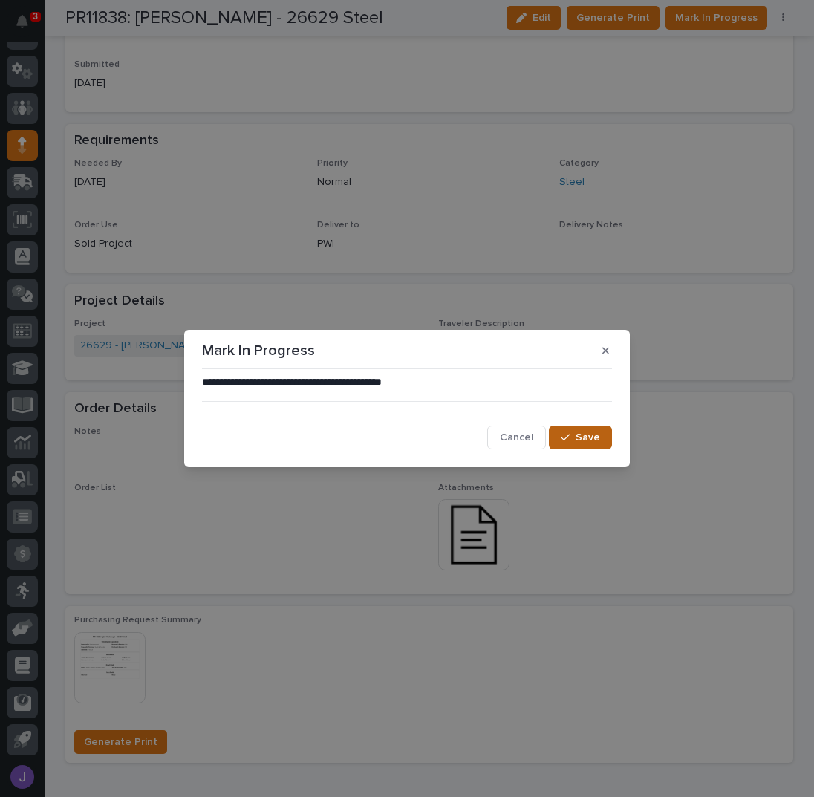
click at [574, 434] on div "button" at bounding box center [568, 437] width 15 height 10
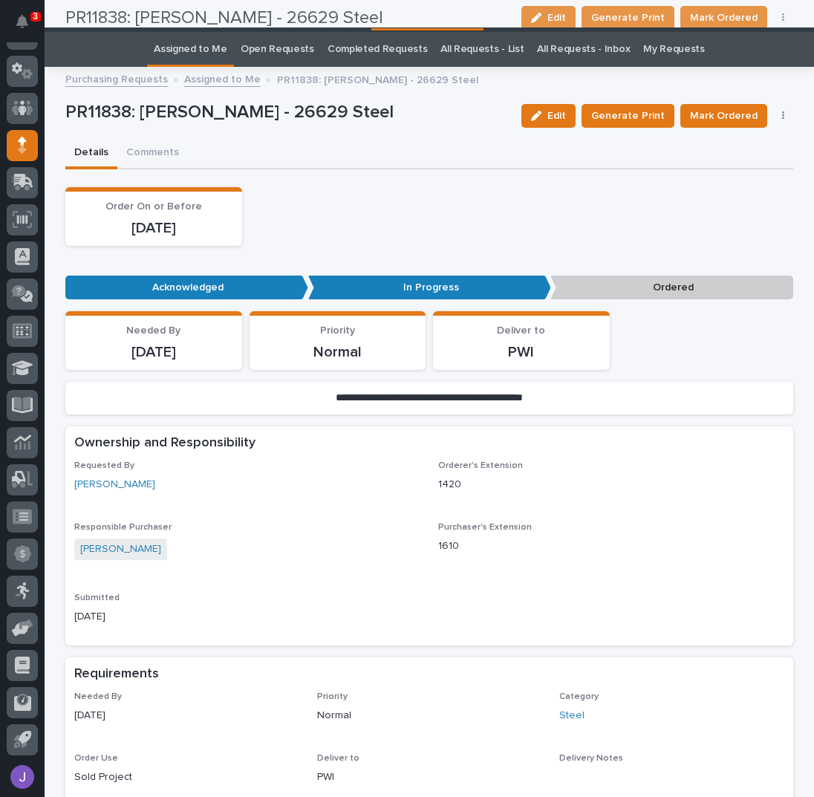
scroll to position [0, 0]
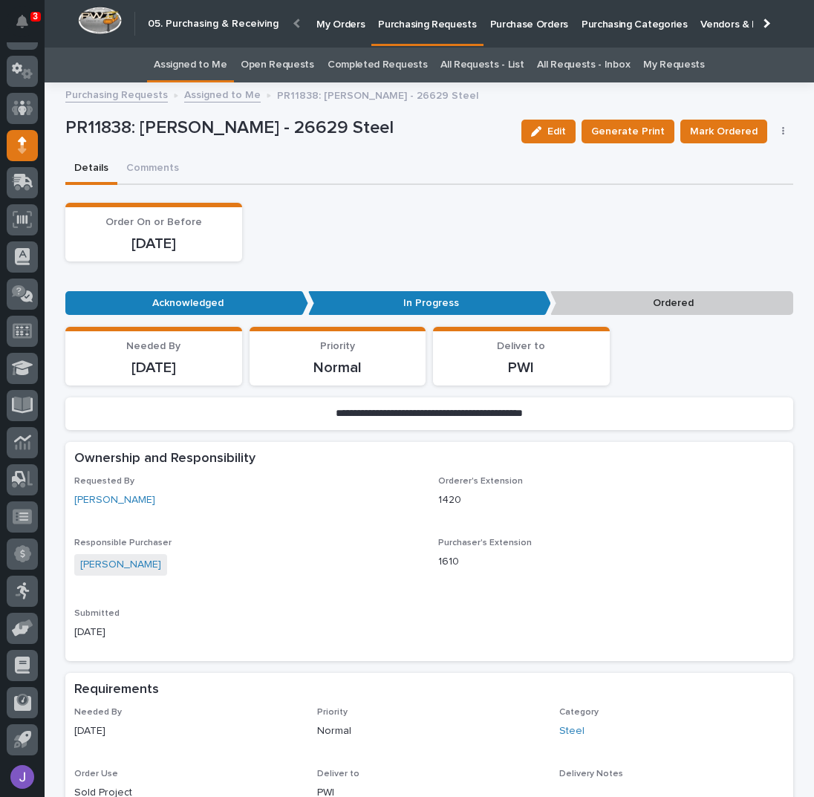
click at [201, 72] on link "Assigned to Me" at bounding box center [191, 65] width 74 height 35
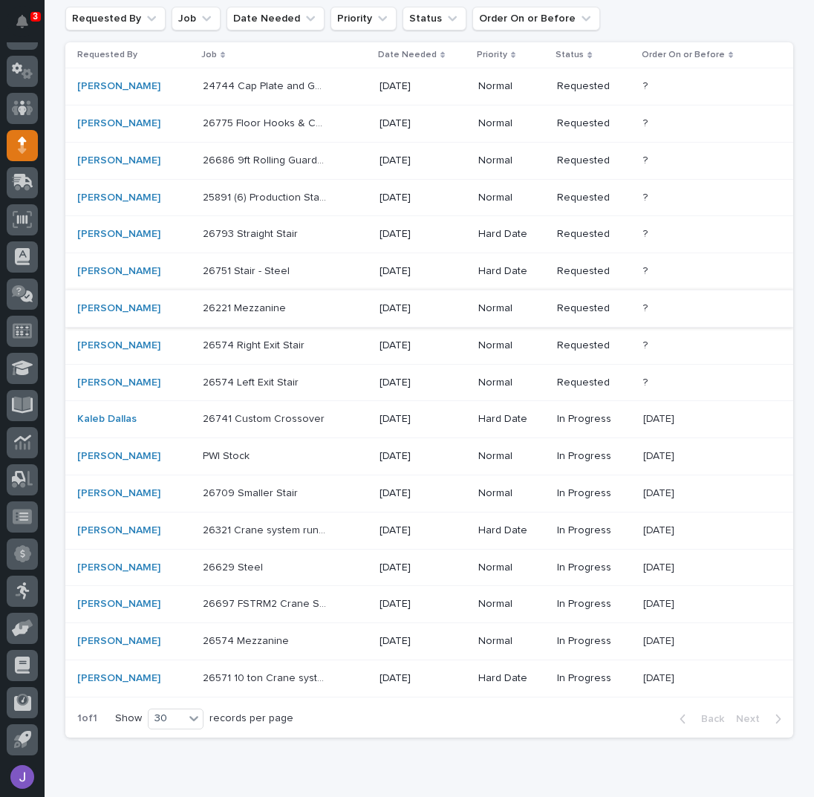
scroll to position [198, 0]
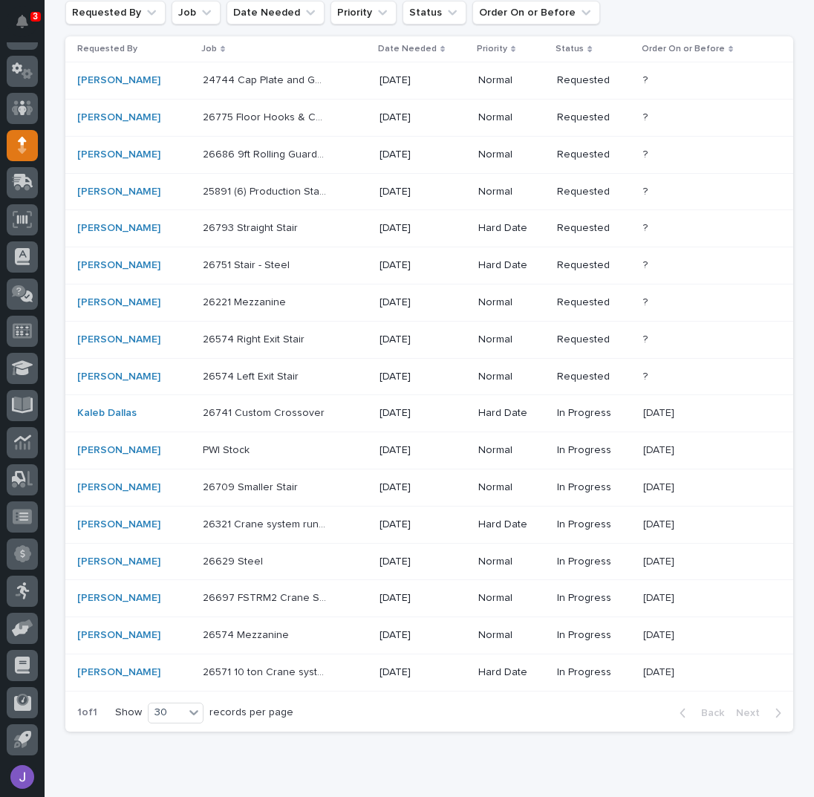
click at [306, 300] on p at bounding box center [265, 302] width 124 height 13
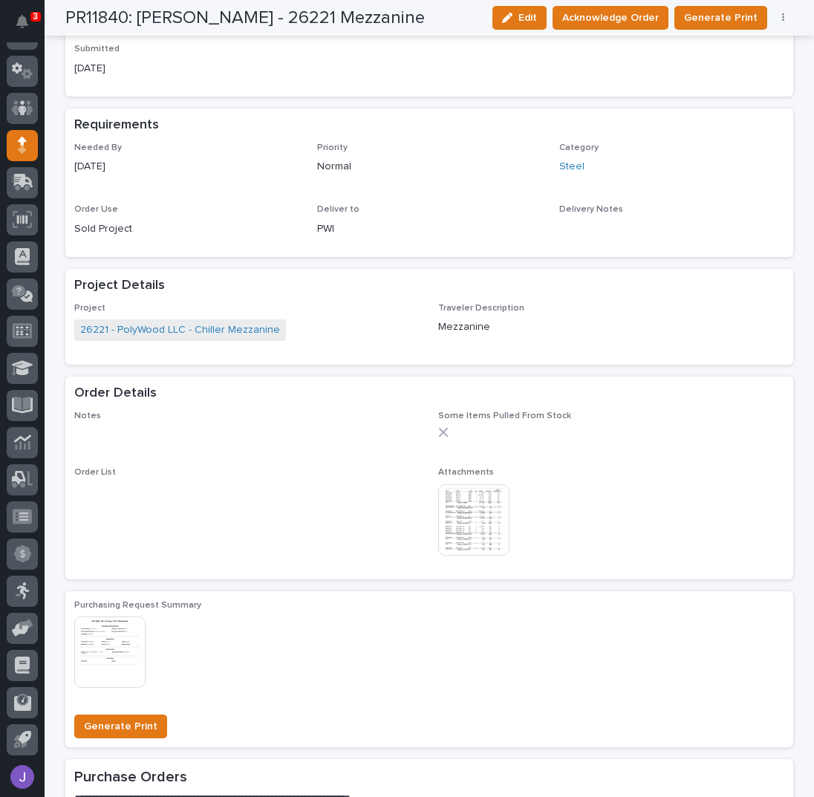
scroll to position [495, 0]
click at [470, 501] on img at bounding box center [473, 519] width 71 height 71
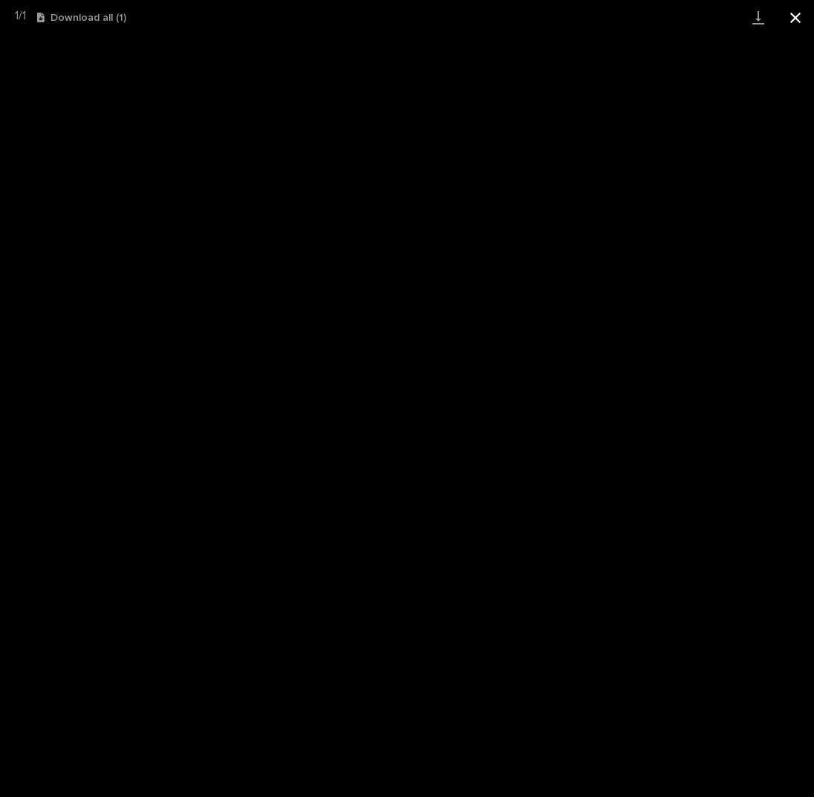
click at [793, 15] on button "Close gallery" at bounding box center [795, 17] width 37 height 35
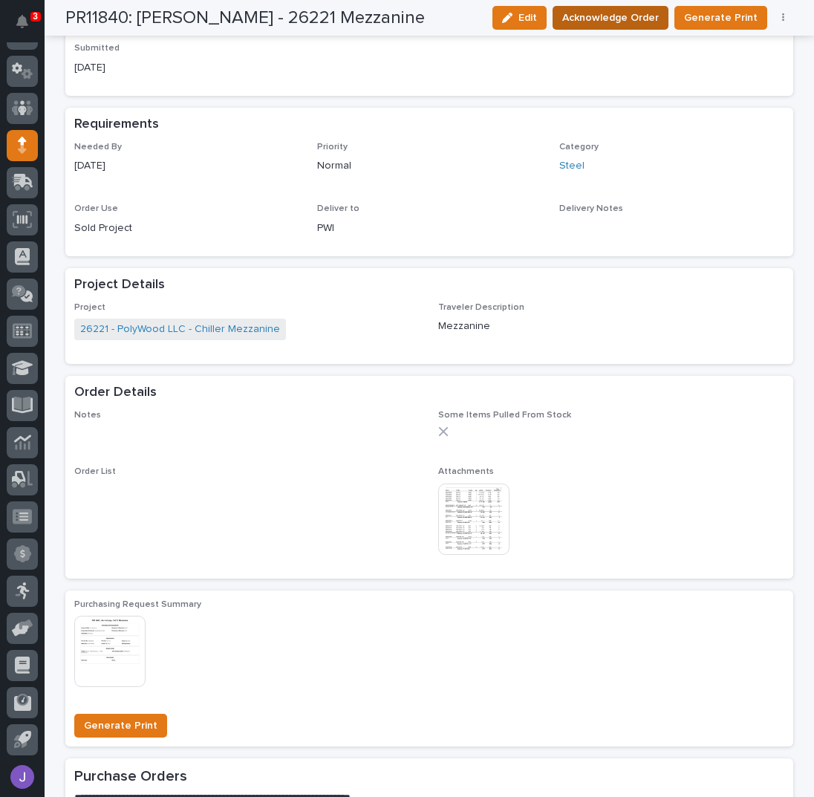
click at [588, 18] on span "Acknowledge Order" at bounding box center [610, 17] width 97 height 15
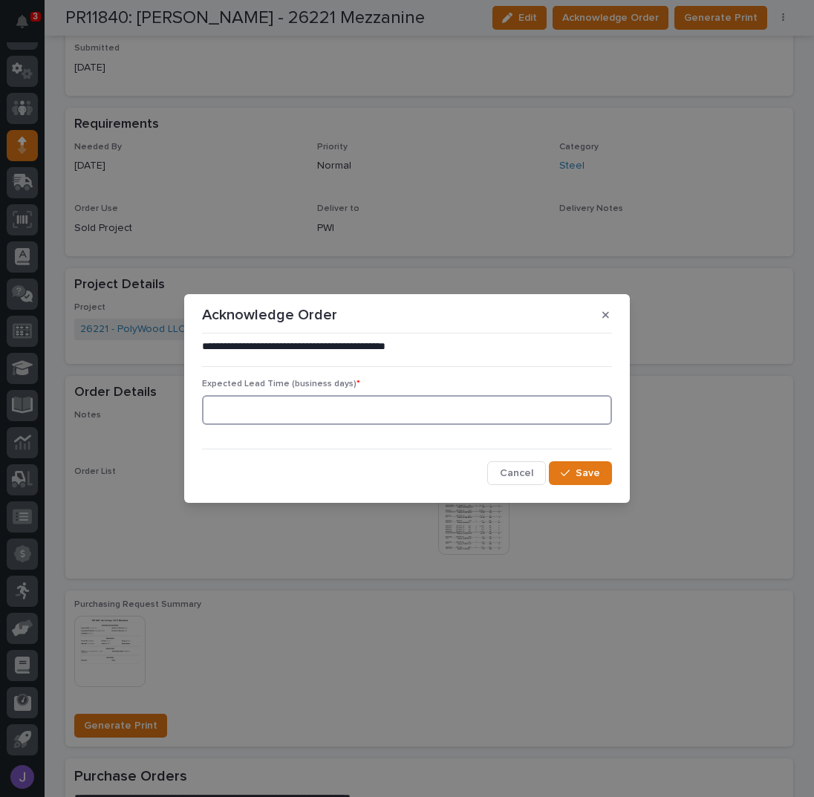
click at [411, 400] on input at bounding box center [407, 410] width 410 height 30
type input "0"
click at [581, 472] on span "Save" at bounding box center [588, 473] width 25 height 10
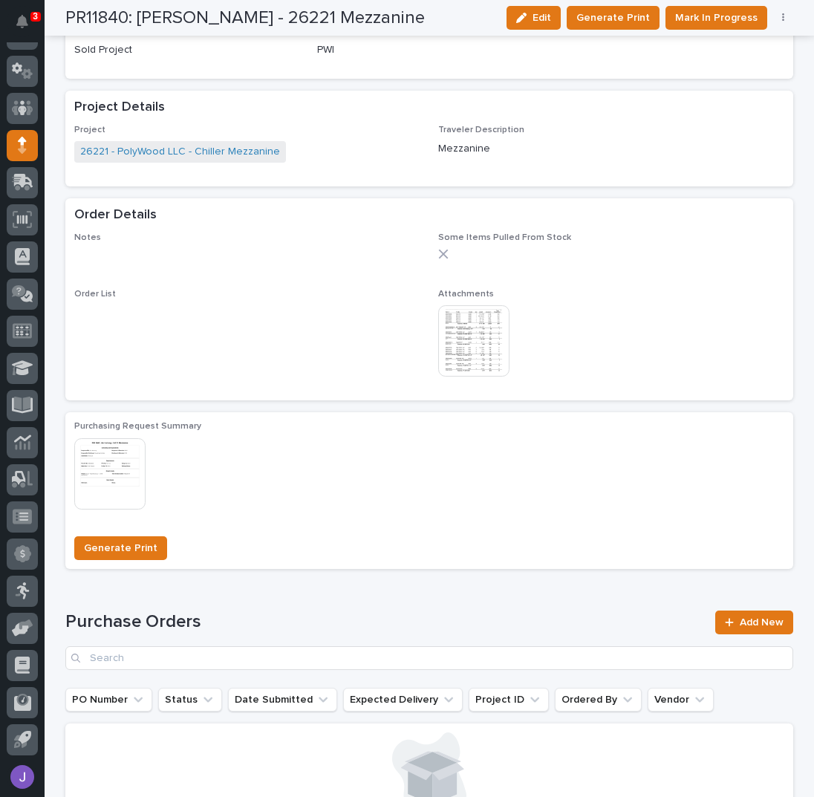
scroll to position [747, 0]
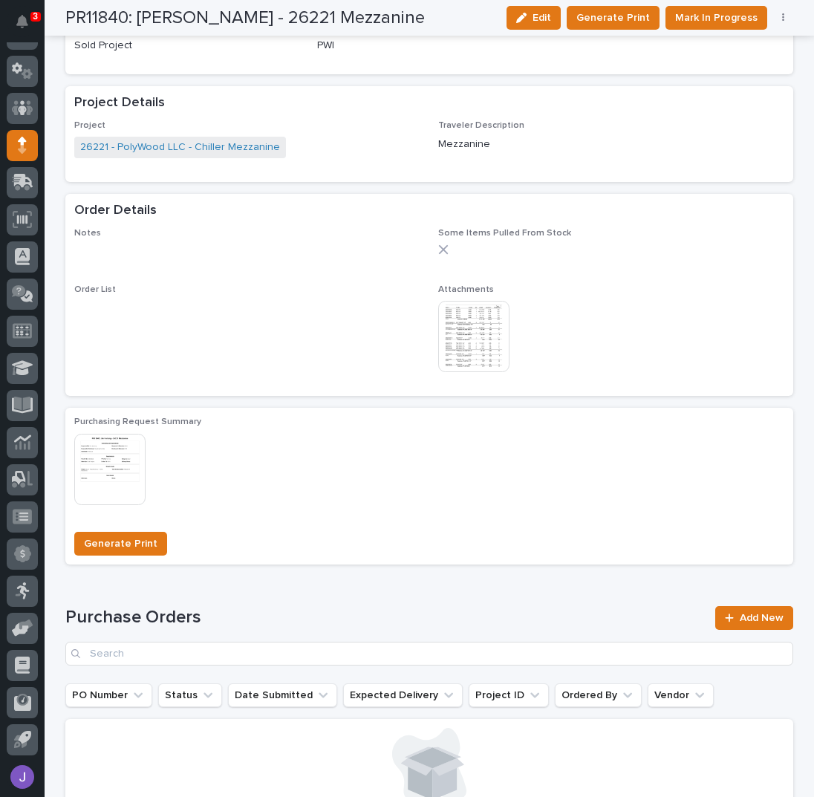
click at [473, 352] on img at bounding box center [473, 336] width 71 height 71
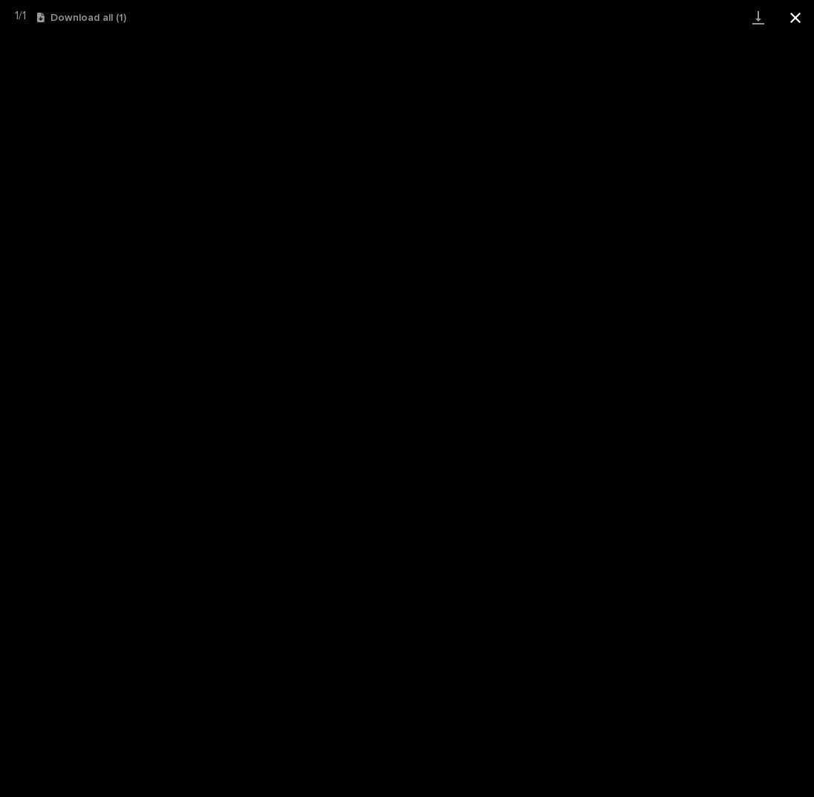
click at [801, 11] on button "Close gallery" at bounding box center [795, 17] width 37 height 35
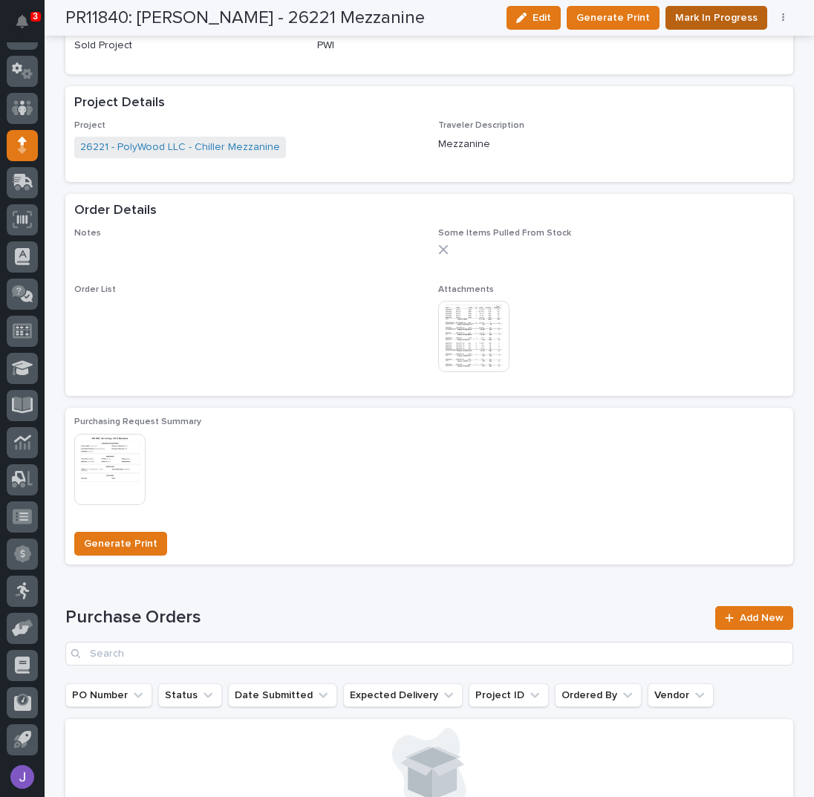
scroll to position [649, 0]
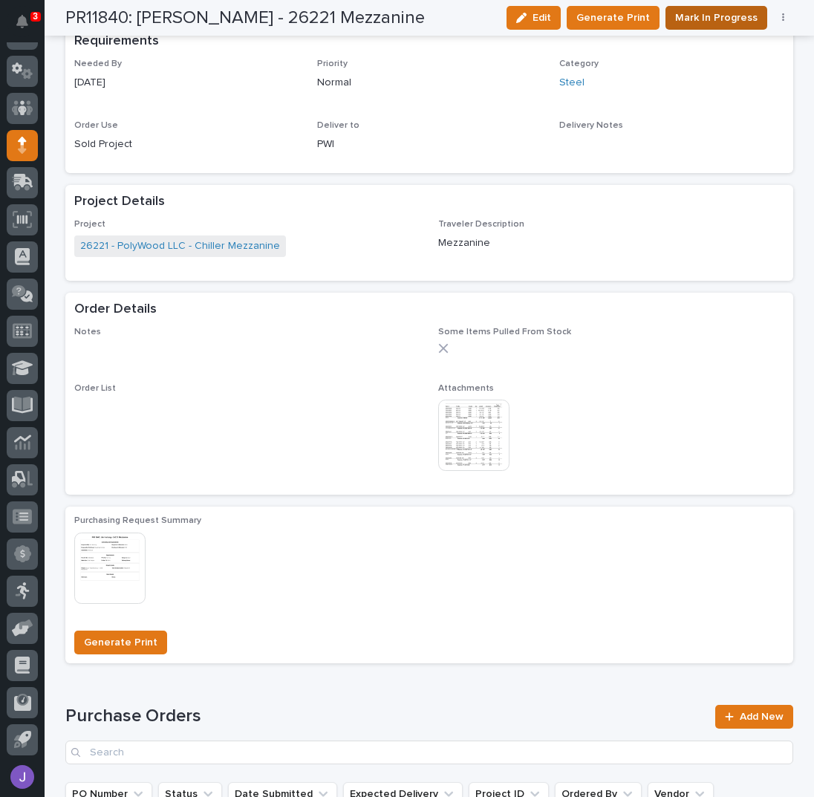
click at [708, 20] on span "Mark In Progress" at bounding box center [716, 17] width 82 height 15
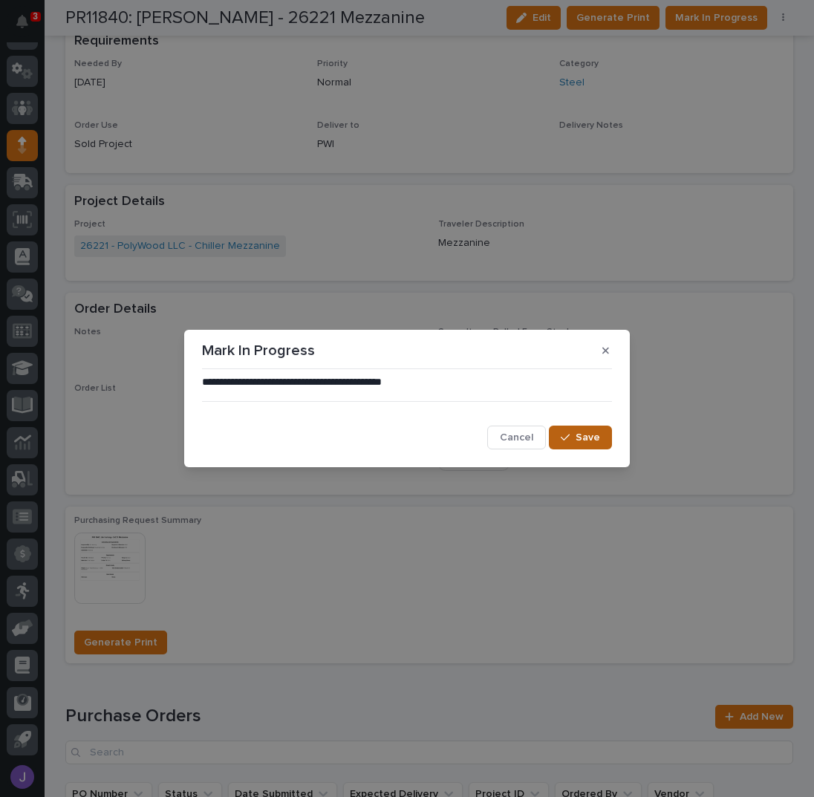
click at [573, 437] on div "button" at bounding box center [568, 437] width 15 height 10
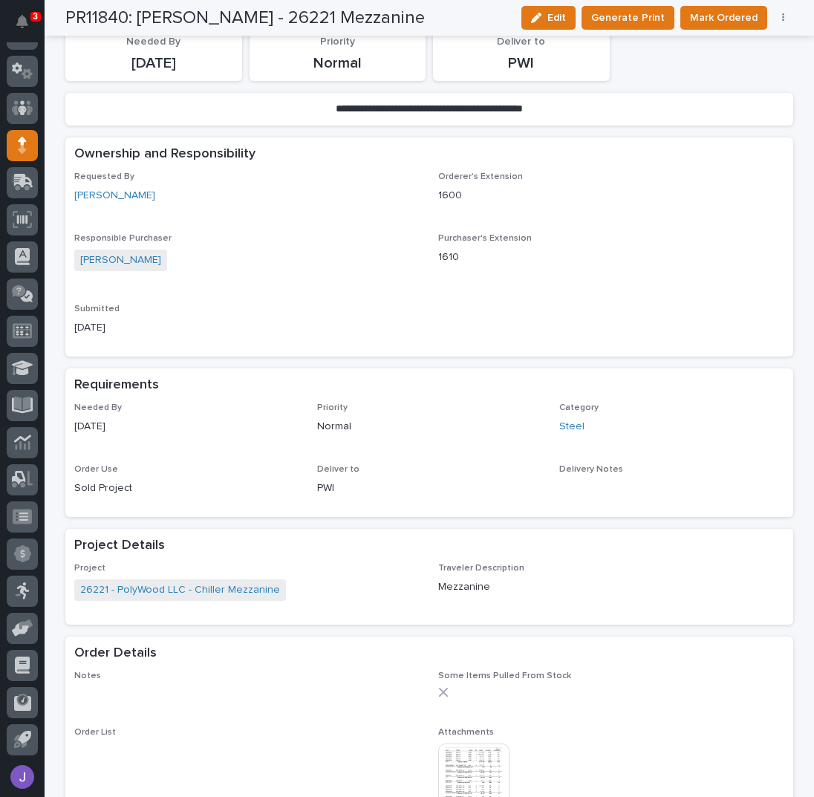
scroll to position [0, 0]
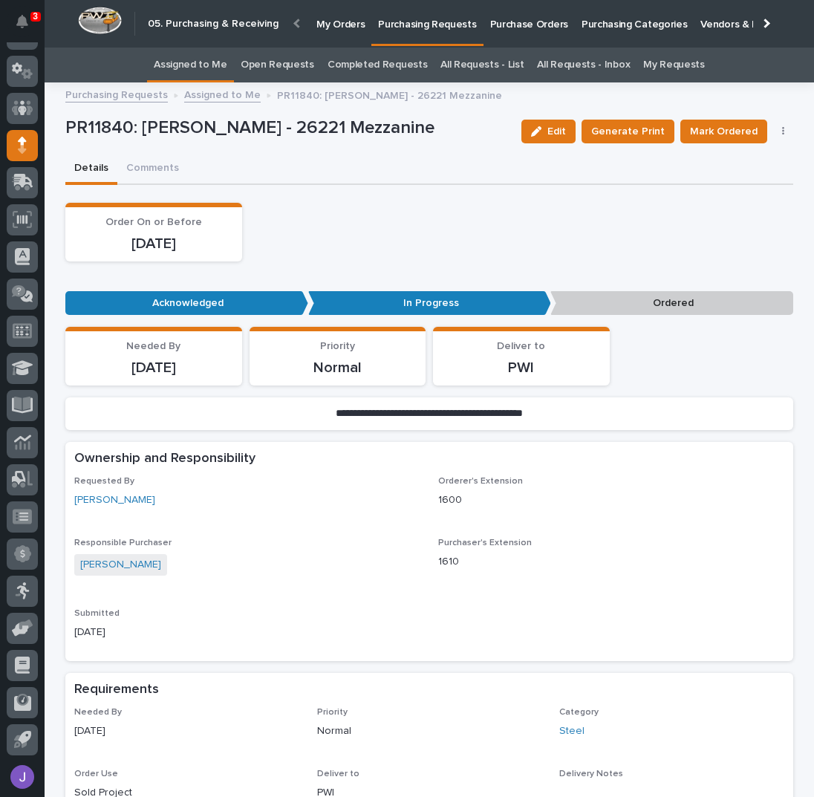
click at [182, 62] on link "Assigned to Me" at bounding box center [191, 65] width 74 height 35
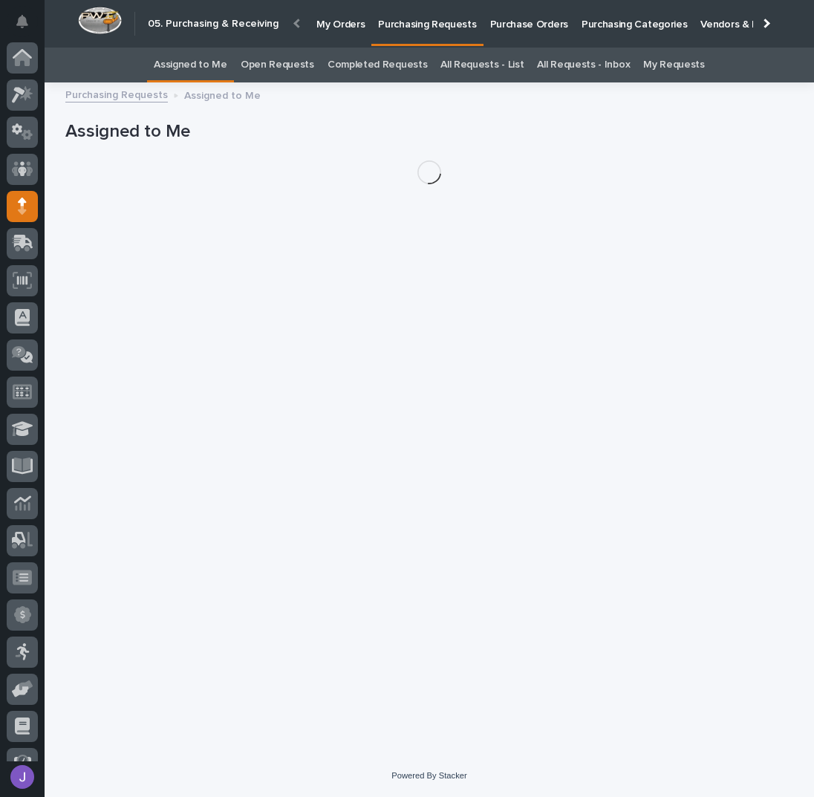
scroll to position [61, 0]
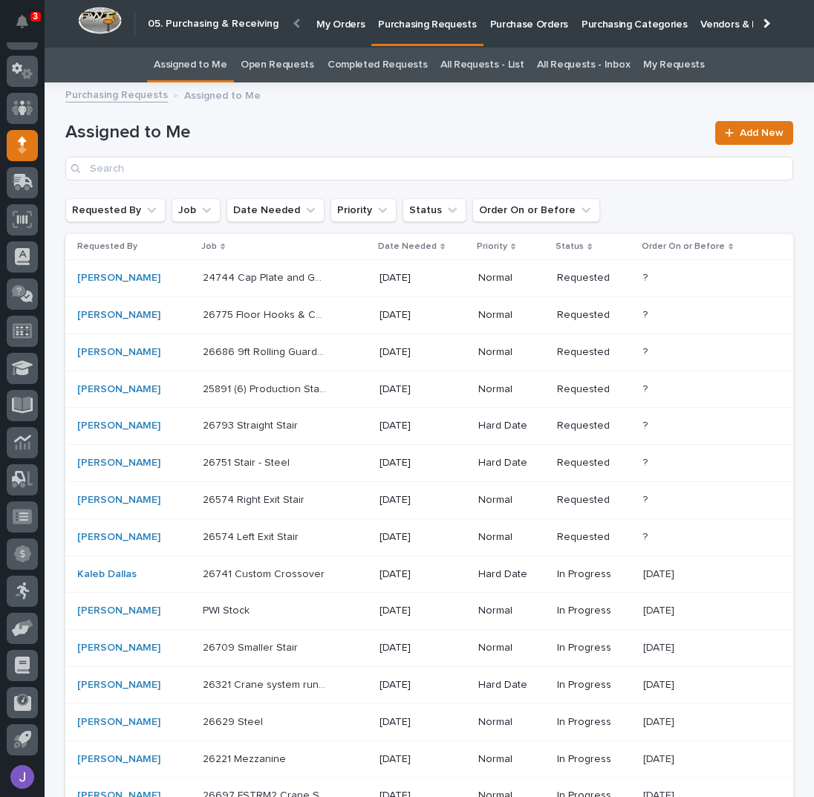
click at [305, 572] on p "26741 Custom Crossover" at bounding box center [265, 573] width 125 height 16
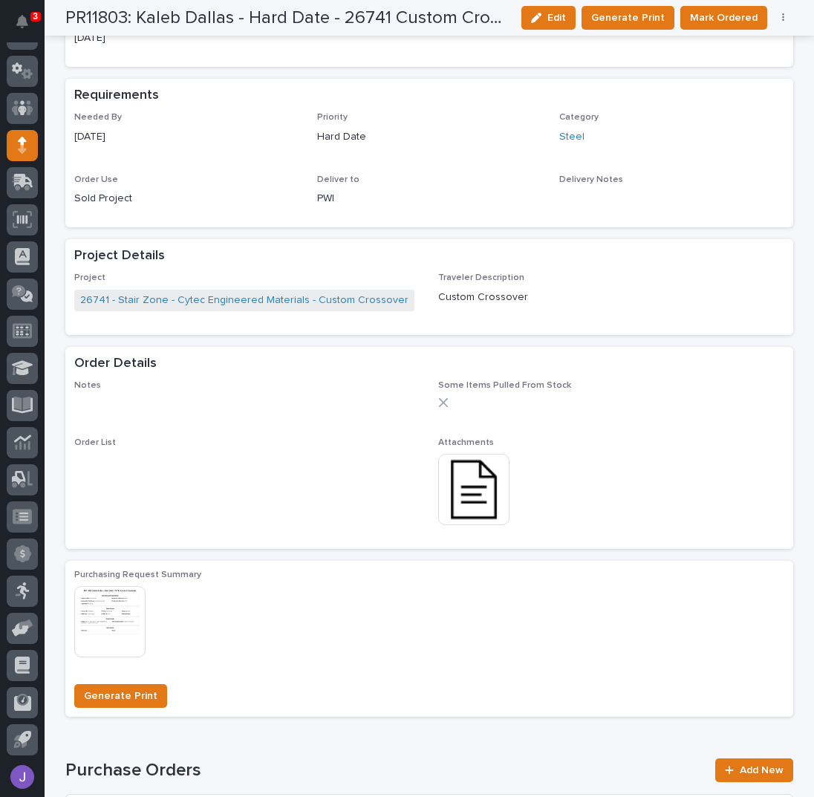
scroll to position [604, 0]
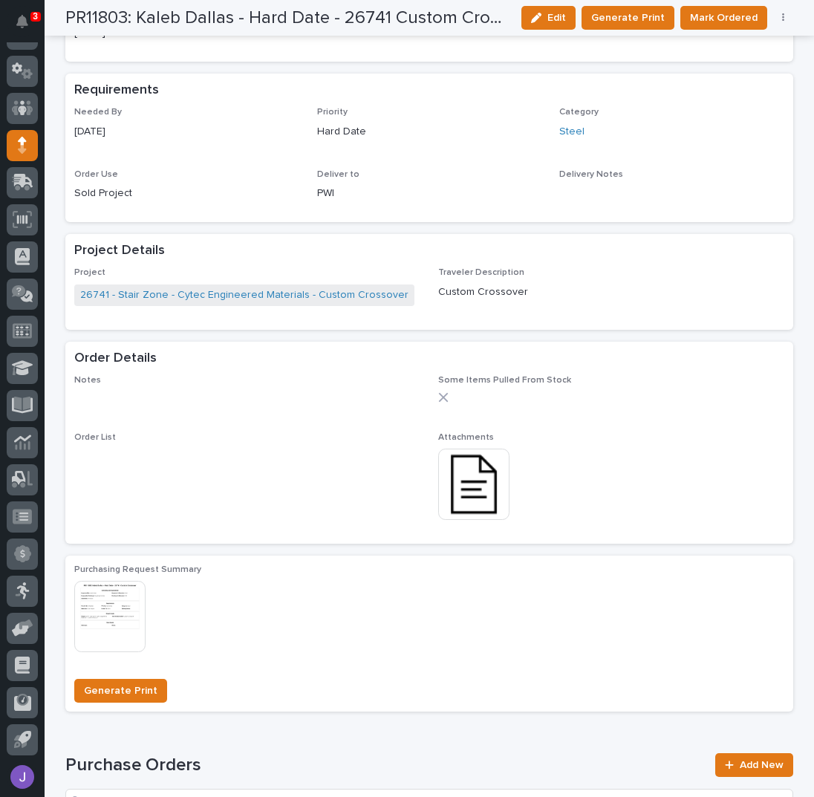
click at [478, 491] on img at bounding box center [473, 484] width 71 height 71
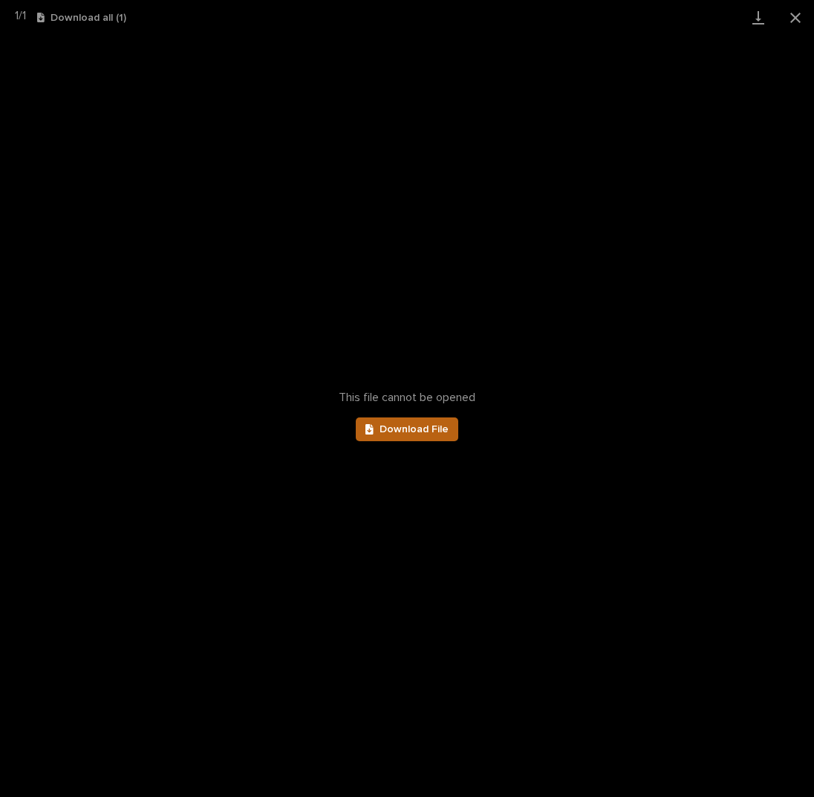
click at [446, 433] on span "Download File" at bounding box center [414, 429] width 69 height 10
click at [799, 13] on button "Close gallery" at bounding box center [795, 17] width 37 height 35
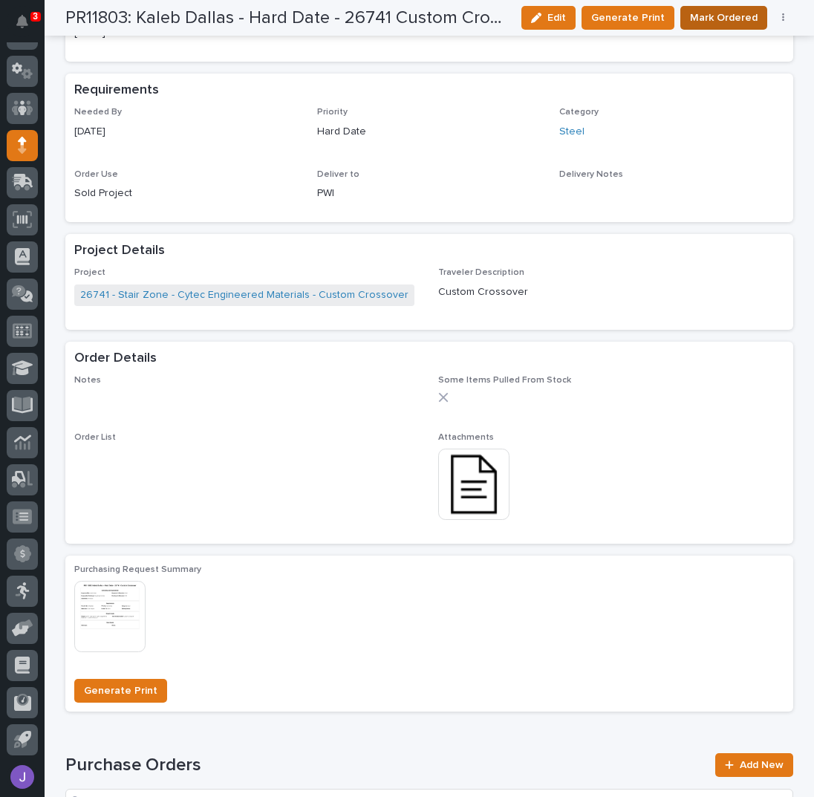
click at [694, 22] on span "Mark Ordered" at bounding box center [724, 17] width 68 height 15
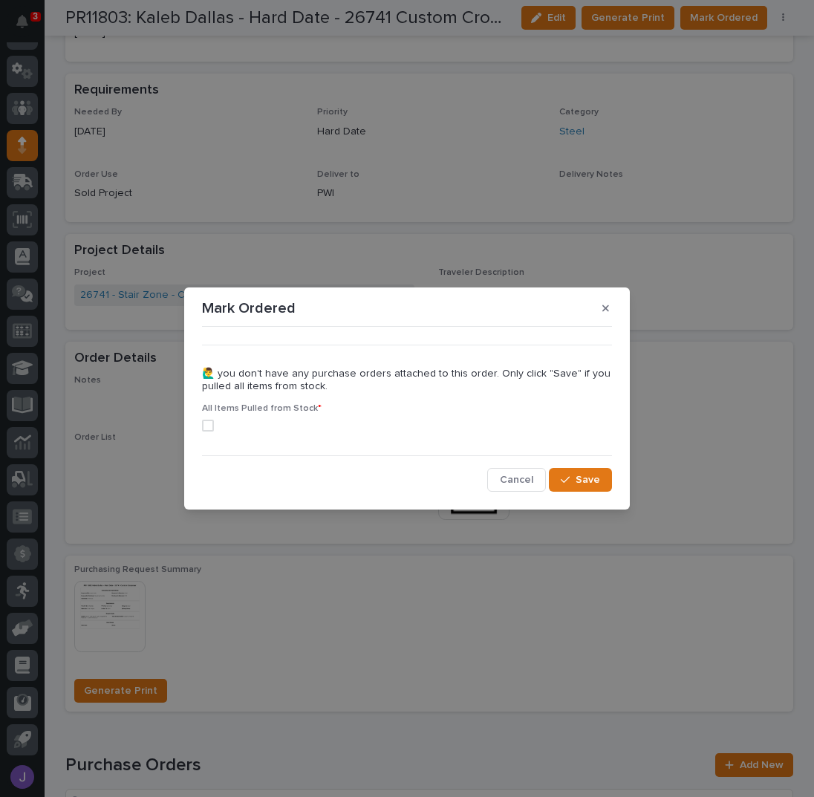
click at [205, 426] on span at bounding box center [208, 426] width 12 height 12
click at [595, 486] on button "Save" at bounding box center [580, 480] width 63 height 24
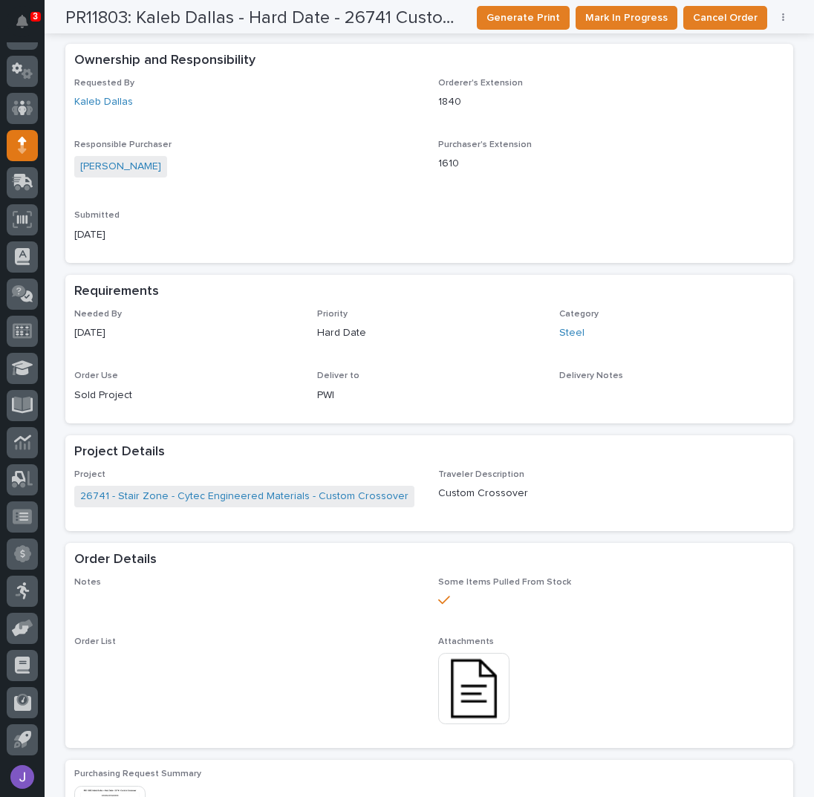
scroll to position [0, 0]
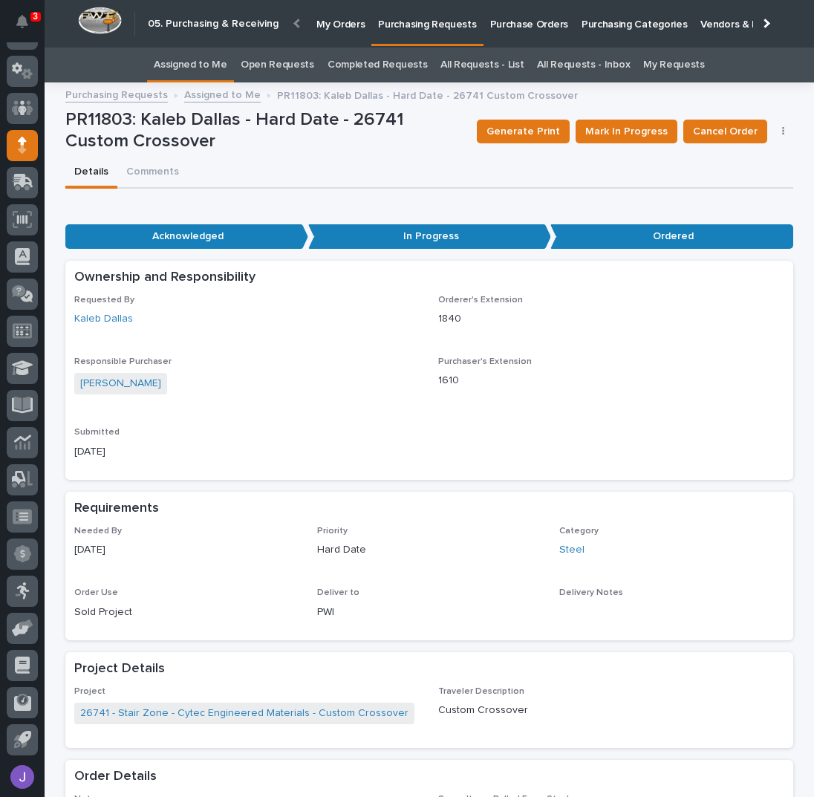
click at [207, 59] on link "Assigned to Me" at bounding box center [191, 65] width 74 height 35
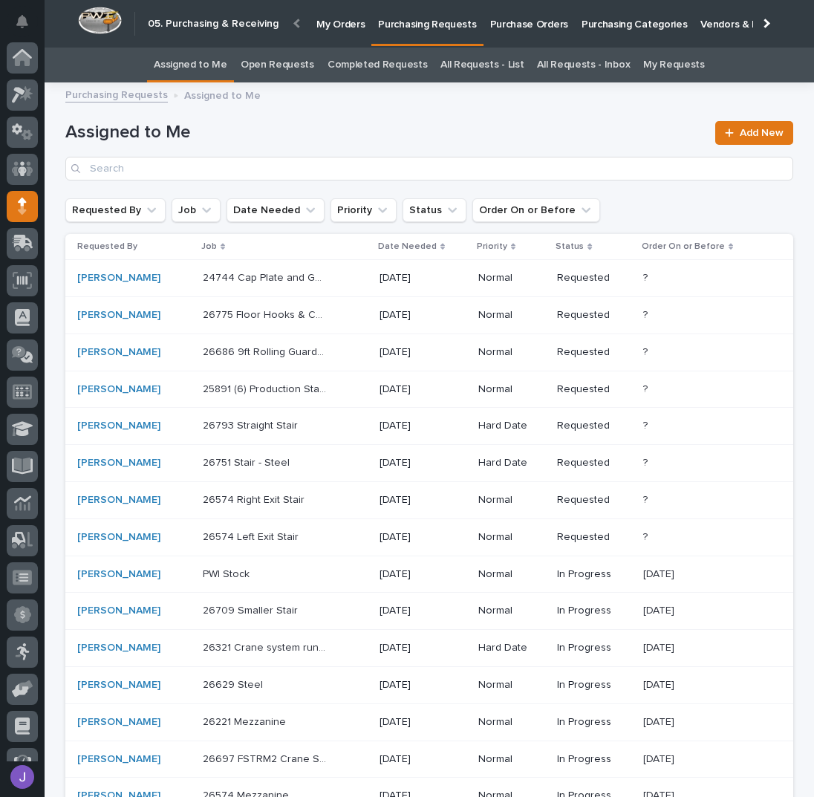
scroll to position [61, 0]
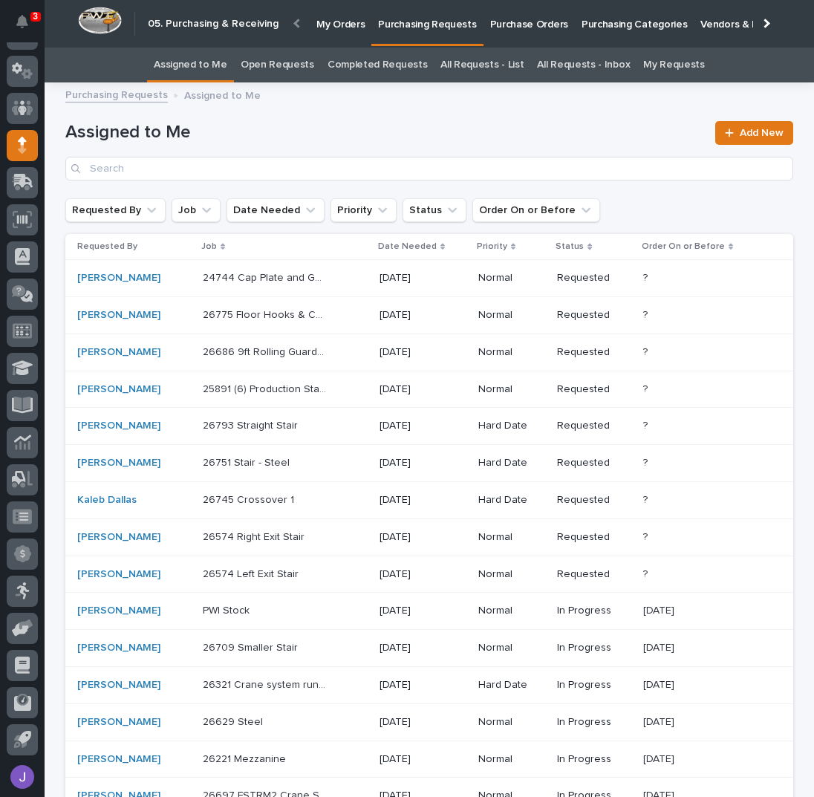
click at [342, 322] on div "26775 Floor Hooks & Chain - Steel 26775 Floor Hooks & Chain - Steel" at bounding box center [285, 315] width 165 height 25
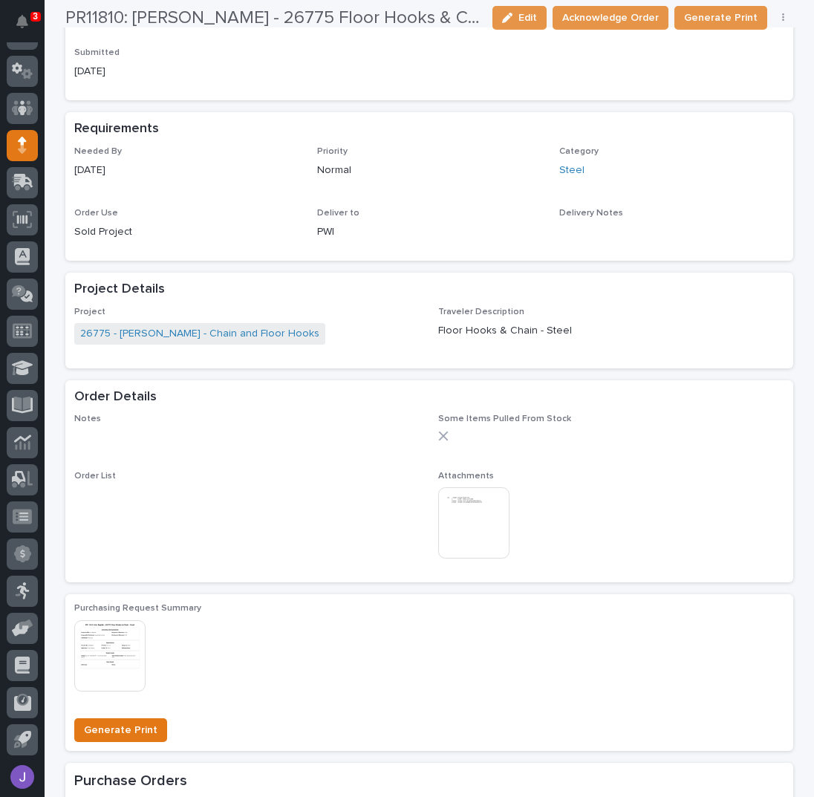
scroll to position [594, 0]
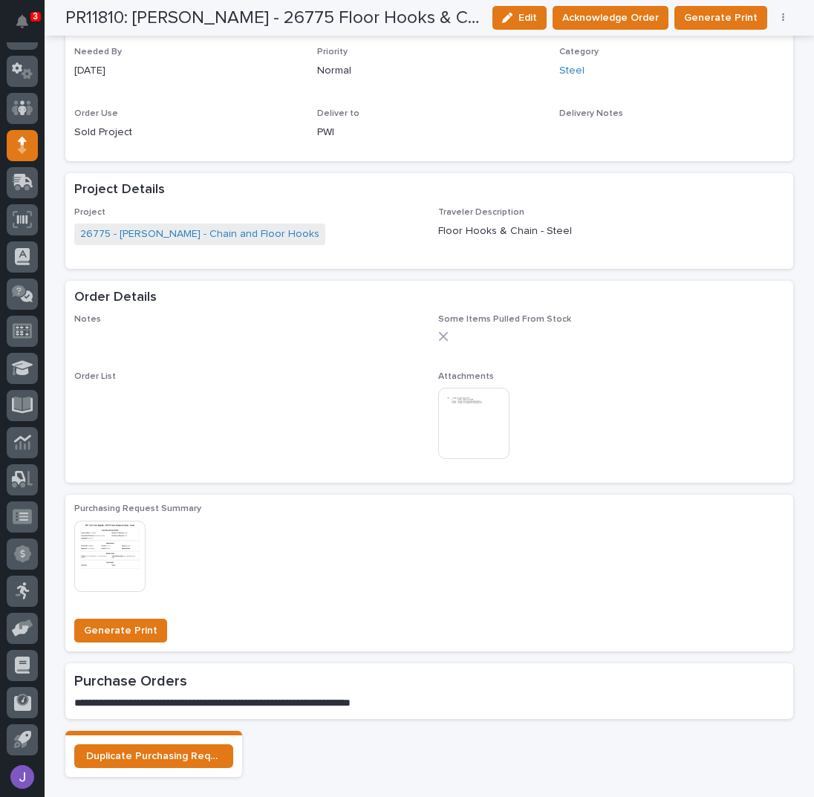
click at [477, 408] on img at bounding box center [473, 423] width 71 height 71
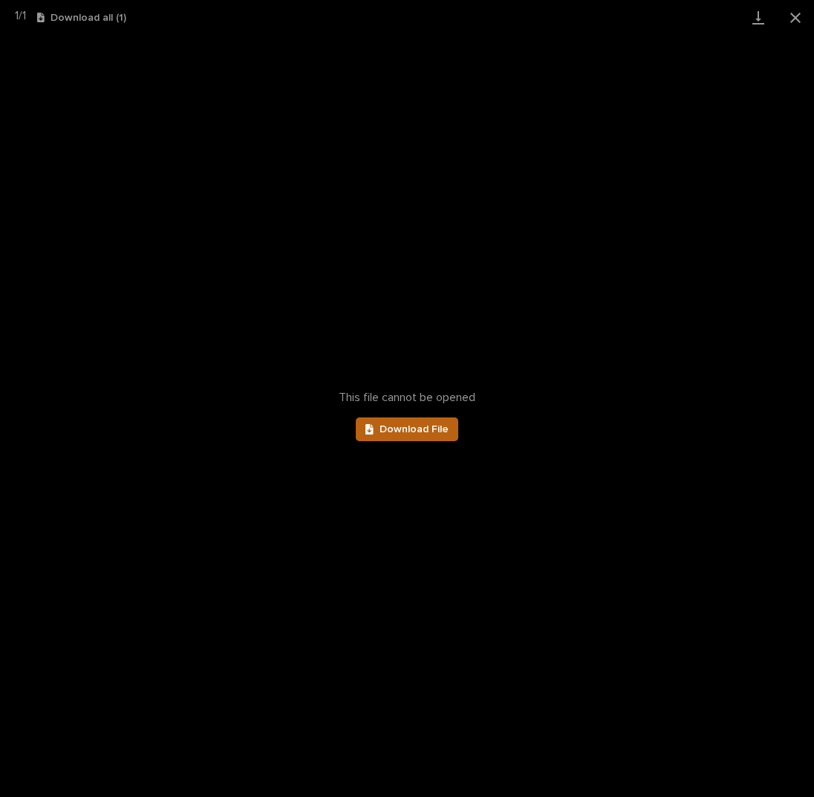
click at [449, 429] on link "Download File" at bounding box center [407, 430] width 103 height 24
click at [799, 20] on button "Close gallery" at bounding box center [795, 17] width 37 height 35
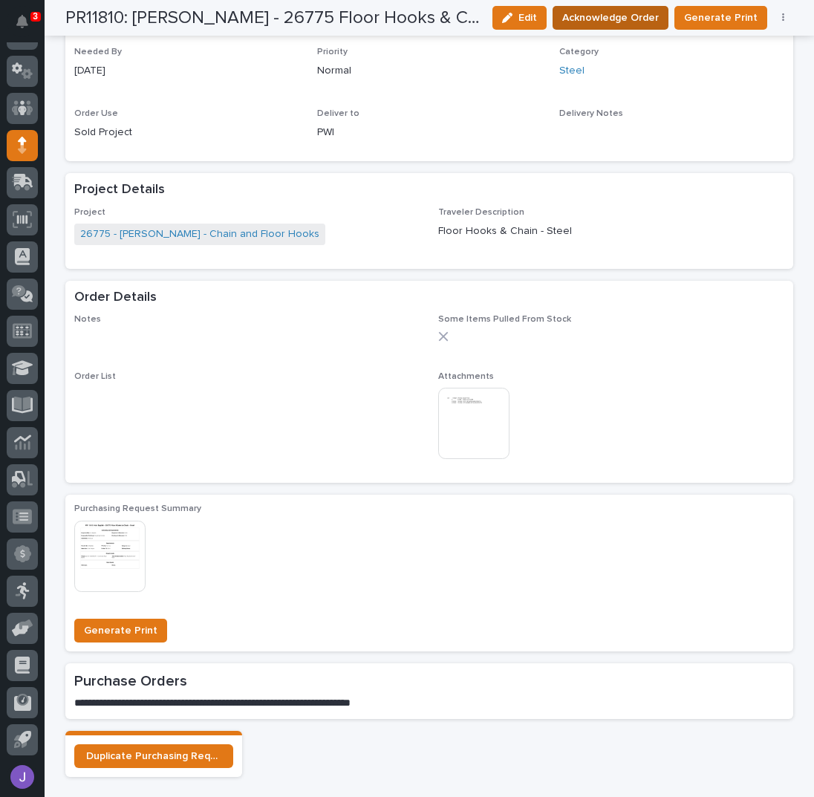
click at [631, 13] on span "Acknowledge Order" at bounding box center [610, 17] width 97 height 15
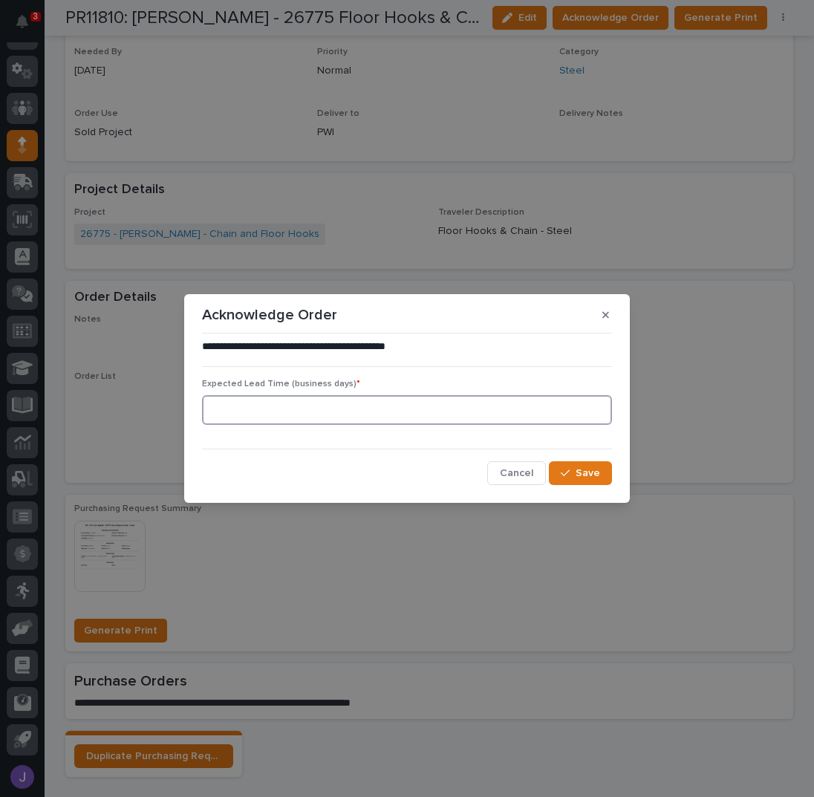
click at [340, 408] on input at bounding box center [407, 410] width 410 height 30
type input "0"
click at [593, 470] on span "Save" at bounding box center [588, 473] width 25 height 10
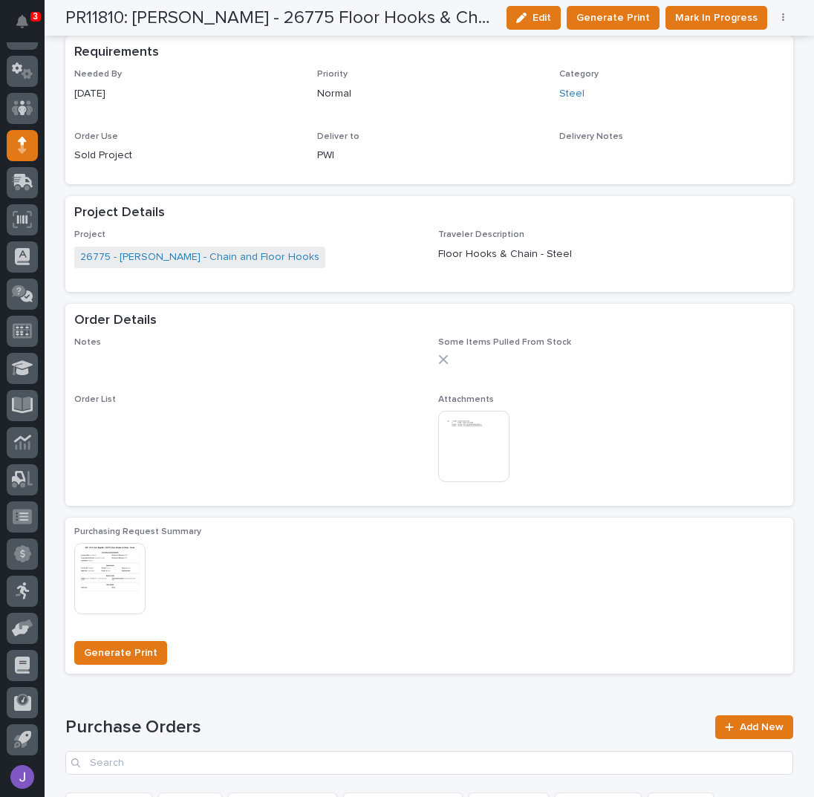
scroll to position [747, 0]
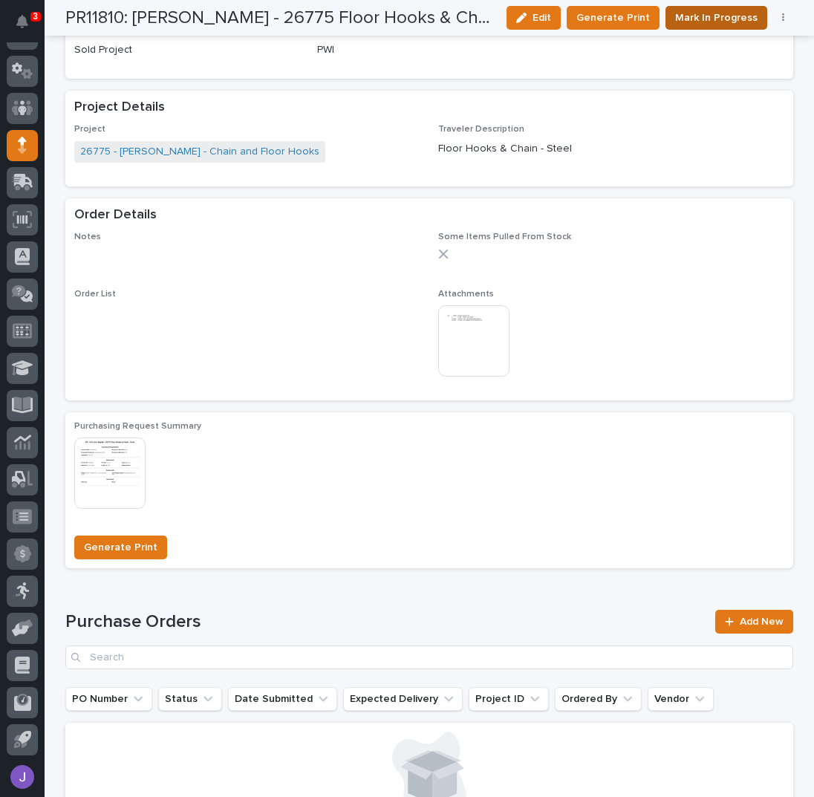
click at [705, 20] on span "Mark In Progress" at bounding box center [716, 17] width 82 height 15
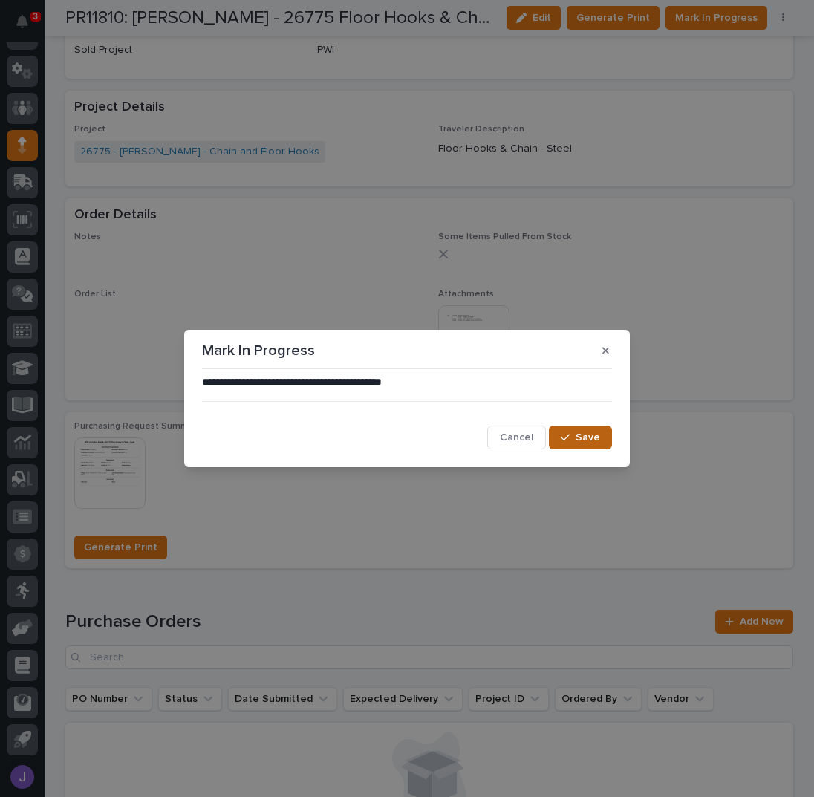
click at [586, 439] on span "Save" at bounding box center [588, 437] width 25 height 10
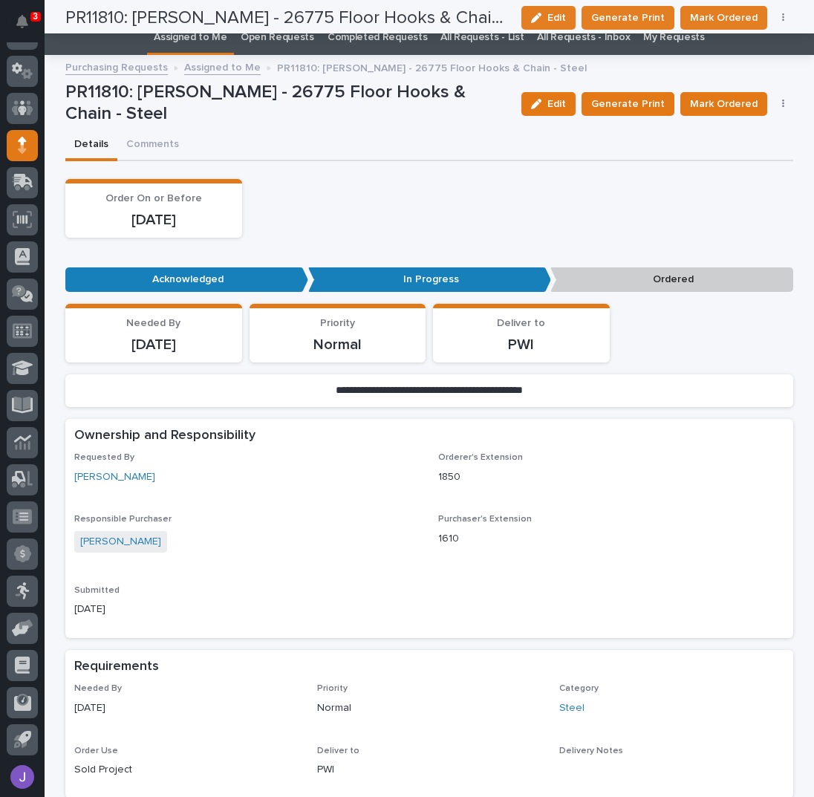
scroll to position [0, 0]
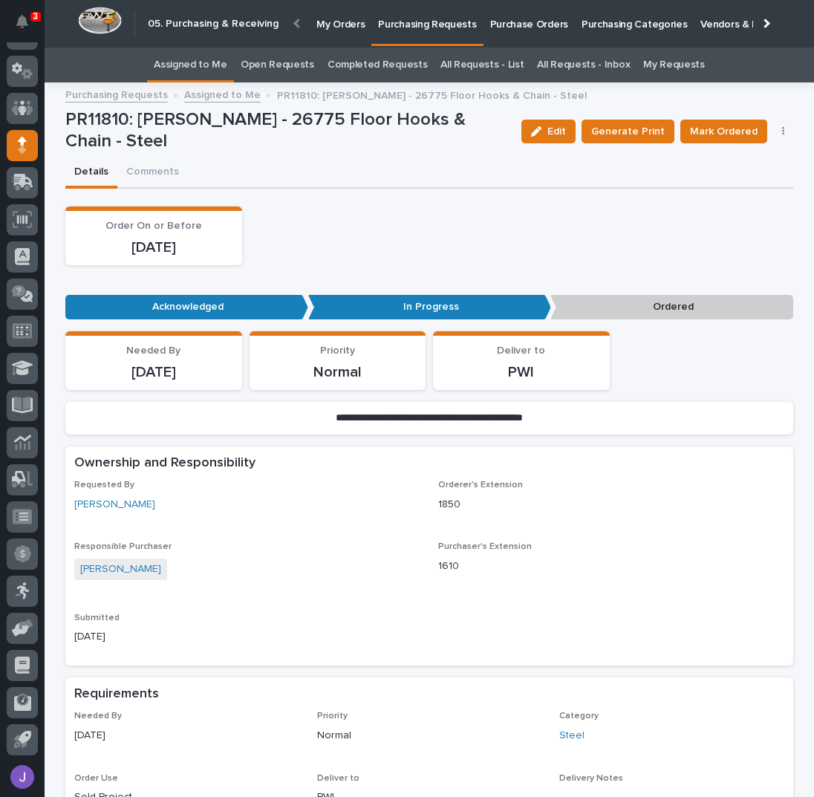
click at [203, 65] on link "Assigned to Me" at bounding box center [191, 65] width 74 height 35
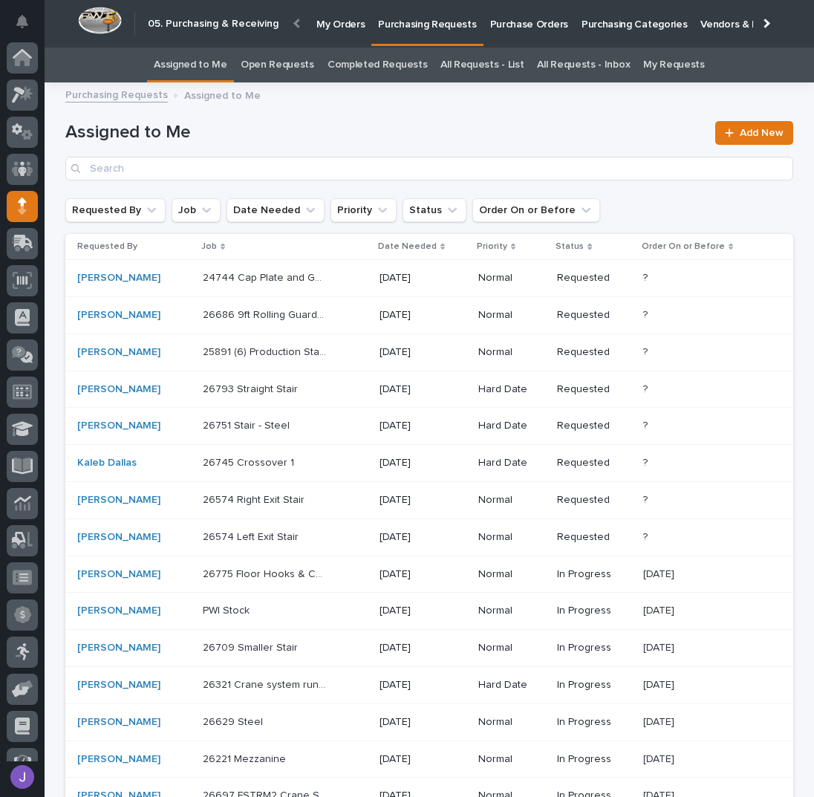
scroll to position [61, 0]
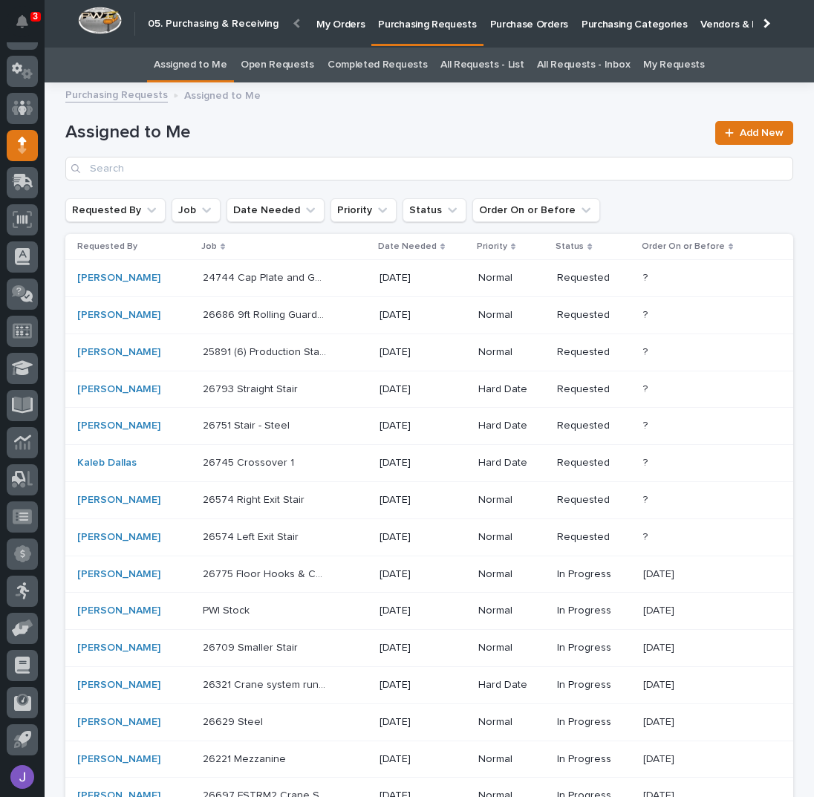
click at [331, 282] on div "24744 Cap Plate and Gate Cover - Steel 24744 Cap Plate and Gate Cover - Steel" at bounding box center [285, 278] width 165 height 25
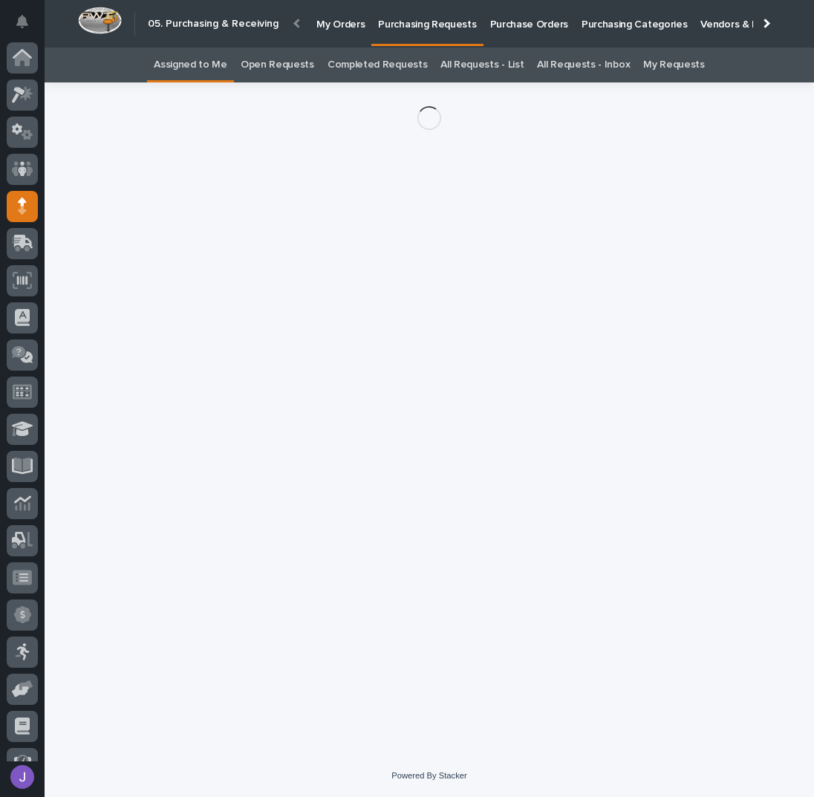
scroll to position [61, 0]
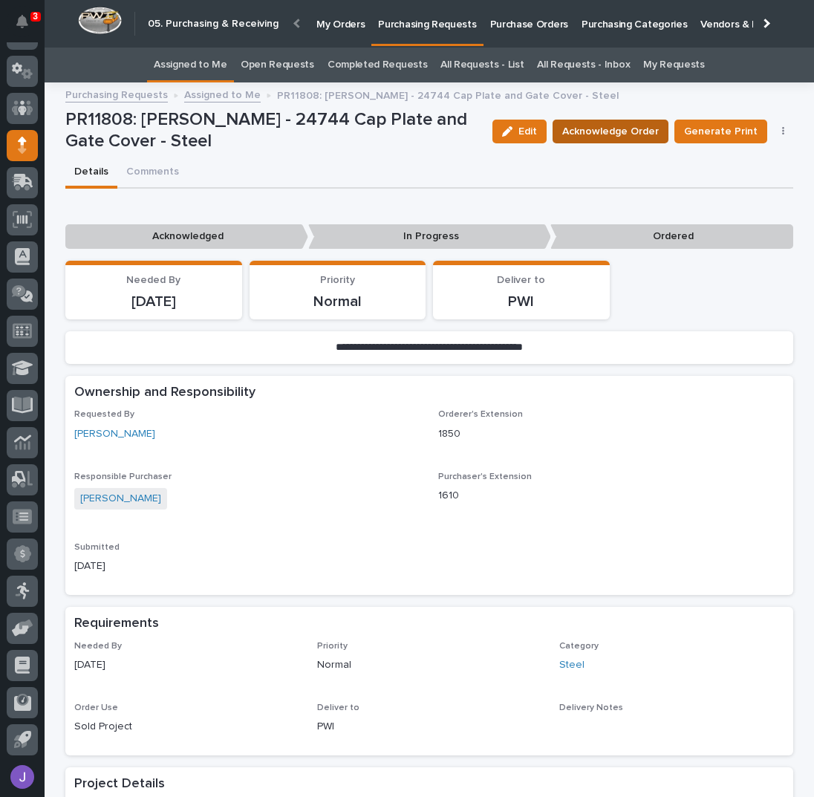
click at [598, 127] on span "Acknowledge Order" at bounding box center [610, 131] width 97 height 15
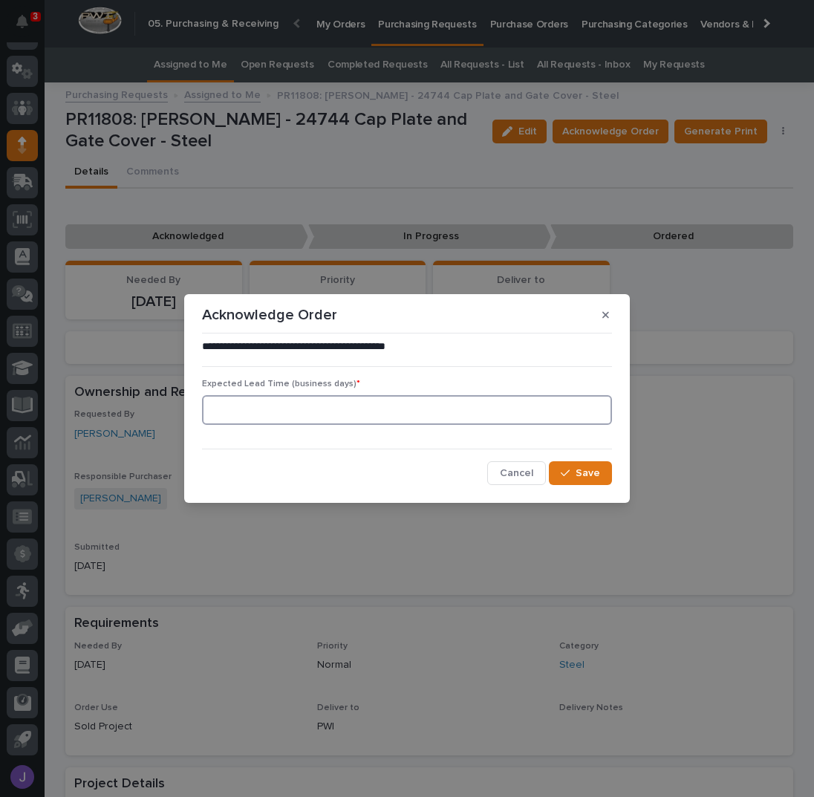
click at [342, 403] on input at bounding box center [407, 410] width 410 height 30
type input "0"
click at [568, 467] on button "Save" at bounding box center [580, 473] width 63 height 24
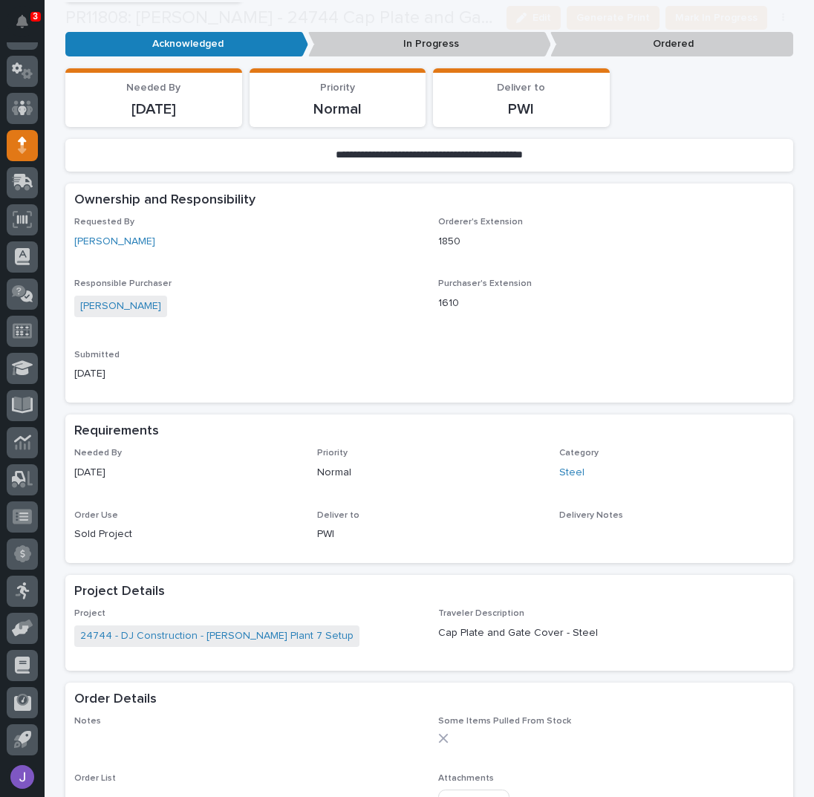
scroll to position [595, 0]
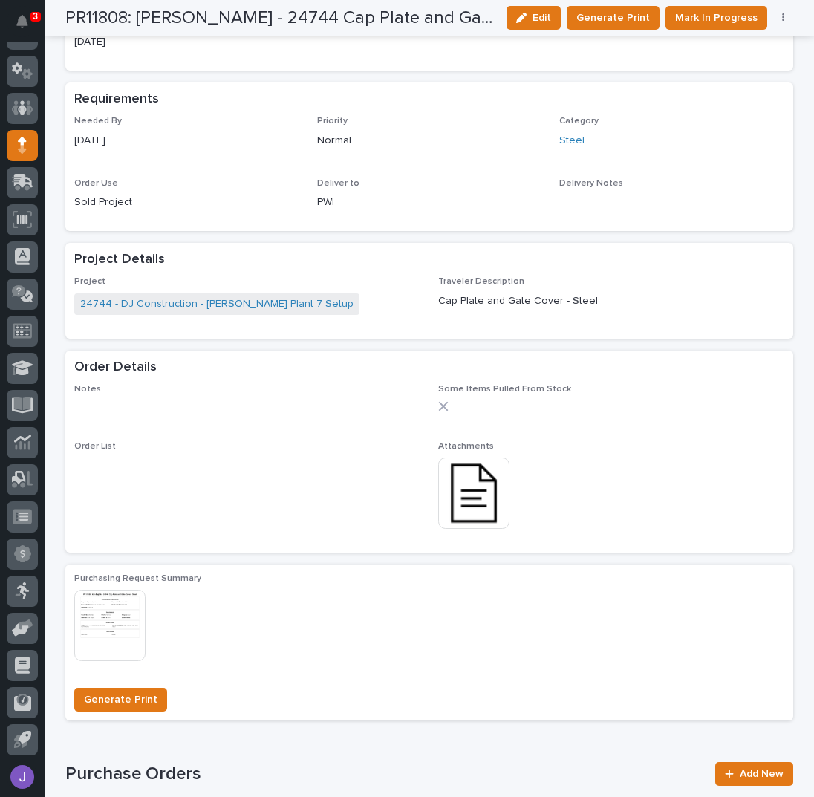
click at [481, 496] on img at bounding box center [473, 493] width 71 height 71
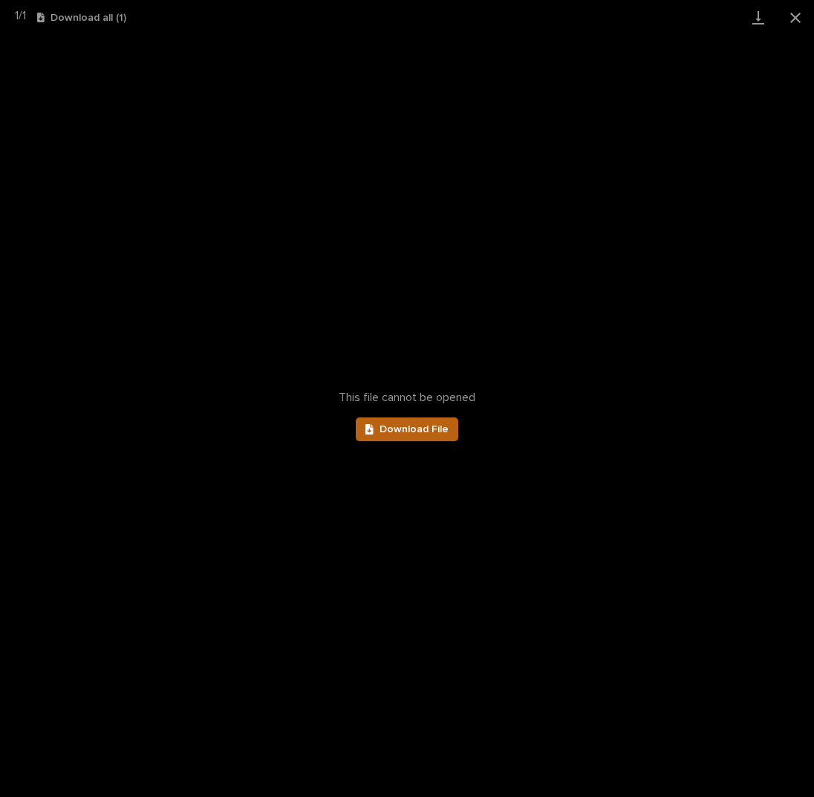
click at [431, 425] on span "Download File" at bounding box center [414, 429] width 69 height 10
click at [799, 18] on button "Close gallery" at bounding box center [795, 17] width 37 height 35
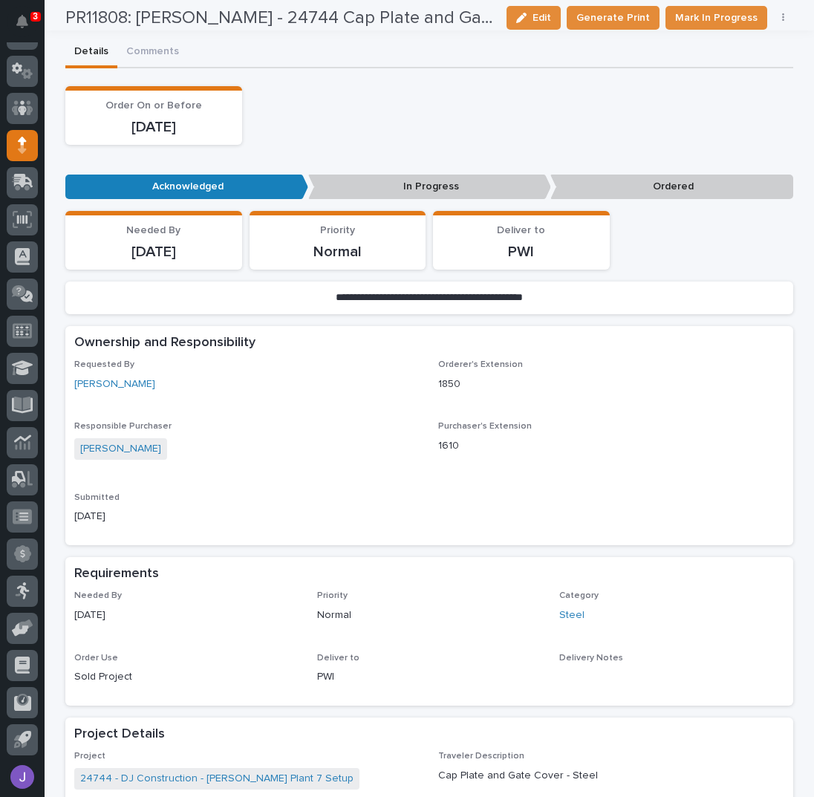
scroll to position [0, 0]
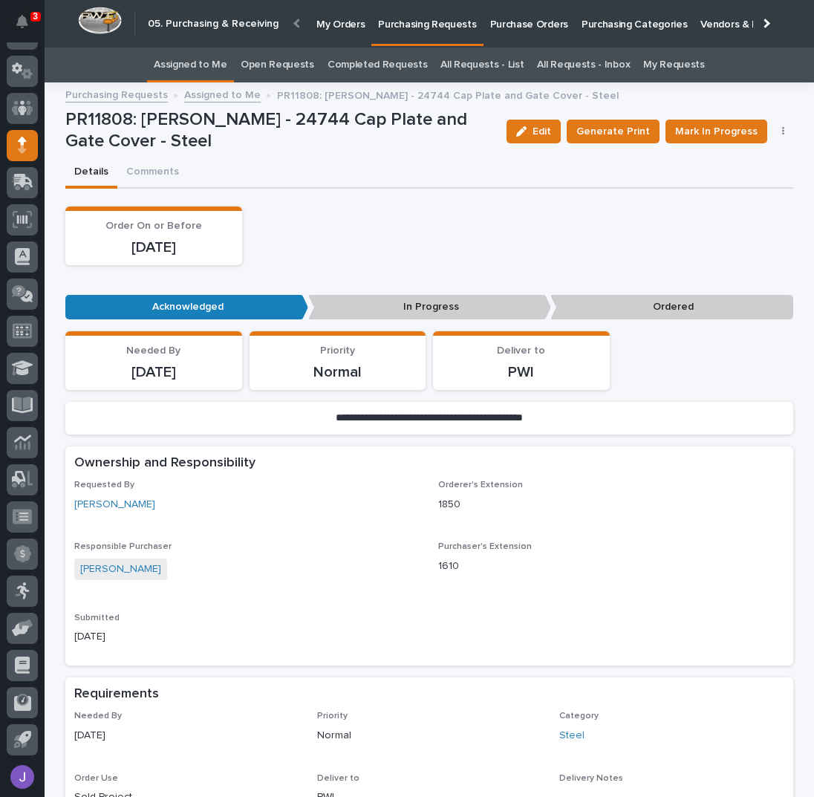
click at [382, 217] on div "Order On or Before [DATE]" at bounding box center [429, 236] width 728 height 59
click at [368, 218] on div "Order On or Before [DATE]" at bounding box center [429, 236] width 728 height 59
click at [215, 66] on link "Assigned to Me" at bounding box center [191, 65] width 74 height 35
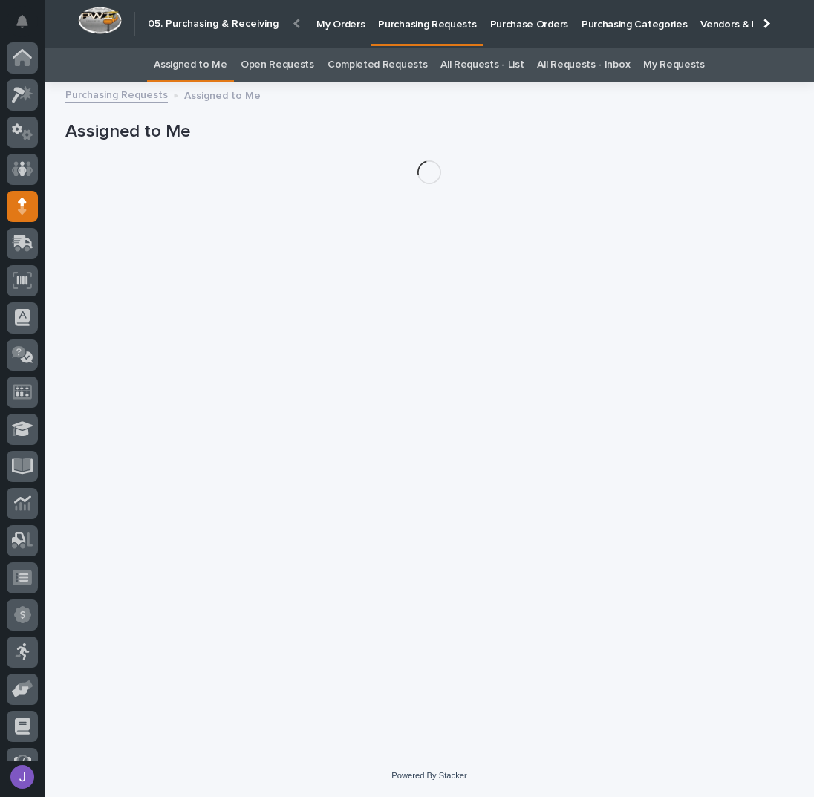
scroll to position [61, 0]
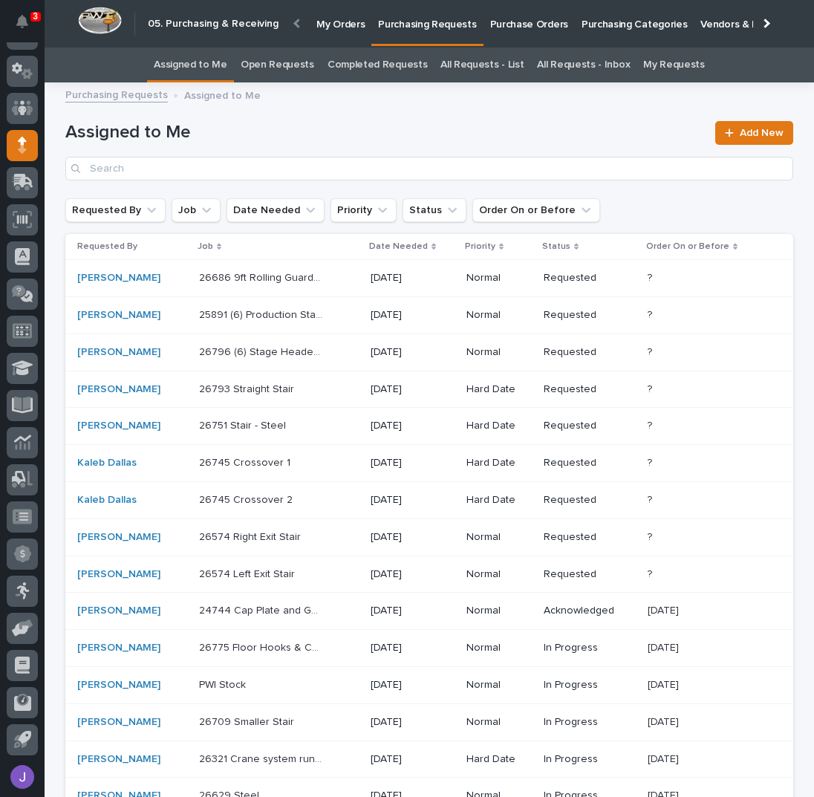
click at [316, 348] on div "26796 (6) Stage Header Installation 26796 (6) Stage Header Installation" at bounding box center [279, 352] width 160 height 25
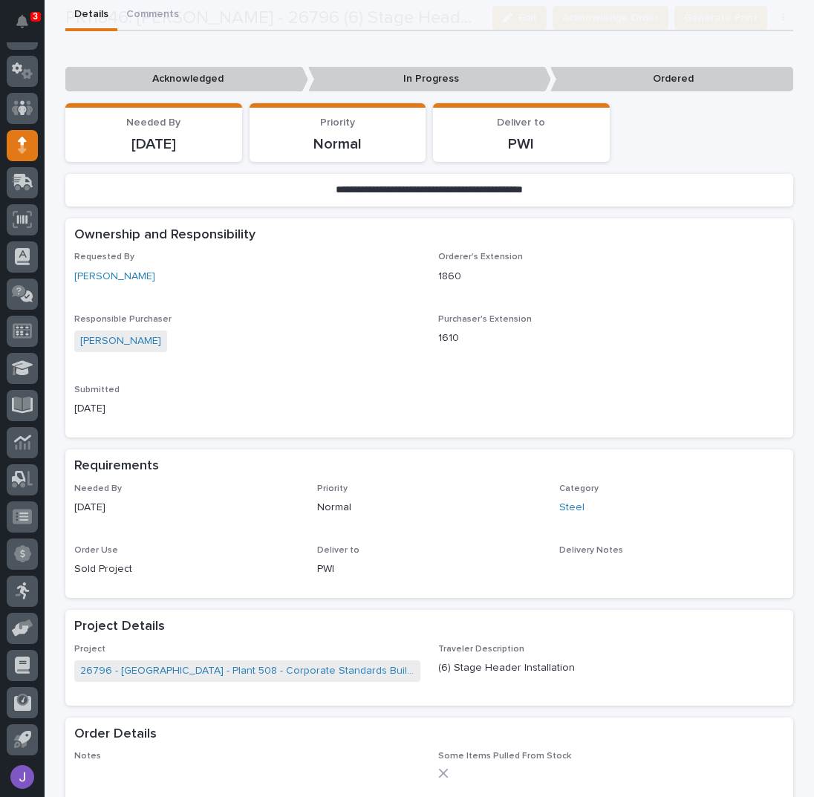
scroll to position [396, 0]
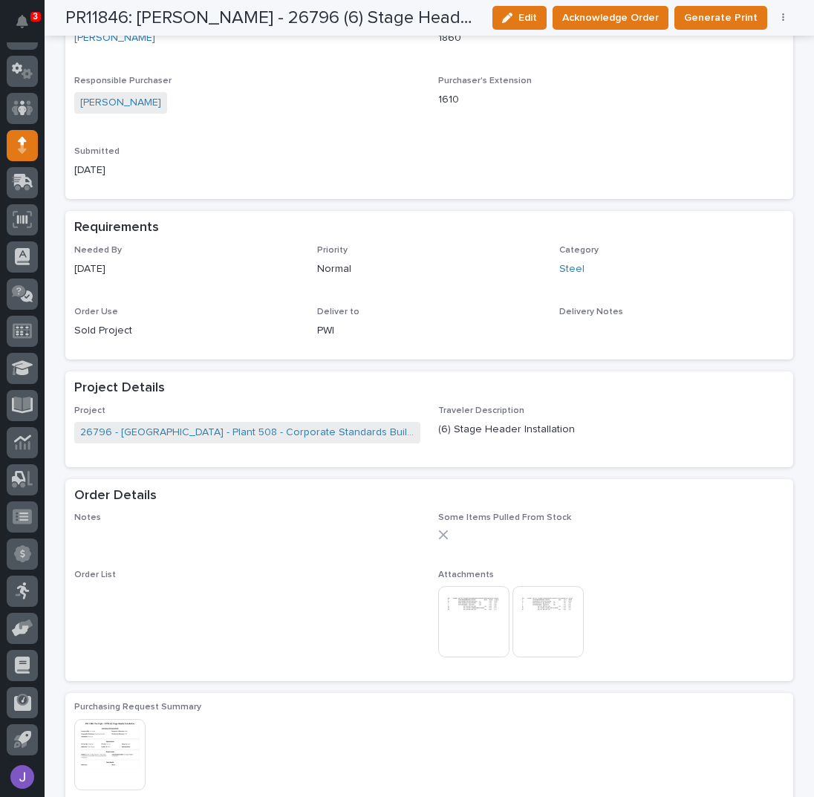
click at [485, 625] on img at bounding box center [473, 621] width 71 height 71
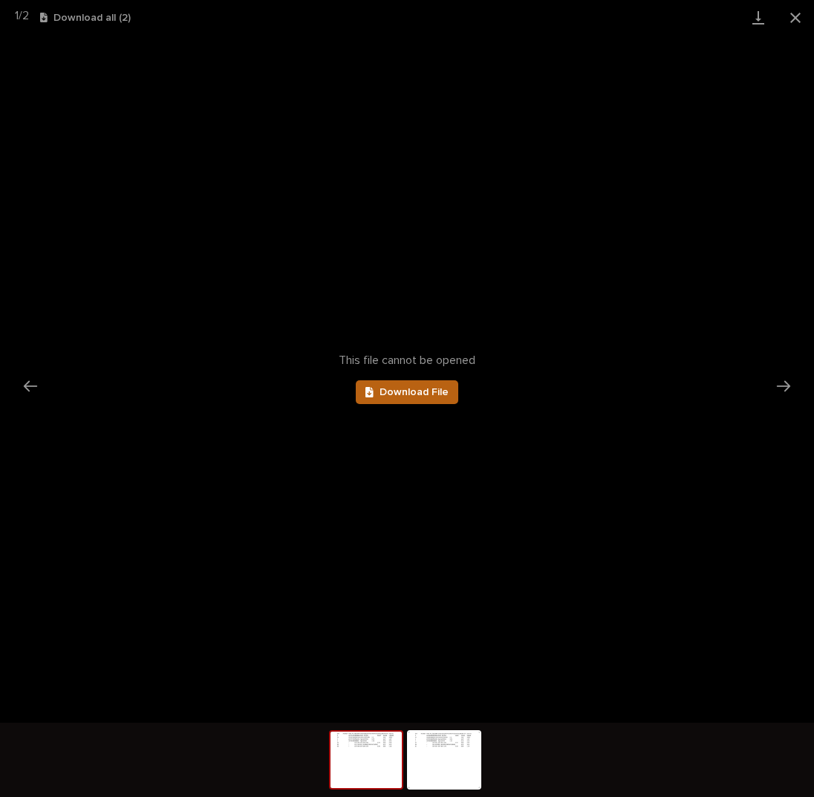
click at [422, 388] on span "Download File" at bounding box center [414, 392] width 69 height 10
click at [435, 764] on img at bounding box center [444, 760] width 71 height 56
click at [455, 394] on link "Download File" at bounding box center [407, 392] width 103 height 24
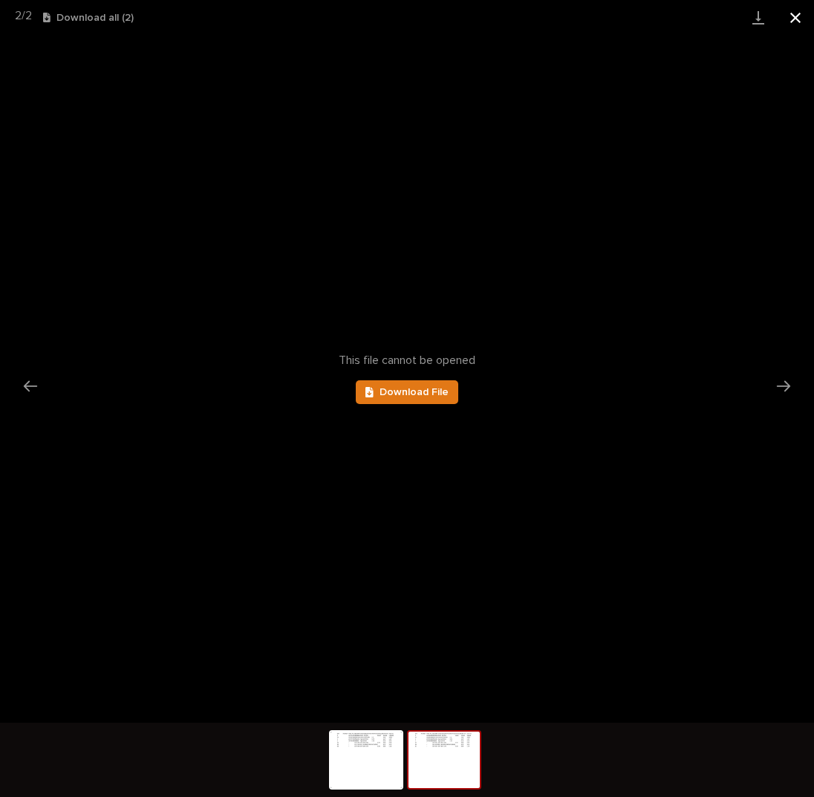
click at [797, 19] on button "Close gallery" at bounding box center [795, 17] width 37 height 35
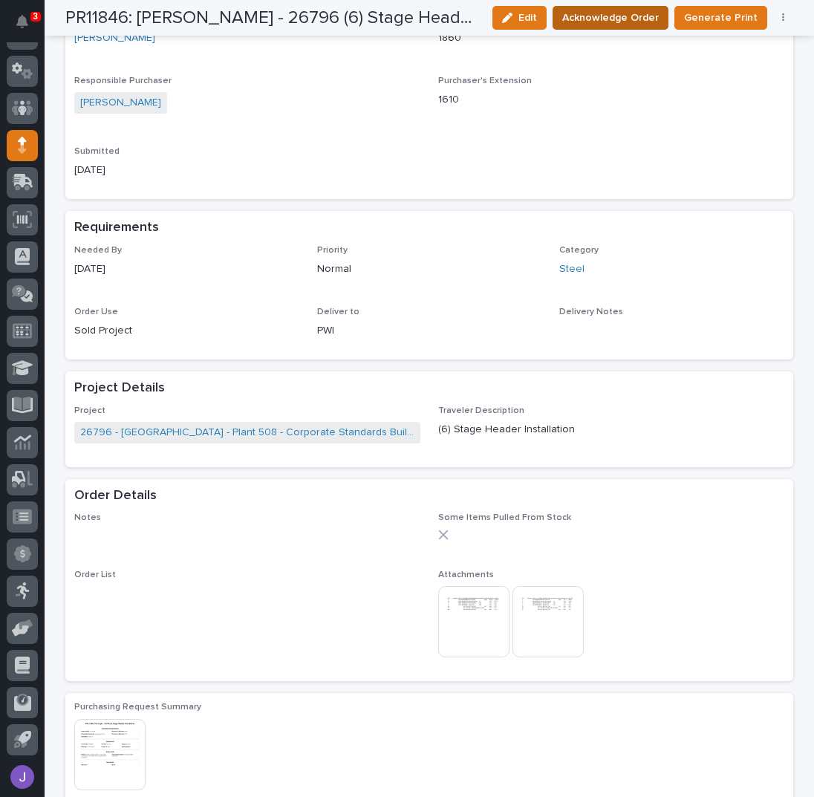
click at [624, 23] on span "Acknowledge Order" at bounding box center [610, 17] width 97 height 15
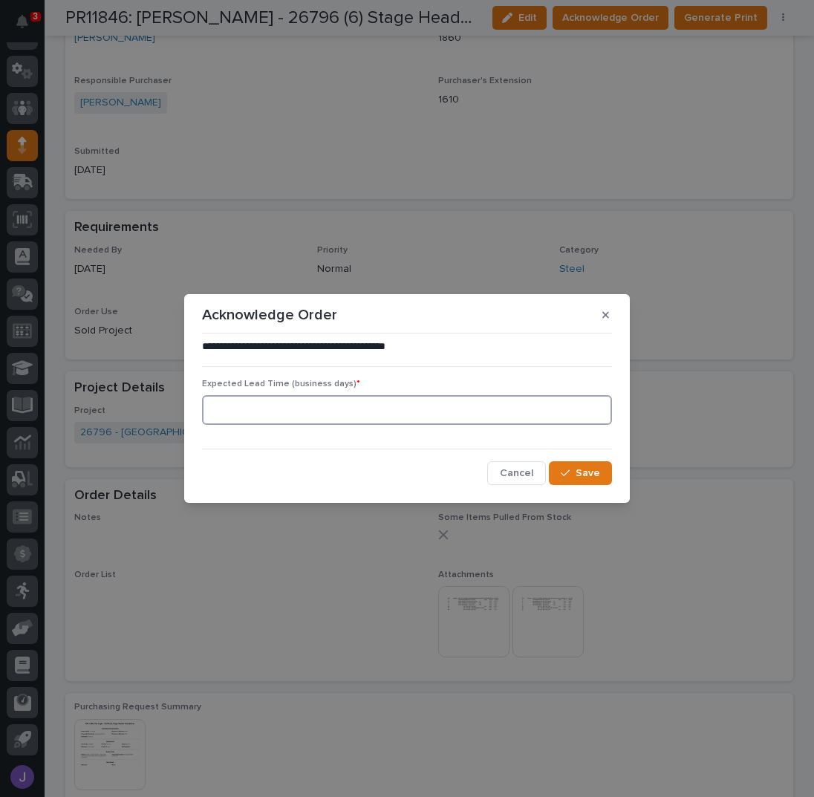
click at [431, 415] on input at bounding box center [407, 410] width 410 height 30
type input "0"
click at [575, 475] on div "button" at bounding box center [568, 473] width 15 height 10
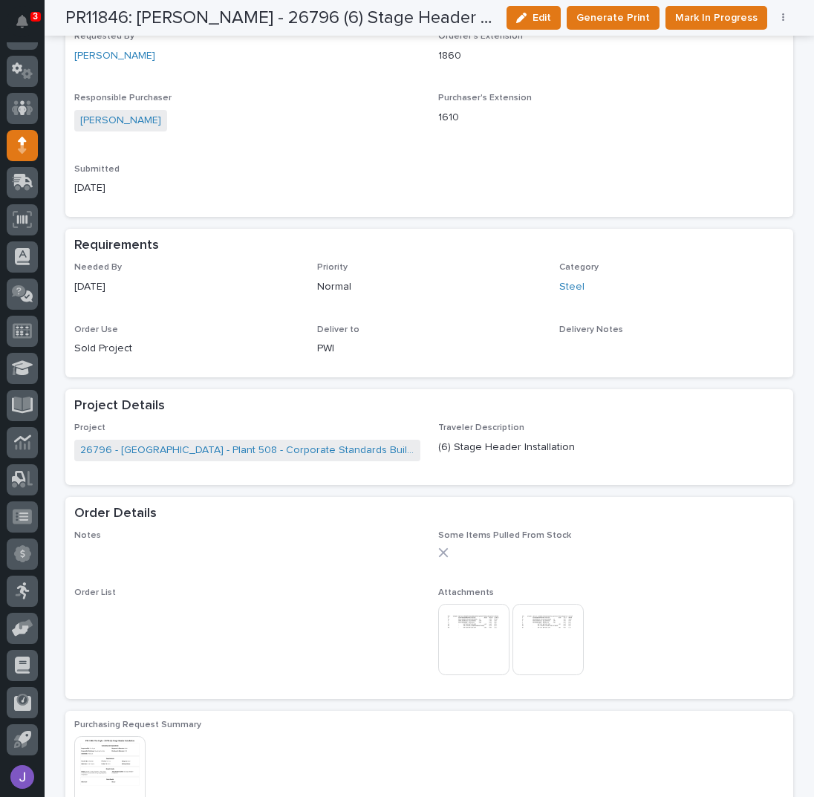
click at [779, 14] on button "button" at bounding box center [783, 18] width 21 height 10
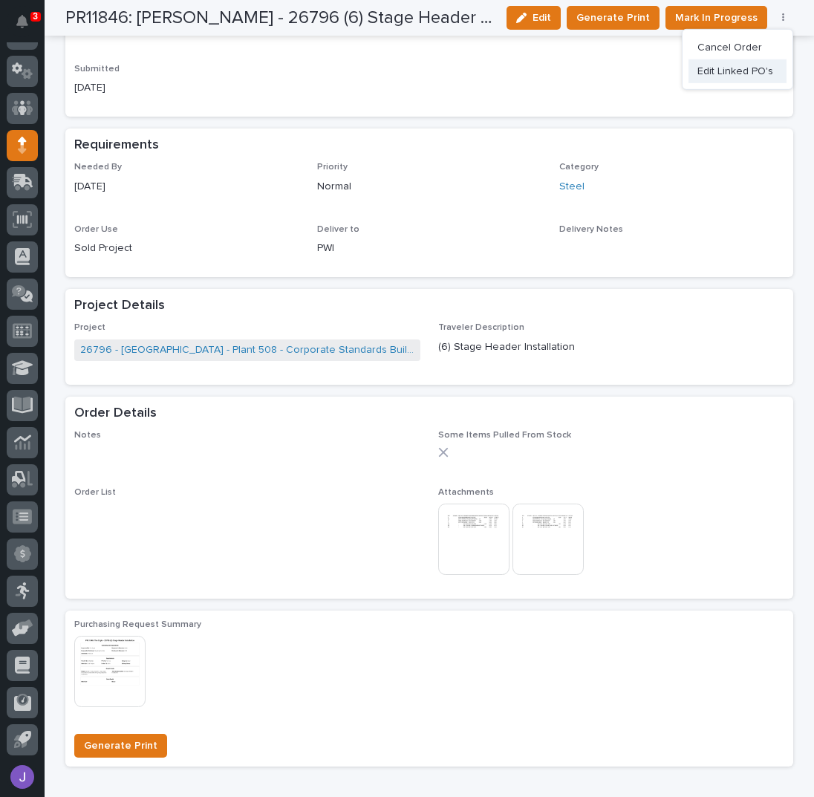
click at [749, 72] on span "Edit Linked PO's" at bounding box center [736, 71] width 76 height 15
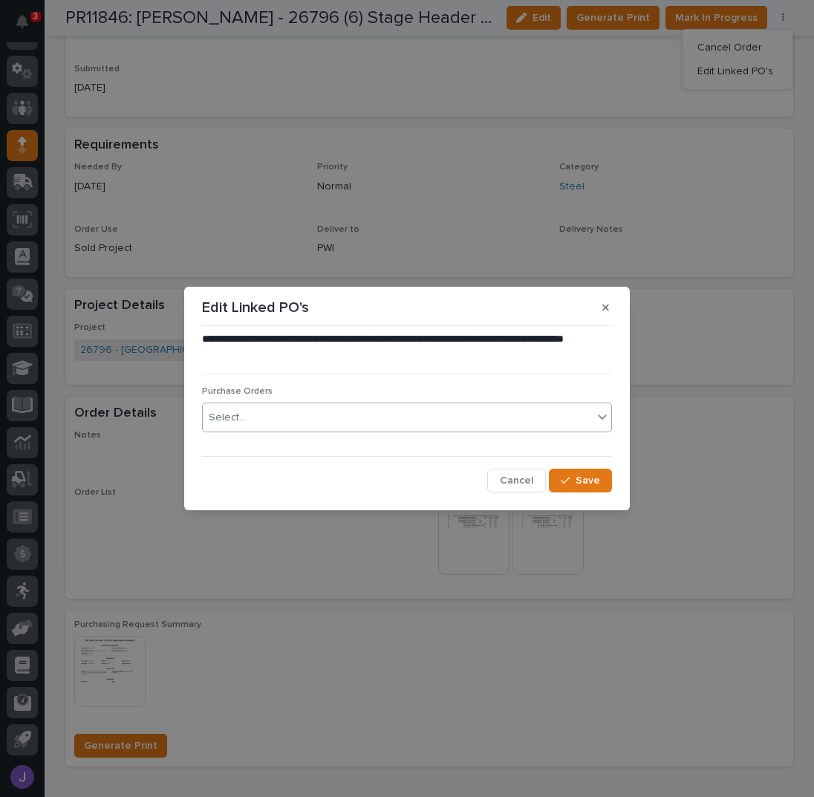
click at [282, 424] on div "Select..." at bounding box center [398, 418] width 390 height 25
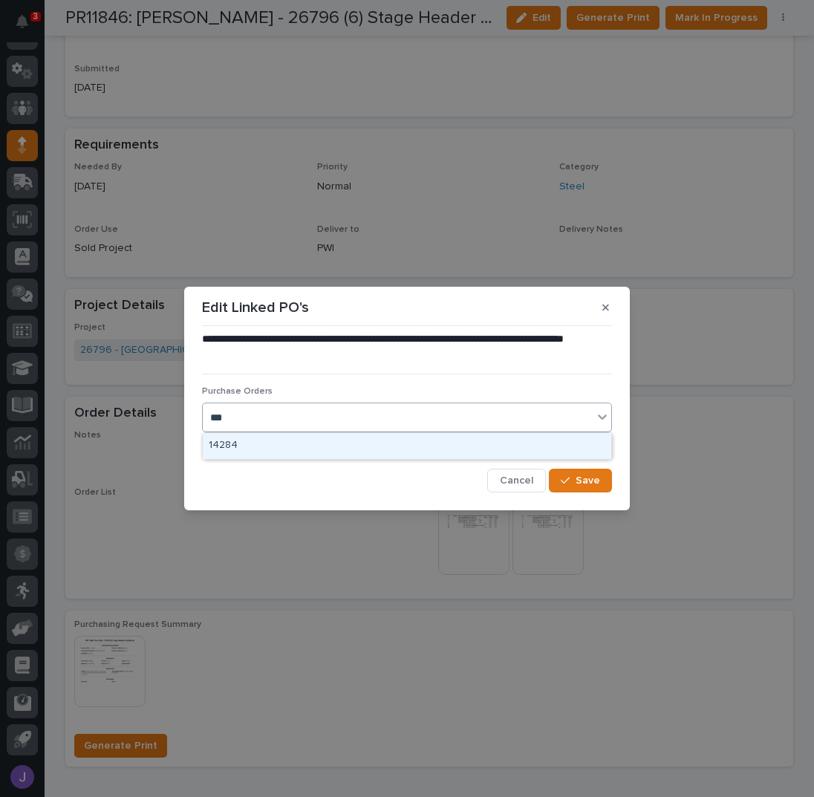
type input "****"
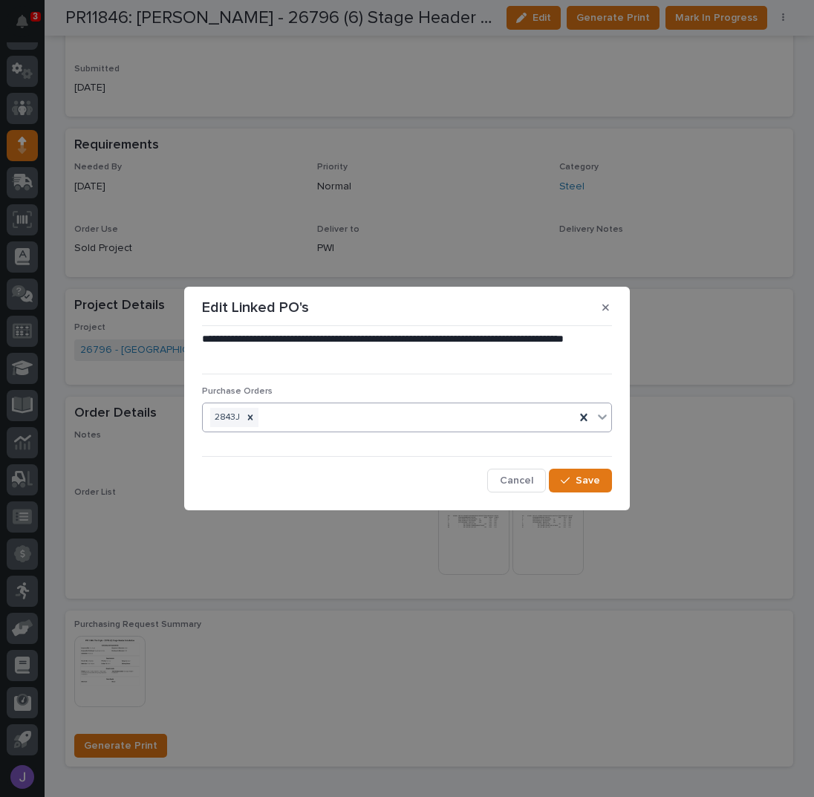
click at [549, 473] on div "Cancel Save" at bounding box center [407, 481] width 410 height 24
click at [557, 474] on button "Save" at bounding box center [580, 481] width 63 height 24
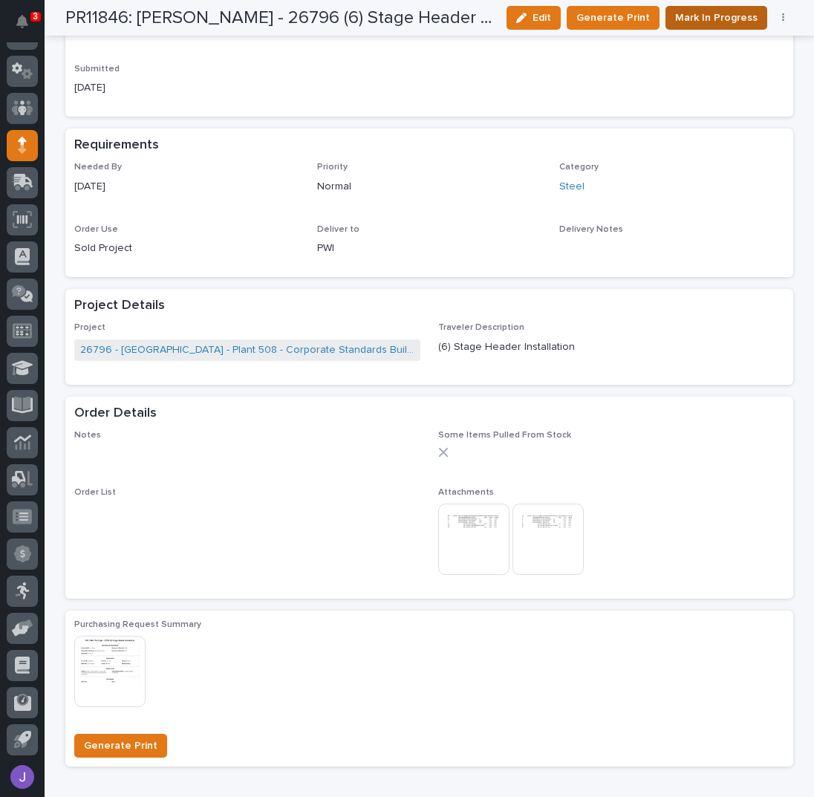
scroll to position [532, 0]
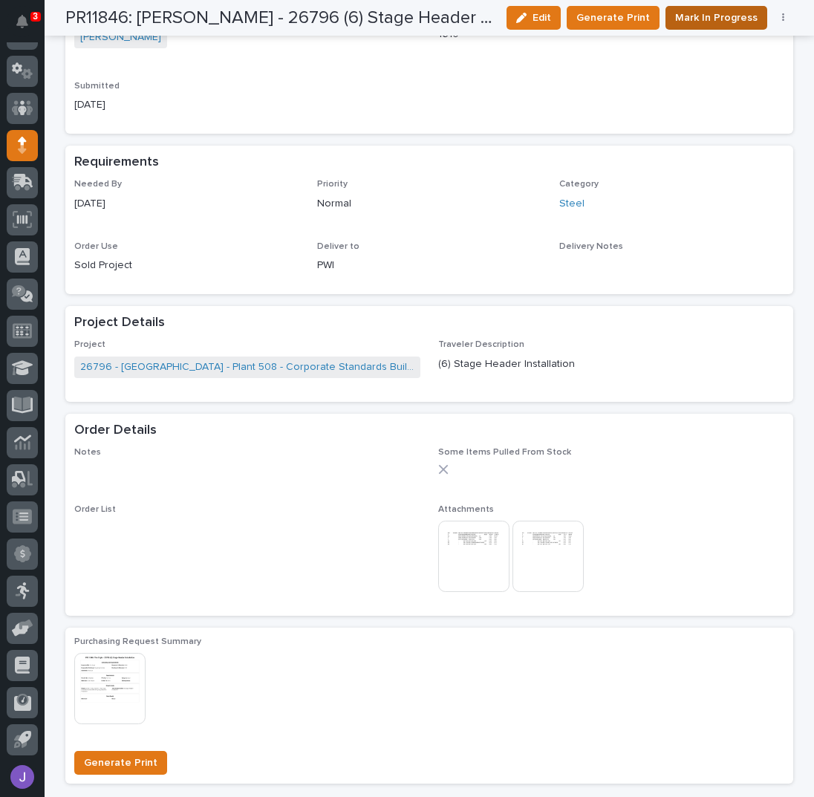
click at [725, 24] on span "Mark In Progress" at bounding box center [716, 17] width 82 height 15
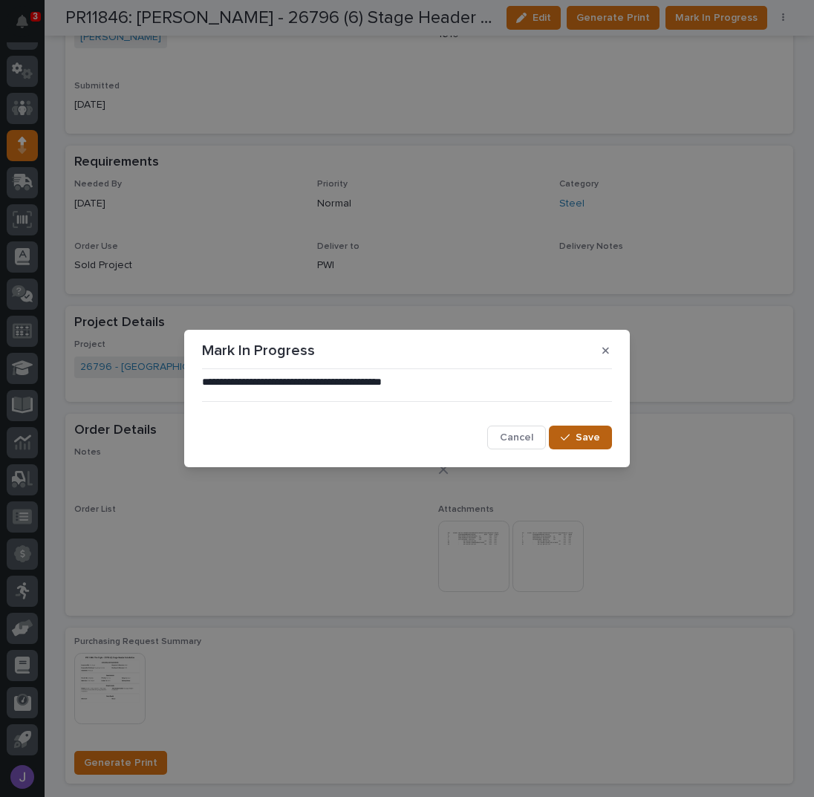
click at [593, 435] on span "Save" at bounding box center [588, 437] width 25 height 10
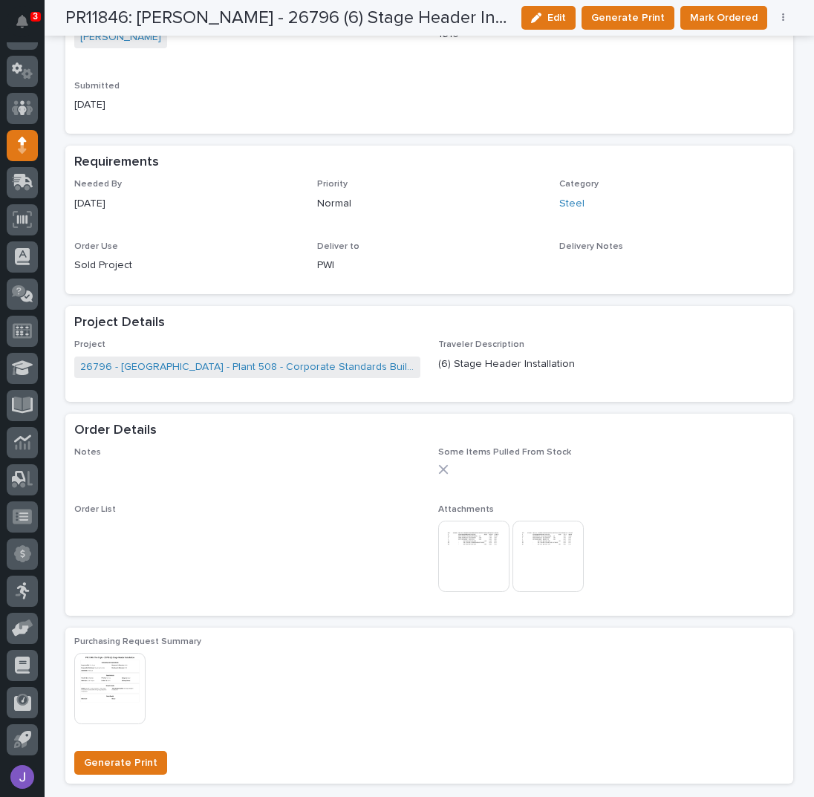
scroll to position [530, 0]
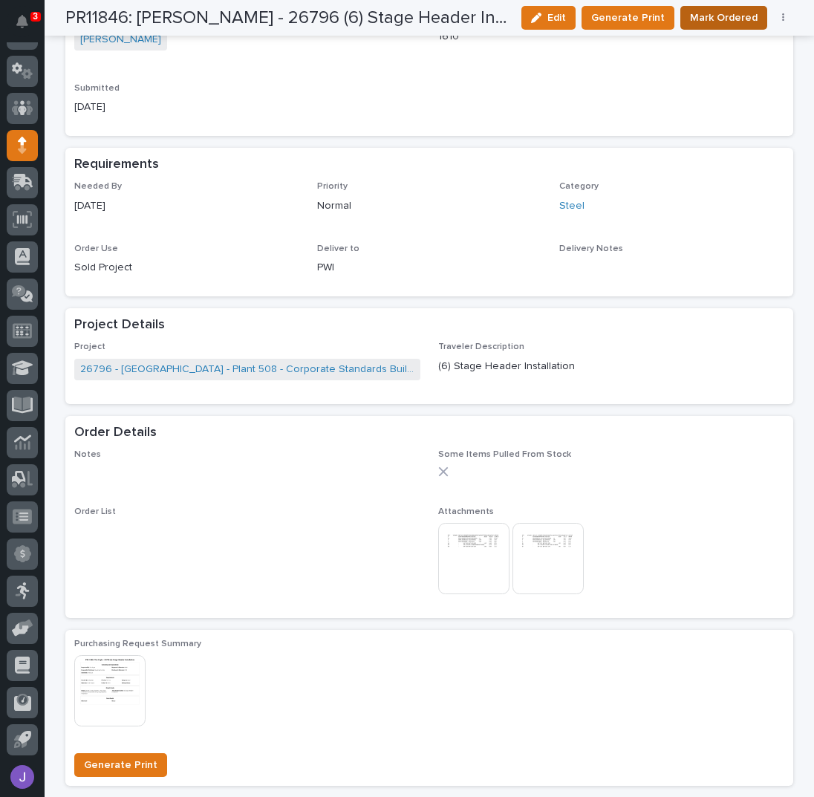
click at [732, 20] on span "Mark Ordered" at bounding box center [724, 17] width 68 height 15
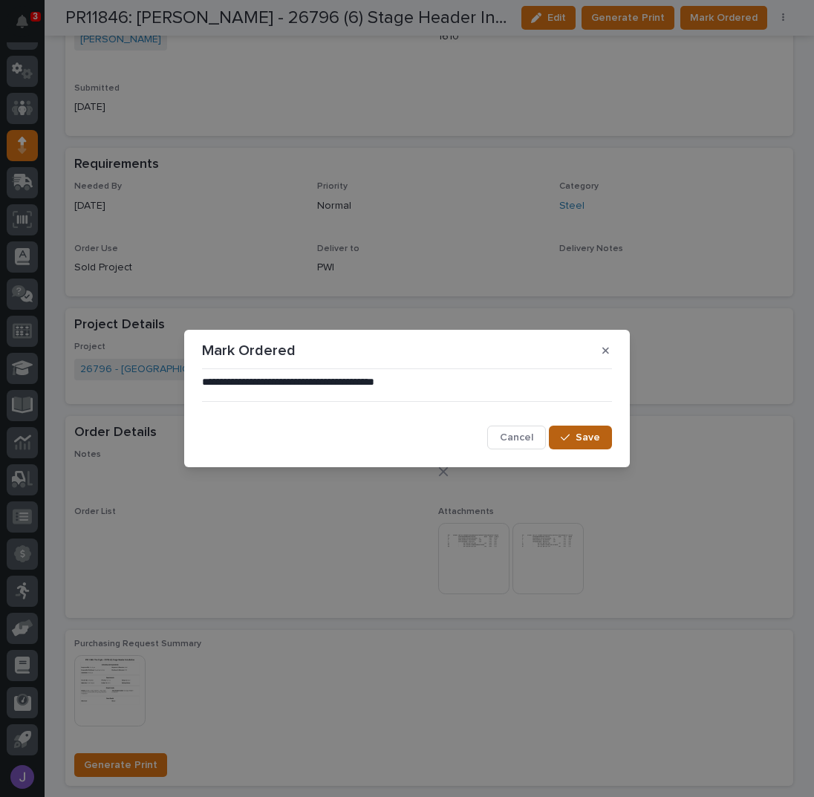
click at [585, 437] on span "Save" at bounding box center [588, 437] width 25 height 10
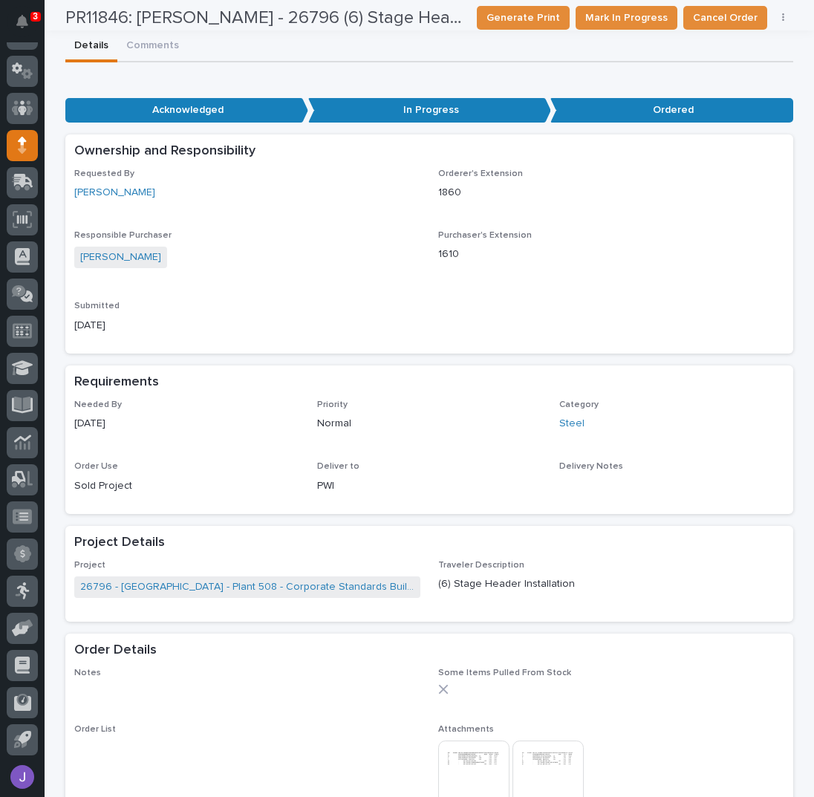
scroll to position [0, 0]
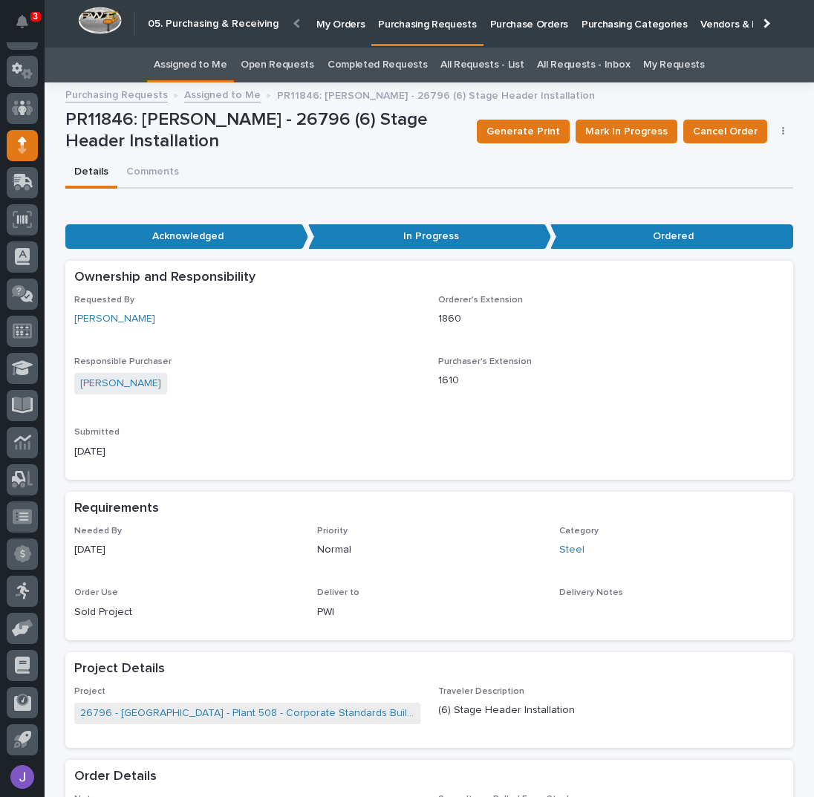
click at [217, 65] on link "Assigned to Me" at bounding box center [191, 65] width 74 height 35
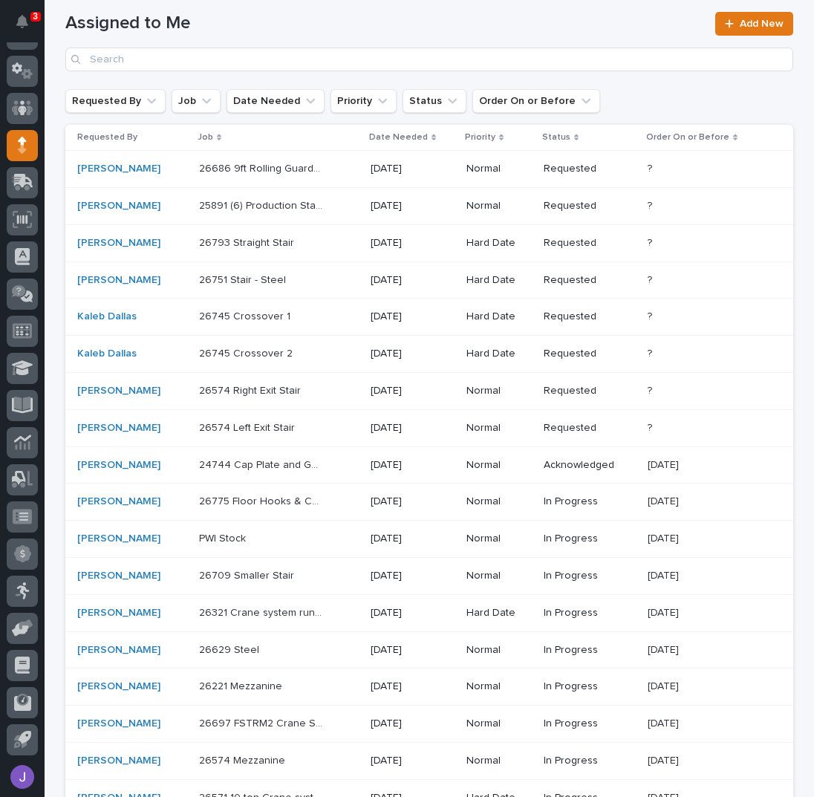
scroll to position [198, 0]
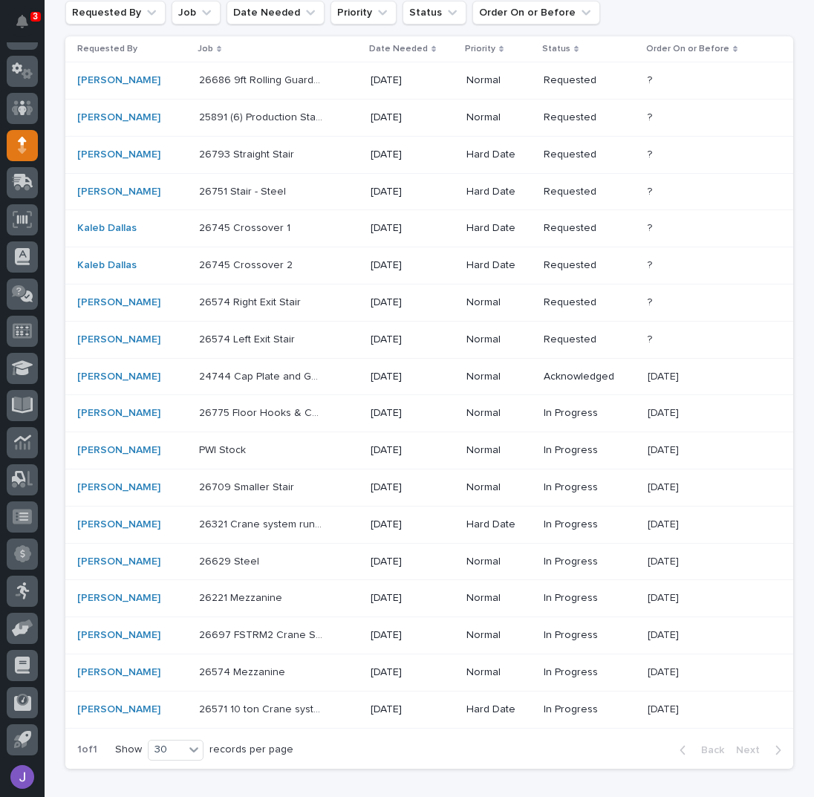
click at [330, 414] on div "26775 Floor Hooks & Chain - Steel 26775 Floor Hooks & Chain - Steel" at bounding box center [279, 413] width 160 height 25
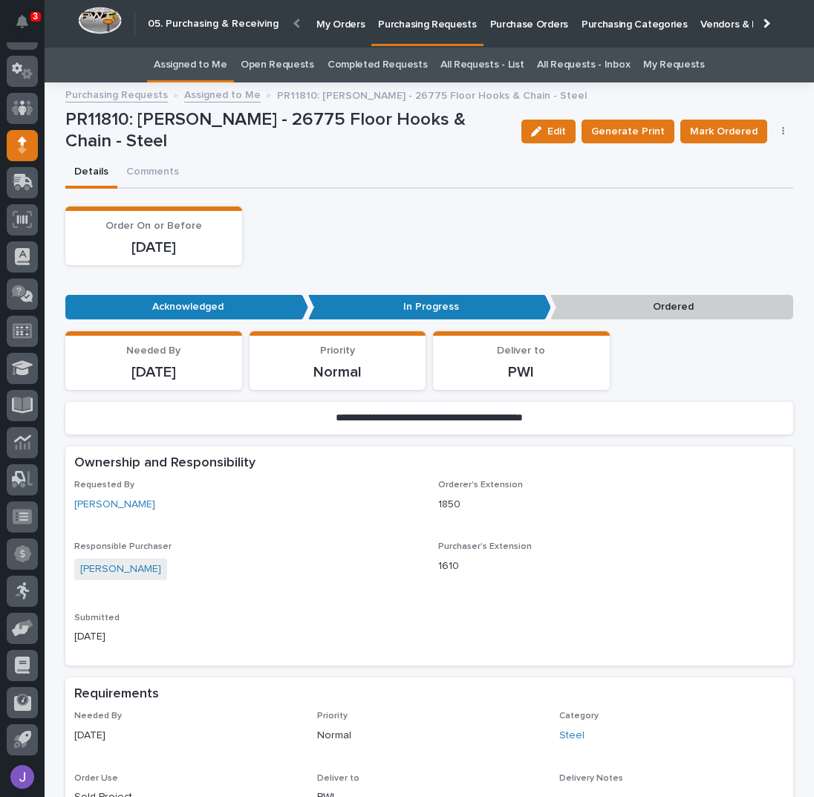
scroll to position [297, 0]
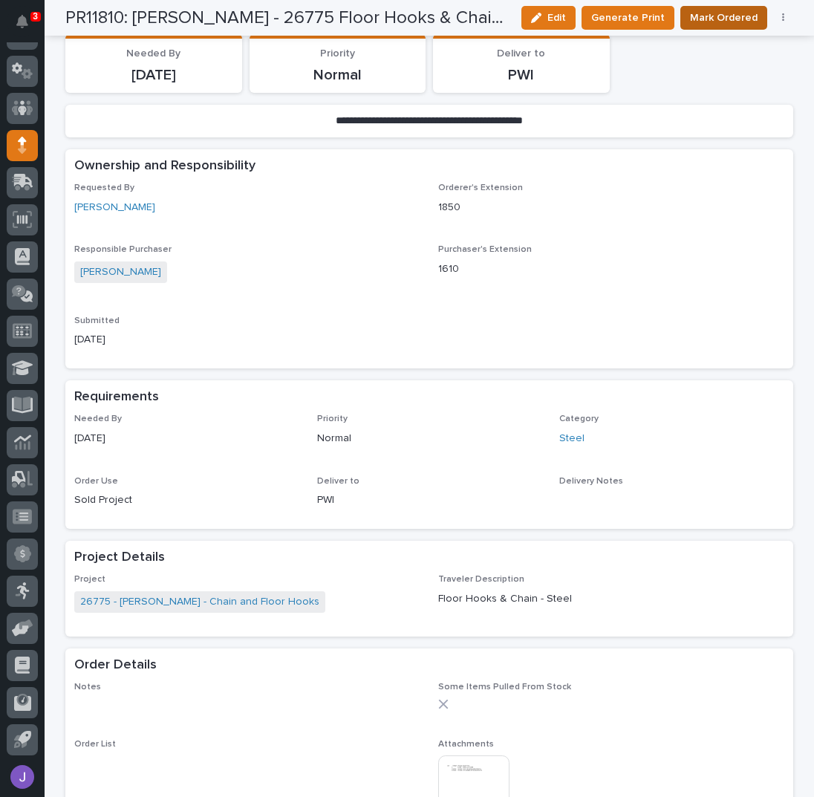
click at [700, 13] on span "Mark Ordered" at bounding box center [724, 17] width 68 height 15
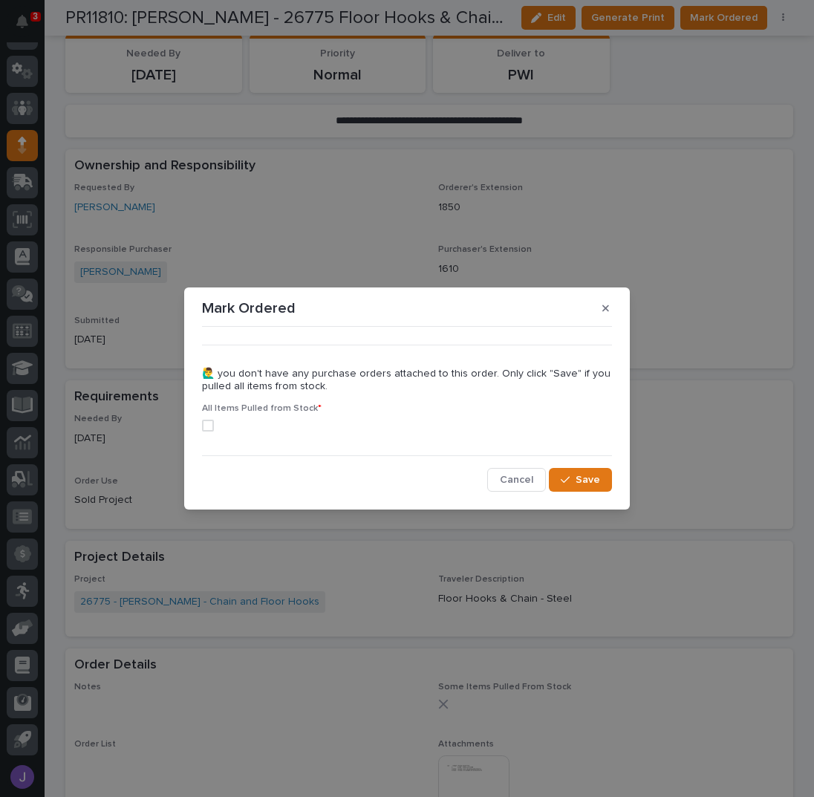
click at [208, 425] on span at bounding box center [208, 426] width 12 height 12
click at [582, 482] on span "Save" at bounding box center [588, 480] width 25 height 10
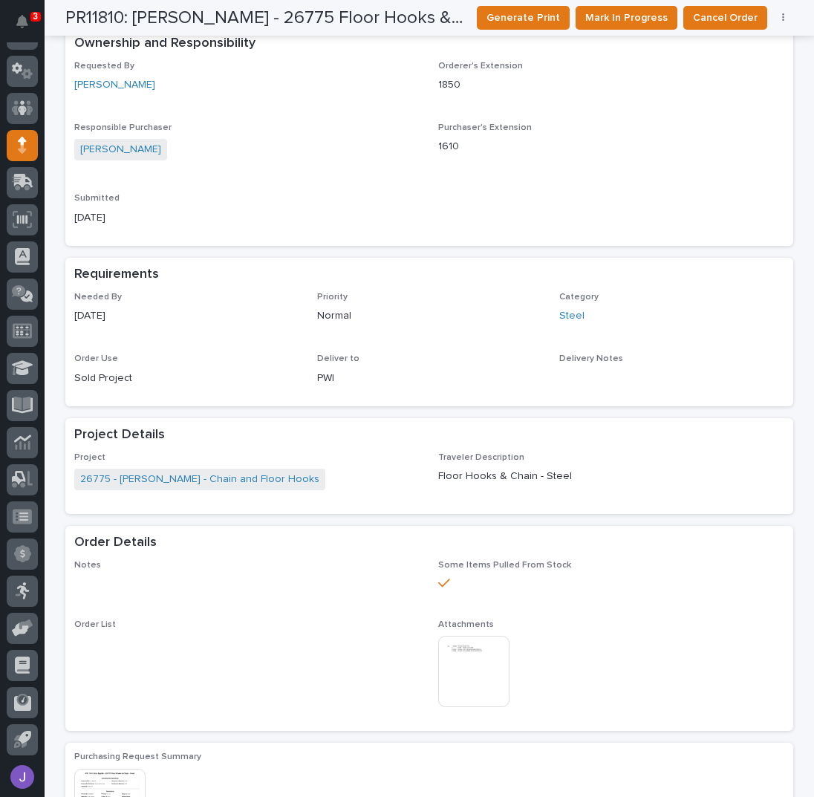
scroll to position [0, 0]
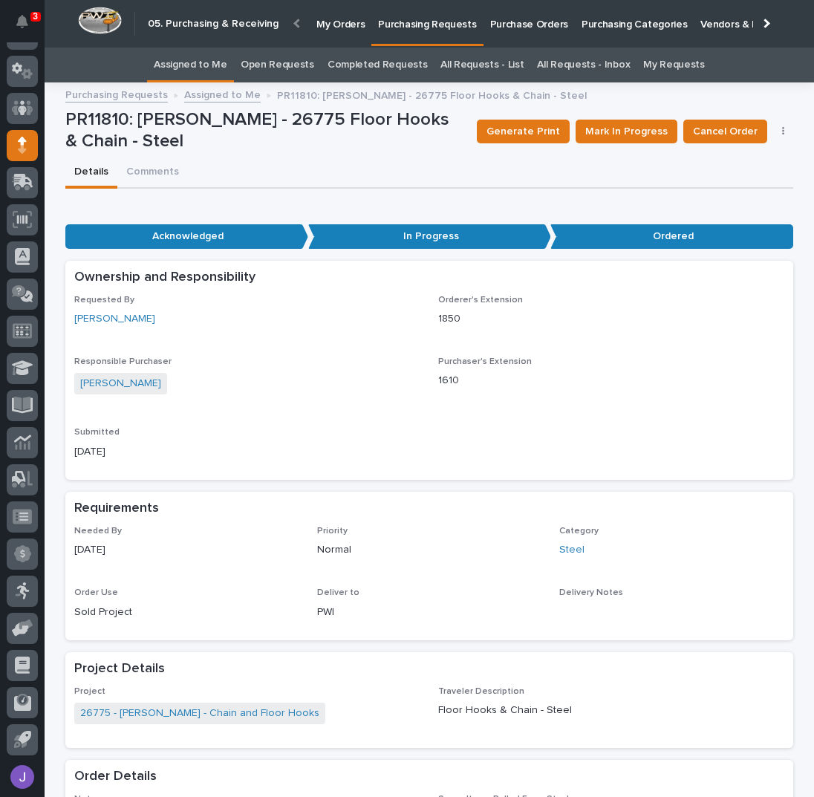
click at [210, 65] on link "Assigned to Me" at bounding box center [191, 65] width 74 height 35
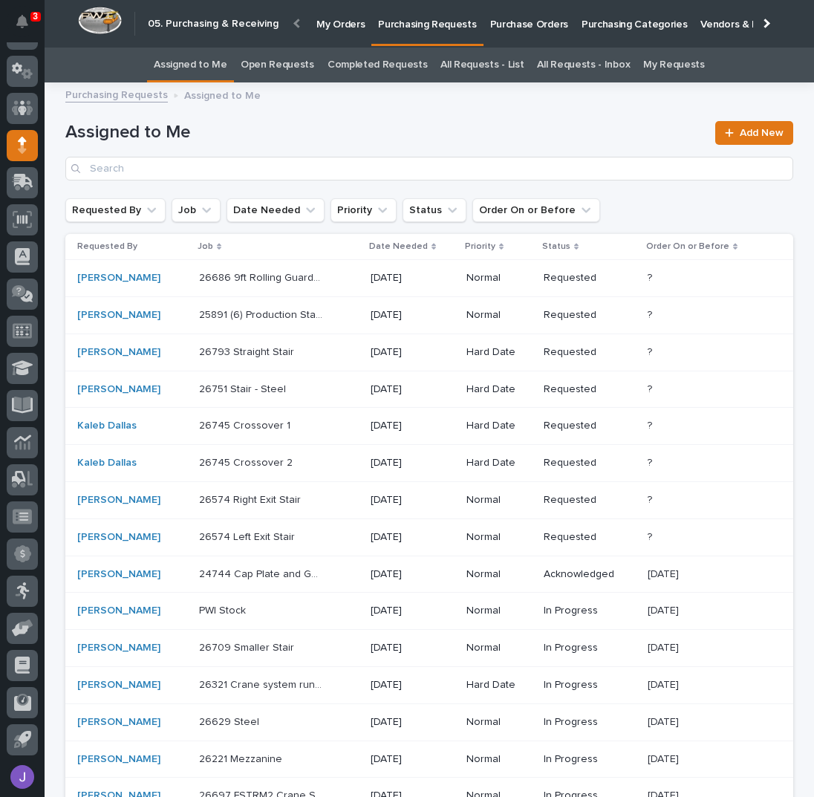
click at [327, 274] on div "26686 9ft Rolling Guardrail Front Cap Station - Steel 26686 9ft Rolling Guardra…" at bounding box center [279, 278] width 160 height 25
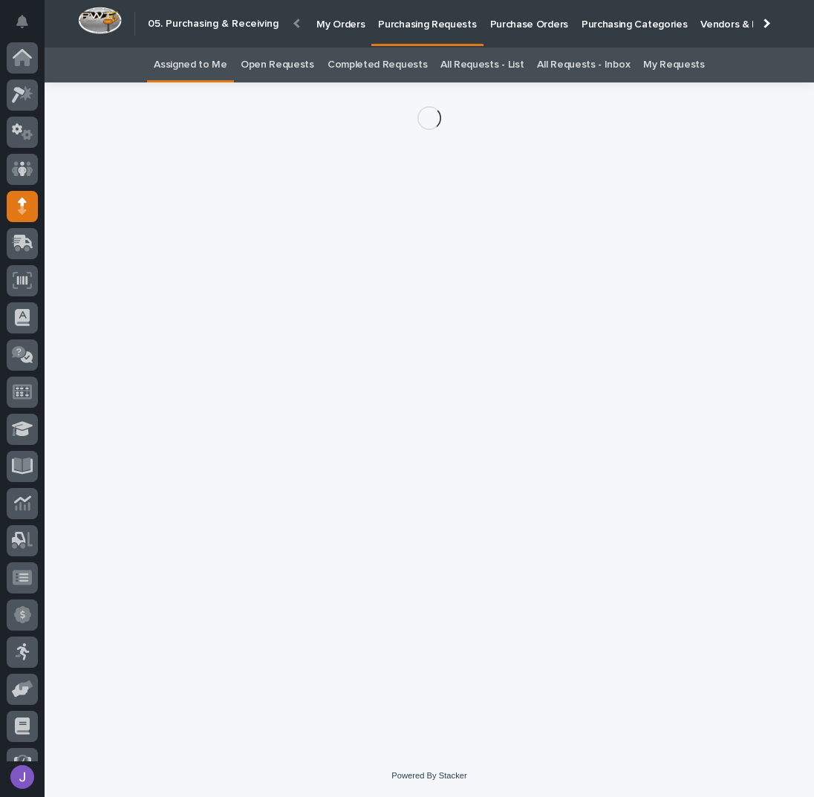
scroll to position [61, 0]
